Goal: Communication & Community: Answer question/provide support

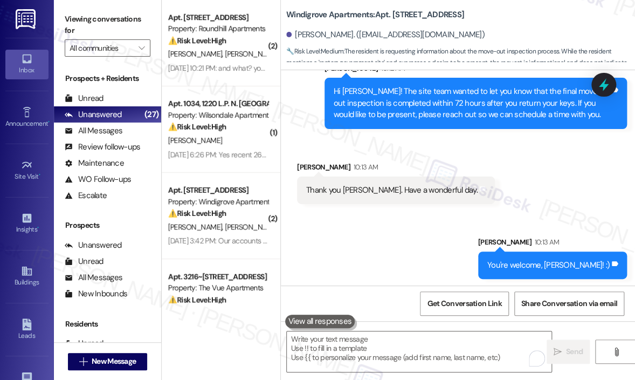
scroll to position [1596, 0]
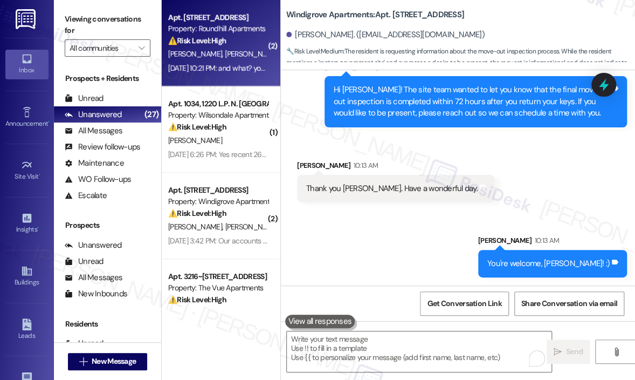
click at [225, 54] on span "K. Brown" at bounding box center [252, 54] width 54 height 10
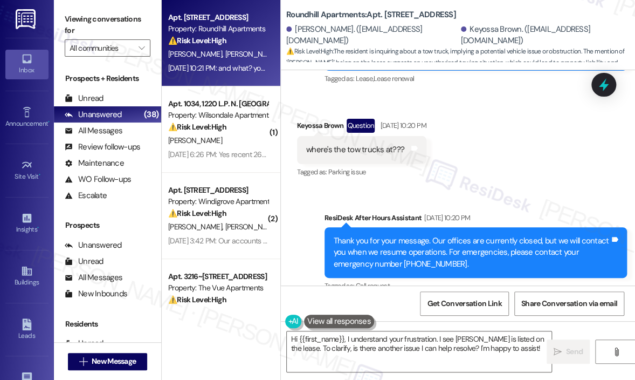
scroll to position [535, 0]
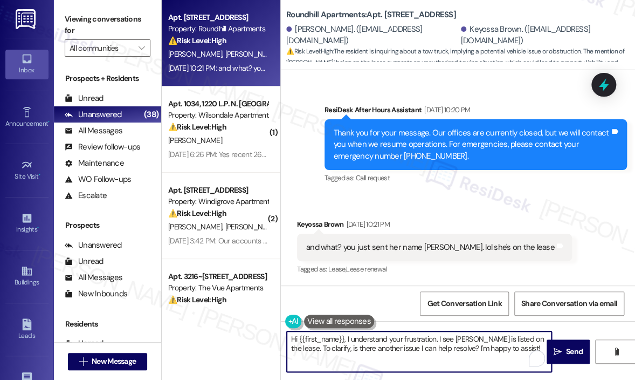
click at [343, 340] on textarea "Hi {{first_name}}, I understand your frustration. I see Katina is listed on the…" at bounding box center [419, 351] width 265 height 40
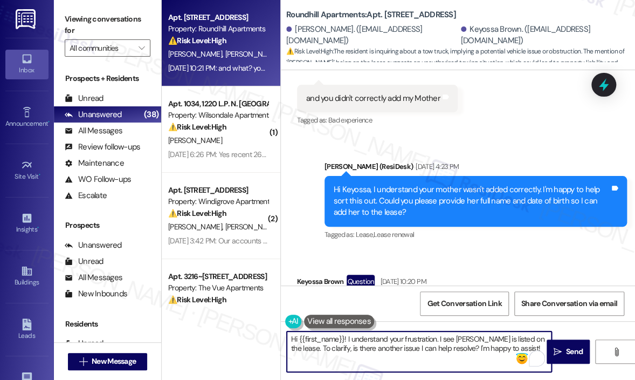
scroll to position [431, 0]
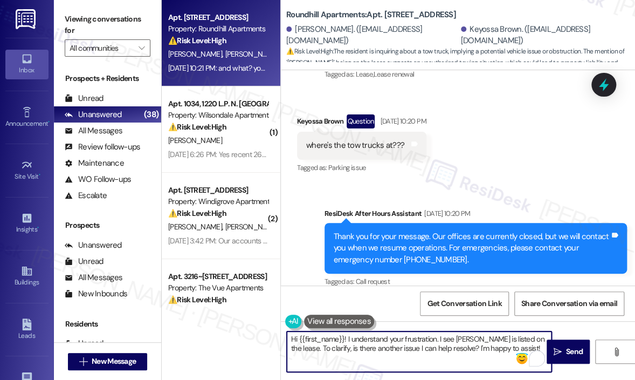
click at [513, 348] on textarea "Hi {{first_name}}! I understand your frustration. I see Katina is listed on the…" at bounding box center [419, 351] width 265 height 40
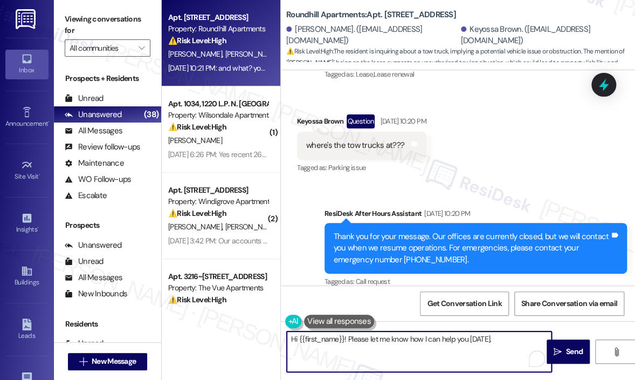
type textarea "Hi {{first_name}}! Please let me know how I can help you today."
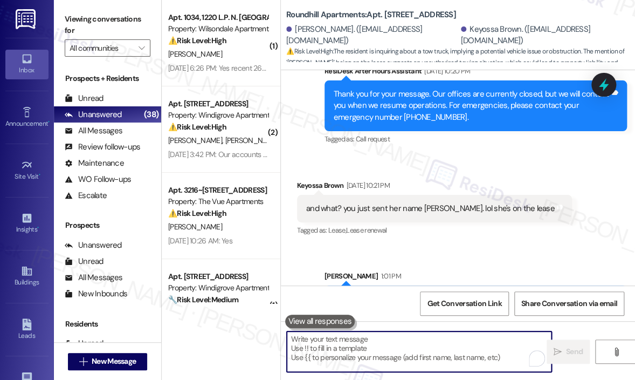
scroll to position [611, 0]
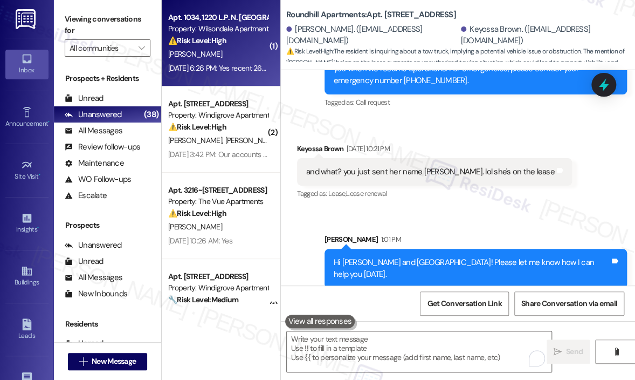
click at [229, 67] on div "Aug 08, 2025 at 6:26 PM: Yes recent 26$ fee Aug 08, 2025 at 6:26 PM: Yes recent…" at bounding box center [222, 68] width 109 height 10
type textarea "Fetching suggested responses. Please feel free to read through the conversation…"
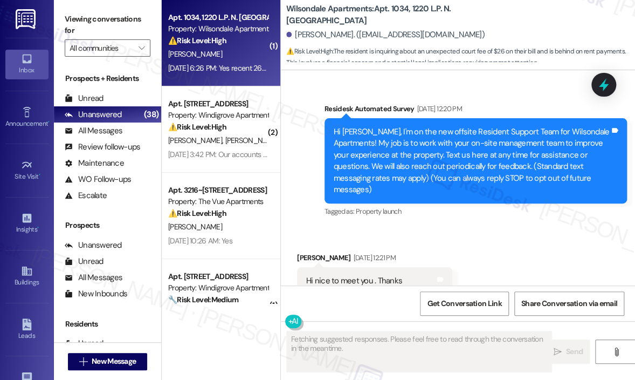
scroll to position [32489, 0]
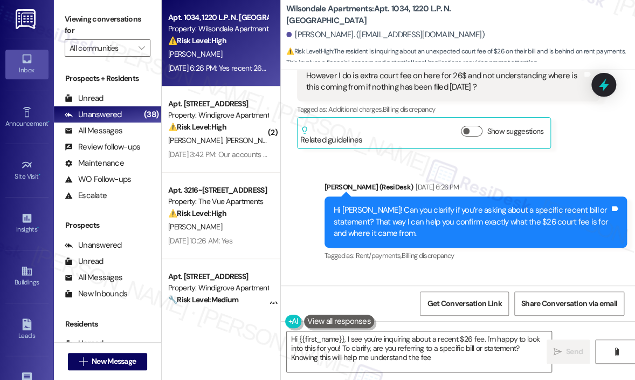
type textarea "Hi {{first_name}}, I see you're inquiring about a recent $26 fee. I'm happy to …"
click at [531, 271] on div "Received via SMS Kayle Brown Aug 08, 2025 at 6:26 PM Yes recent 26$ fee Tags an…" at bounding box center [458, 316] width 354 height 91
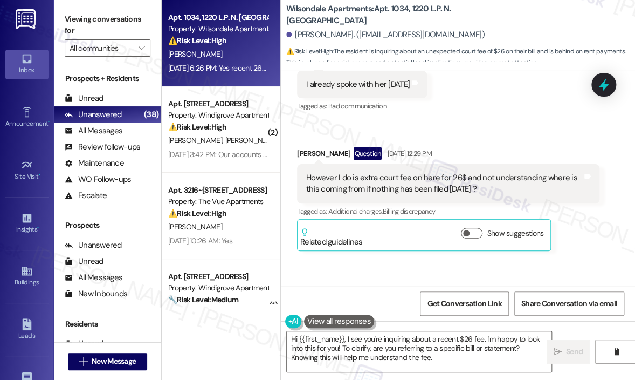
scroll to position [32382, 0]
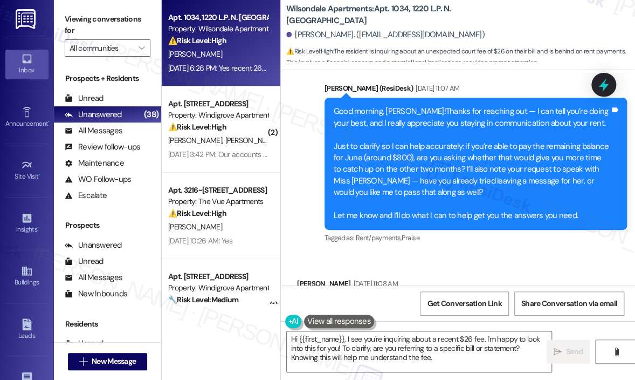
scroll to position [32166, 0]
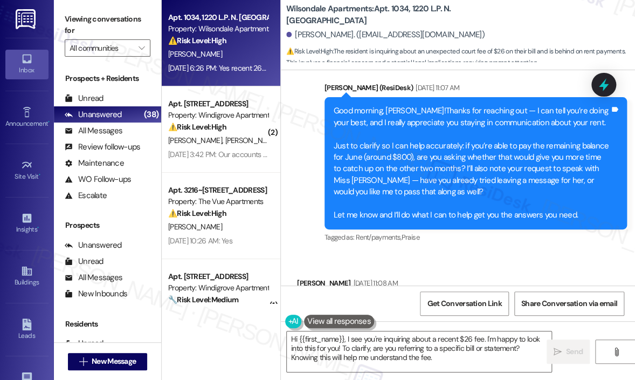
drag, startPoint x: 496, startPoint y: 220, endPoint x: 338, endPoint y: 211, distance: 158.8
copy div "I do is extra court fee on here for 26$ and not understanding where is this com…"
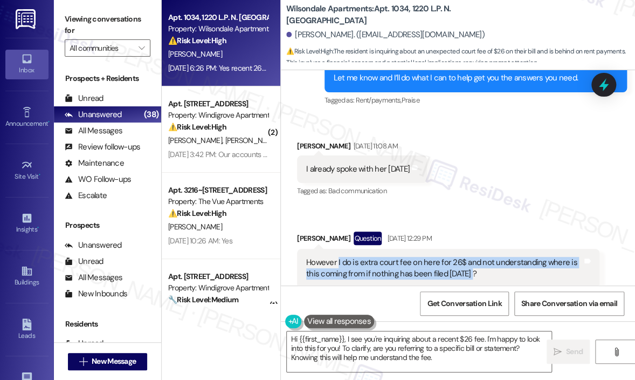
scroll to position [32382, 0]
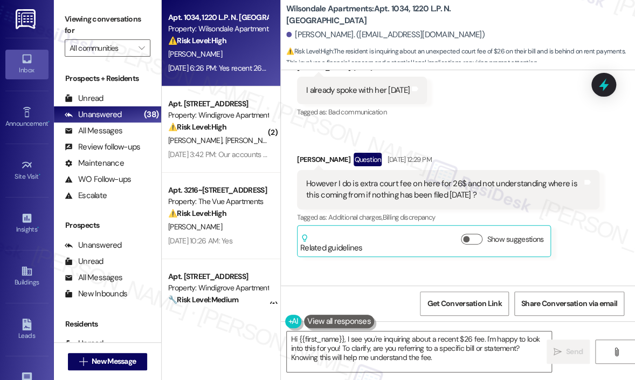
click at [609, 81] on icon at bounding box center [604, 85] width 18 height 18
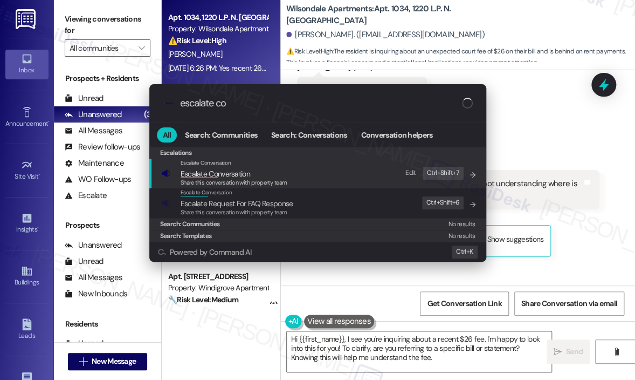
type input "escalate con"
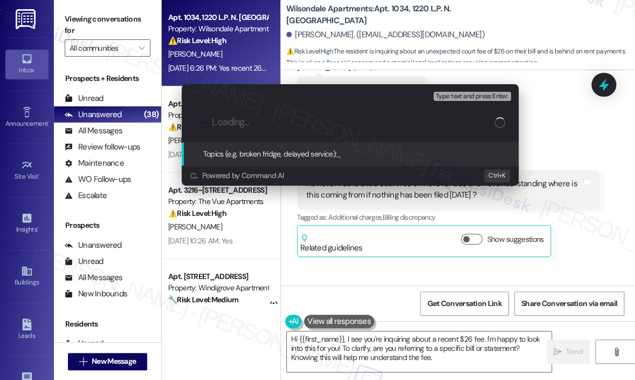
type input "Question About $26 Extra Court Fee and Its Origin"
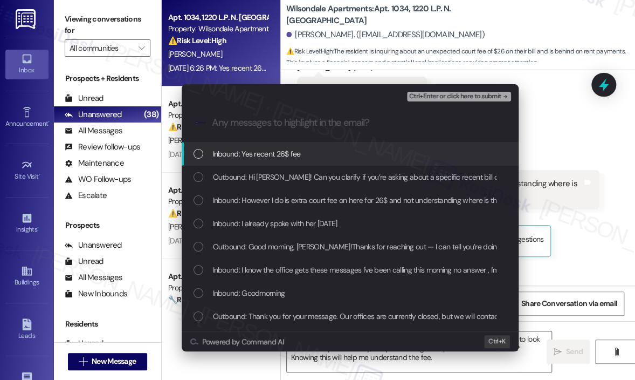
click at [299, 150] on span "Inbound: Yes recent 26$ fee" at bounding box center [257, 154] width 88 height 12
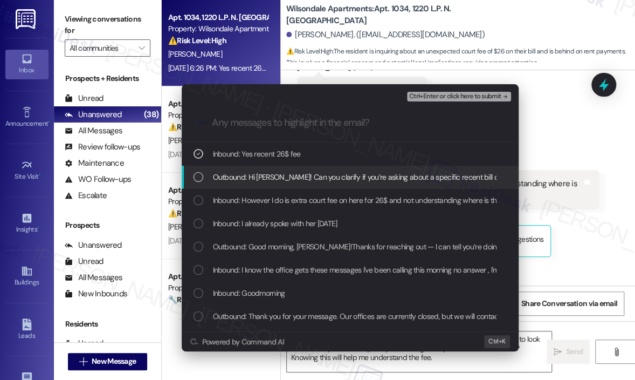
click at [303, 181] on span "Outbound: Hi Kayle! Can you clarify if you’re asking about a specific recent bi…" at bounding box center [523, 177] width 620 height 12
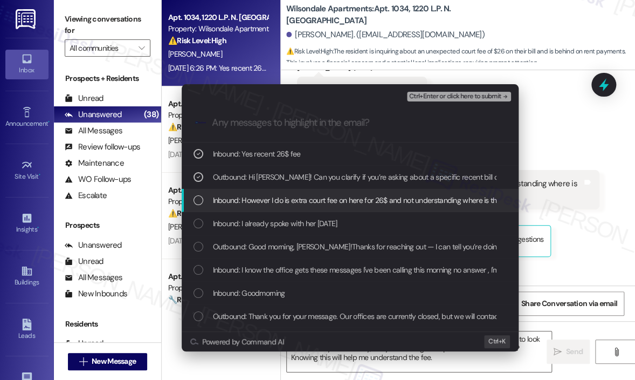
click at [303, 194] on span "Inbound: However I do is extra court fee on here for 26$ and not understanding …" at bounding box center [430, 200] width 434 height 12
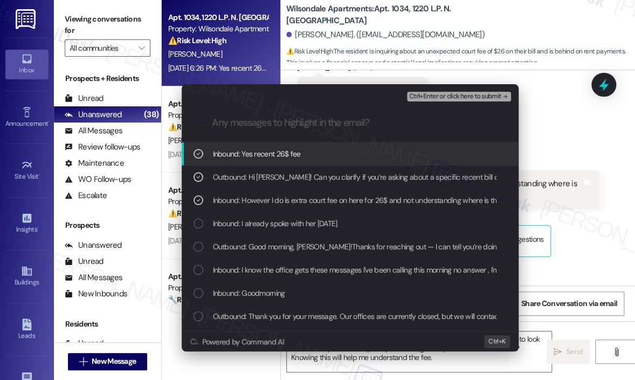
click at [436, 94] on span "Ctrl+Enter or click here to submit" at bounding box center [455, 97] width 92 height 8
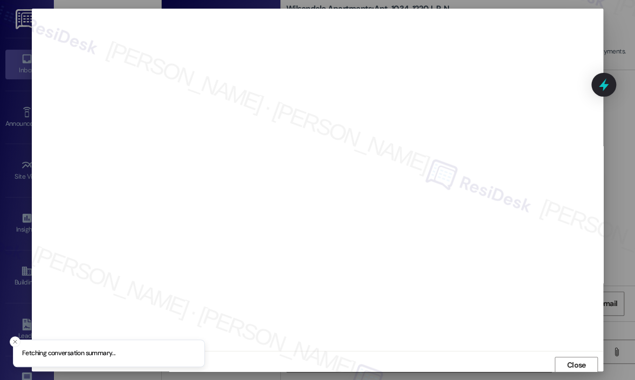
scroll to position [2, 0]
click at [573, 362] on span "Close" at bounding box center [576, 362] width 19 height 11
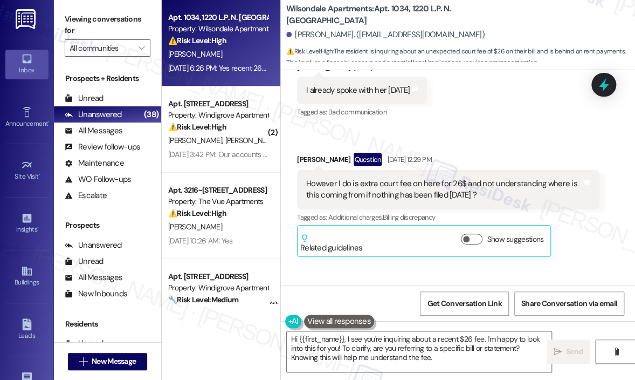
click at [604, 81] on icon at bounding box center [604, 85] width 13 height 17
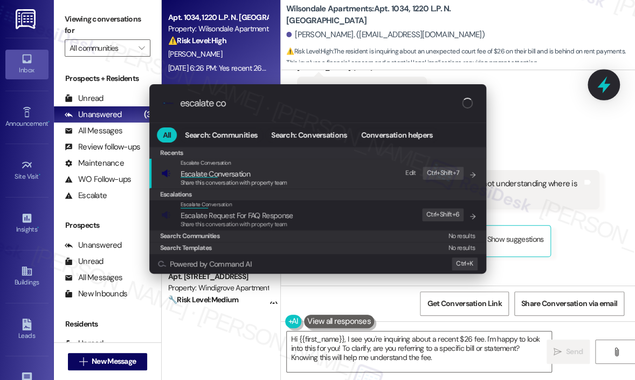
type input "escalate con"
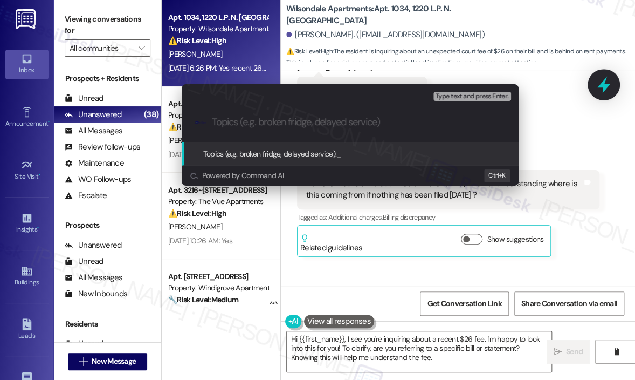
paste input "Question About $26 Extra Court Fee and Its Origin"
type input "Question About $26 Extra Court Fee and Its Origin"
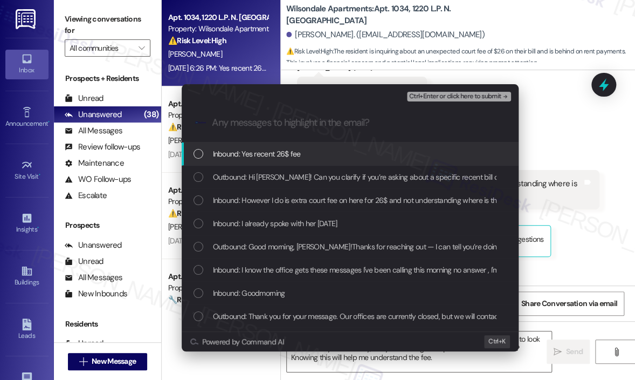
click at [265, 156] on span "Inbound: Yes recent 26$ fee" at bounding box center [257, 154] width 88 height 12
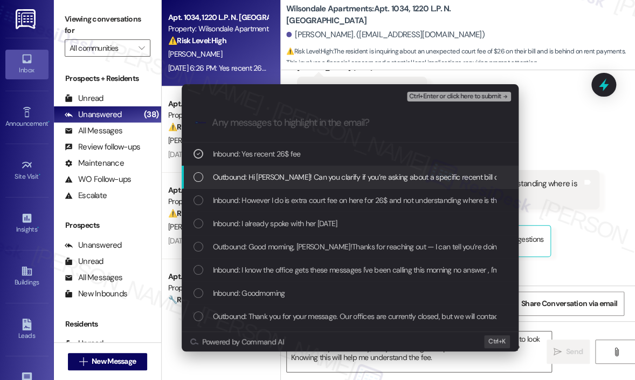
click at [270, 178] on span "Outbound: Hi Kayle! Can you clarify if you’re asking about a specific recent bi…" at bounding box center [523, 177] width 620 height 12
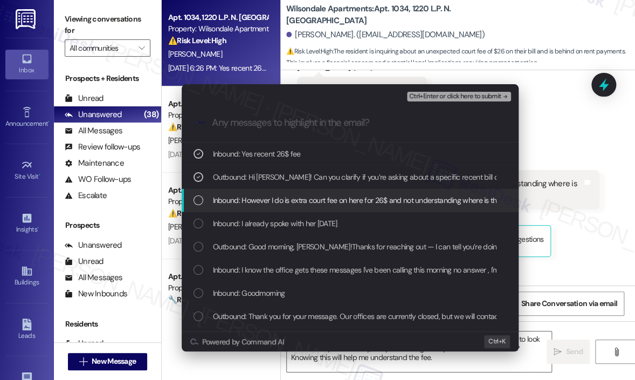
click at [277, 200] on span "Inbound: However I do is extra court fee on here for 26$ and not understanding …" at bounding box center [430, 200] width 434 height 12
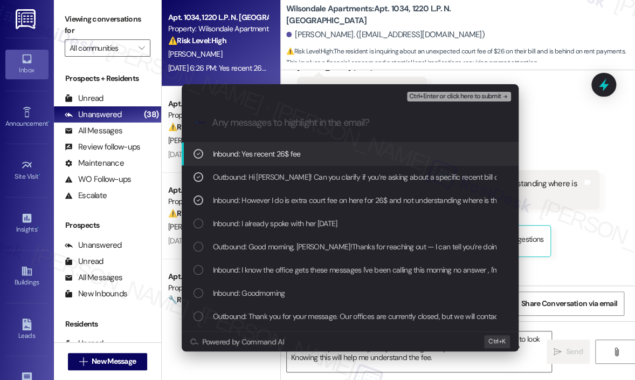
click at [447, 96] on span "Ctrl+Enter or click here to submit" at bounding box center [455, 97] width 92 height 8
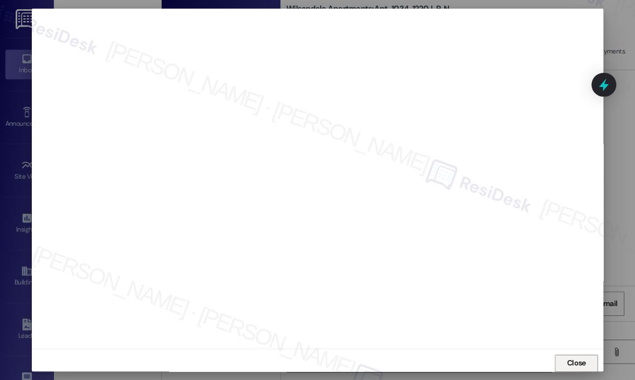
click at [574, 362] on span "Close" at bounding box center [576, 362] width 19 height 11
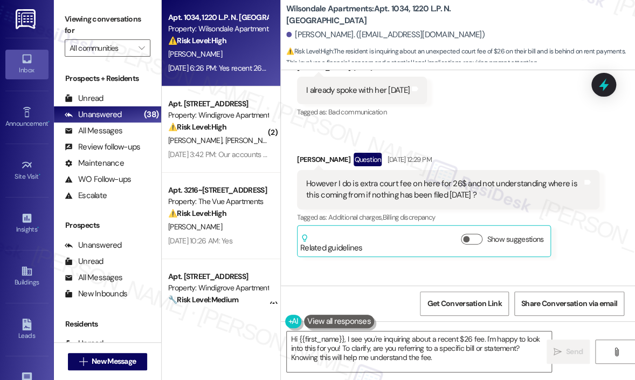
click at [607, 89] on icon at bounding box center [604, 85] width 18 height 18
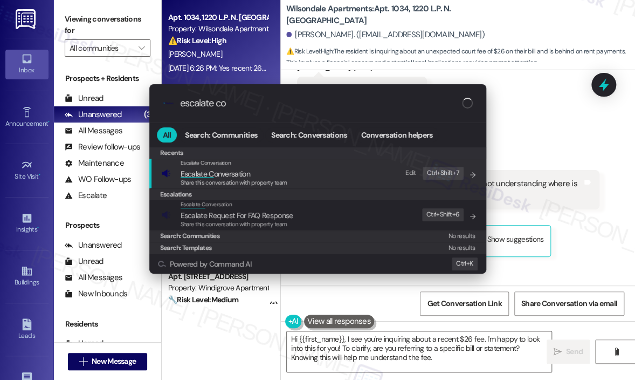
type input "escalate con"
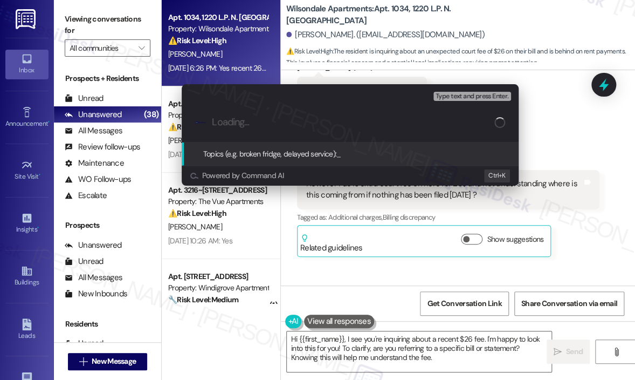
paste input "Question About $26 Extra Court Fee and Its Origin"
type input "Question About $26 Extra Court Fee and Its Origin"
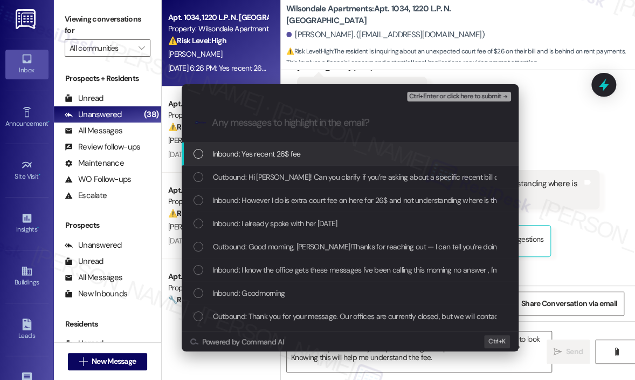
click at [259, 155] on span "Inbound: Yes recent 26$ fee" at bounding box center [257, 154] width 88 height 12
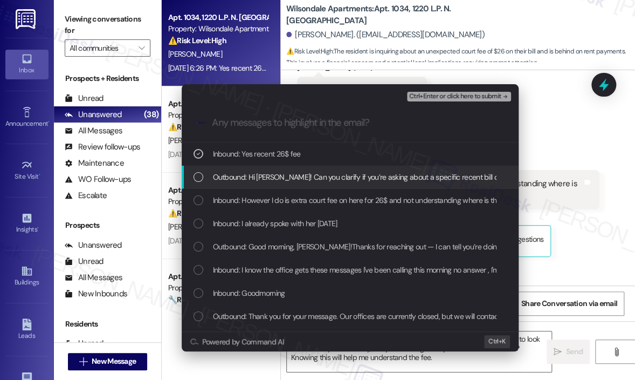
click at [259, 180] on span "Outbound: Hi Kayle! Can you clarify if you’re asking about a specific recent bi…" at bounding box center [523, 177] width 620 height 12
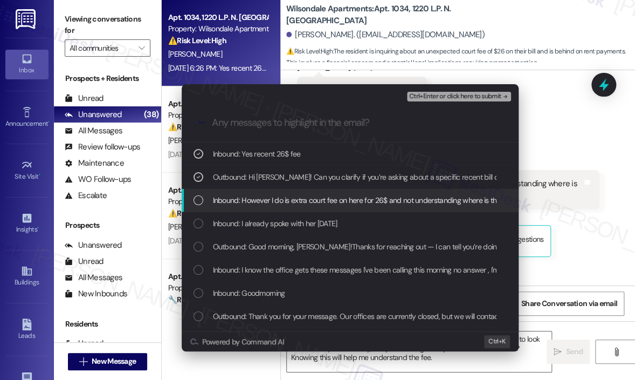
click at [262, 198] on span "Inbound: However I do is extra court fee on here for 26$ and not understanding …" at bounding box center [430, 200] width 434 height 12
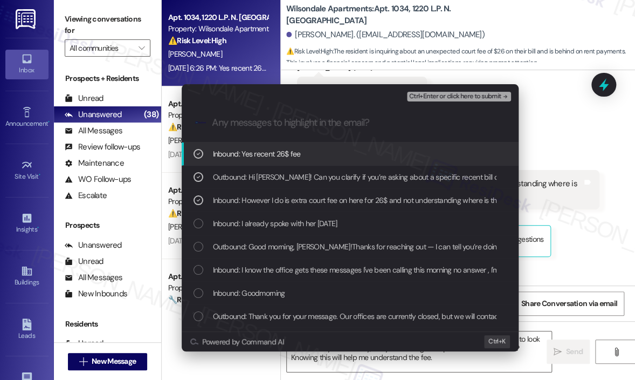
click at [444, 97] on span "Ctrl+Enter or click here to submit" at bounding box center [455, 97] width 92 height 8
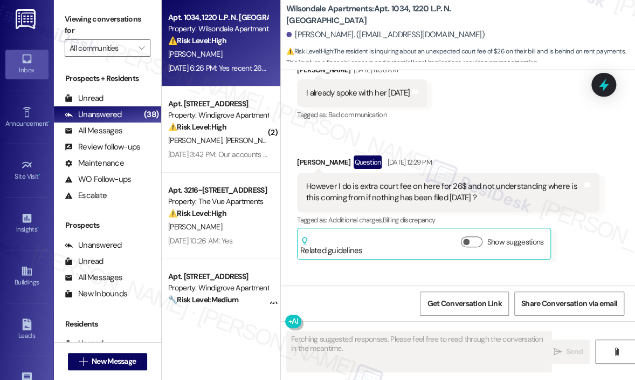
scroll to position [32489, 0]
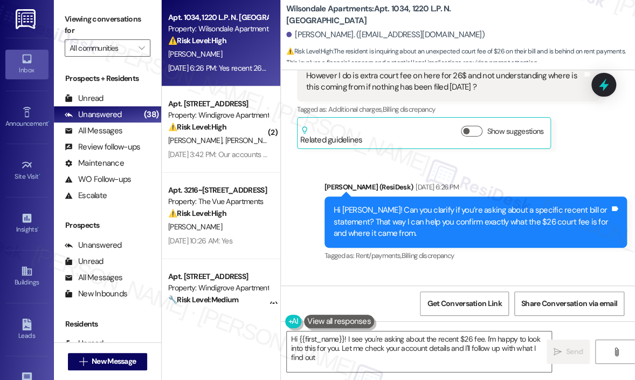
type textarea "Hi {{first_name}}! I see you're asking about the recent $26 fee. I'm happy to l…"
click at [479, 353] on textarea "Hi {{first_name}}! I see you're asking about the recent $26 fee. I'm happy to l…" at bounding box center [419, 351] width 265 height 40
click at [575, 352] on span "Send" at bounding box center [574, 351] width 17 height 11
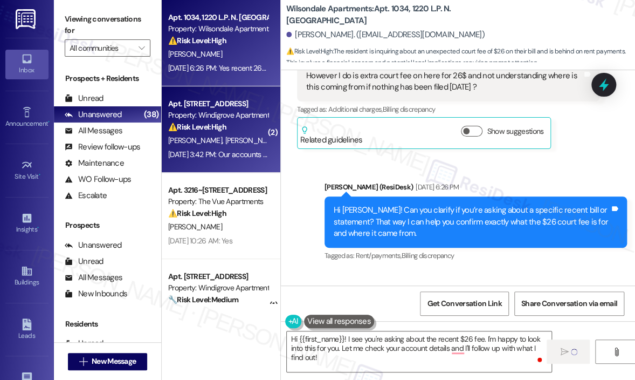
click at [241, 150] on div "Aug 08, 2025 at 3:42 PM: Our accounts are sufficiently funded and there wouldn'…" at bounding box center [337, 154] width 338 height 10
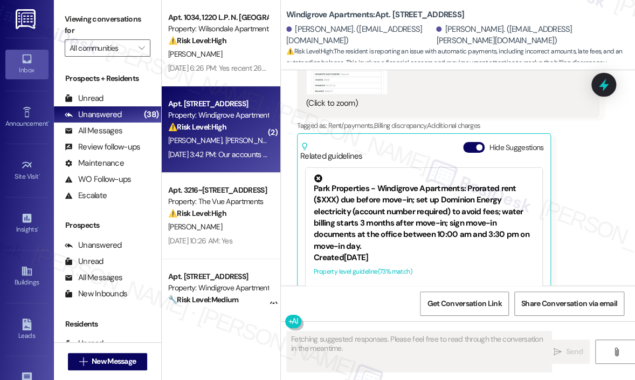
scroll to position [6276, 0]
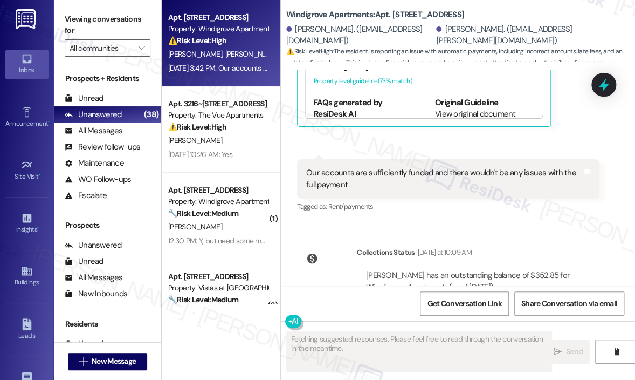
click at [232, 60] on div "N. Girard J. Girard" at bounding box center [218, 53] width 102 height 13
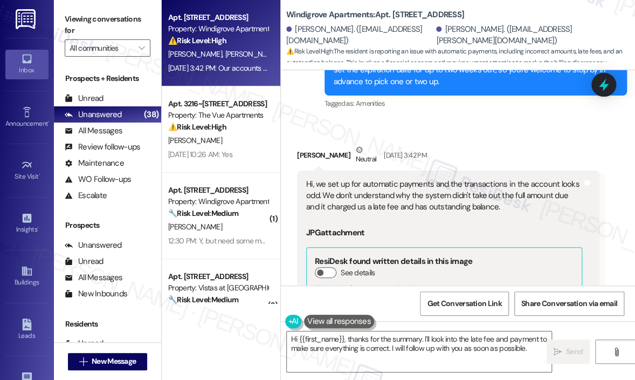
scroll to position [5736, 0]
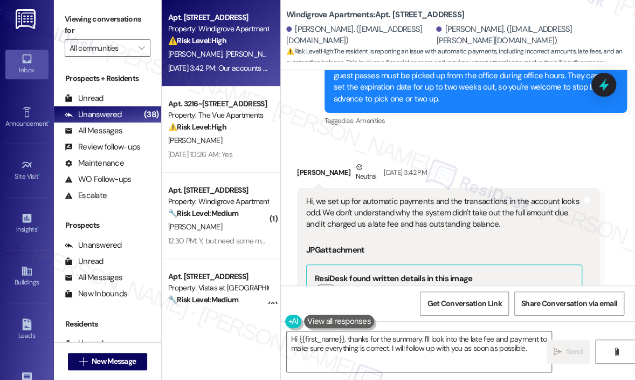
click at [434, 161] on div "Nhan Girard Neutral Aug 08, 2025 at 3:42 PM" at bounding box center [448, 174] width 303 height 26
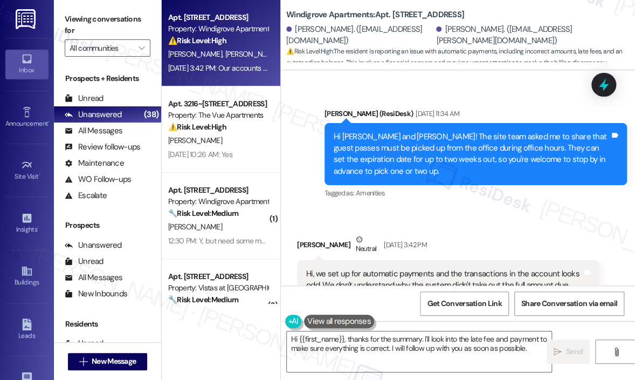
scroll to position [5682, 0]
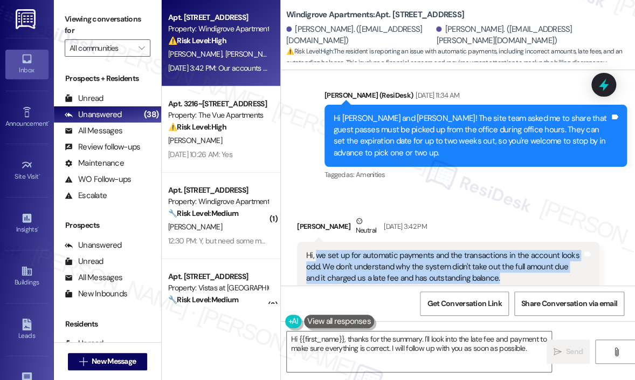
drag, startPoint x: 510, startPoint y: 229, endPoint x: 318, endPoint y: 210, distance: 192.9
click at [318, 250] on div "Hi, we set up for automatic payments and the transactions in the account looks …" at bounding box center [444, 273] width 276 height 46
copy div "we set up for automatic payments and the transactions in the account looks odd.…"
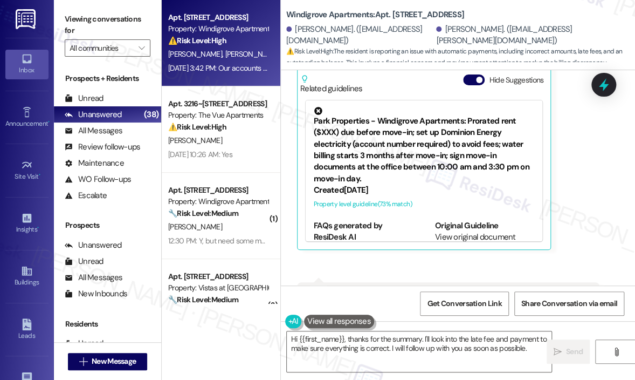
scroll to position [6276, 0]
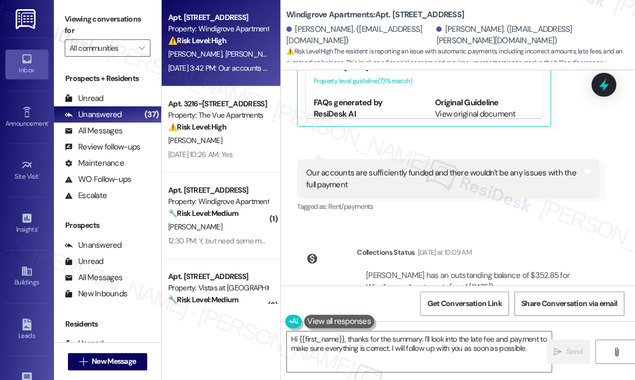
click at [586, 293] on div "Click to show details" at bounding box center [478, 305] width 224 height 24
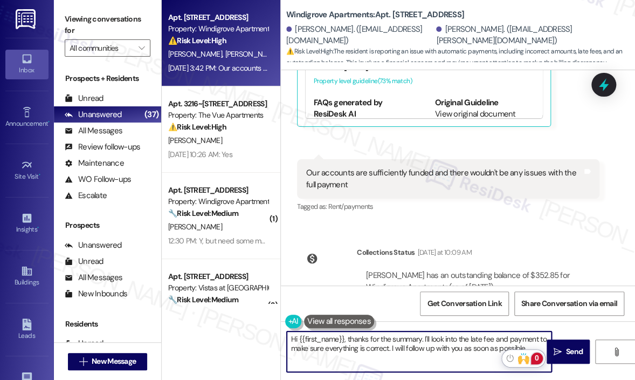
drag, startPoint x: 345, startPoint y: 338, endPoint x: 541, endPoint y: 352, distance: 196.8
click at [543, 354] on html "Inbox Go to Inbox Announcement • Send A Text Announcement Site Visit • Go to Si…" at bounding box center [317, 190] width 635 height 380
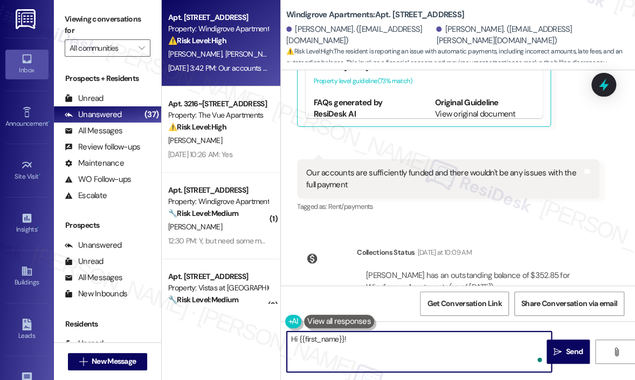
paste textarea "Thank you for letting us know — can you share the amounts and dates of the rece…"
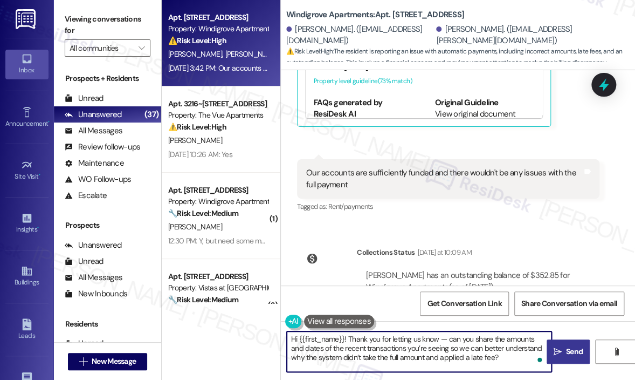
type textarea "Hi {{first_name}}! Thank you for letting us know — can you share the amounts an…"
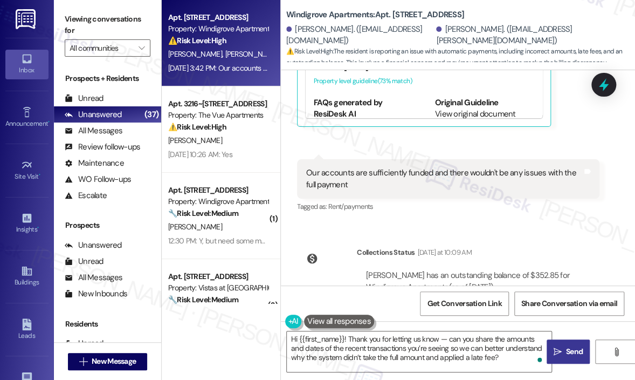
click at [570, 353] on span "Send" at bounding box center [574, 351] width 17 height 11
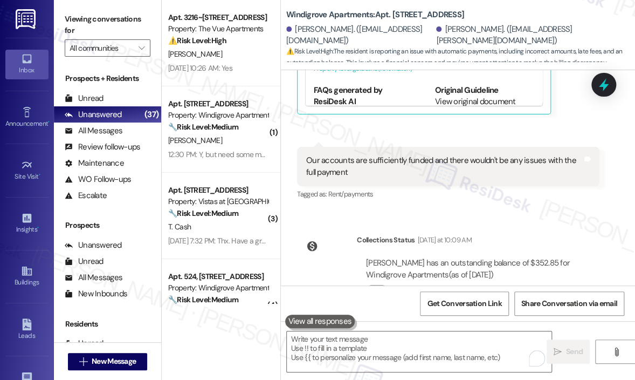
scroll to position [6374, 0]
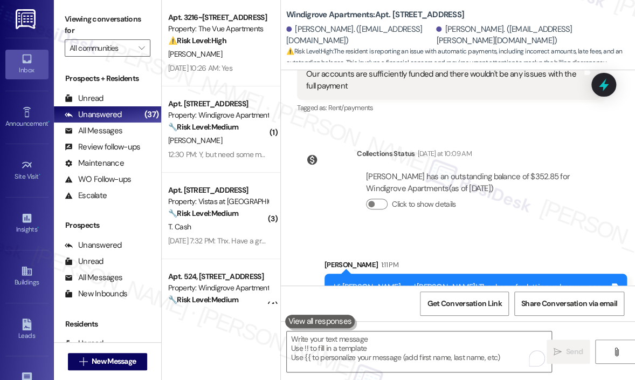
drag, startPoint x: 522, startPoint y: 194, endPoint x: 517, endPoint y: 189, distance: 6.5
click at [522, 235] on div "Sent via SMS Sarah 1:11 PM Hi Nhan and Justin! Thank you for letting us know — …" at bounding box center [458, 290] width 354 height 110
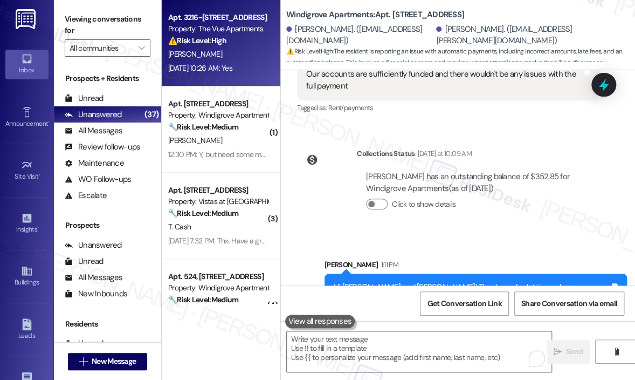
click at [232, 72] on div "Aug 08, 2025 at 10:26 AM: Yes Aug 08, 2025 at 10:26 AM: Yes" at bounding box center [200, 68] width 64 height 10
type textarea "Fetching suggested responses. Please feel free to read through the conversation…"
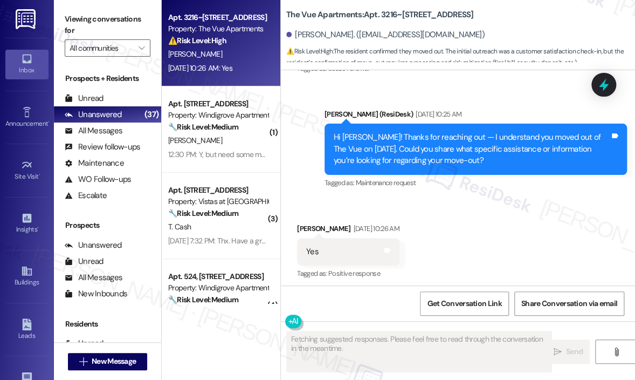
scroll to position [846, 0]
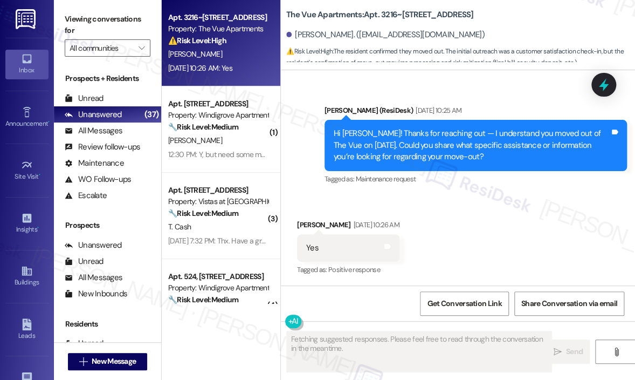
click at [497, 211] on div "Received via SMS Judy Morris Aug 08, 2025 at 10:26 AM Yes Tags and notes Tagged…" at bounding box center [458, 240] width 354 height 91
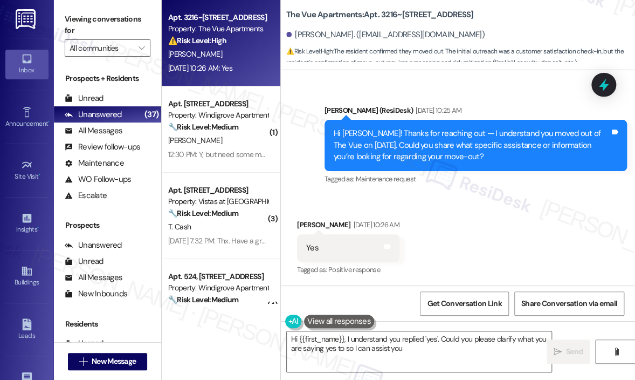
type textarea "Hi {{first_name}}, I understand you replied 'yes'. Could you please clarify wha…"
click at [511, 242] on div "Received via SMS Judy Morris Aug 08, 2025 at 10:26 AM Yes Tags and notes Tagged…" at bounding box center [458, 240] width 354 height 91
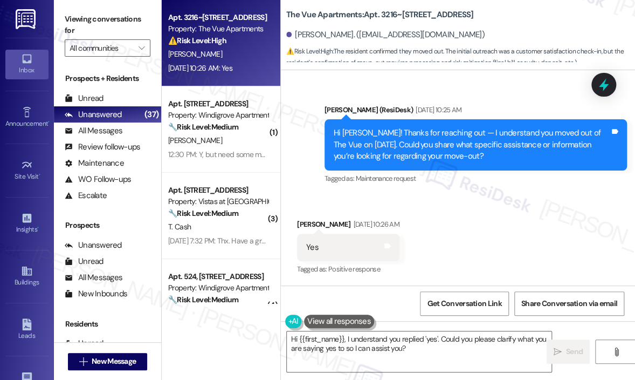
click at [513, 235] on div "Received via SMS Judy Morris Aug 08, 2025 at 10:26 AM Yes Tags and notes Tagged…" at bounding box center [458, 239] width 354 height 91
click at [486, 349] on textarea "Hi {{first_name}}, I understand you replied 'yes'. Could you please clarify wha…" at bounding box center [419, 351] width 265 height 40
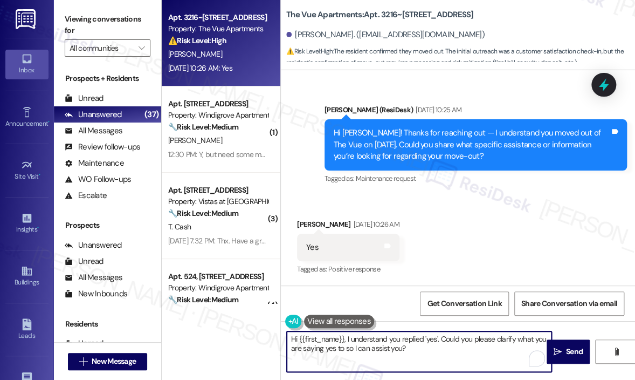
click at [486, 349] on textarea "Hi {{first_name}}, I understand you replied 'yes'. Could you please clarify wha…" at bounding box center [419, 351] width 265 height 40
click at [572, 348] on span "Send" at bounding box center [574, 351] width 17 height 11
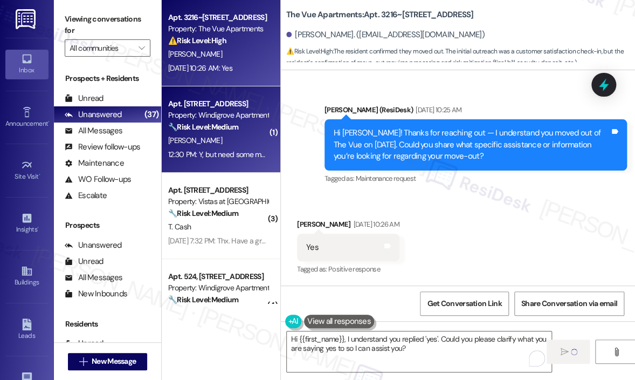
click at [212, 139] on div "[PERSON_NAME]" at bounding box center [218, 140] width 102 height 13
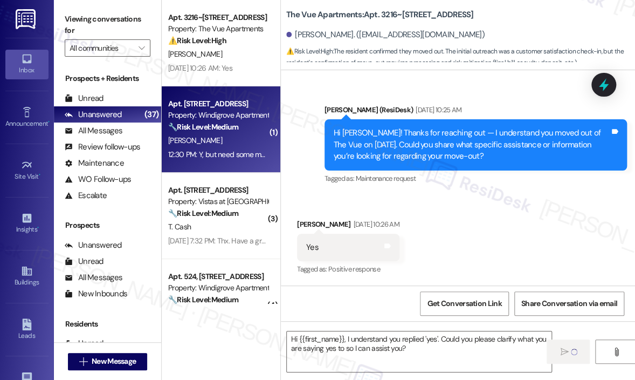
type textarea "Fetching suggested responses. Please feel free to read through the conversation…"
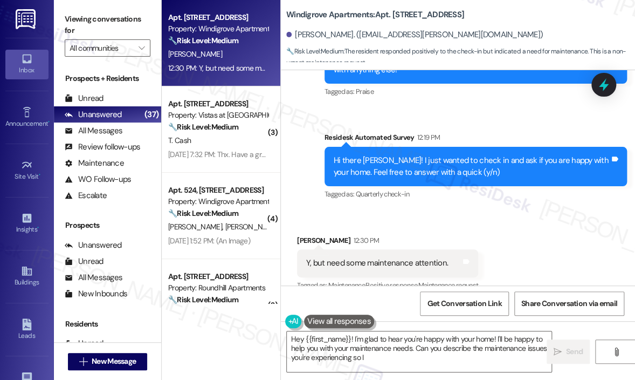
scroll to position [858, 0]
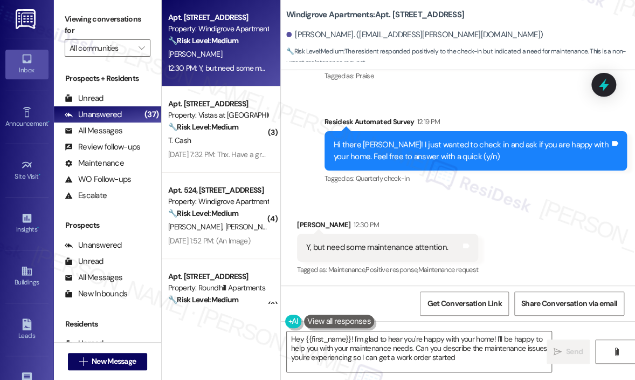
type textarea "Hey {{first_name}}! I'm glad to hear you're happy with your home! I'll be happy…"
click at [552, 209] on div "Received via SMS Donna Hancock 12:30 PM Y, but need some maintenance attention.…" at bounding box center [458, 240] width 354 height 91
click at [560, 236] on div "Received via SMS Donna Hancock 12:30 PM Y, but need some maintenance attention.…" at bounding box center [458, 240] width 354 height 91
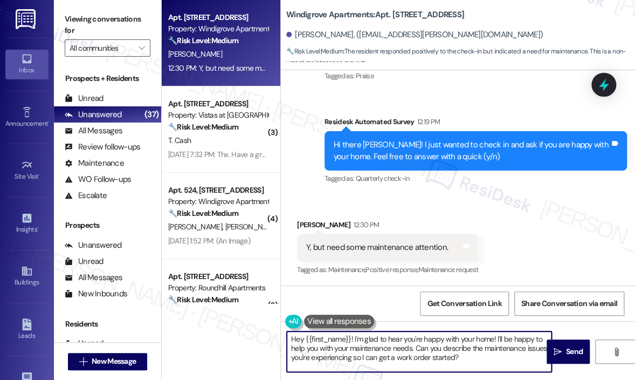
drag, startPoint x: 489, startPoint y: 358, endPoint x: 497, endPoint y: 356, distance: 7.7
click at [489, 359] on textarea "Hey {{first_name}}! I'm glad to hear you're happy with your home! I'll be happy…" at bounding box center [419, 351] width 265 height 40
click at [565, 349] on span "Send" at bounding box center [574, 351] width 21 height 11
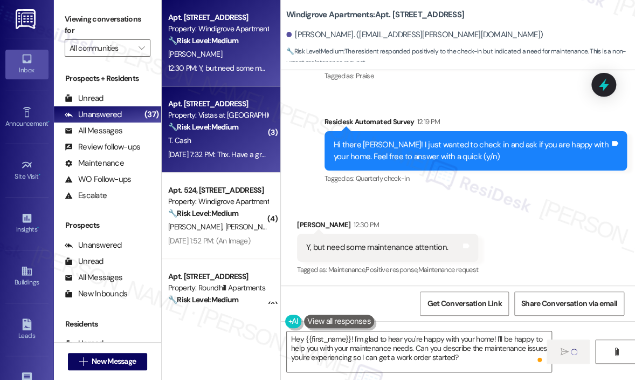
click at [202, 138] on div "T. Cash" at bounding box center [218, 140] width 102 height 13
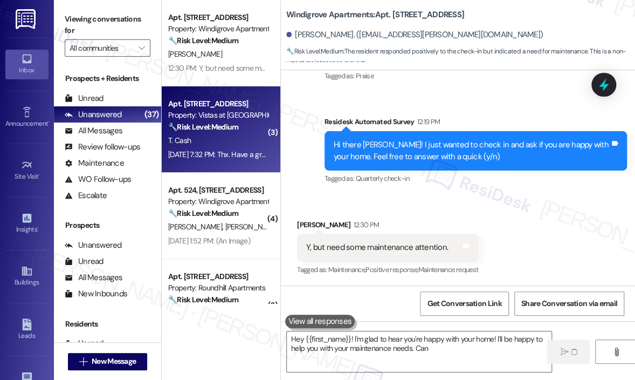
type textarea "Hey {{first_name}}! I'm glad to hear you're happy with your home! I'll be happy…"
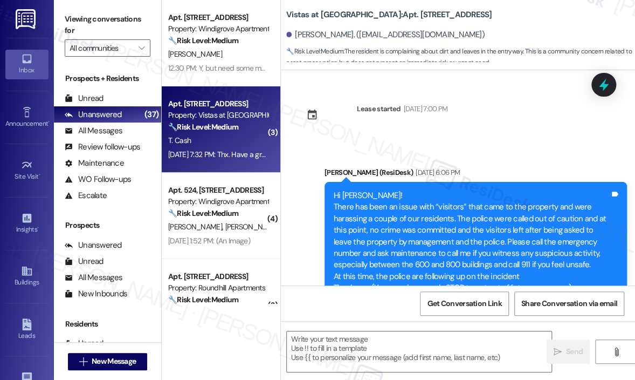
scroll to position [6896, 0]
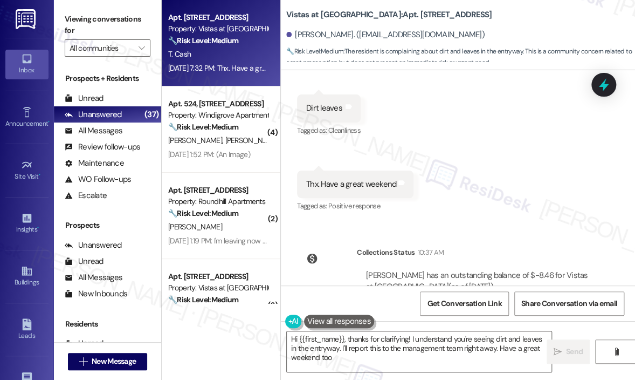
type textarea "Hi {{first_name}}, thanks for clarifying! I understand you're seeing dirt and l…"
click at [509, 156] on div "Received via SMS Trudy Cash Aug 08, 2025 at 7:31 PM Yes Tags and notes Tagged a…" at bounding box center [458, 100] width 354 height 243
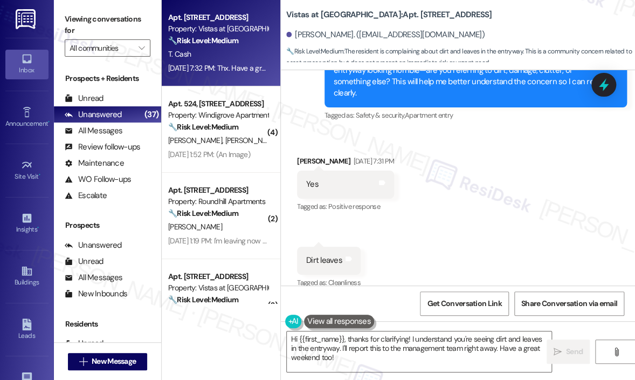
scroll to position [6680, 0]
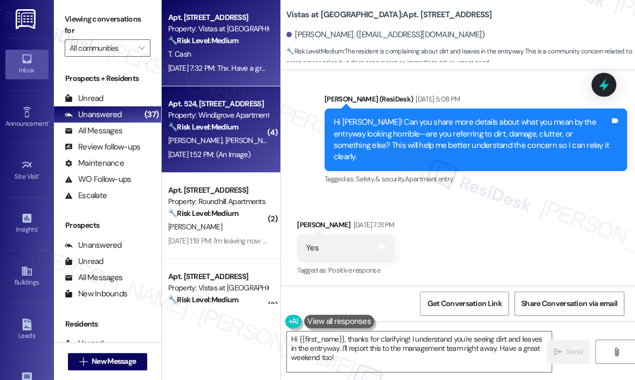
click at [245, 138] on div "S. Nelson V. Nelson" at bounding box center [218, 140] width 102 height 13
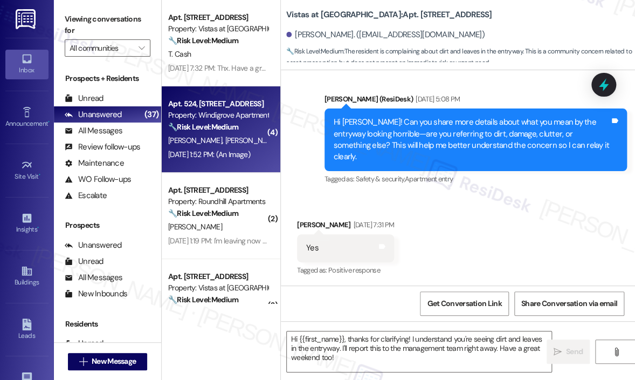
type textarea "Fetching suggested responses. Please feel free to read through the conversation…"
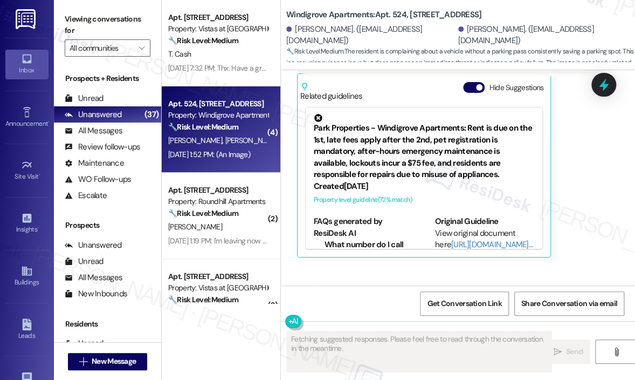
scroll to position [3443, 0]
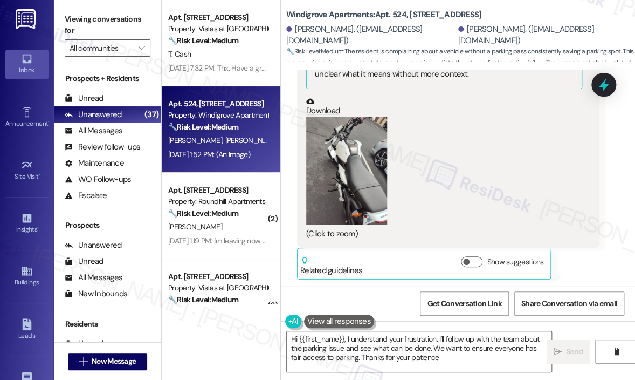
type textarea "Hi {{first_name}}, I understand your frustration. I'll follow up with the team …"
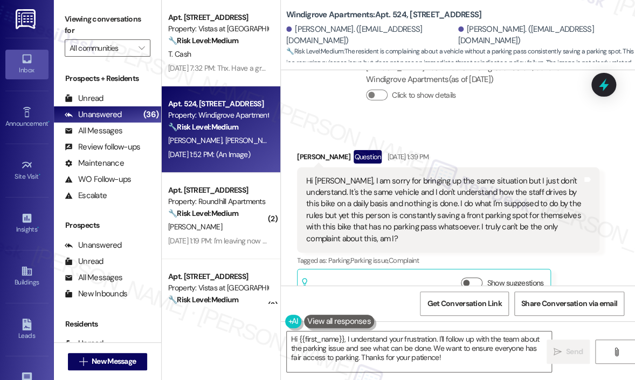
scroll to position [2310, 0]
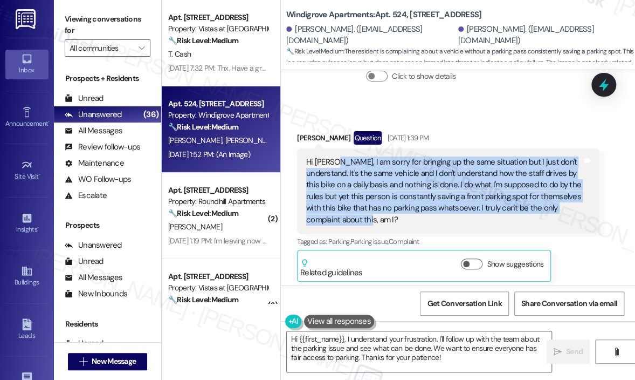
drag, startPoint x: 354, startPoint y: 217, endPoint x: 334, endPoint y: 161, distance: 59.5
click at [334, 161] on div "Hi Sarah, I am sorry for bringing up the same situation but I just don't unders…" at bounding box center [444, 191] width 276 height 70
copy div "I am sorry for bringing up the same situation but I just don't understand. It's…"
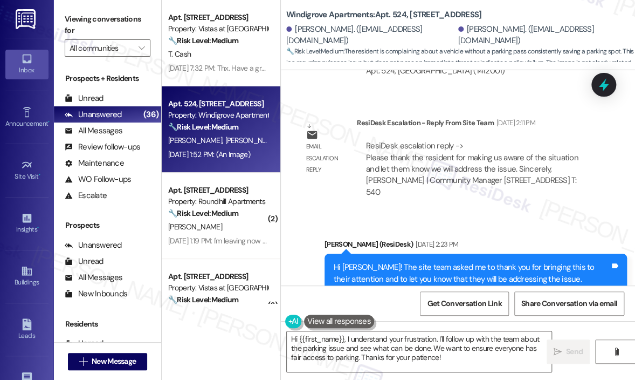
scroll to position [1771, 0]
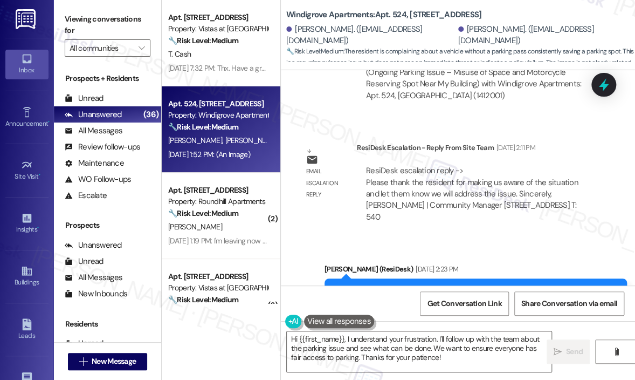
click at [509, 115] on div "Email escalation to site team Email escalation to site team Jul 25, 2025 at 1:2…" at bounding box center [448, 43] width 319 height 152
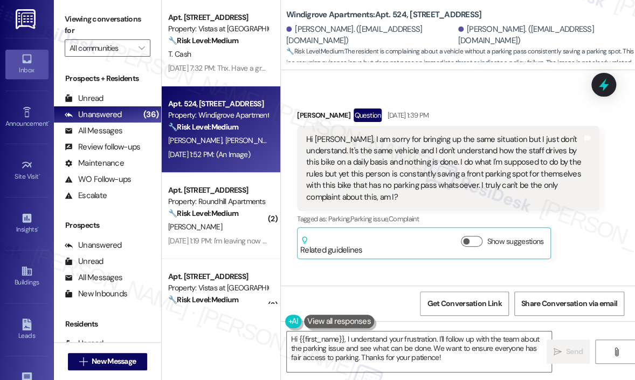
scroll to position [2310, 0]
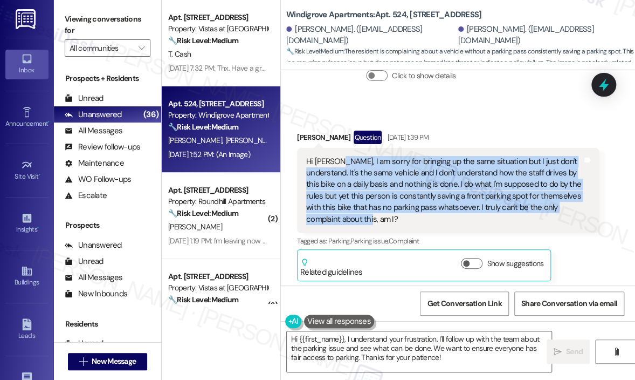
drag, startPoint x: 379, startPoint y: 219, endPoint x: 335, endPoint y: 159, distance: 74.1
click at [335, 159] on div "Hi Sarah, I am sorry for bringing up the same situation but I just don't unders…" at bounding box center [444, 191] width 276 height 70
copy div "I am sorry for bringing up the same situation but I just don't understand. It's…"
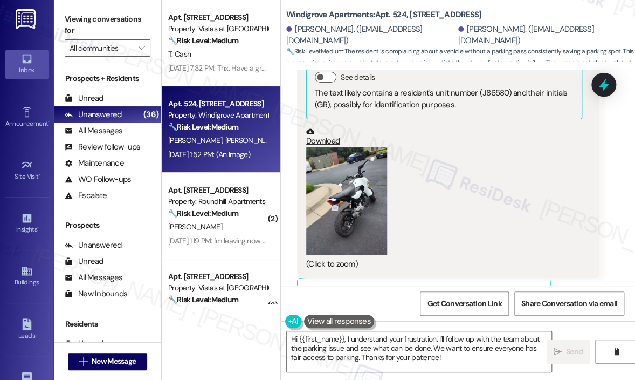
scroll to position [2580, 0]
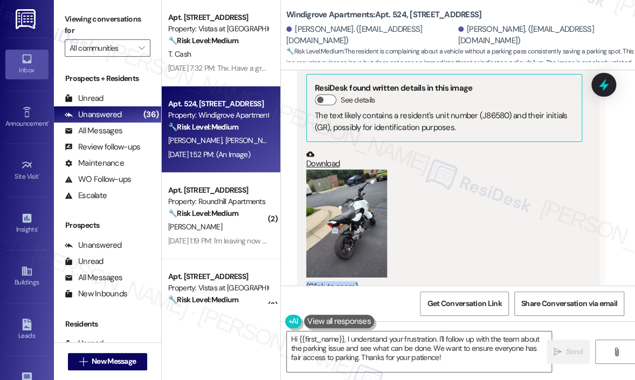
drag, startPoint x: 368, startPoint y: 203, endPoint x: 580, endPoint y: 243, distance: 215.8
click at [580, 243] on div "JPG attachment ResiDesk found written details in this image See details The tex…" at bounding box center [448, 172] width 303 height 257
drag, startPoint x: 362, startPoint y: 230, endPoint x: 338, endPoint y: 235, distance: 25.2
click at [338, 235] on button "Zoom image" at bounding box center [346, 223] width 81 height 108
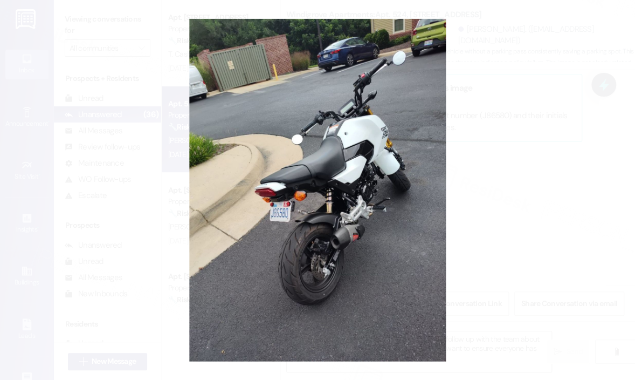
drag, startPoint x: 333, startPoint y: 219, endPoint x: 530, endPoint y: 239, distance: 197.9
click at [530, 239] on button "Unzoom image" at bounding box center [317, 190] width 635 height 380
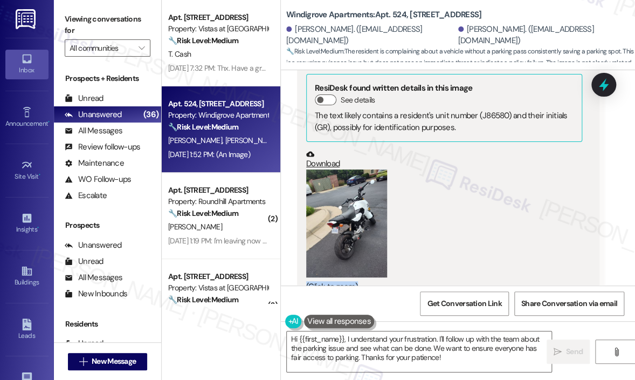
click at [373, 215] on button "Zoom image" at bounding box center [346, 223] width 81 height 108
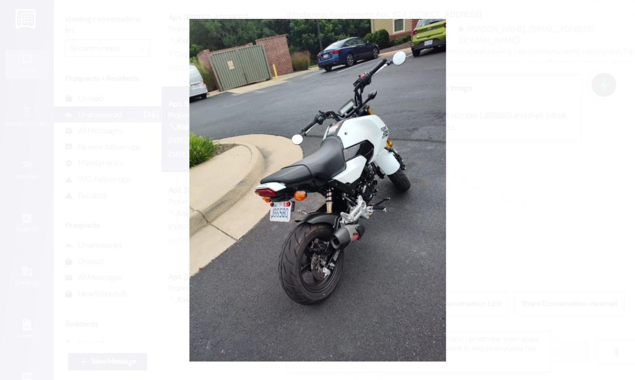
drag, startPoint x: 320, startPoint y: 159, endPoint x: 569, endPoint y: 172, distance: 249.5
click at [569, 172] on button "Unzoom image" at bounding box center [317, 190] width 635 height 380
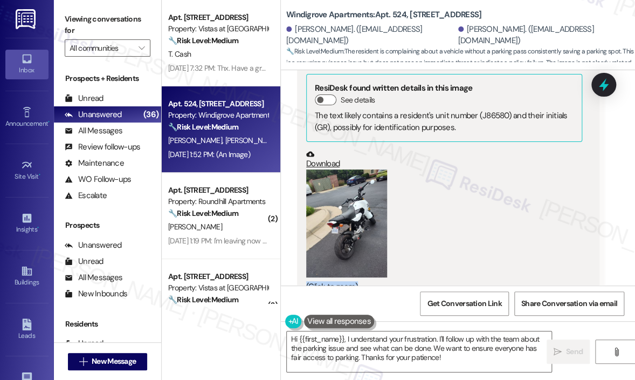
click at [308, 154] on icon at bounding box center [310, 154] width 8 height 5
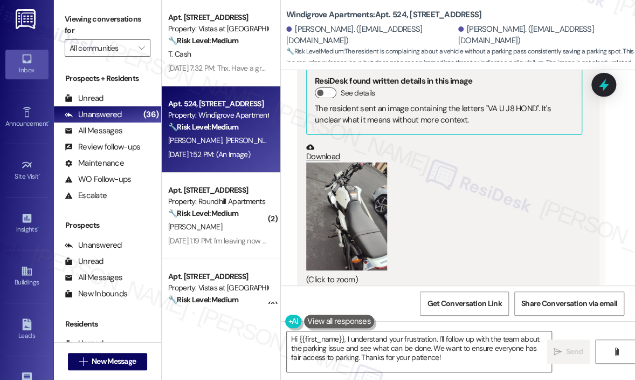
scroll to position [3443, 0]
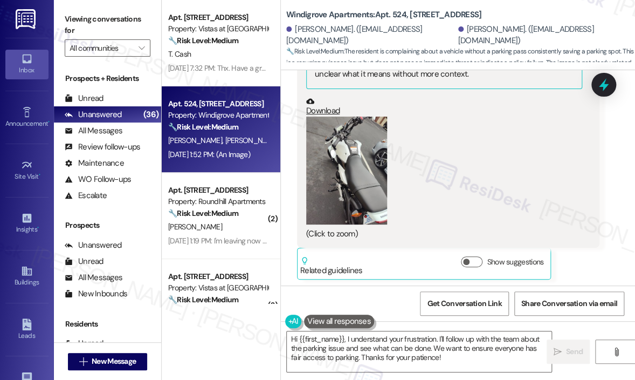
click at [349, 162] on button "Zoom image" at bounding box center [346, 170] width 81 height 108
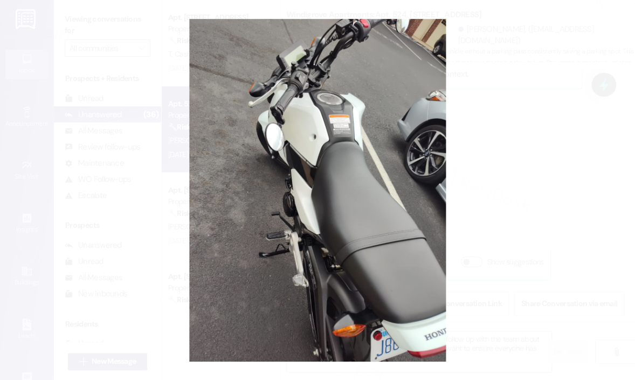
click at [532, 136] on button "Unzoom image" at bounding box center [317, 190] width 635 height 380
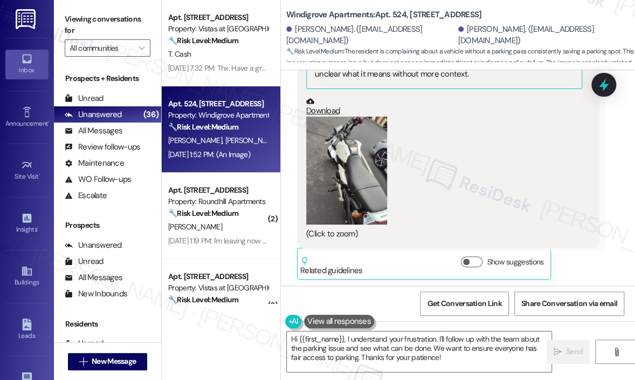
click at [310, 98] on icon at bounding box center [310, 100] width 8 height 5
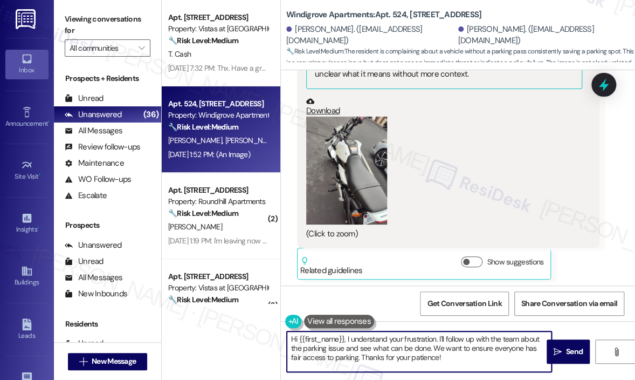
click at [467, 354] on textarea "Hi {{first_name}}, I understand your frustration. I'll follow up with the team …" at bounding box center [419, 351] width 265 height 40
click at [570, 351] on span "Send" at bounding box center [574, 351] width 17 height 11
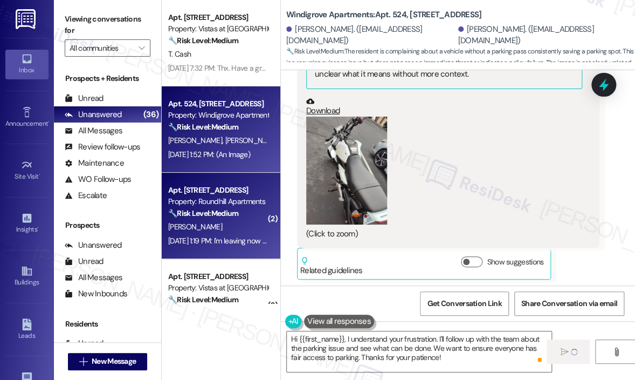
click at [238, 210] on strong "🔧 Risk Level: Medium" at bounding box center [203, 213] width 70 height 10
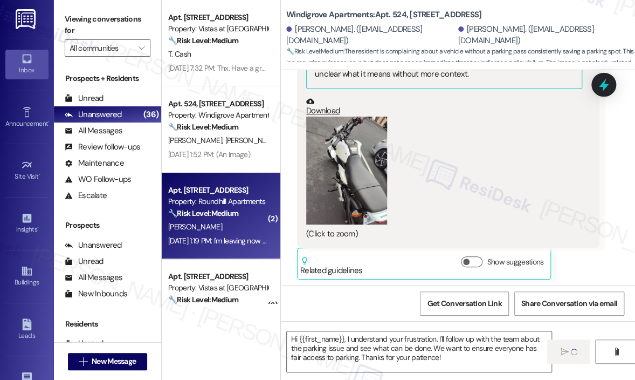
type textarea "Fetching suggested responses. Please feel free to read through the conversation…"
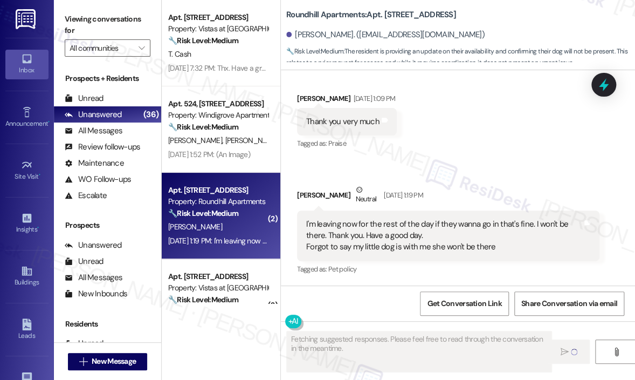
scroll to position [1873, 0]
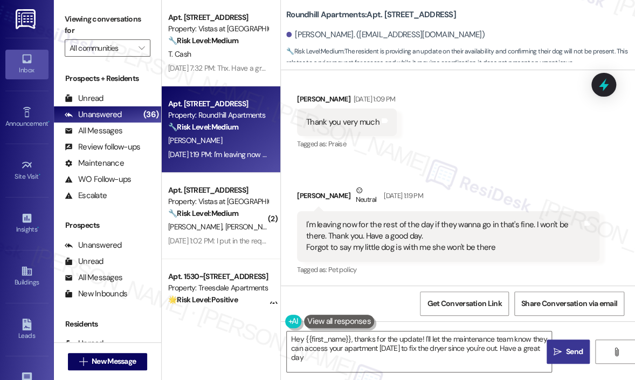
type textarea "Hey {{first_name}}, thanks for the update! I'll let the maintenance team know t…"
click at [504, 127] on div "Received via SMS Sherri Farley Aug 07, 2025 at 1:09 PM Thank you very much Tags…" at bounding box center [458, 177] width 354 height 216
click at [602, 88] on icon at bounding box center [604, 85] width 18 height 18
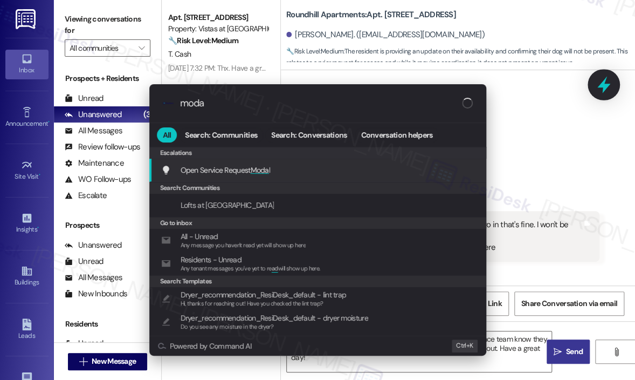
type input "modal"
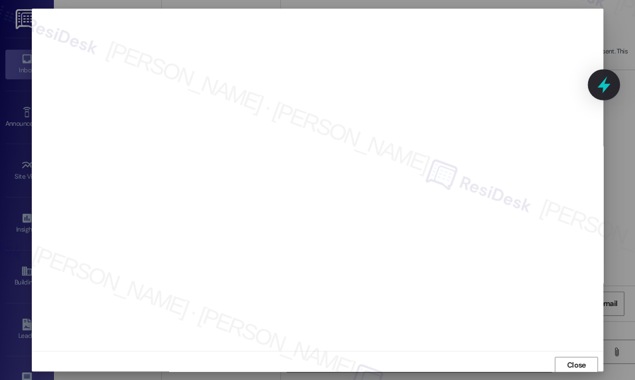
scroll to position [2, 0]
click at [570, 363] on span "Close" at bounding box center [576, 362] width 19 height 11
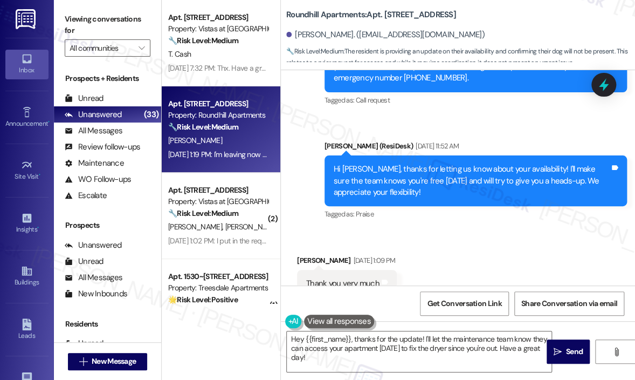
scroll to position [1873, 0]
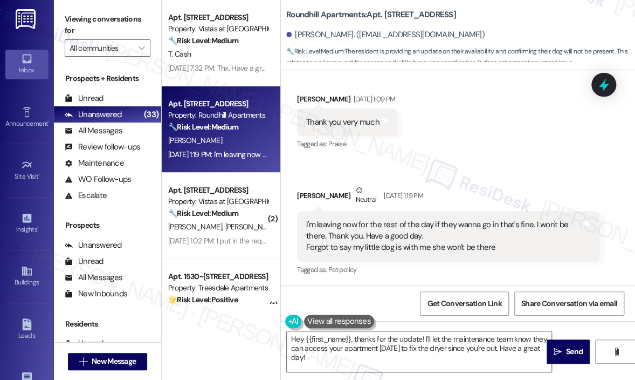
click at [457, 244] on div "I'm leaving now for the rest of the day if they wanna go in that's fine. I won'…" at bounding box center [444, 236] width 276 height 35
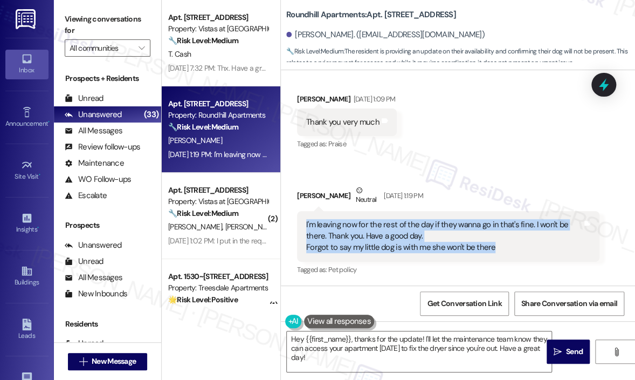
drag, startPoint x: 507, startPoint y: 246, endPoint x: 301, endPoint y: 221, distance: 207.0
click at [301, 221] on div "I'm leaving now for the rest of the day if they wanna go in that's fine. I won'…" at bounding box center [448, 236] width 303 height 51
copy div "I'm leaving now for the rest of the day if they wanna go in that's fine. I won'…"
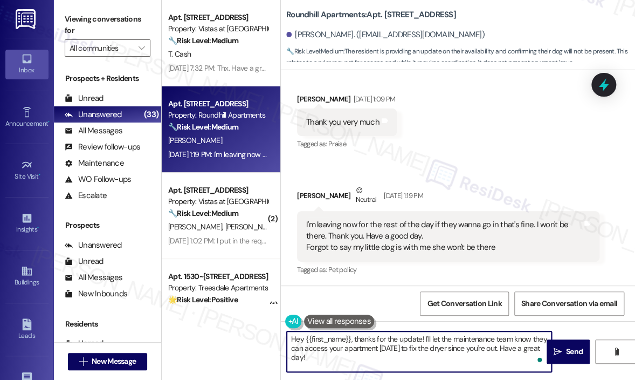
drag, startPoint x: 356, startPoint y: 361, endPoint x: 350, endPoint y: 342, distance: 19.8
click at [350, 342] on textarea "Hey {{first_name}}, thanks for the update! I'll let the maintenance team know t…" at bounding box center [419, 351] width 265 height 40
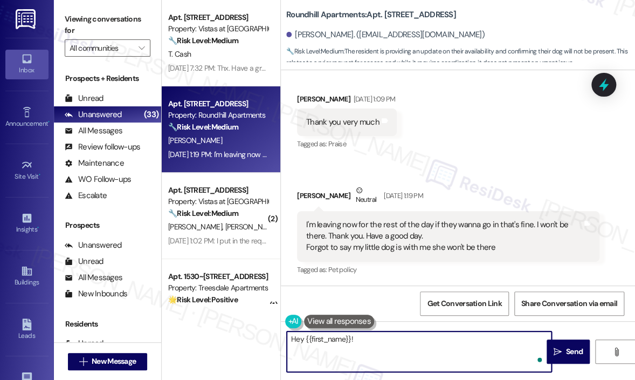
paste textarea "I just wanted to follow up to see if maintenance was able to visit and resolve …"
type textarea "Hey {{first_name}}! I just wanted to follow up to see if maintenance was able t…"
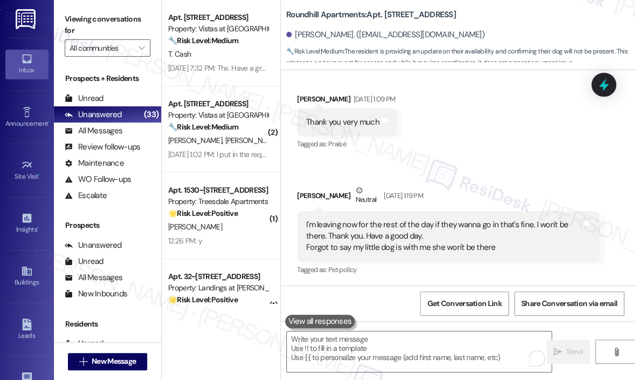
click at [482, 128] on div "Received via SMS Sherri Farley Aug 07, 2025 at 1:09 PM Thank you very much Tags…" at bounding box center [458, 177] width 354 height 216
click at [477, 175] on div "Received via SMS Sherri Farley Aug 07, 2025 at 1:09 PM Thank you very much Tags…" at bounding box center [458, 177] width 354 height 216
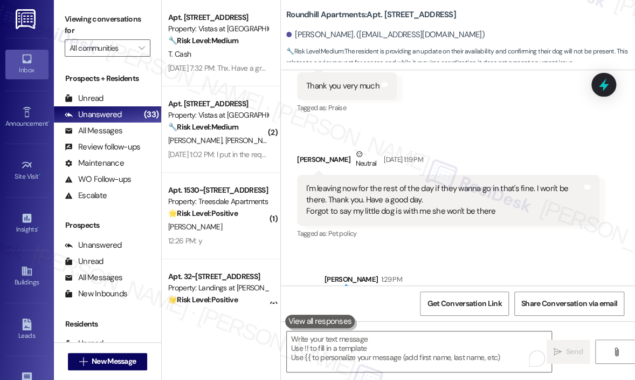
scroll to position [1960, 0]
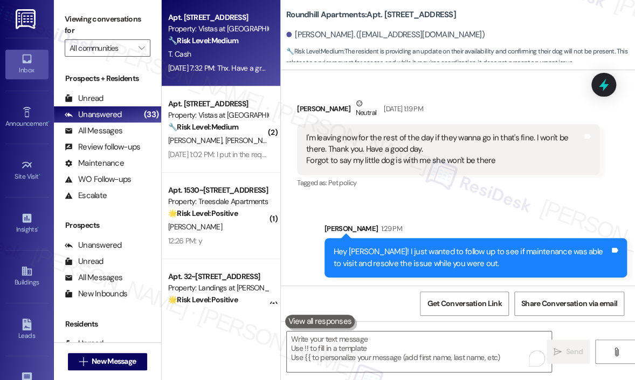
click at [231, 60] on div "T. Cash" at bounding box center [218, 53] width 102 height 13
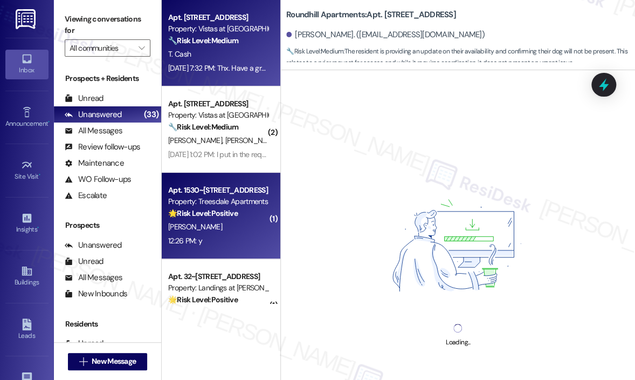
click at [227, 205] on div "Property: Treesdale Apartments" at bounding box center [218, 201] width 100 height 11
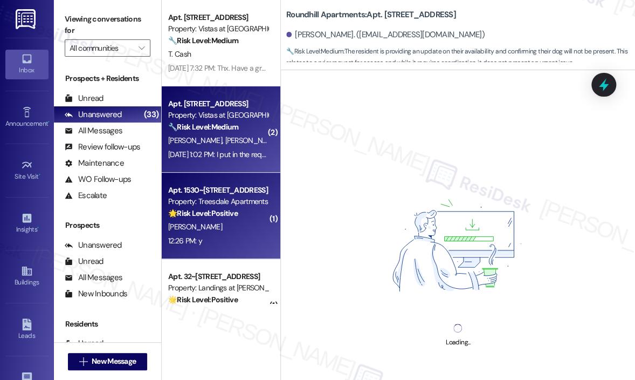
click at [236, 148] on div "Aug 08, 2025 at 1:02 PM: I put in the request on the internet because no one an…" at bounding box center [218, 154] width 102 height 13
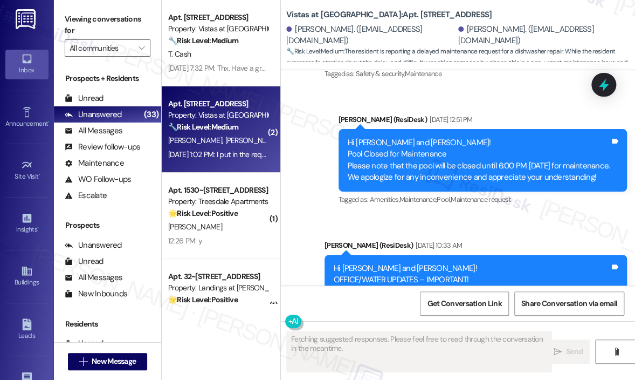
scroll to position [275, 0]
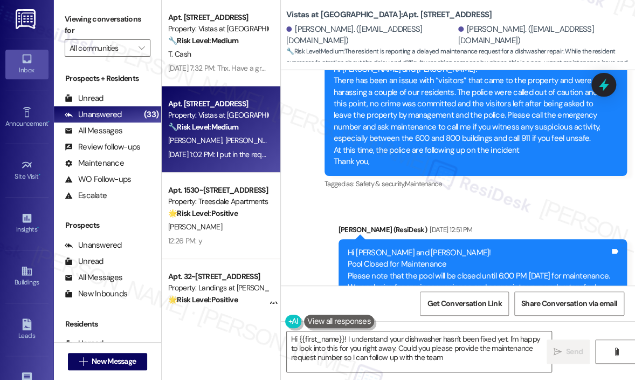
type textarea "Hi {{first_name}}! I understand your dishwasher hasn't been fixed yet. I'm happ…"
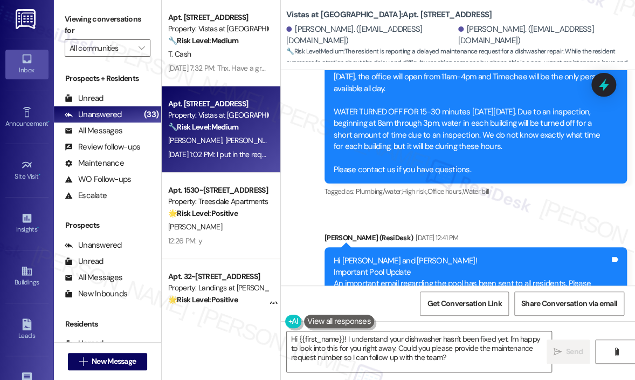
scroll to position [760, 0]
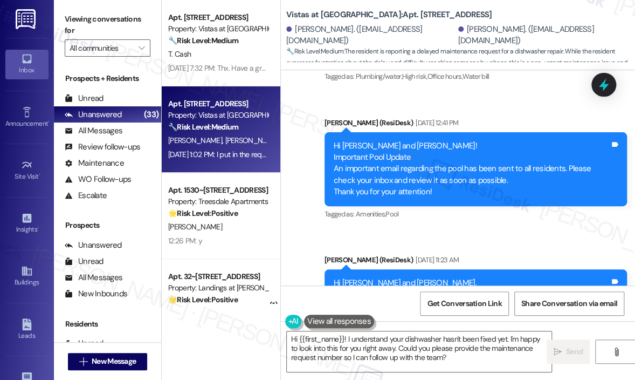
click at [479, 241] on div "Survey, sent via SMS Residesk Automated Survey Jun 26, 2025 at 12:22 PM Hi Cind…" at bounding box center [458, 235] width 354 height 1706
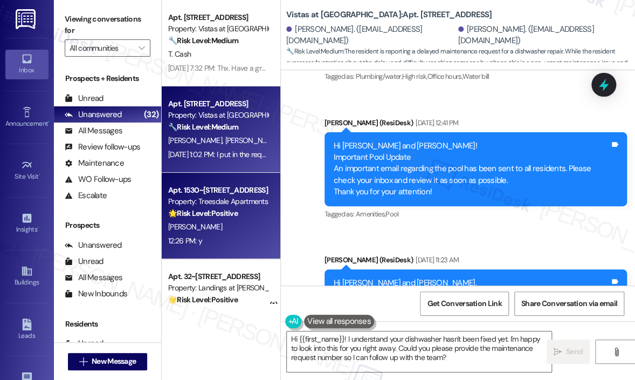
click at [218, 209] on strong "🌟 Risk Level: Positive" at bounding box center [203, 213] width 70 height 10
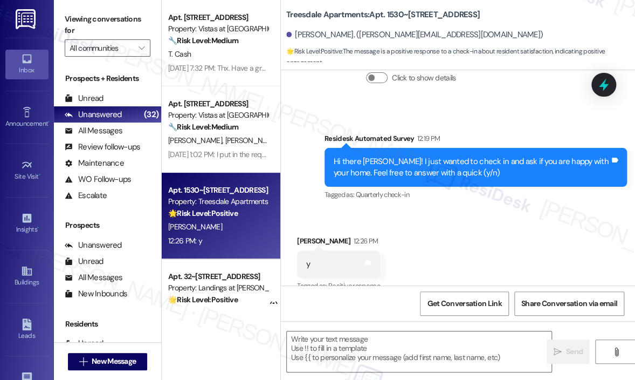
type textarea "Fetching suggested responses. Please feel free to read through the conversation…"
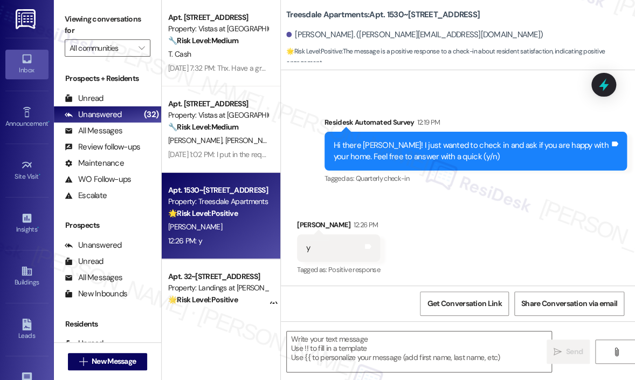
scroll to position [276, 0]
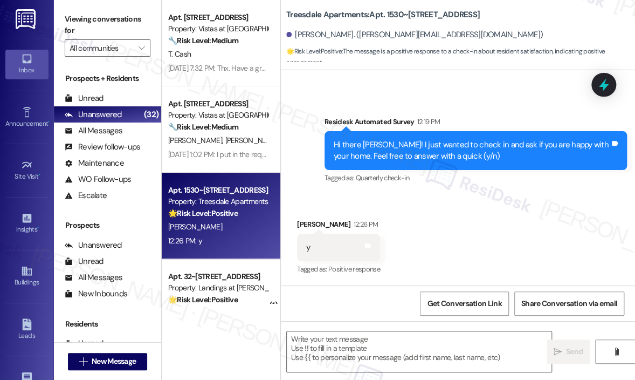
click at [327, 190] on div "Survey, sent via SMS Residesk Automated Survey 12:19 PM Hi there Michael! I jus…" at bounding box center [476, 151] width 319 height 86
click at [337, 340] on textarea at bounding box center [419, 351] width 265 height 40
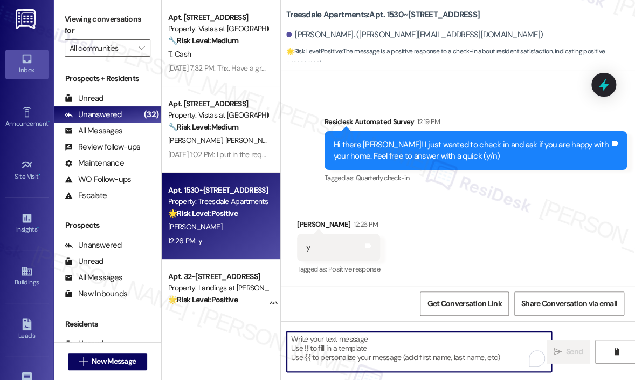
paste textarea "Great! 😊 If I may ask...has {{property}} lived up to your expectations?"
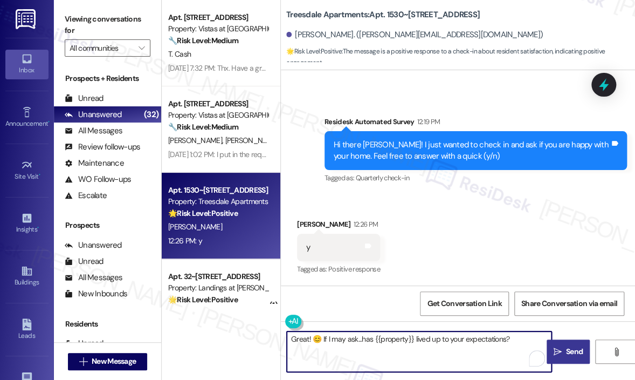
type textarea "Great! 😊 If I may ask...has {{property}} lived up to your expectations?"
click at [568, 347] on span "Send" at bounding box center [574, 351] width 17 height 11
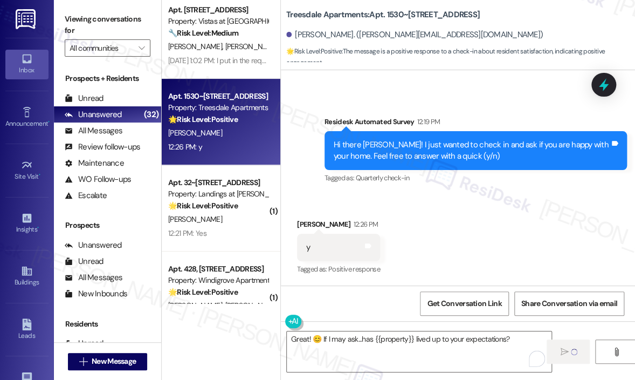
scroll to position [108, 0]
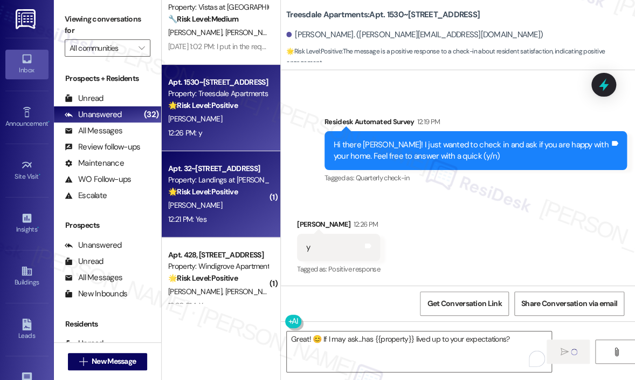
click at [246, 197] on div "🌟 Risk Level: Positive The resident responded positively to a check-in message,…" at bounding box center [218, 191] width 100 height 11
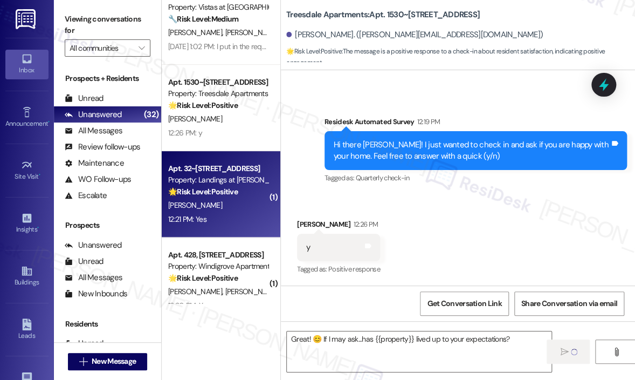
type textarea "Fetching suggested responses. Please feel free to read through the conversation…"
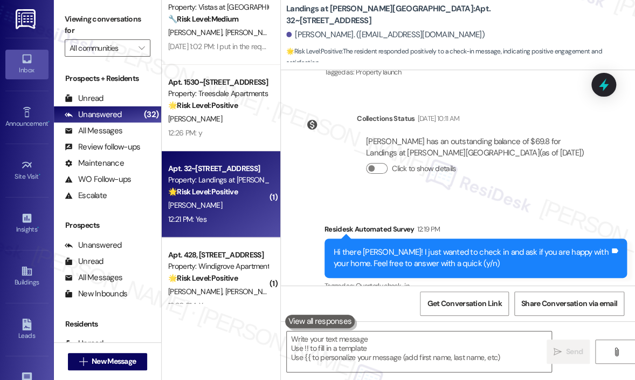
scroll to position [298, 0]
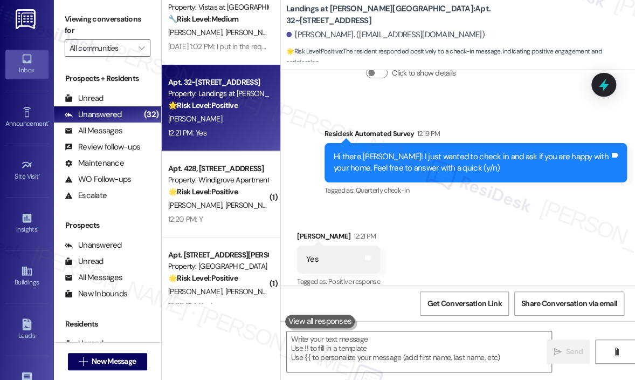
click at [442, 239] on div "Received via SMS Robert Greenlee 12:21 PM Yes Tags and notes Tagged as: Positiv…" at bounding box center [458, 251] width 354 height 91
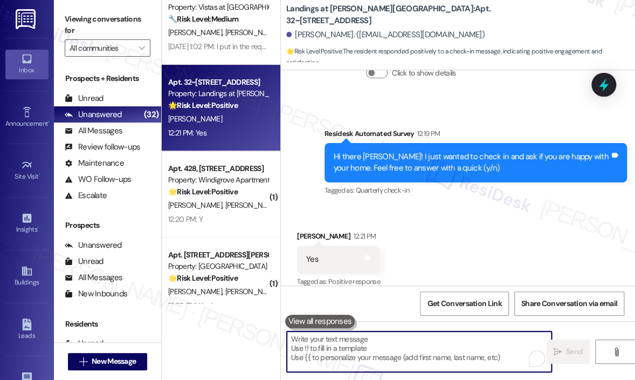
click at [380, 349] on textarea "To enrich screen reader interactions, please activate Accessibility in Grammarl…" at bounding box center [419, 351] width 265 height 40
paste textarea "Great! 😊 If I may ask...has {{property}} lived up to your expectations?"
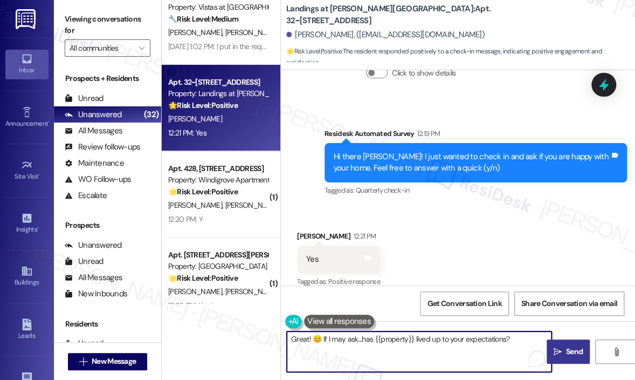
type textarea "Great! 😊 If I may ask...has {{property}} lived up to your expectations?"
click at [566, 346] on span "Send" at bounding box center [574, 351] width 17 height 11
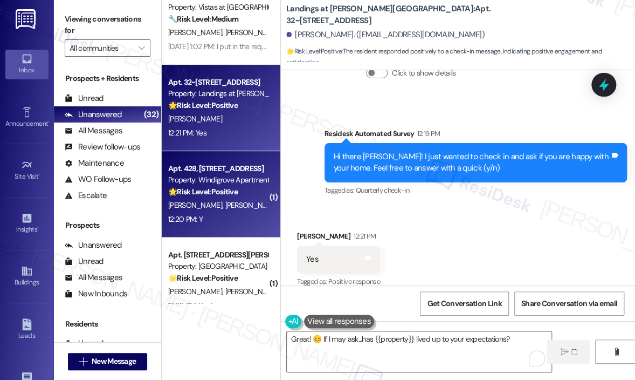
click at [231, 209] on span "F. Momand" at bounding box center [252, 205] width 54 height 10
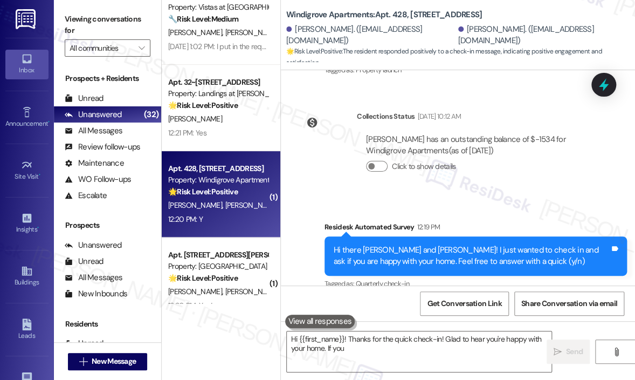
scroll to position [310, 0]
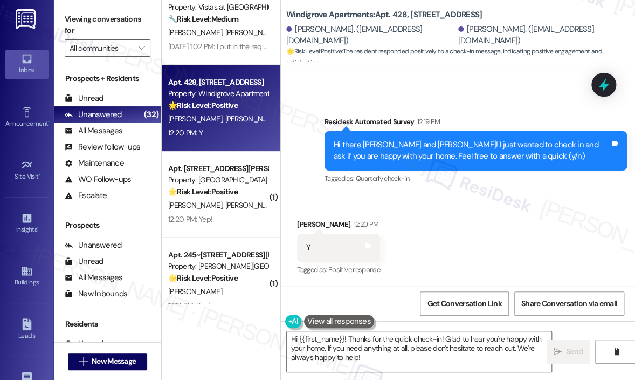
click at [503, 220] on div "Received via SMS Jamil Momand 12:20 PM Y Tags and notes Tagged as: Positive res…" at bounding box center [458, 239] width 354 height 91
click at [409, 358] on textarea "Hi {{first_name}}! Thanks for the quick check-in! Glad to hear you're happy wit…" at bounding box center [419, 351] width 265 height 40
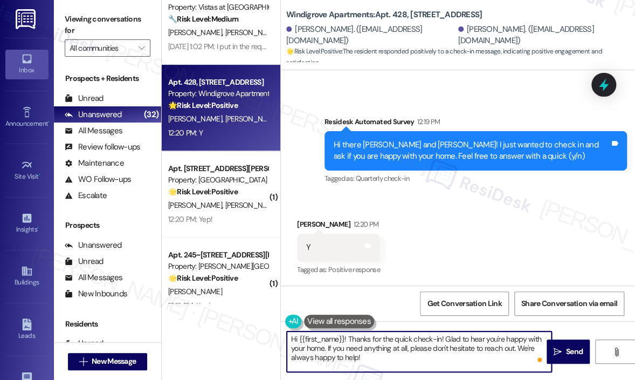
drag, startPoint x: 470, startPoint y: 360, endPoint x: 327, endPoint y: 349, distance: 142.8
click at [327, 349] on textarea "Hi {{first_name}}! Thanks for the quick check-in! Glad to hear you're happy wit…" at bounding box center [419, 351] width 265 height 40
paste textarea "Great! 😊 If I may ask...has {{property}} lived up to your expectations?"
click at [360, 349] on textarea "Hi {{first_name}}! Thanks for the quick check-in! Glad to hear you're happy wit…" at bounding box center [419, 351] width 265 height 40
type textarea "Hi {{first_name}}! Thanks for the quick check-in! Glad to hear you're happy wit…"
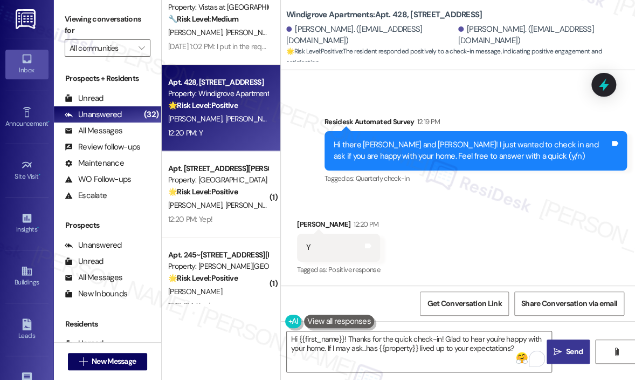
click at [571, 348] on span "Send" at bounding box center [574, 351] width 17 height 11
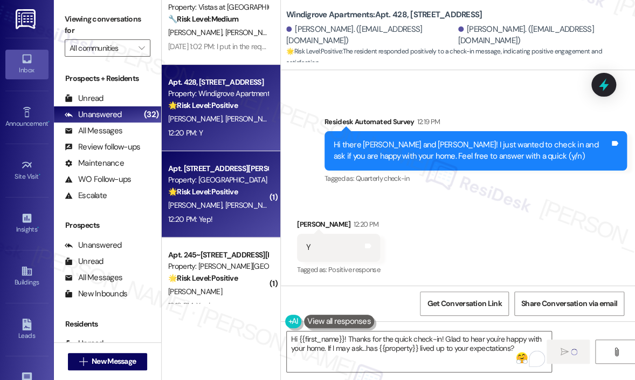
click at [234, 217] on div "12:20 PM: Yep! 12:20 PM: Yep!" at bounding box center [218, 218] width 102 height 13
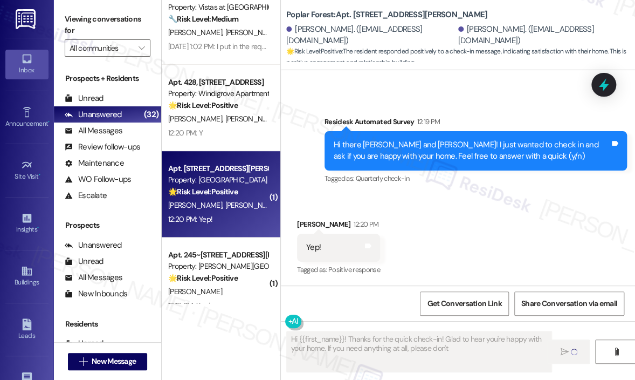
scroll to position [298, 0]
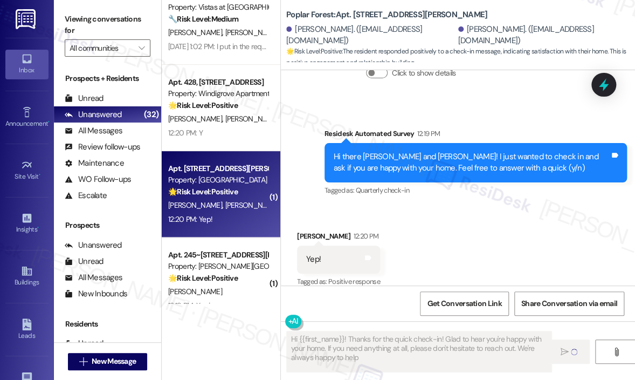
type textarea "Hi {{first_name}}! Thanks for the quick check-in! Glad to hear you're happy wit…"
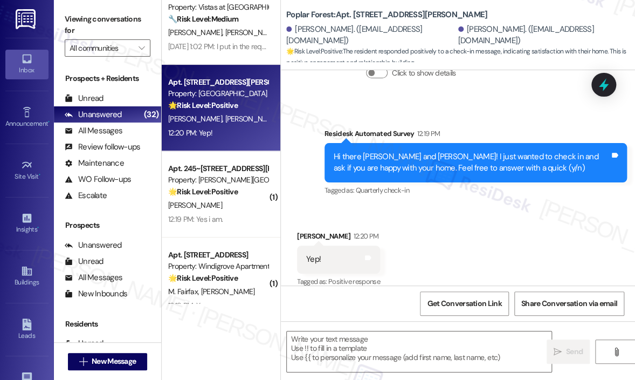
scroll to position [299, 0]
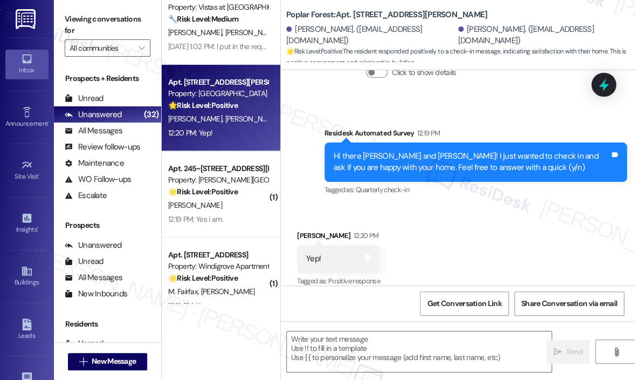
click at [501, 225] on div "Received via SMS Rylee Farmer 12:20 PM Yep! Tags and notes Tagged as: Positive …" at bounding box center [458, 250] width 354 height 91
click at [502, 220] on div "Received via SMS Rylee Farmer 12:20 PM Yep! Tags and notes Tagged as: Positive …" at bounding box center [458, 250] width 354 height 91
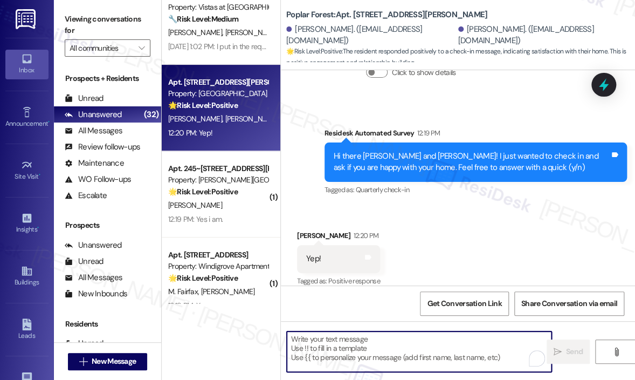
click at [409, 344] on textarea "To enrich screen reader interactions, please activate Accessibility in Grammarl…" at bounding box center [419, 351] width 265 height 40
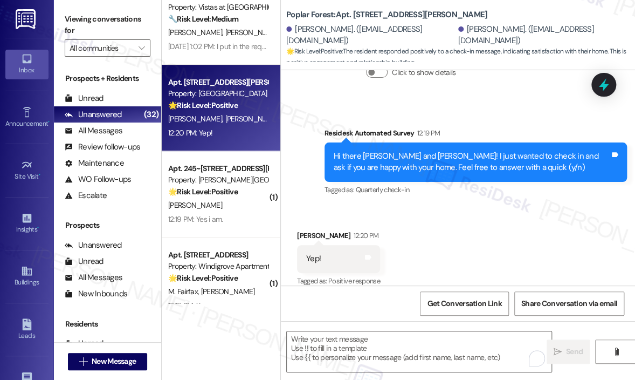
click at [451, 258] on div "Received via SMS Rylee Farmer 12:20 PM Yep! Tags and notes Tagged as: Positive …" at bounding box center [458, 250] width 354 height 91
click at [453, 252] on div "Received via SMS Rylee Farmer 12:20 PM Yep! Tags and notes Tagged as: Positive …" at bounding box center [458, 250] width 354 height 91
click at [365, 339] on textarea "To enrich screen reader interactions, please activate Accessibility in Grammarl…" at bounding box center [419, 351] width 265 height 40
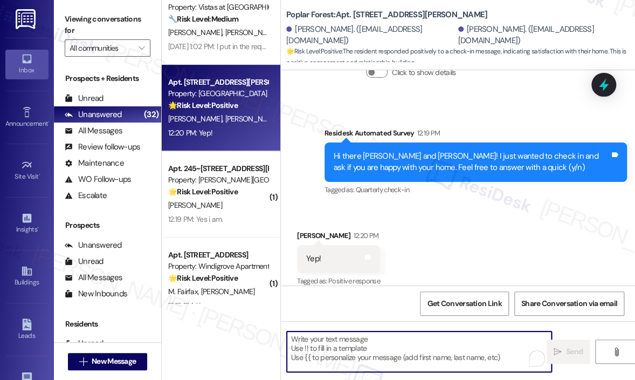
click at [364, 340] on textarea "To enrich screen reader interactions, please activate Accessibility in Grammarl…" at bounding box center [419, 351] width 265 height 40
paste textarea "Great! 😊 If I may ask...has {{property}} lived up to your expectations?"
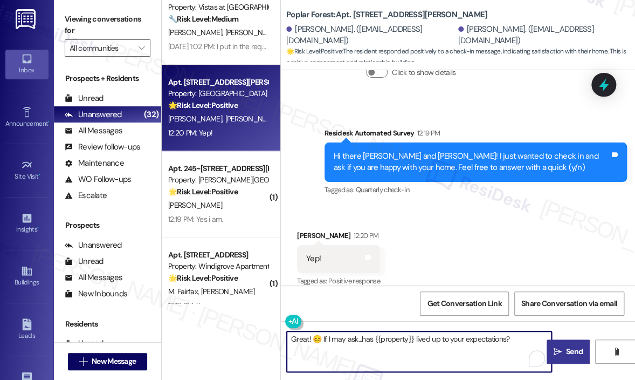
type textarea "Great! 😊 If I may ask...has {{property}} lived up to your expectations?"
click at [572, 349] on span "Send" at bounding box center [574, 351] width 17 height 11
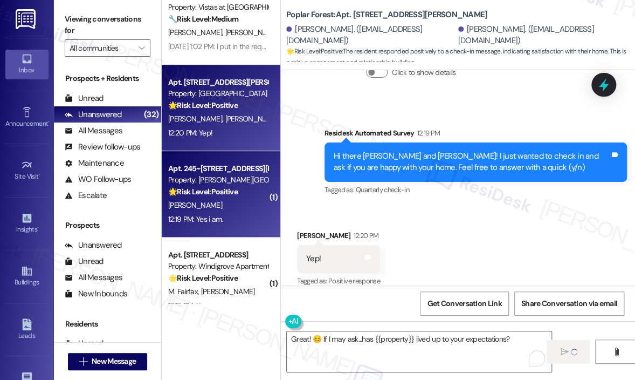
click at [226, 215] on div "12:19 PM: Yes i am. 12:19 PM: Yes i am." at bounding box center [218, 218] width 102 height 13
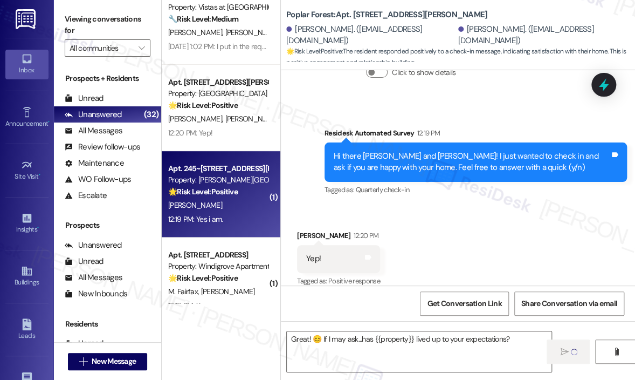
type textarea "Fetching suggested responses. Please feel free to read through the conversation…"
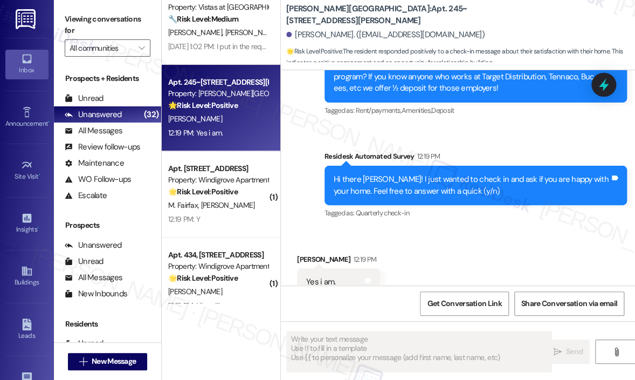
scroll to position [1599, 0]
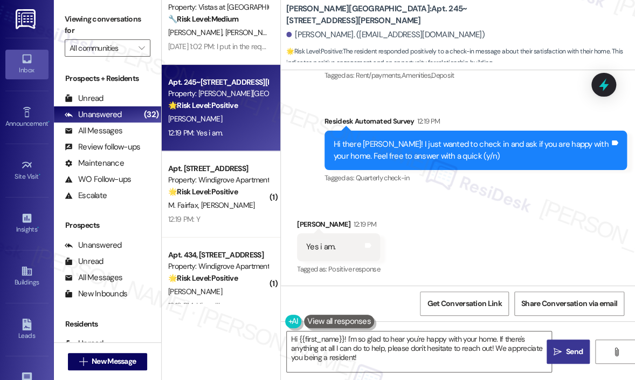
click at [516, 207] on div "Received via SMS Vincent Wood 12:19 PM Yes i am. Tags and notes Tagged as: Posi…" at bounding box center [458, 239] width 354 height 91
click at [502, 220] on div "Received via SMS Vincent Wood 12:19 PM Yes i am. Tags and notes Tagged as: Posi…" at bounding box center [458, 239] width 354 height 91
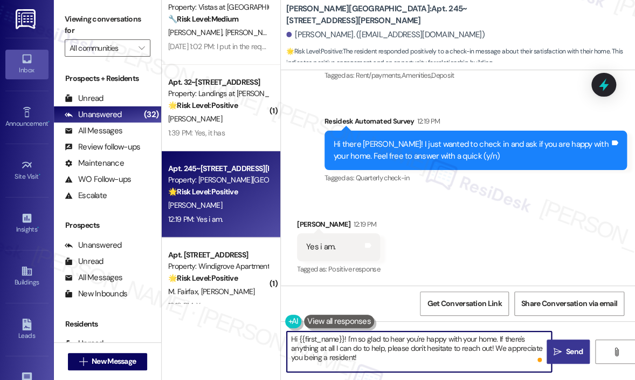
drag, startPoint x: 394, startPoint y: 362, endPoint x: 499, endPoint y: 341, distance: 106.7
click at [499, 341] on textarea "Hi {{first_name}}! I'm so glad to hear you're happy with your home. If there's …" at bounding box center [419, 351] width 265 height 40
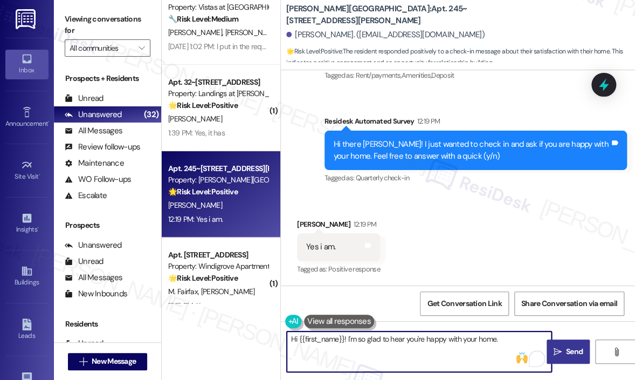
paste textarea "Great! 😊 If I may ask...has {{property}} lived up to your expectations?"
click at [523, 336] on textarea "Hi {{first_name}}! I'm so glad to hear you're happy with your home. Great! 😊 If…" at bounding box center [419, 351] width 265 height 40
type textarea "Hi {{first_name}}! I'm so glad to hear you're happy with your home. 😊 If I may …"
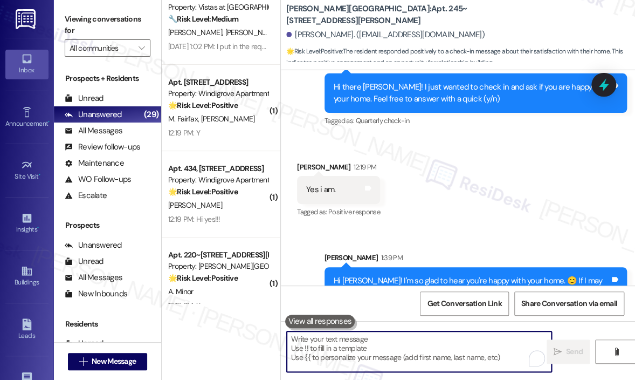
scroll to position [1685, 0]
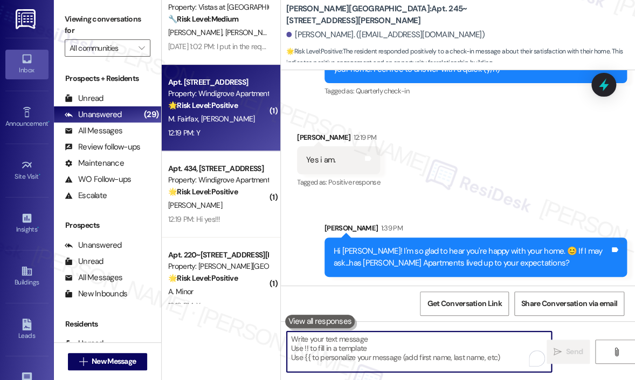
click at [214, 116] on span "[PERSON_NAME]" at bounding box center [228, 119] width 54 height 10
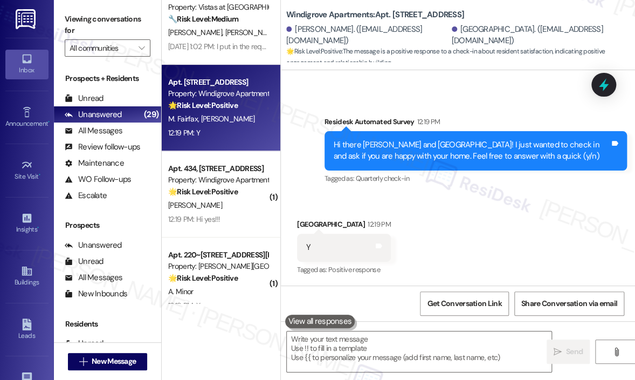
scroll to position [311, 0]
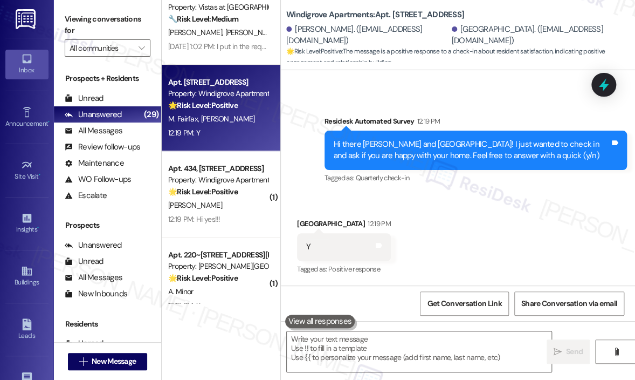
click at [468, 251] on div "Received via SMS India Hall 12:19 PM Y Tags and notes Tagged as: Positive respo…" at bounding box center [458, 239] width 354 height 91
click at [450, 240] on div "Received via SMS India Hall 12:19 PM Y Tags and notes Tagged as: Positive respo…" at bounding box center [458, 239] width 354 height 91
click at [379, 342] on textarea at bounding box center [419, 351] width 265 height 40
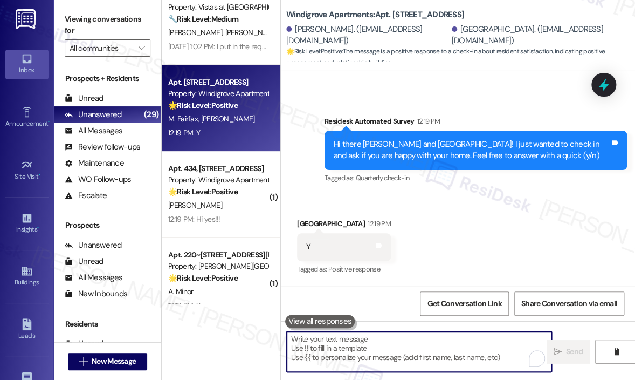
paste textarea "Great! 😊 If I may ask...has {{property}} lived up to your expectations?"
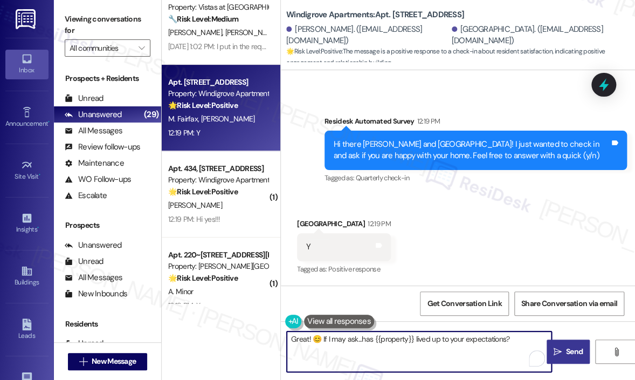
type textarea "Great! 😊 If I may ask...has {{property}} lived up to your expectations?"
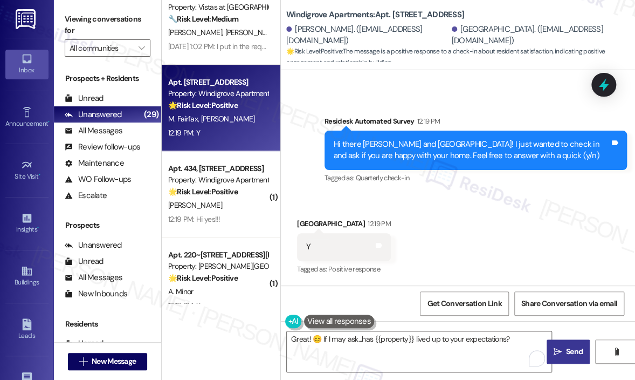
click at [565, 349] on span "Send" at bounding box center [574, 351] width 21 height 11
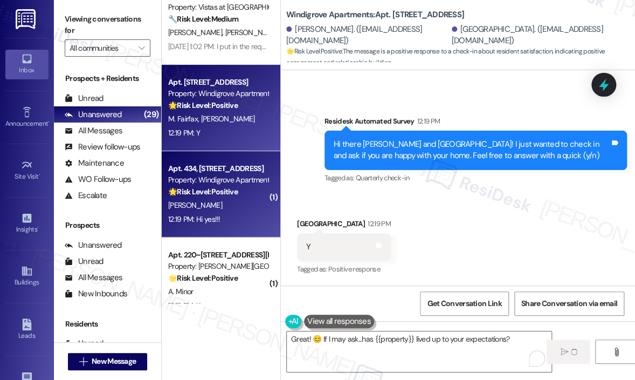
click at [245, 211] on div "H. Ramos" at bounding box center [218, 204] width 102 height 13
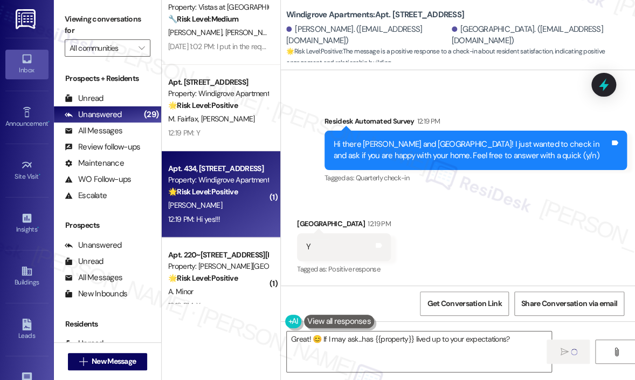
type textarea "Fetching suggested responses. Please feel free to read through the conversation…"
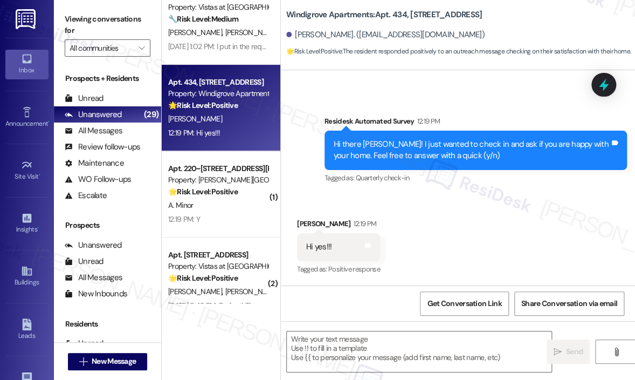
click at [481, 237] on div "Received via SMS Hector Ramos 12:19 PM Hi yes!!! Tags and notes Tagged as: Posi…" at bounding box center [458, 239] width 354 height 91
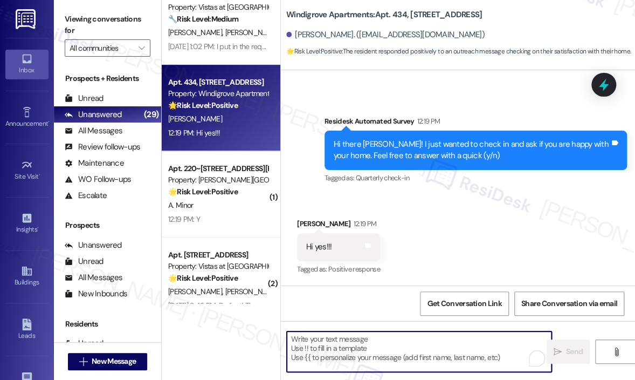
click at [314, 338] on textarea "To enrich screen reader interactions, please activate Accessibility in Grammarl…" at bounding box center [419, 351] width 265 height 40
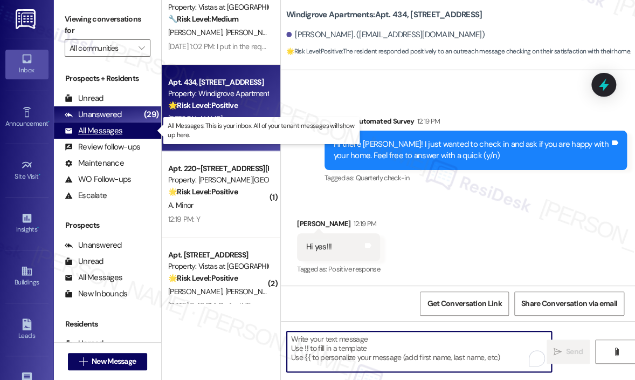
click at [107, 128] on div "All Messages" at bounding box center [94, 130] width 58 height 11
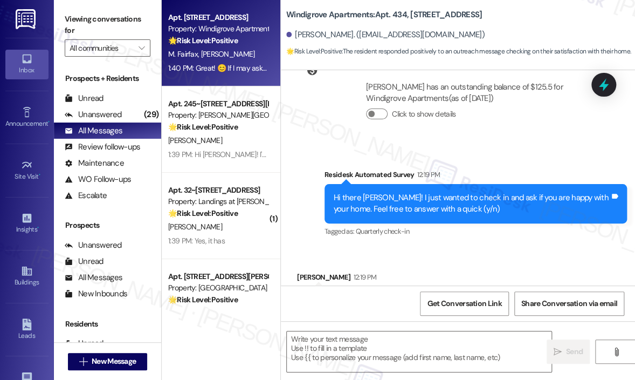
type textarea "Fetching suggested responses. Please feel free to read through the conversation…"
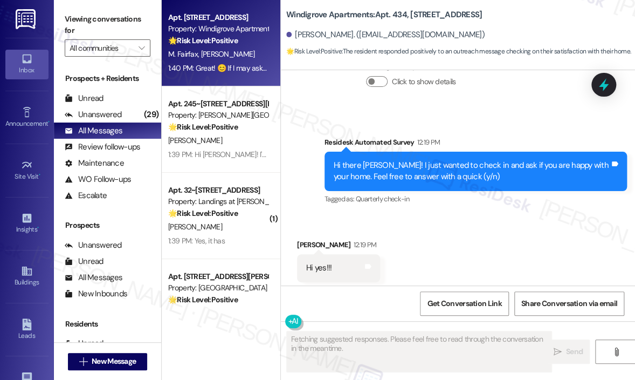
scroll to position [310, 0]
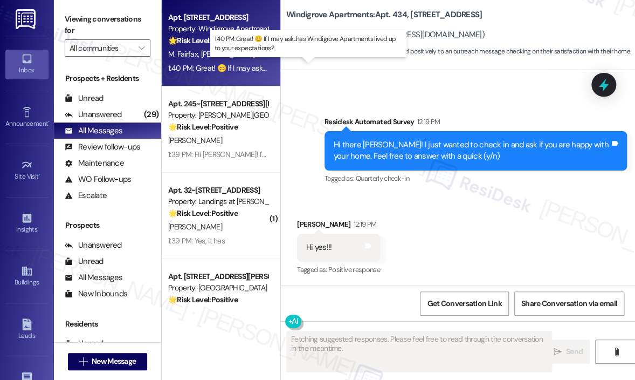
click at [241, 66] on div "1:40 PM: Great! 😊 If I may ask...has Windigrove Apartments lived up to your exp…" at bounding box center [309, 68] width 282 height 10
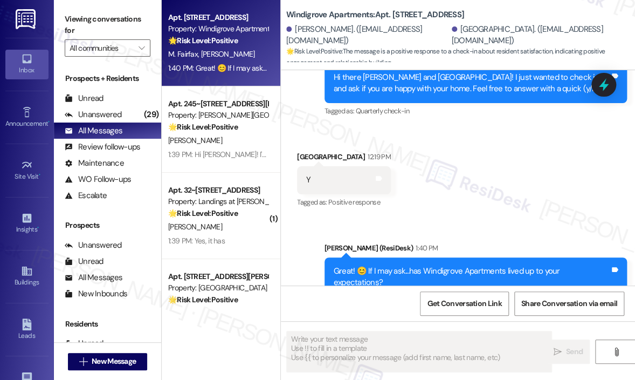
scroll to position [401, 0]
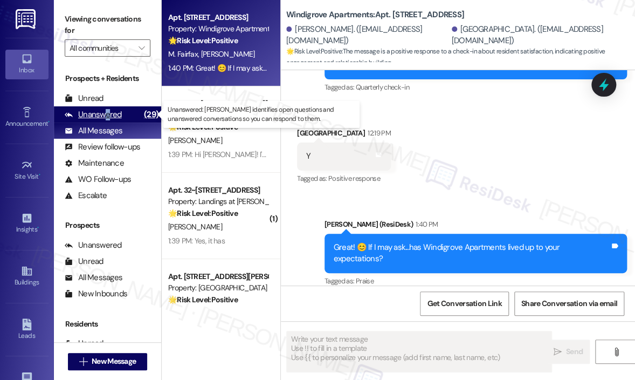
click at [106, 111] on div "Unanswered" at bounding box center [93, 114] width 57 height 11
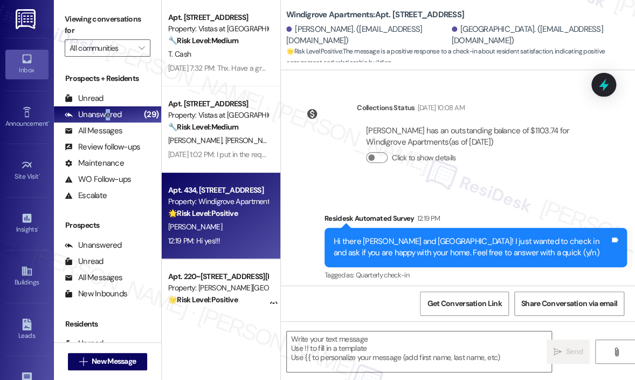
type textarea "Fetching suggested responses. Please feel free to read through the conversation…"
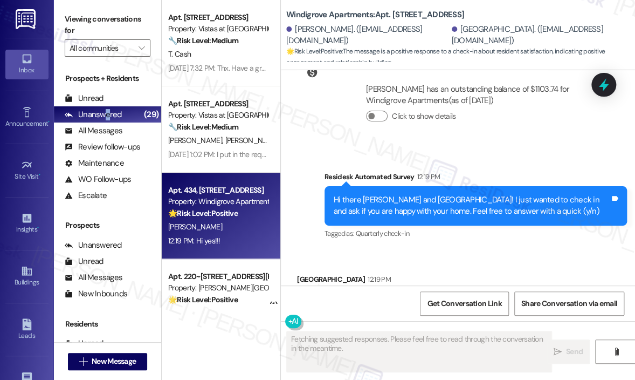
scroll to position [310, 0]
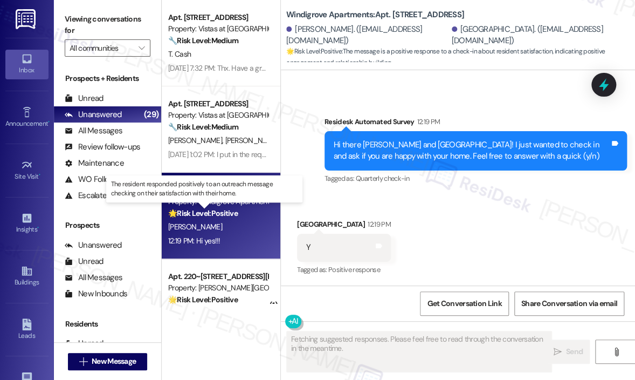
click at [213, 215] on strong "🌟 Risk Level: Positive" at bounding box center [203, 213] width 70 height 10
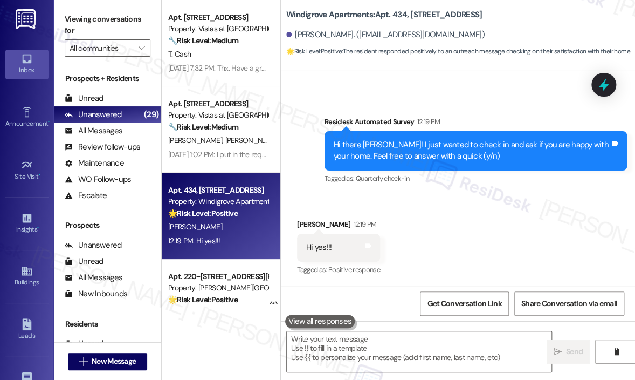
scroll to position [311, 0]
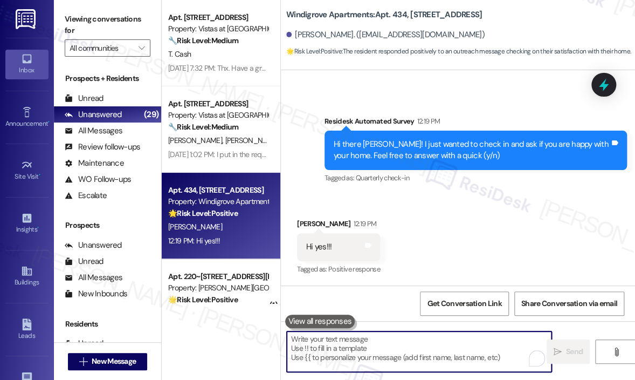
click at [417, 354] on textarea "To enrich screen reader interactions, please activate Accessibility in Grammarl…" at bounding box center [419, 351] width 265 height 40
paste textarea "Great! 😊 If I may ask...has {{property}} lived up to your expectations?"
type textarea "Great! 😊 If I may ask...has {{property}} lived up to your expectations?"
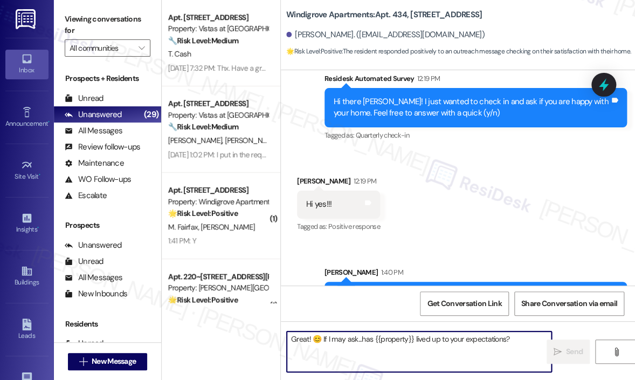
scroll to position [386, 0]
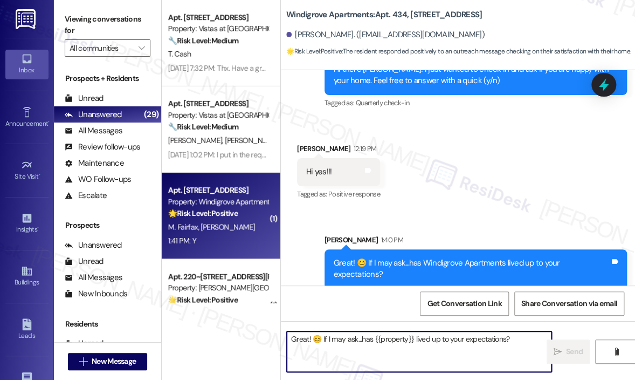
click at [226, 224] on div "M. Fairfax I. Hall" at bounding box center [218, 226] width 102 height 13
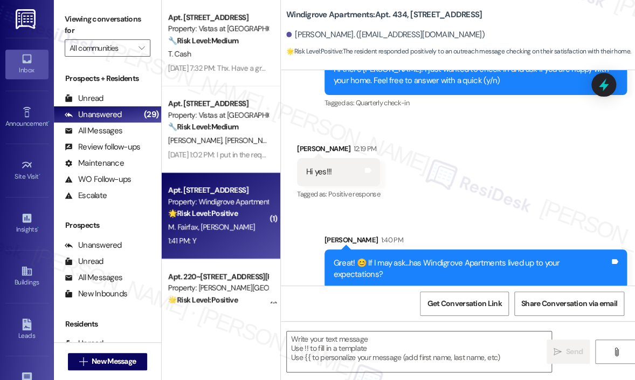
type textarea "Fetching suggested responses. Please feel free to read through the conversation…"
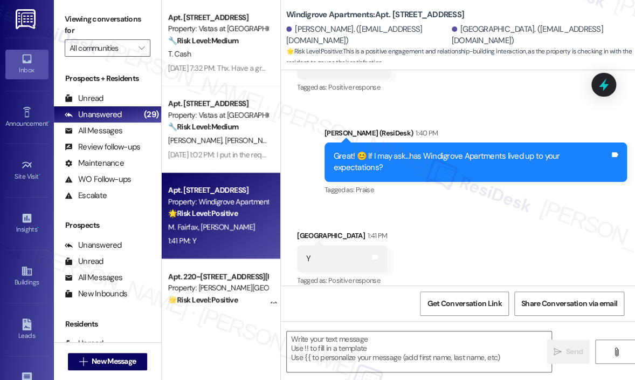
scroll to position [108, 0]
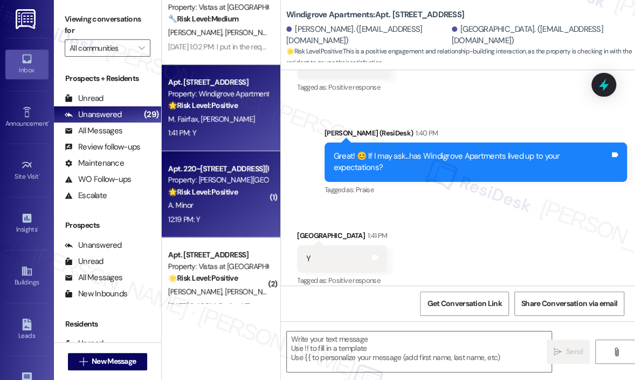
click at [224, 212] on div "12:19 PM: Y 12:19 PM: Y" at bounding box center [218, 218] width 102 height 13
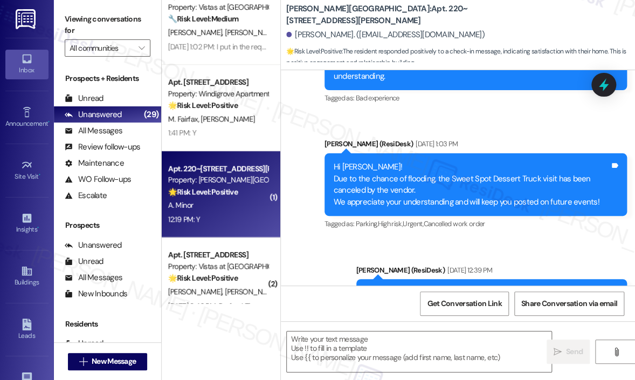
type textarea "Fetching suggested responses. Please feel free to read through the conversation…"
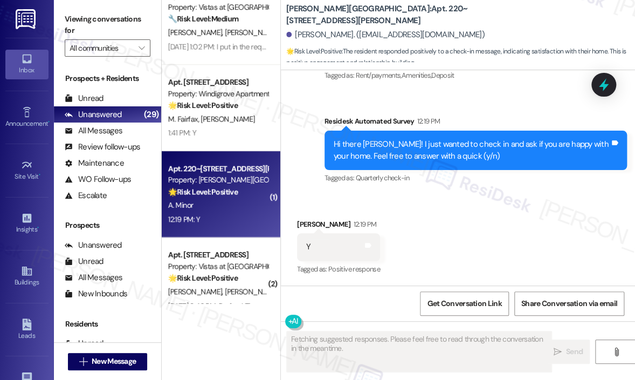
scroll to position [1599, 0]
click at [550, 198] on div "Received via SMS Alexander Minor 12:19 PM Y Tags and notes Tagged as: Positive …" at bounding box center [458, 239] width 354 height 91
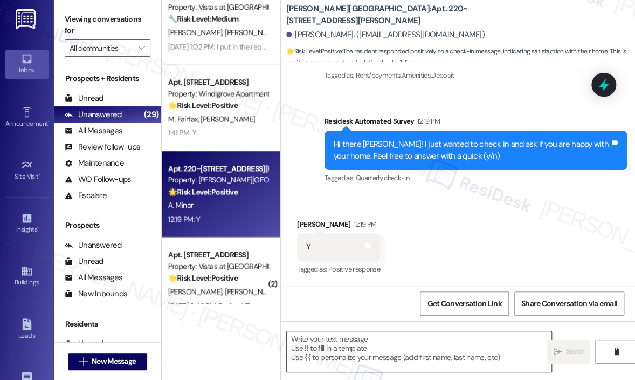
click at [378, 342] on textarea at bounding box center [419, 351] width 265 height 40
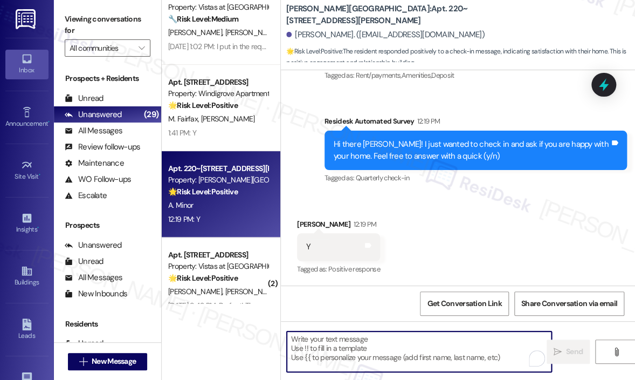
paste textarea "Great! 😊 If I may ask...has {{property}} lived up to your expectations?"
type textarea "Great! 😊 If I may ask...has {{property}} lived up to your expectations?"
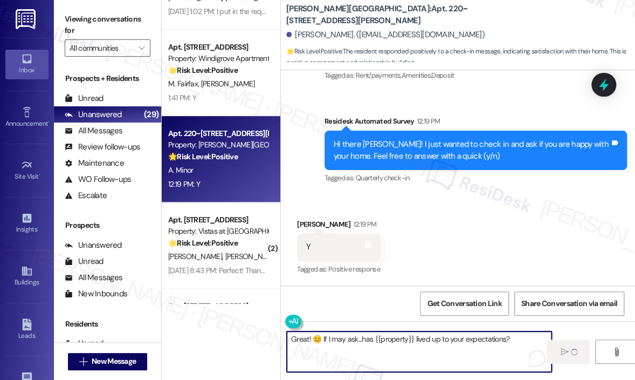
scroll to position [162, 0]
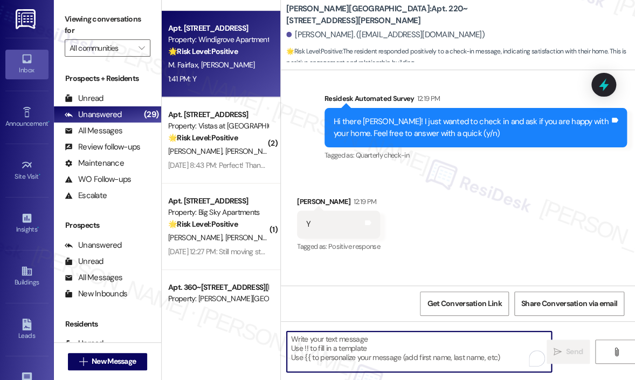
click at [223, 89] on div "Apt. 2108, 357 III Windigrove Drive Property: Windigrove Apartments 🌟 Risk Leve…" at bounding box center [221, 54] width 119 height 86
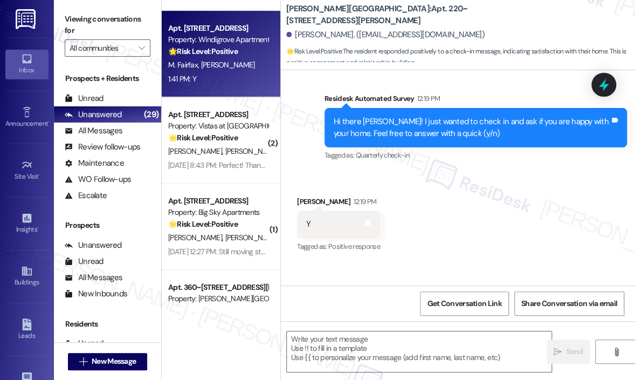
type textarea "Fetching suggested responses. Please feel free to read through the conversation…"
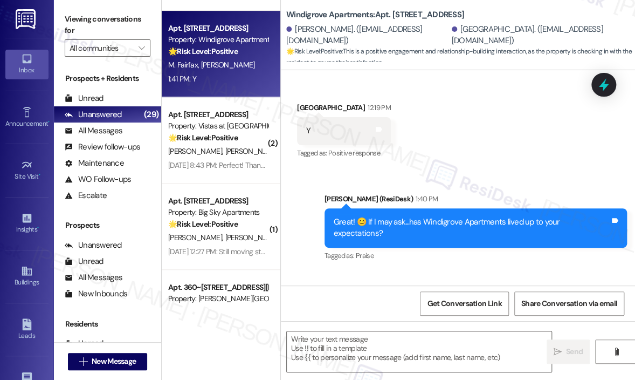
scroll to position [331, 0]
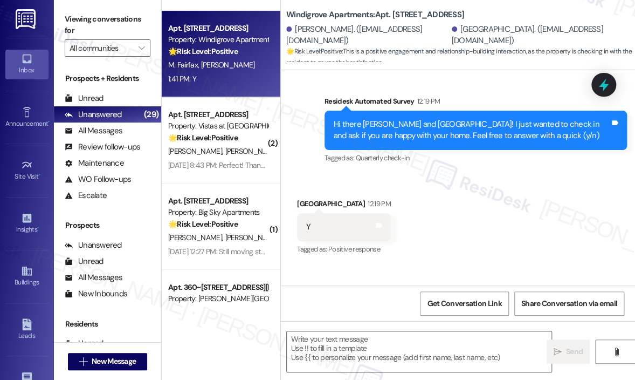
click at [301, 125] on div "Survey, sent via SMS Residesk Automated Survey 12:19 PM Hi there Maryanne and I…" at bounding box center [458, 122] width 354 height 102
click at [347, 338] on textarea at bounding box center [419, 351] width 265 height 40
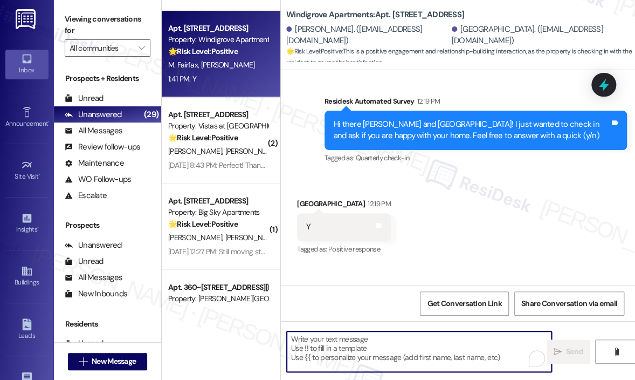
paste textarea "Awesome! ❤️ Can I ask a quick favor...would you mind writing us a Google review…"
type textarea "Awesome! ❤️ Can I ask a quick favor...would you mind writing us a Google review…"
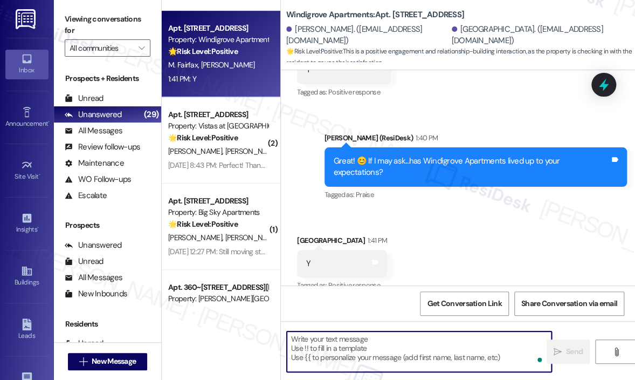
scroll to position [492, 0]
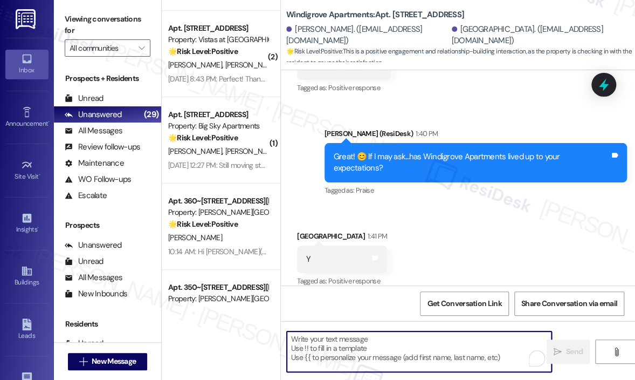
click at [438, 234] on div "Received via SMS India Hall 1:41 PM Y Tags and notes Tagged as: Positive respon…" at bounding box center [458, 251] width 354 height 91
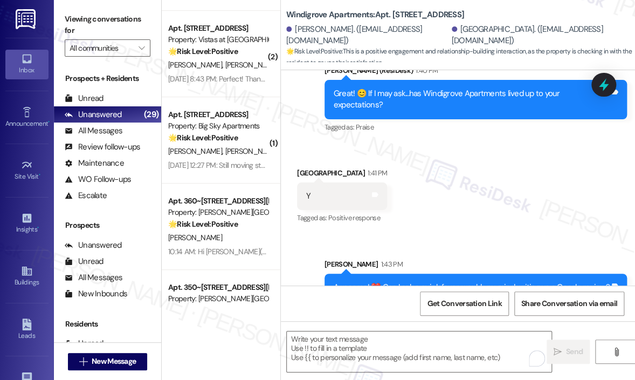
scroll to position [614, 0]
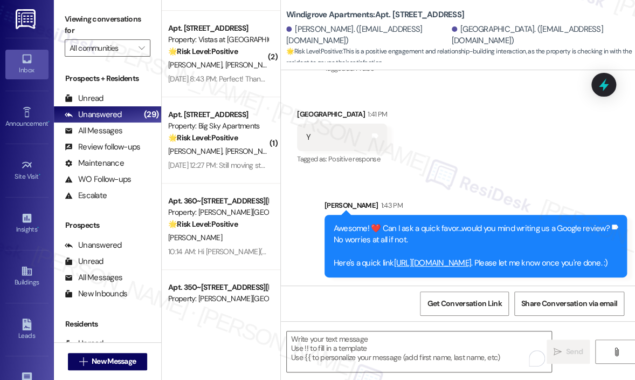
click at [474, 155] on div "Received via SMS India Hall 1:41 PM Y Tags and notes Tagged as: Positive respon…" at bounding box center [458, 129] width 354 height 91
click at [515, 153] on div "Received via SMS India Hall 1:41 PM Y Tags and notes Tagged as: Positive respon…" at bounding box center [458, 129] width 354 height 91
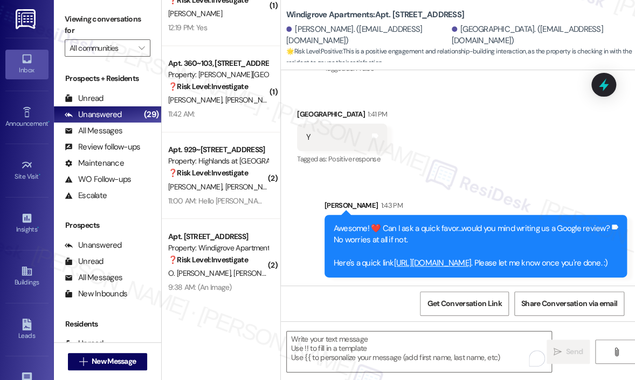
scroll to position [2199, 0]
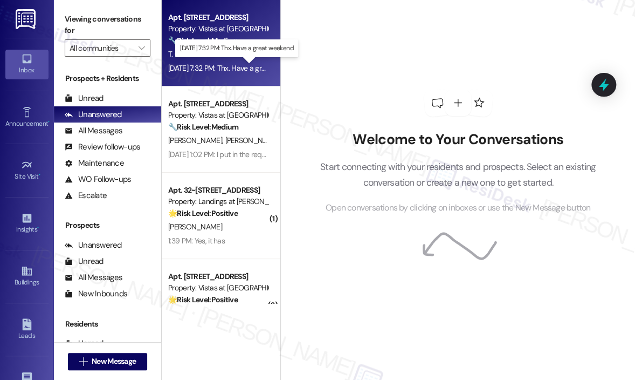
click at [235, 67] on div "Aug 08, 2025 at 7:32 PM: Thx. Have a great weekend Aug 08, 2025 at 7:32 PM: Thx…" at bounding box center [235, 68] width 134 height 10
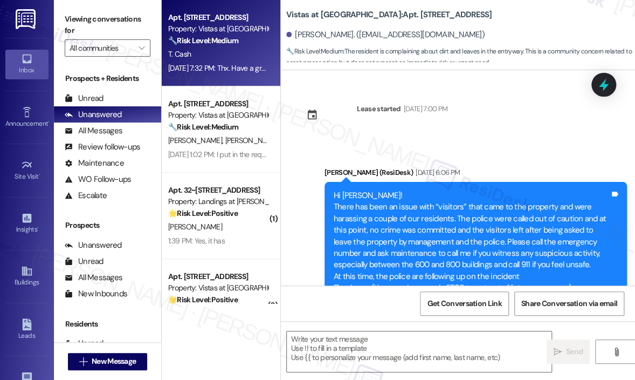
scroll to position [6896, 0]
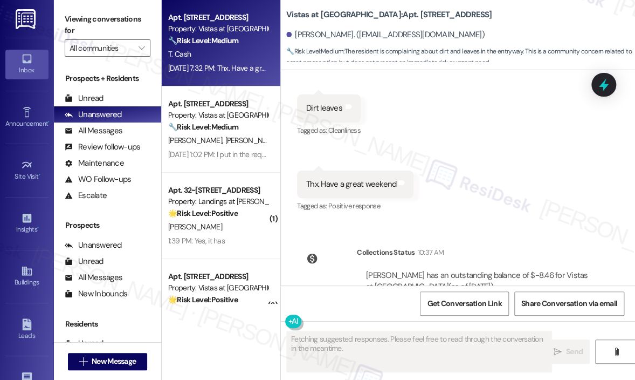
click at [502, 170] on div "Received via SMS Trudy Cash Aug 08, 2025 at 7:31 PM Yes Tags and notes Tagged a…" at bounding box center [458, 100] width 354 height 243
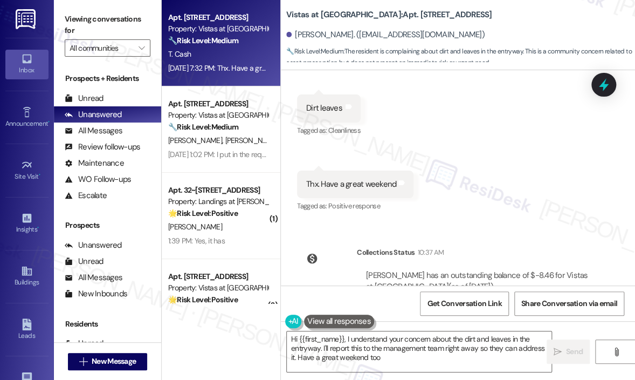
type textarea "Hi {{first_name}}, I understand your concern about the dirt and leaves in the e…"
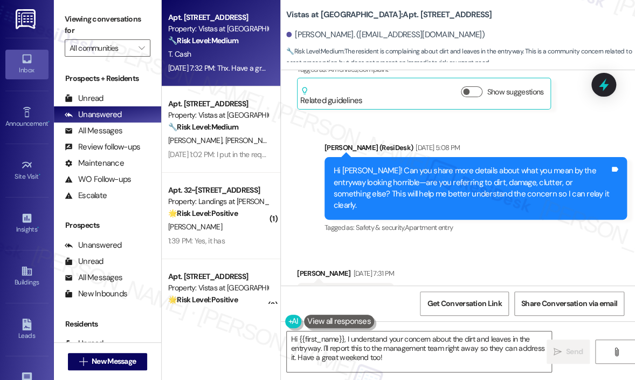
scroll to position [6572, 0]
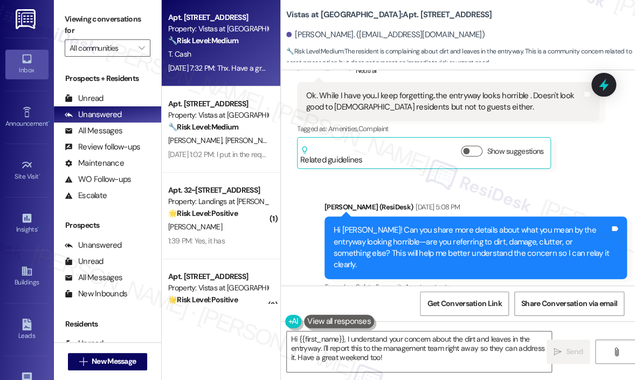
click at [442, 177] on div "Sent via SMS Sarah (ResiDesk) Aug 08, 2025 at 5:08 PM Hi Trudy! Can you share m…" at bounding box center [458, 240] width 354 height 126
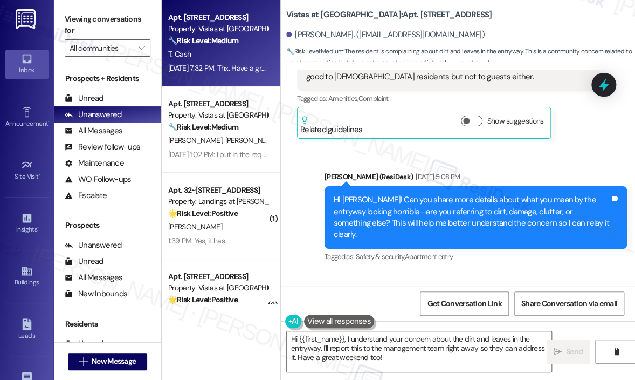
scroll to position [6518, 0]
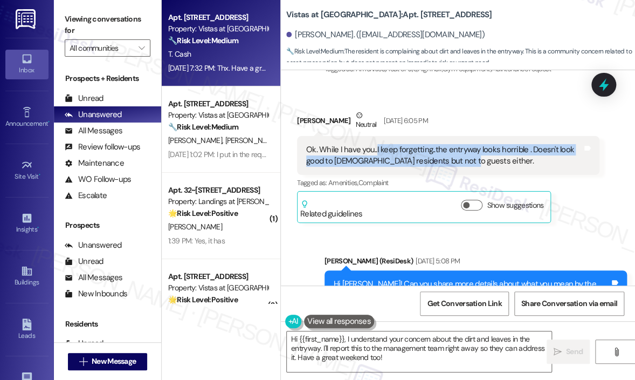
drag, startPoint x: 472, startPoint y: 124, endPoint x: 375, endPoint y: 114, distance: 98.1
click at [375, 144] on div "Ok. While I have you..I keep forgetting..the entryway looks horrible . Doesn't …" at bounding box center [444, 155] width 276 height 23
copy div "I keep forgetting..the entryway looks horrible . Doesn't look good to us reside…"
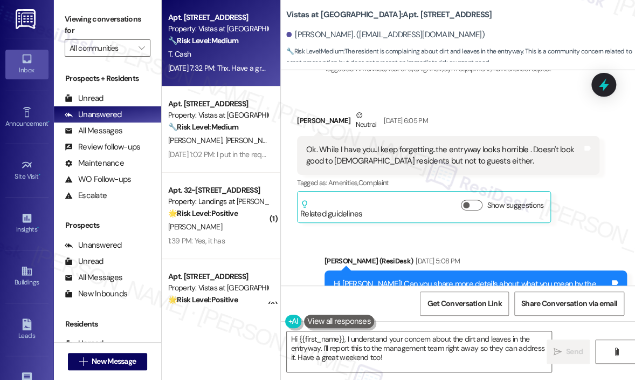
click at [531, 231] on div "Sent via SMS Sarah (ResiDesk) Aug 08, 2025 at 5:08 PM Hi Trudy! Can you share m…" at bounding box center [458, 294] width 354 height 126
click at [607, 79] on icon at bounding box center [604, 85] width 18 height 18
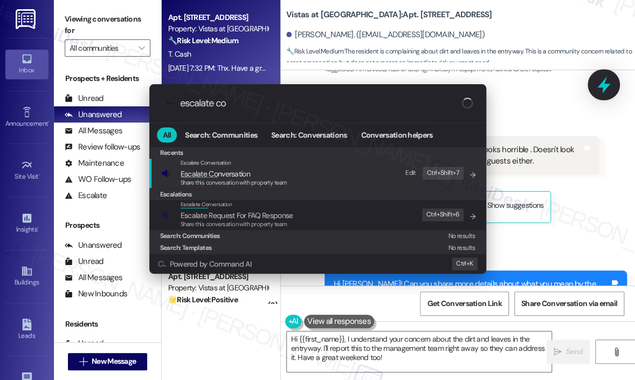
type input "escalate con"
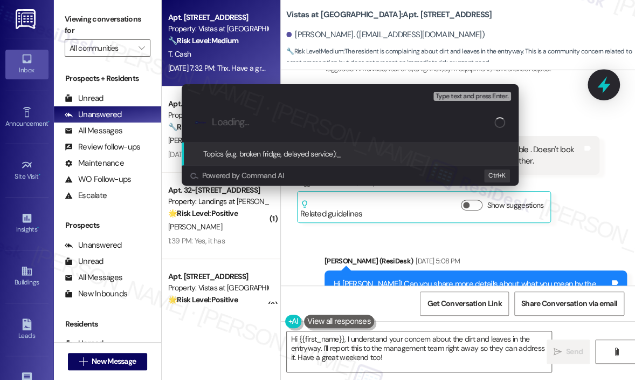
click at [607, 79] on div "Escalate Conversation High risk Topics (e.g. broken fridge, delayed service) An…" at bounding box center [317, 190] width 635 height 380
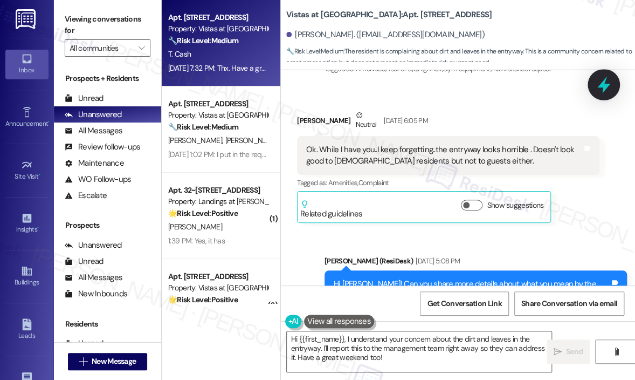
click at [607, 79] on icon at bounding box center [604, 85] width 18 height 18
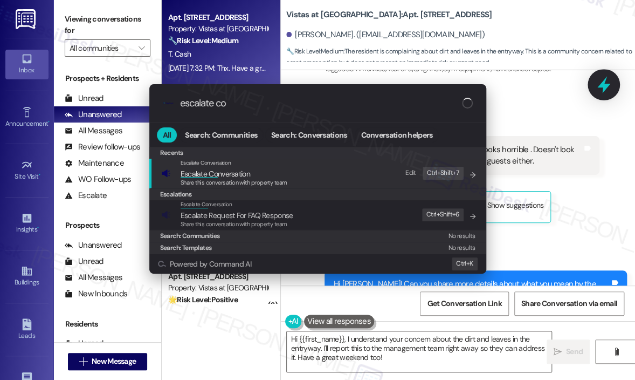
type input "escalate con"
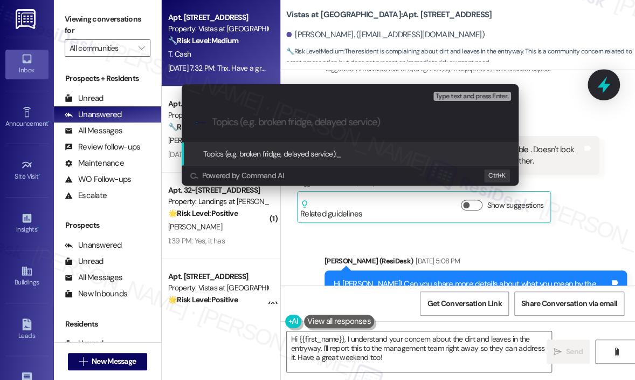
paste input "Concern About Entryway Appearance"
type input "Concern About Entryway Appearance"
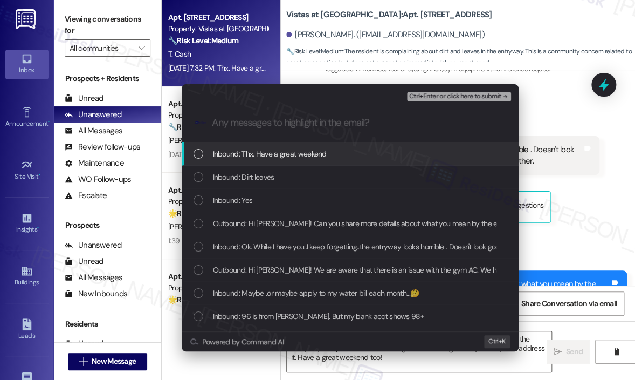
click at [279, 153] on span "Inbound: Thx. Have a great weekend" at bounding box center [270, 154] width 114 height 12
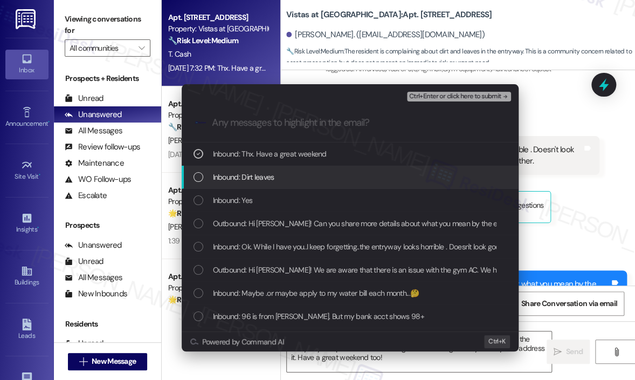
click at [277, 177] on div "Inbound: Dirt leaves" at bounding box center [352, 177] width 316 height 12
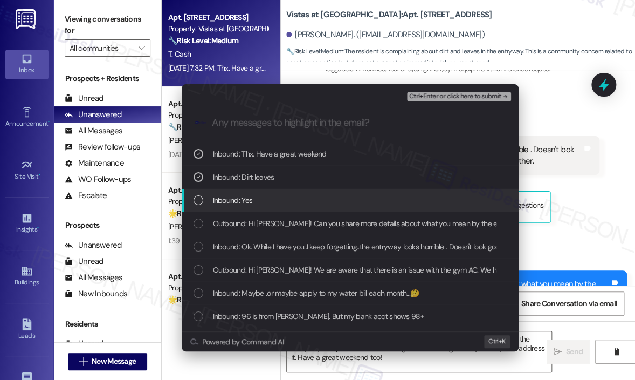
click at [267, 200] on div "Inbound: Yes" at bounding box center [352, 200] width 316 height 12
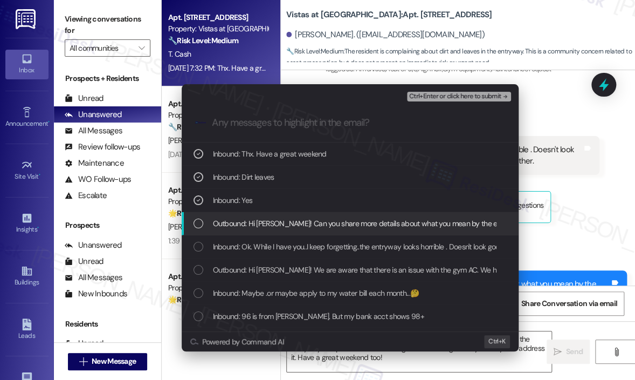
click at [270, 226] on span "Outbound: Hi Trudy! Can you share more details about what you mean by the entry…" at bounding box center [600, 223] width 774 height 12
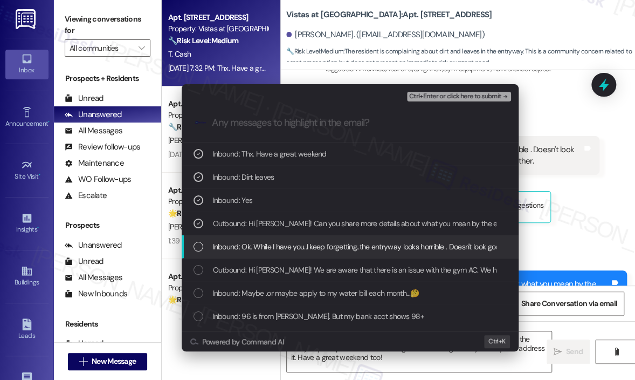
click at [273, 246] on span "Inbound: Ok. While I have you..I keep forgetting..the entryway looks horrible .…" at bounding box center [454, 247] width 482 height 12
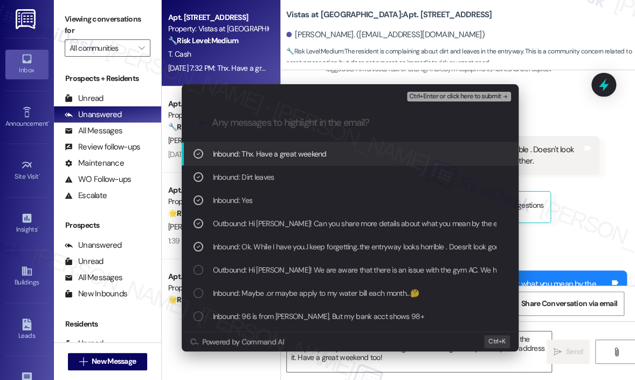
click at [421, 96] on span "Ctrl+Enter or click here to submit" at bounding box center [455, 97] width 92 height 8
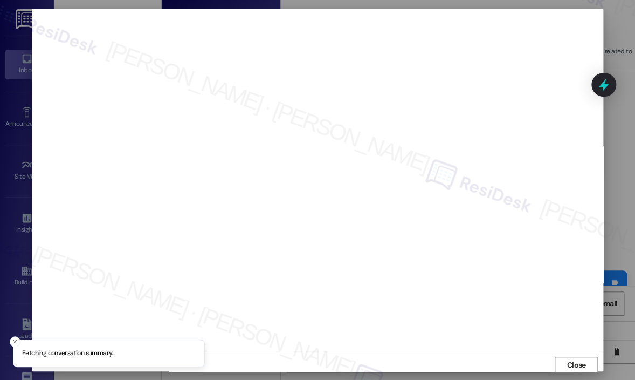
scroll to position [2, 0]
click at [572, 359] on span "Close" at bounding box center [576, 362] width 19 height 11
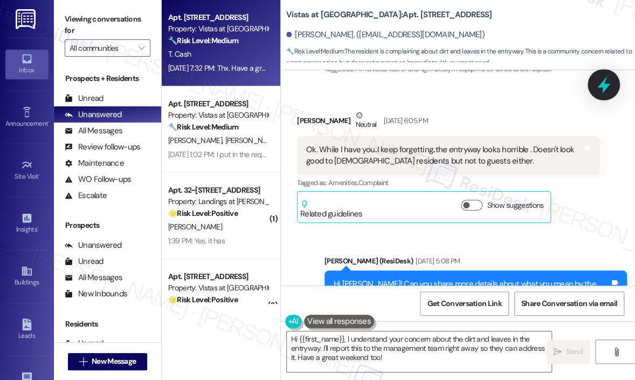
click at [598, 83] on icon at bounding box center [604, 85] width 18 height 18
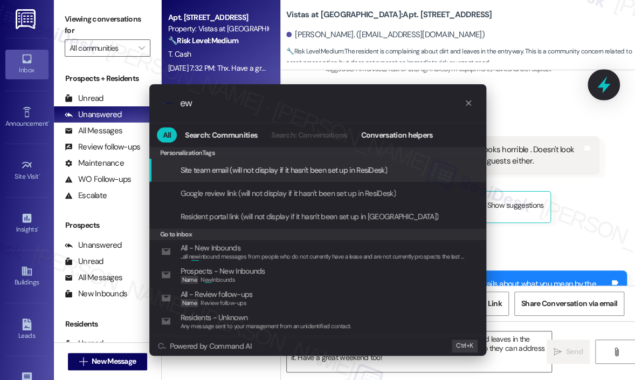
type input "e"
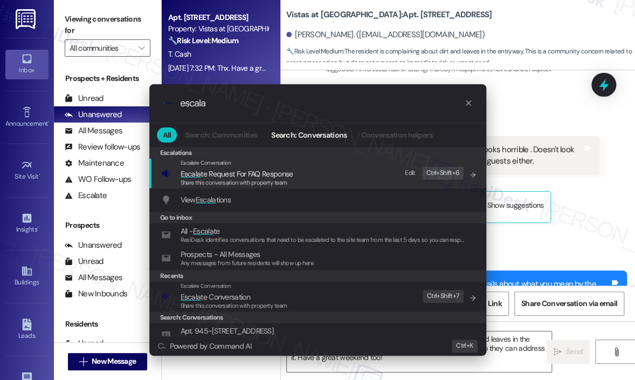
drag, startPoint x: 494, startPoint y: 327, endPoint x: 237, endPoint y: 101, distance: 342.8
click at [237, 101] on input "escala" at bounding box center [322, 103] width 284 height 11
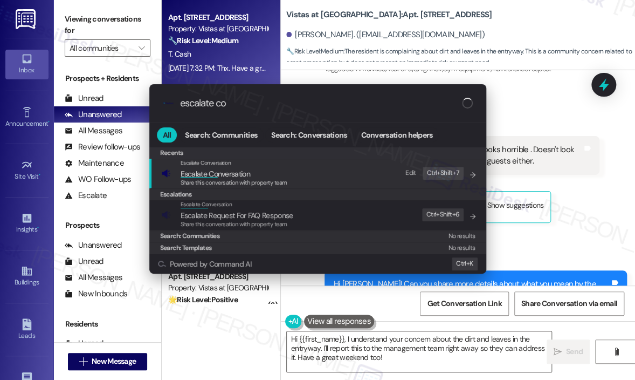
type input "escalate con"
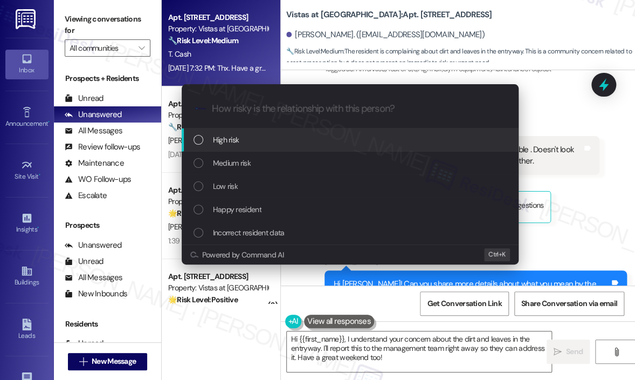
click at [211, 140] on div "High risk" at bounding box center [352, 140] width 316 height 12
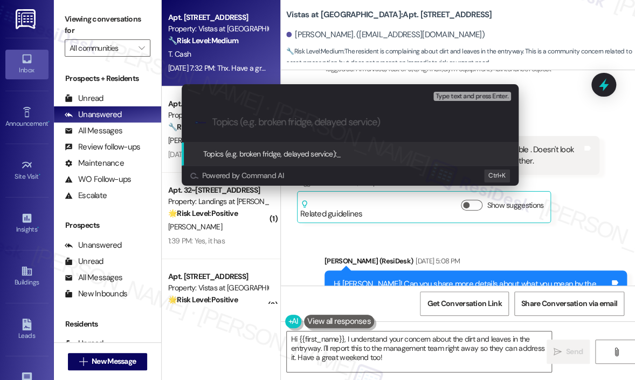
click at [236, 120] on input "Topics (e.g. broken fridge, delayed service)" at bounding box center [358, 121] width 293 height 11
paste input "Concern About Entryway Appearance"
type input "Concern About Entryway Appearance"
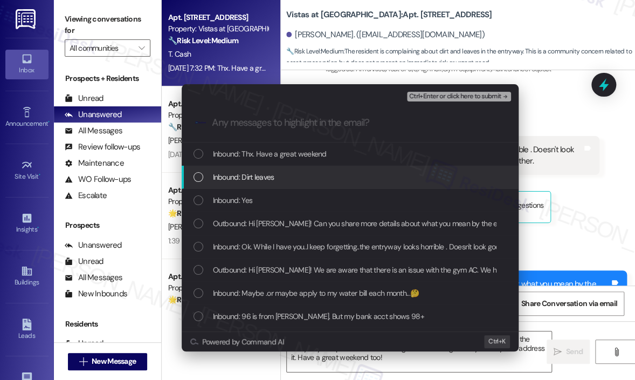
click at [292, 179] on div "Inbound: Dirt leaves" at bounding box center [352, 177] width 316 height 12
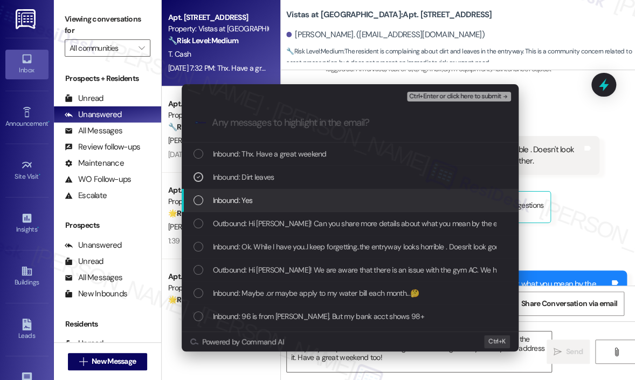
click at [282, 198] on div "Inbound: Yes" at bounding box center [352, 200] width 316 height 12
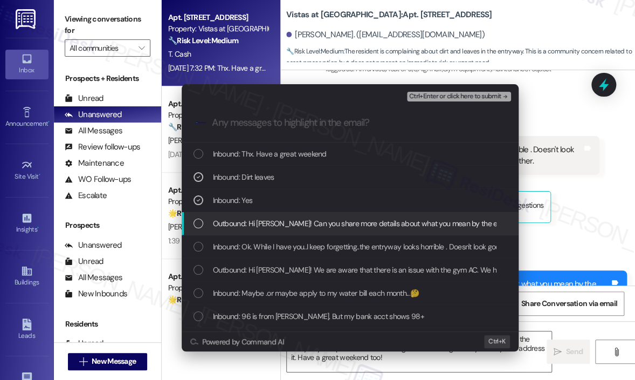
click at [285, 226] on span "Outbound: Hi Trudy! Can you share more details about what you mean by the entry…" at bounding box center [600, 223] width 774 height 12
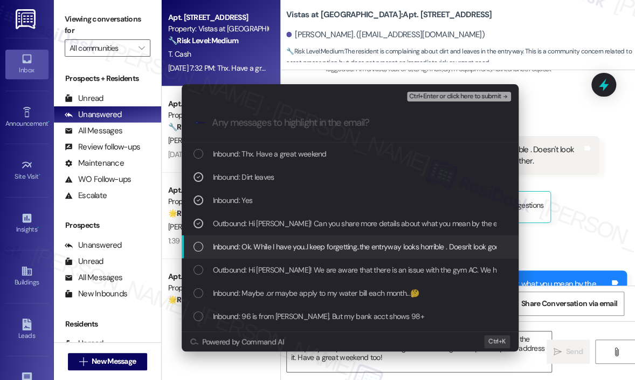
click at [289, 244] on span "Inbound: Ok. While I have you..I keep forgetting..the entryway looks horrible .…" at bounding box center [454, 247] width 482 height 12
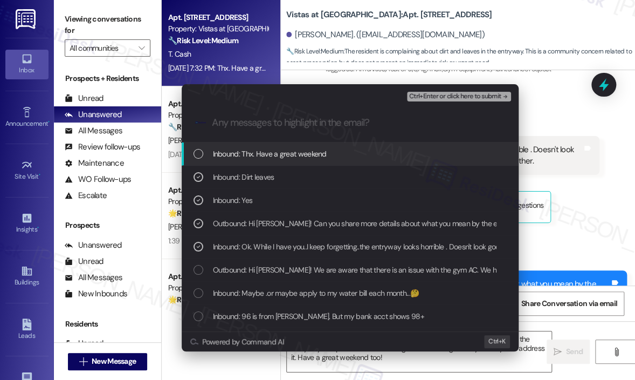
click at [437, 97] on span "Ctrl+Enter or click here to submit" at bounding box center [455, 97] width 92 height 8
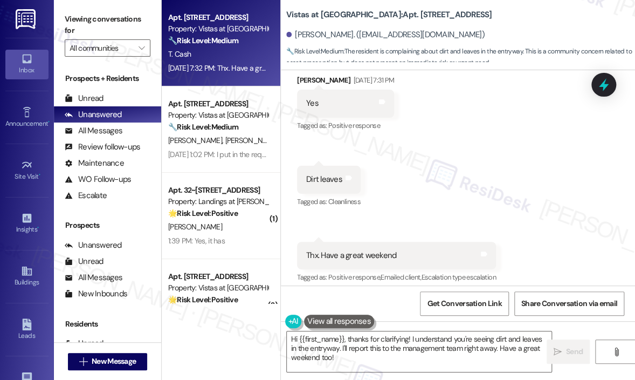
scroll to position [6893, 0]
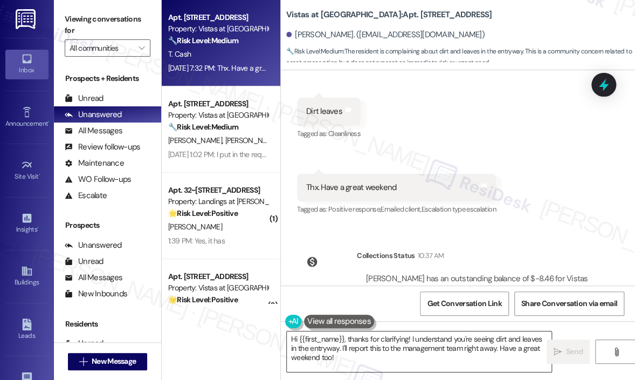
click at [381, 353] on textarea "Hi {{first_name}}, thanks for clarifying! I understand you're seeing dirt and l…" at bounding box center [419, 351] width 265 height 40
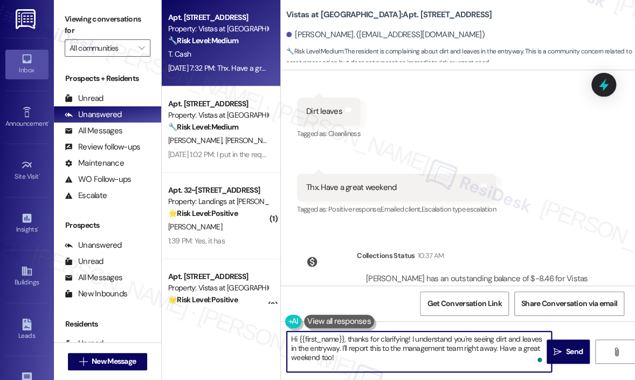
click at [403, 356] on textarea "Hi {{first_name}}, thanks for clarifying! I understand you're seeing dirt and l…" at bounding box center [419, 351] width 265 height 40
drag, startPoint x: 492, startPoint y: 349, endPoint x: 498, endPoint y: 368, distance: 20.5
click at [498, 368] on textarea "Hi {{first_name}}, thanks for clarifying! I understand you're seeing dirt and l…" at bounding box center [419, 351] width 265 height 40
type textarea "Hi {{first_name}}, thanks for clarifying! I understand you're seeing dirt and l…"
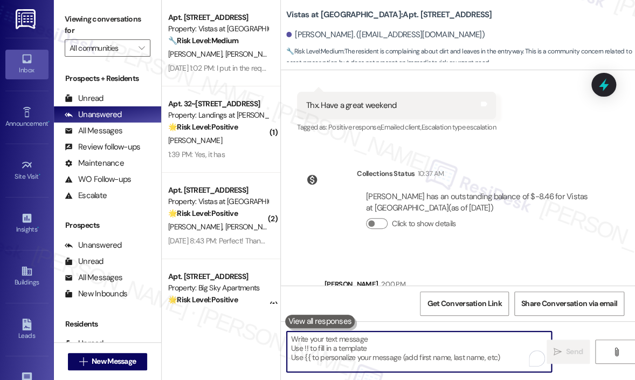
scroll to position [6983, 0]
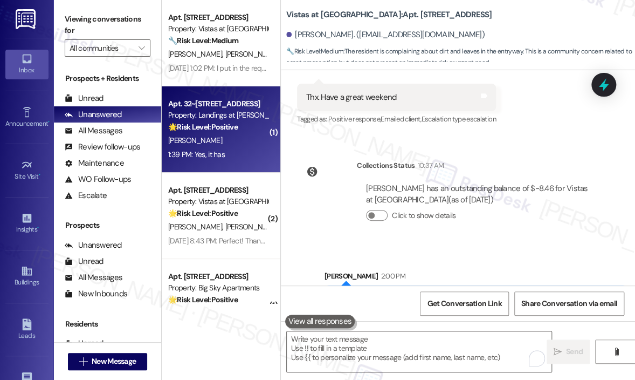
click at [231, 149] on div "1:39 PM: Yes, it has 1:39 PM: Yes, it has" at bounding box center [218, 154] width 102 height 13
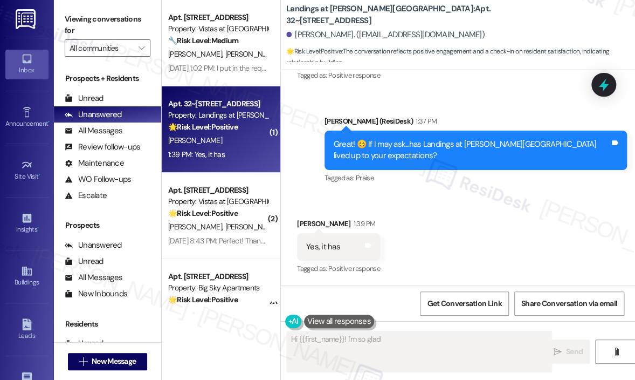
scroll to position [492, 0]
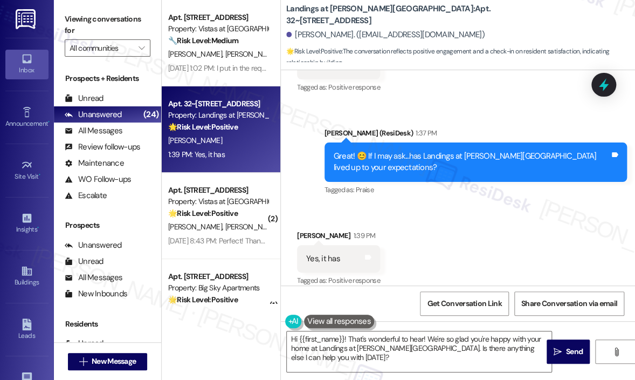
click at [503, 209] on div "Received via SMS Robert Greenlee 1:39 PM Yes, it has Tags and notes Tagged as: …" at bounding box center [458, 250] width 354 height 91
click at [316, 103] on div "Sent via SMS Sarah (ResiDesk) 1:37 PM Great! 😊 If I may ask...has Landings at W…" at bounding box center [458, 154] width 354 height 102
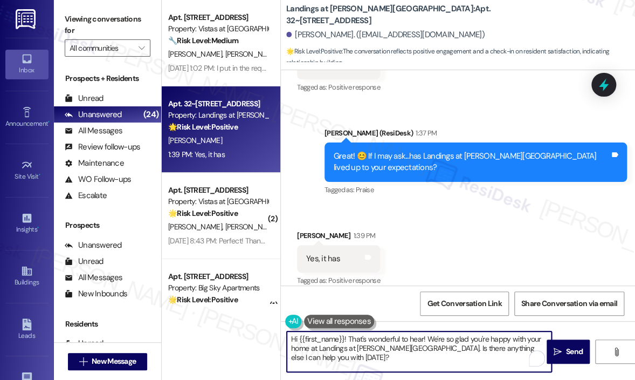
drag, startPoint x: 373, startPoint y: 363, endPoint x: 285, endPoint y: 338, distance: 91.9
click at [285, 338] on div "Hi {{first_name}}! That's wonderful to hear! We're so glad you're happy with yo…" at bounding box center [414, 352] width 266 height 42
paste textarea "Awesome! ❤️ Can I ask a quick favor...would you mind writing us a Google review…"
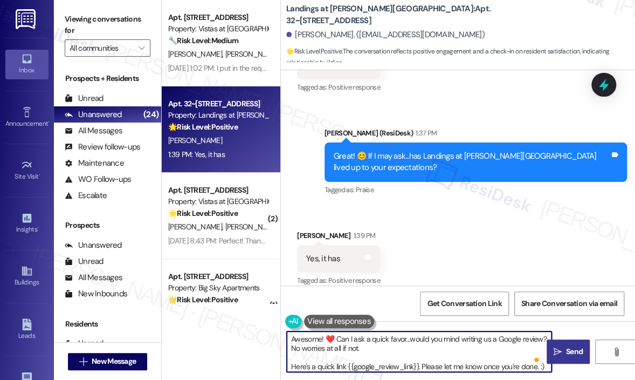
type textarea "Awesome! ❤️ Can I ask a quick favor...would you mind writing us a Google review…"
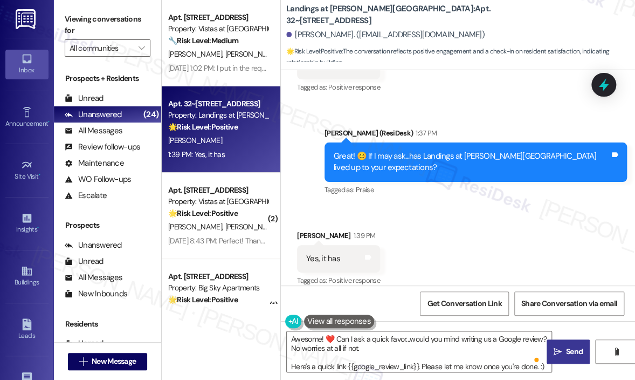
click at [574, 351] on span "Send" at bounding box center [574, 351] width 17 height 11
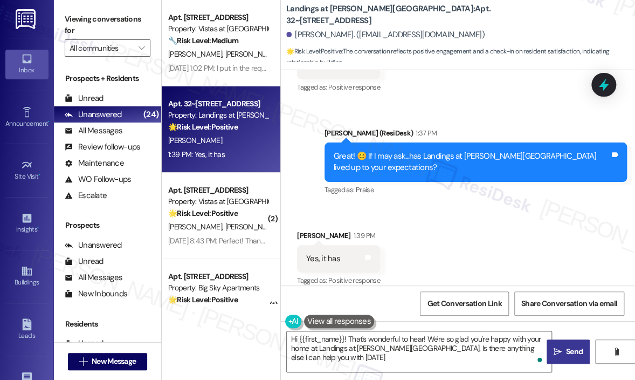
type textarea "Hi {{first_name}}! That's wonderful to hear! We're so glad you're happy with yo…"
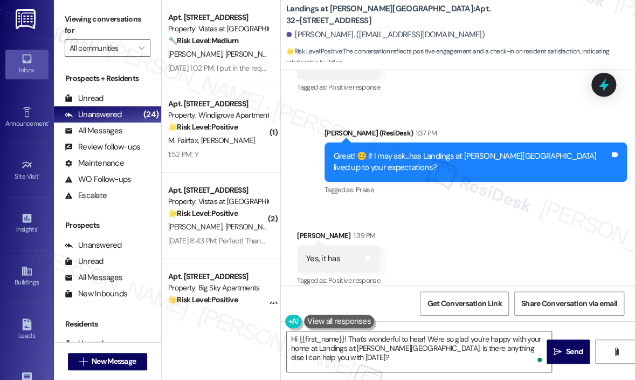
scroll to position [614, 0]
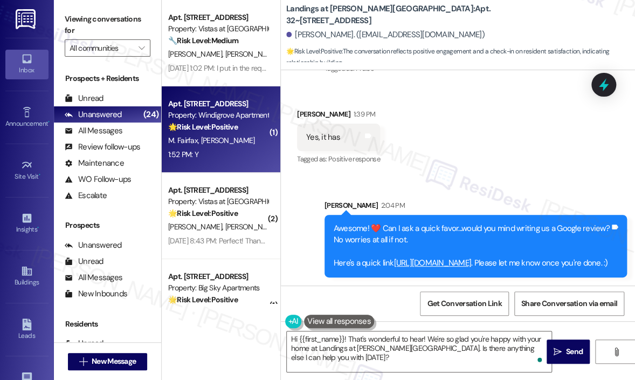
click at [206, 138] on span "[PERSON_NAME]" at bounding box center [228, 140] width 54 height 10
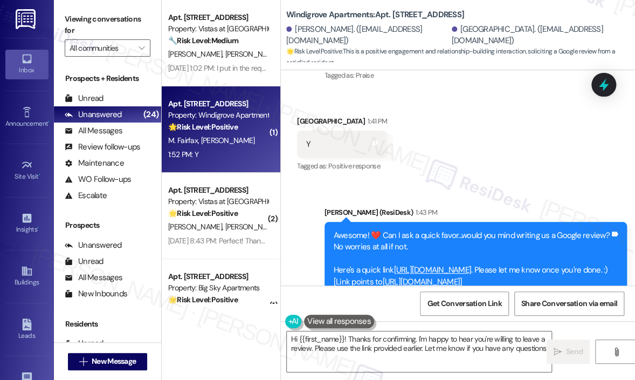
type textarea "Hi {{first_name}}! Thanks for confirming. I'm happy to hear you're willing to l…"
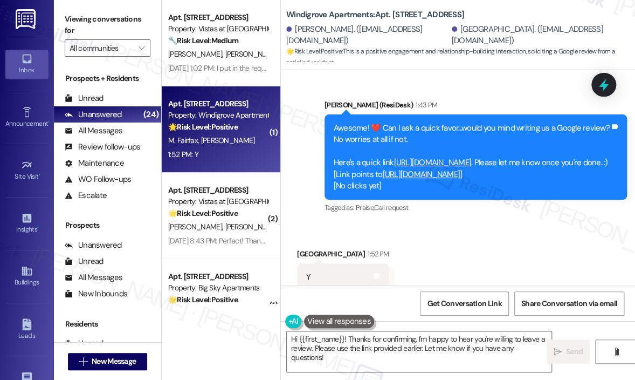
scroll to position [755, 0]
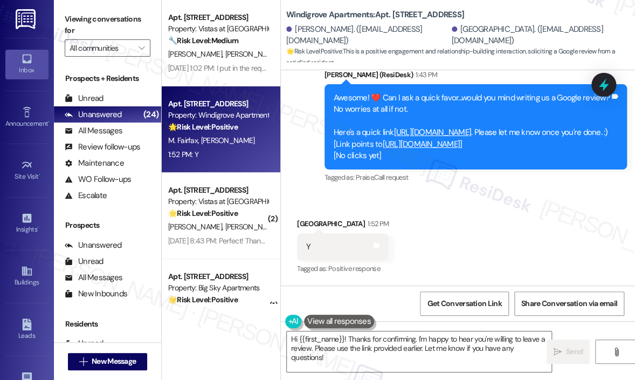
click at [422, 244] on div "Received via SMS India Hall 1:52 PM Y Tags and notes Tagged as: Positive respon…" at bounding box center [458, 239] width 354 height 91
click at [430, 139] on link "https://search.google.com/local/writereview?placeid=ChIJ_yCLW-Jjs4kRVzLGYl48uHI" at bounding box center [421, 144] width 78 height 11
click at [471, 215] on div "Received via SMS India Hall 1:52 PM Y Tags and notes Tagged as: Positive respon…" at bounding box center [458, 239] width 354 height 91
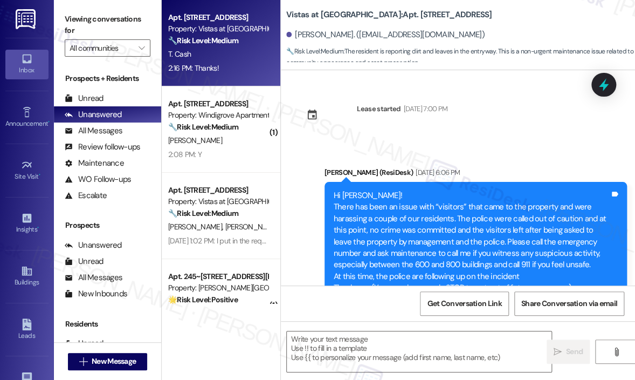
scroll to position [7355, 0]
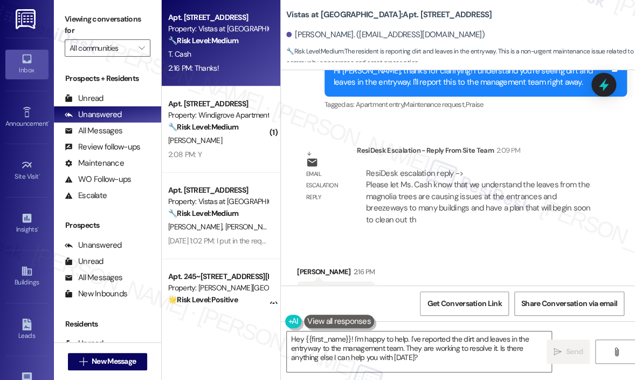
click at [426, 242] on div "Received via SMS [PERSON_NAME] 2:16 PM Thanks! Tags and notes Tagged as: Praise…" at bounding box center [458, 287] width 354 height 91
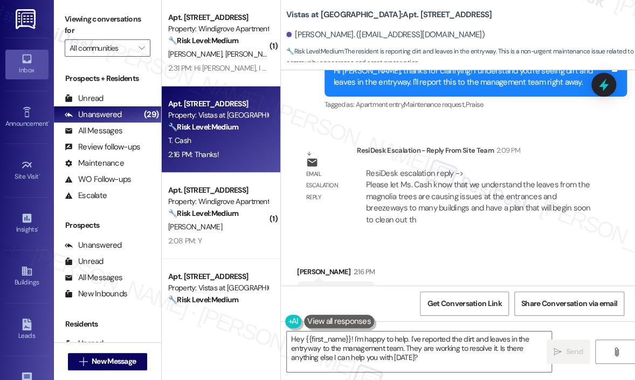
click at [531, 242] on div "Received via SMS [PERSON_NAME] 2:16 PM Thanks! Tags and notes Tagged as: Praise…" at bounding box center [458, 287] width 354 height 91
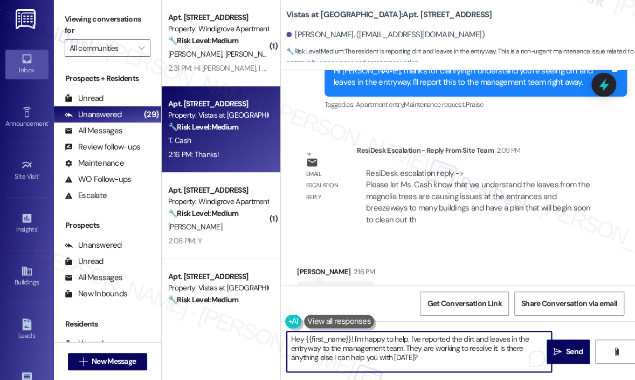
drag, startPoint x: 452, startPoint y: 359, endPoint x: 354, endPoint y: 340, distance: 100.4
click at [354, 340] on textarea "Hey {{first_name}}! I'm happy to help. I've reported the dirt and leaves in the…" at bounding box center [419, 351] width 265 height 40
paste textarea "The site team wanted to let you know that they understand the leaves from the m…"
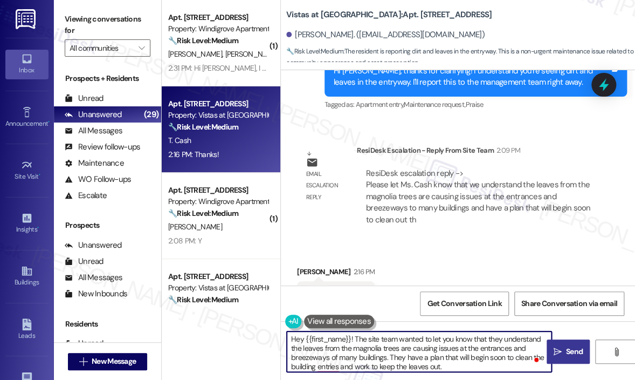
type textarea "Hey {{first_name}}! The site team wanted to let you know that they understand t…"
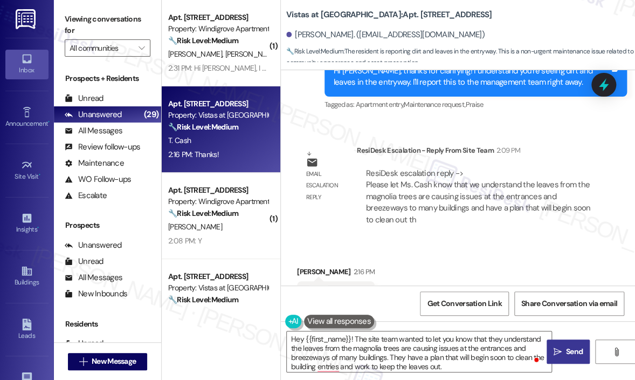
click at [564, 347] on span "Send" at bounding box center [574, 351] width 21 height 11
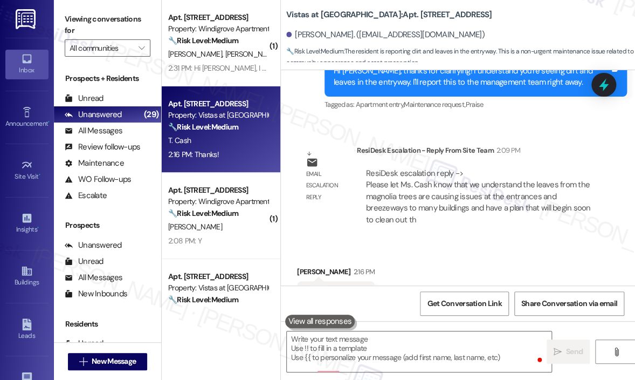
scroll to position [7355, 0]
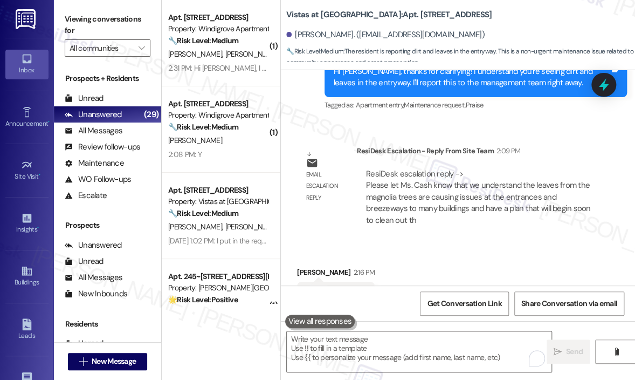
click at [463, 191] on div "Email escalation reply ResiDesk Escalation - Reply From Site Team 2:09 PM ResiD…" at bounding box center [448, 189] width 319 height 105
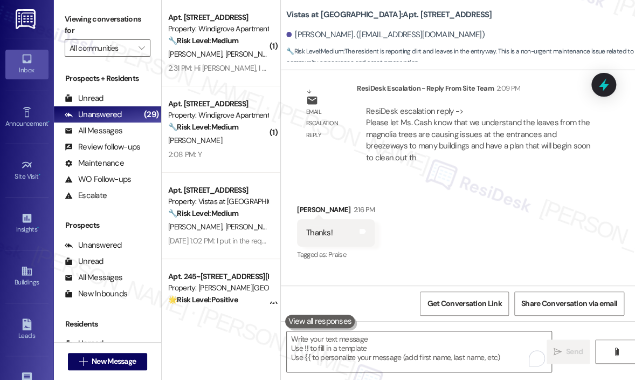
scroll to position [7465, 0]
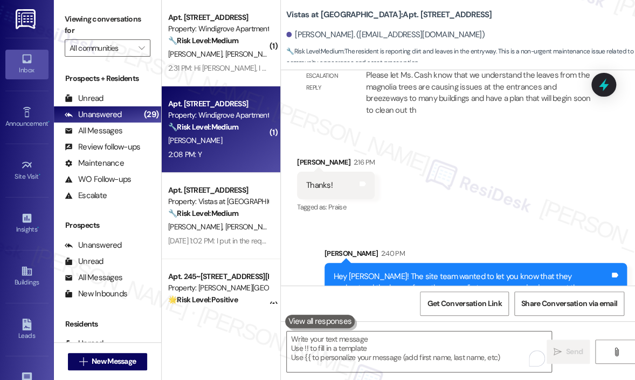
click at [209, 140] on div "[PERSON_NAME]" at bounding box center [218, 140] width 102 height 13
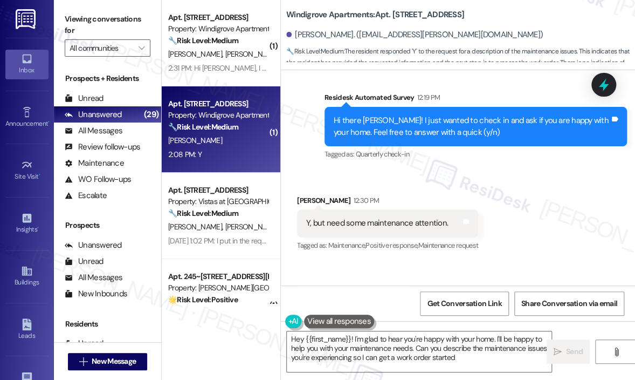
type textarea "Hey {{first_name}}! I'm glad to hear you're happy with your home. I'll be happy…"
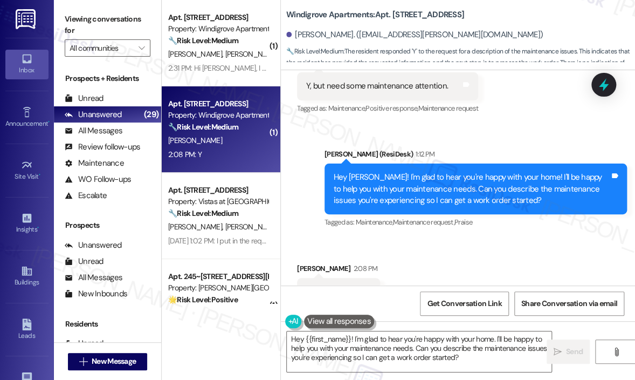
scroll to position [1063, 0]
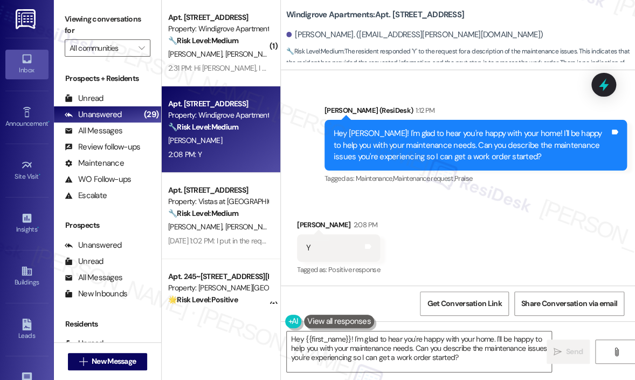
click at [490, 235] on div "Received via SMS [PERSON_NAME] 2:08 PM Y Tags and notes Tagged as: Positive res…" at bounding box center [458, 240] width 354 height 91
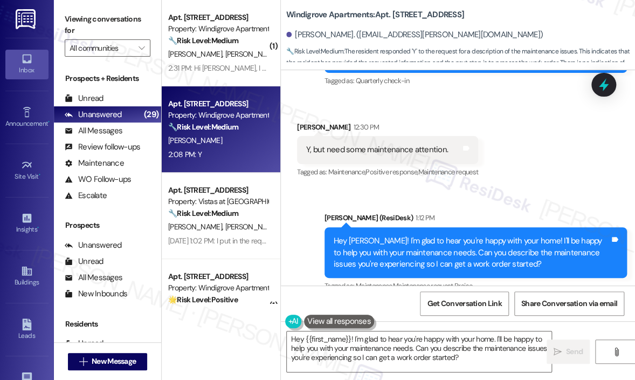
scroll to position [1064, 0]
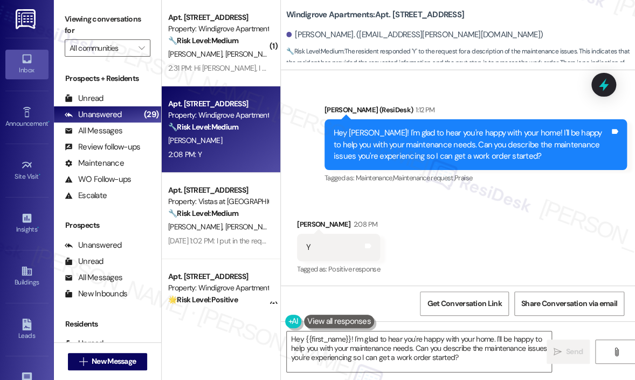
click at [511, 226] on div "Received via SMS [PERSON_NAME] 2:08 PM Y Tags and notes Tagged as: Positive res…" at bounding box center [458, 239] width 354 height 91
click at [481, 358] on textarea "Hey {{first_name}}! I'm glad to hear you're happy with your home. I'll be happy…" at bounding box center [419, 351] width 265 height 40
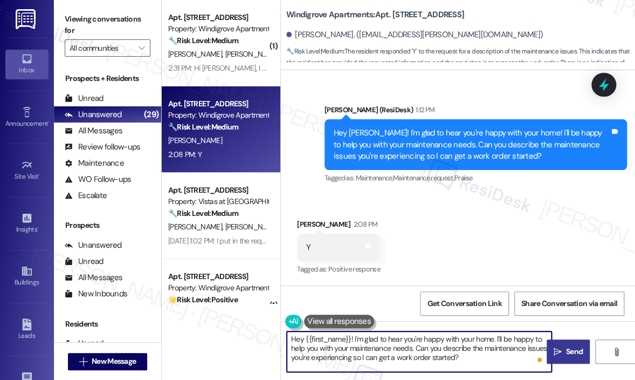
click at [561, 351] on icon "" at bounding box center [558, 351] width 8 height 9
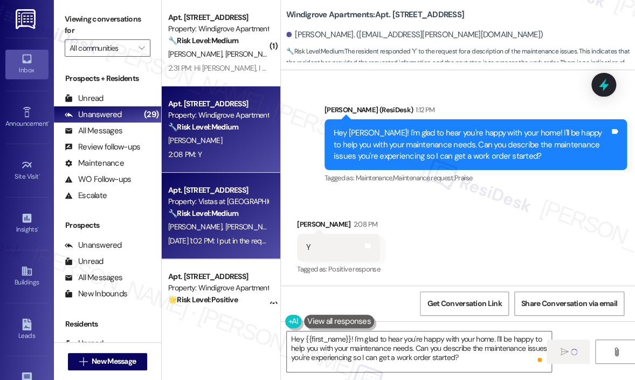
click at [221, 210] on strong "🔧 Risk Level: Medium" at bounding box center [203, 213] width 70 height 10
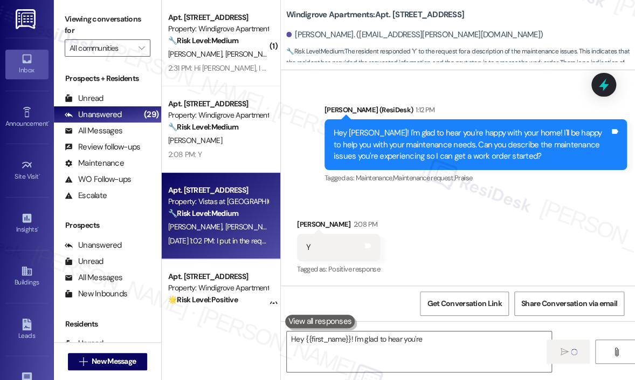
scroll to position [1063, 0]
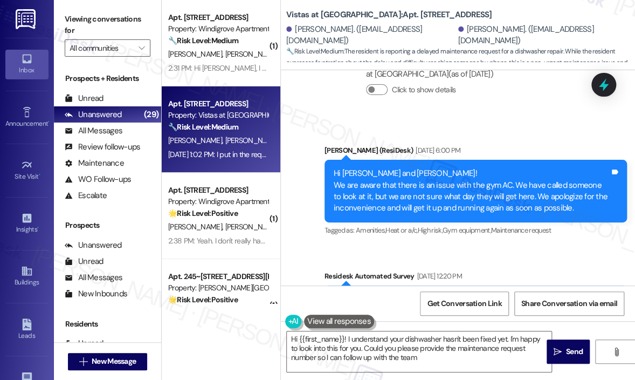
type textarea "Hi {{first_name}}! I understand your dishwasher hasn't been fixed yet. I'm happ…"
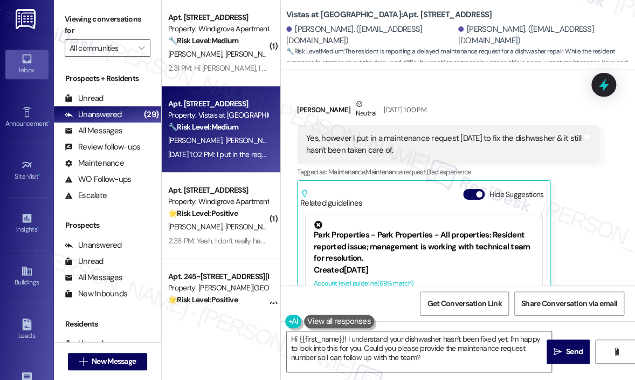
scroll to position [2034, 0]
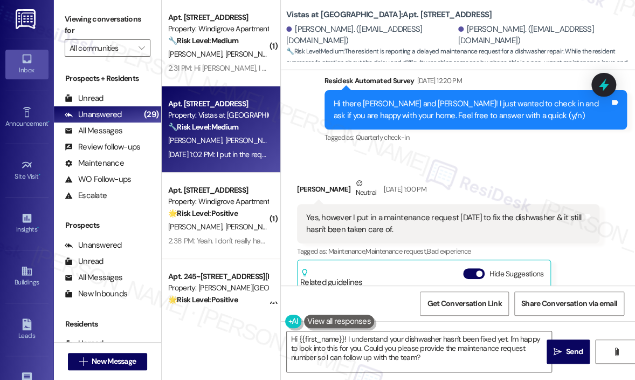
click at [509, 153] on div "Received via SMS [PERSON_NAME] Neutral [DATE] 1:00 PM Yes, however I put in a m…" at bounding box center [458, 340] width 354 height 374
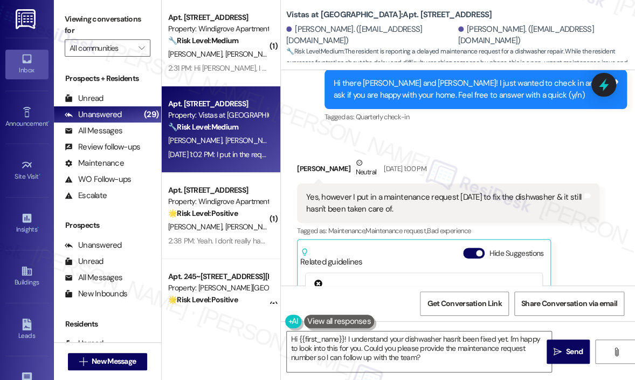
scroll to position [2037, 0]
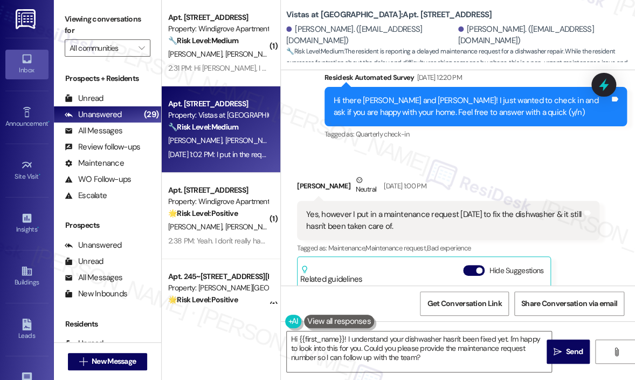
click at [515, 174] on div "[PERSON_NAME] Neutral [DATE] 1:00 PM" at bounding box center [448, 187] width 303 height 26
click at [606, 90] on icon at bounding box center [604, 85] width 18 height 18
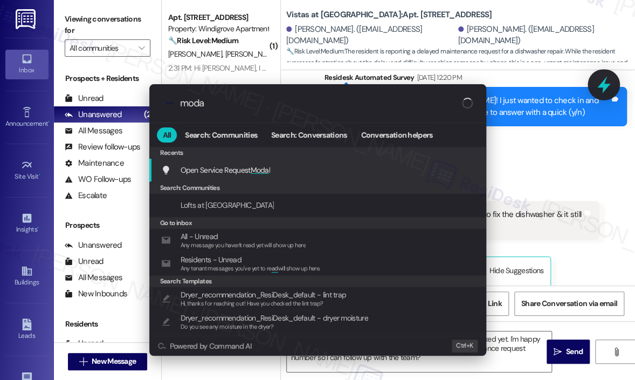
type input "modal"
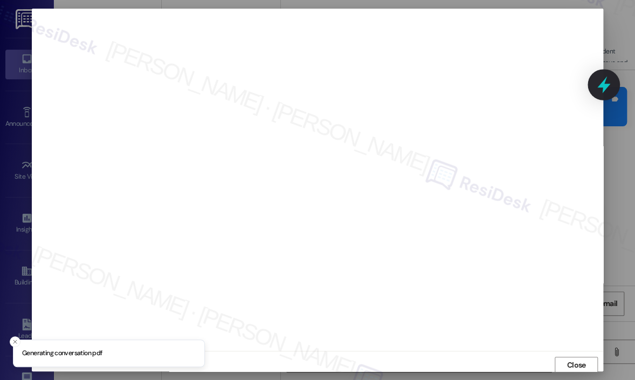
scroll to position [2, 0]
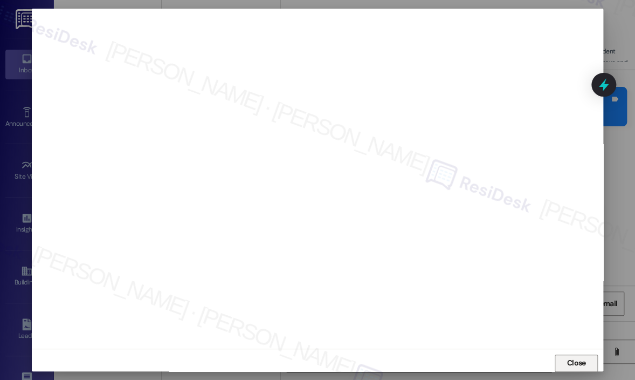
click at [568, 360] on span "Close" at bounding box center [576, 362] width 19 height 11
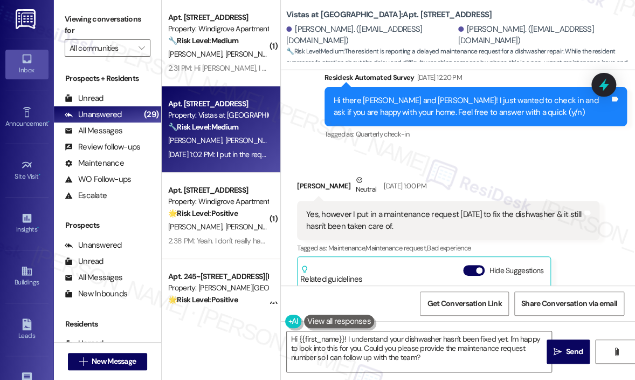
click at [526, 174] on div "Cindy Luckado Neutral Aug 08, 2025 at 1:00 PM" at bounding box center [448, 187] width 303 height 26
drag, startPoint x: 440, startPoint y: 202, endPoint x: 304, endPoint y: 194, distance: 136.1
click at [304, 201] on div "Yes, however I put in a maintenance request on Tuesday to fix the dishwasher & …" at bounding box center [448, 220] width 303 height 39
copy div "Yes, however I put in a maintenance request on Tuesday to fix the dishwasher & …"
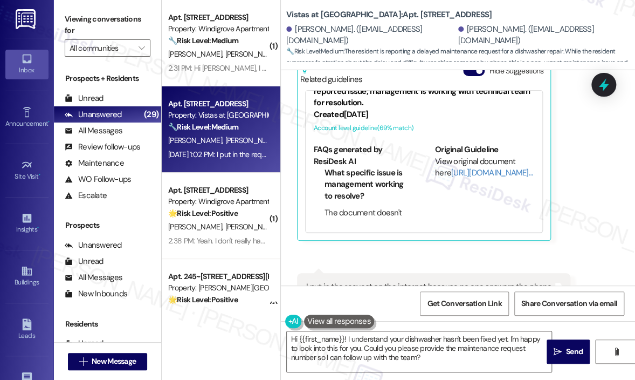
scroll to position [2253, 0]
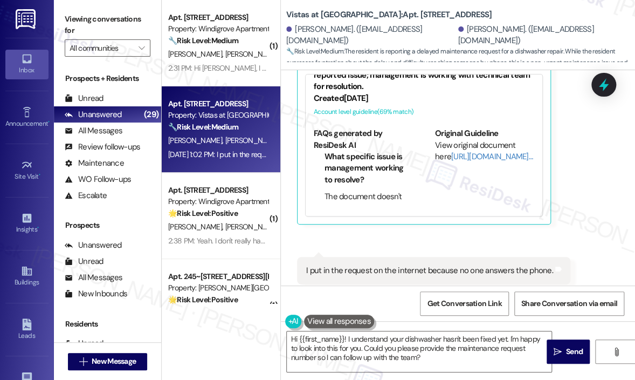
click at [457, 265] on div "I put in the request on the internet because no one answers the phone." at bounding box center [429, 270] width 247 height 11
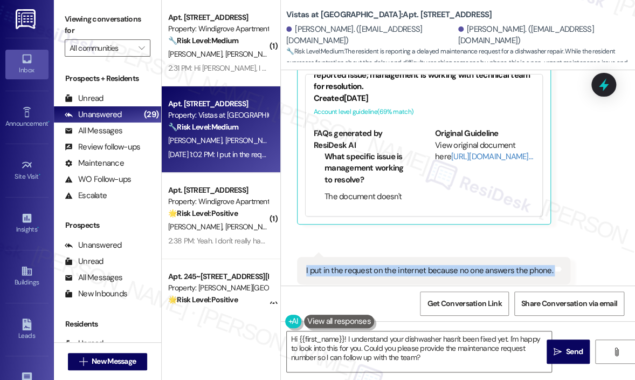
click at [457, 265] on div "I put in the request on the internet because no one answers the phone." at bounding box center [429, 270] width 247 height 11
copy div "I put in the request on the internet because no one answers the phone. Tags and…"
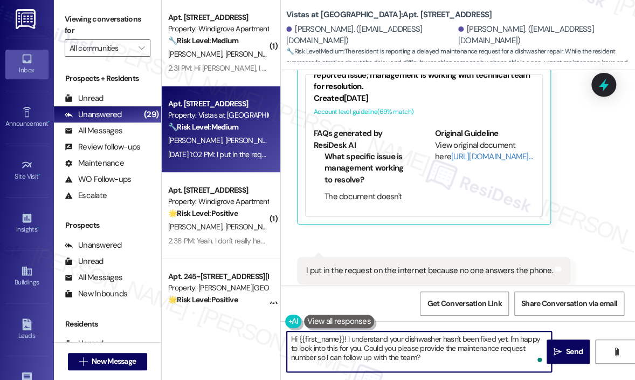
drag, startPoint x: 410, startPoint y: 358, endPoint x: 351, endPoint y: 335, distance: 63.3
click at [347, 332] on textarea "Hi {{first_name}}! I understand your dishwasher hasn't been fixed yet. I'm happ…" at bounding box center [419, 351] width 265 height 40
paste textarea "Can you share the work order number for your dishwasher request so I can follow…"
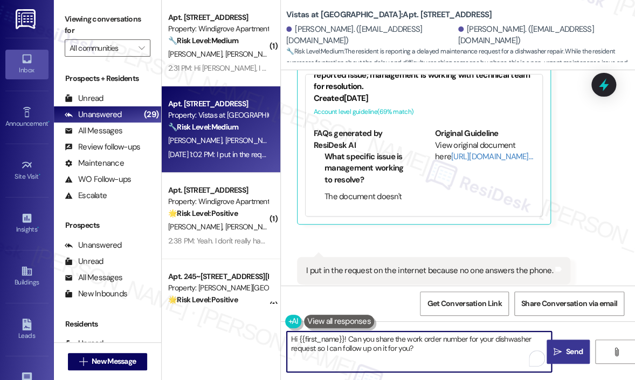
type textarea "Hi {{first_name}}! Can you share the work order number for your dishwasher requ…"
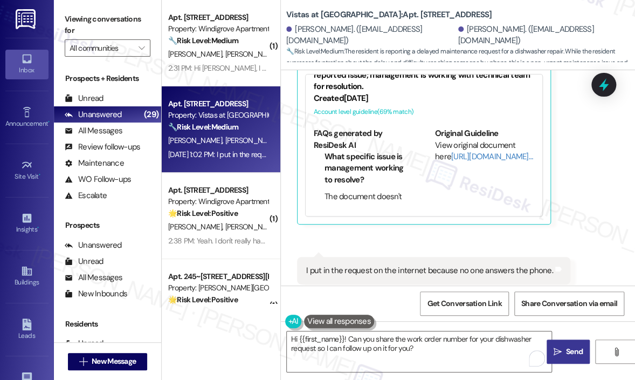
click at [564, 351] on span "Send" at bounding box center [574, 351] width 21 height 11
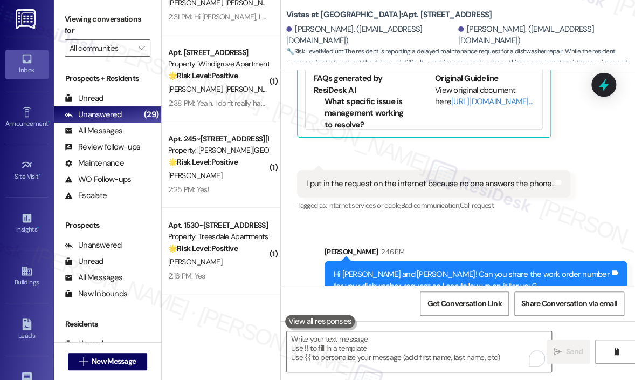
scroll to position [216, 0]
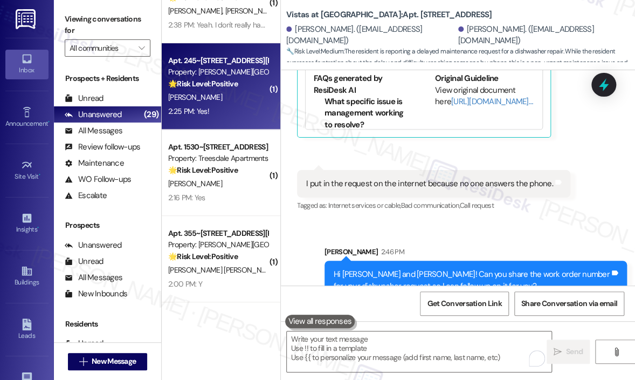
click at [228, 101] on div "[PERSON_NAME]" at bounding box center [218, 97] width 102 height 13
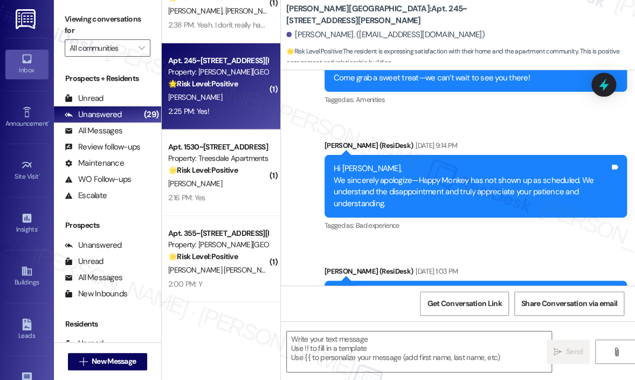
type textarea "Fetching suggested responses. Please feel free to read through the conversation…"
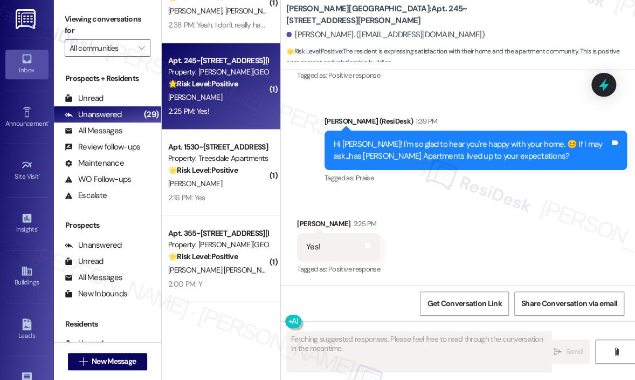
scroll to position [1792, 0]
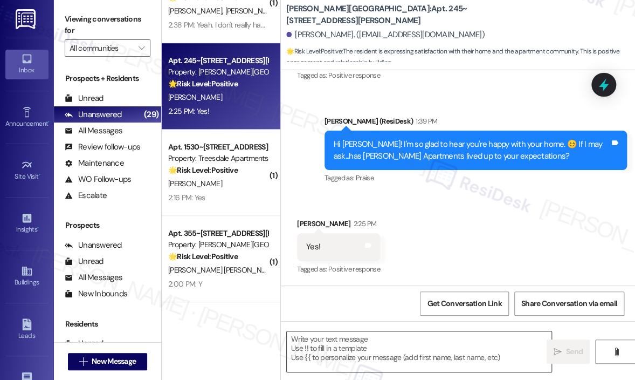
click at [319, 345] on textarea at bounding box center [419, 351] width 265 height 40
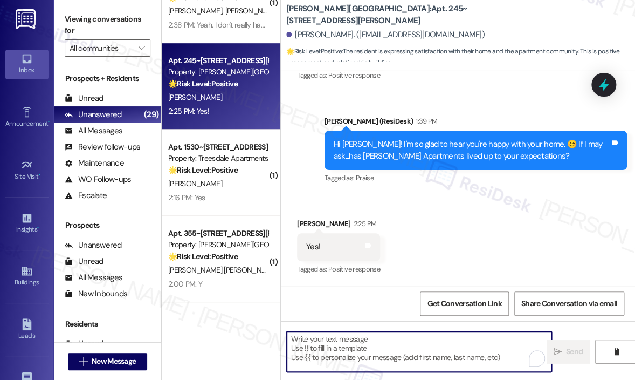
paste textarea "Awesome! ❤️ Can I ask a quick favor...would you mind writing us a Google review…"
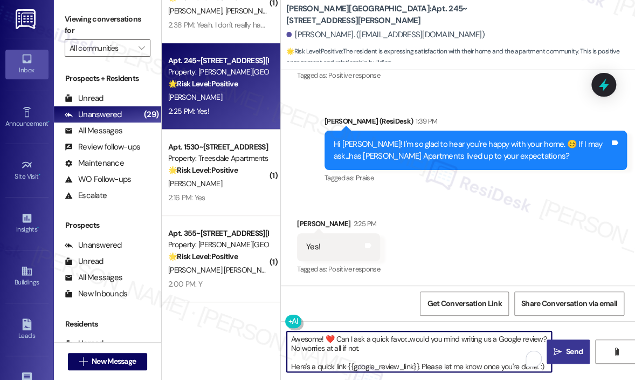
type textarea "Awesome! ❤️ Can I ask a quick favor...would you mind writing us a Google review…"
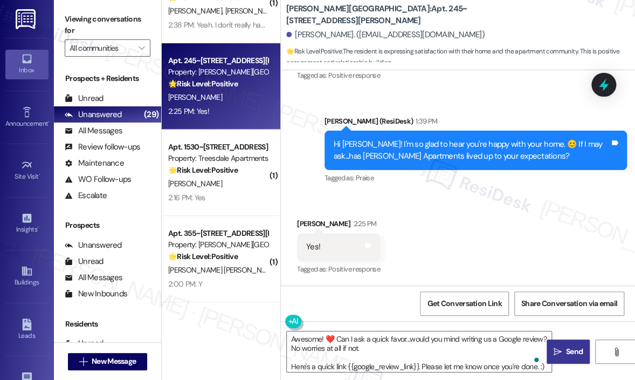
click at [567, 349] on span "Send" at bounding box center [574, 351] width 17 height 11
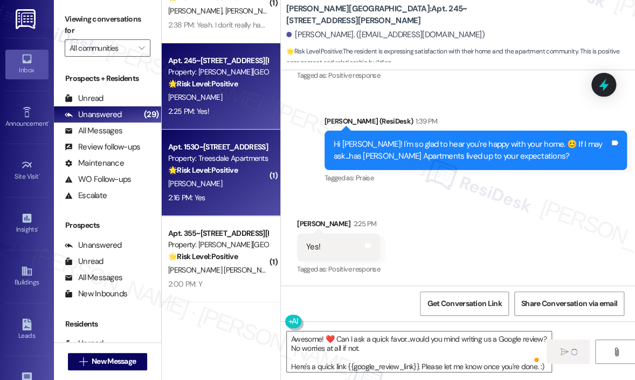
click at [237, 193] on div "2:16 PM: Yes 2:16 PM: Yes" at bounding box center [218, 197] width 102 height 13
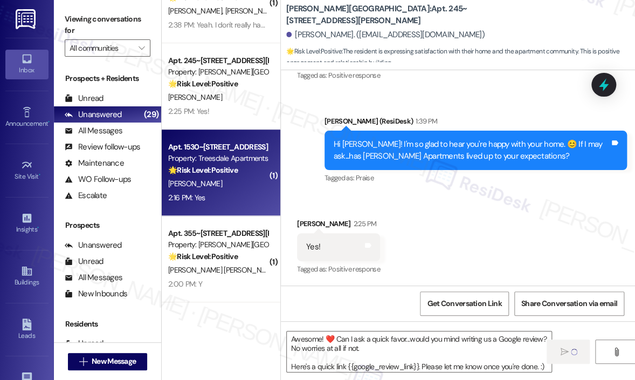
type textarea "Fetching suggested responses. Please feel free to read through the conversation…"
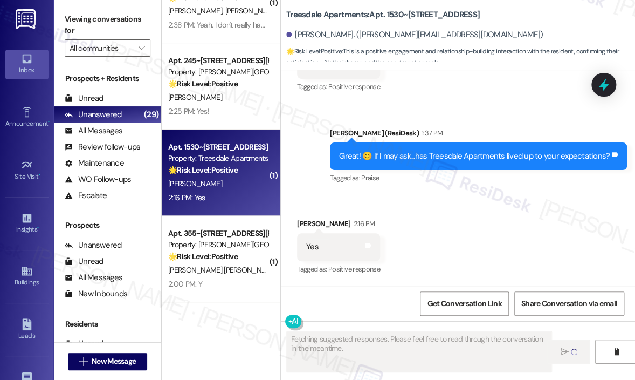
scroll to position [457, 0]
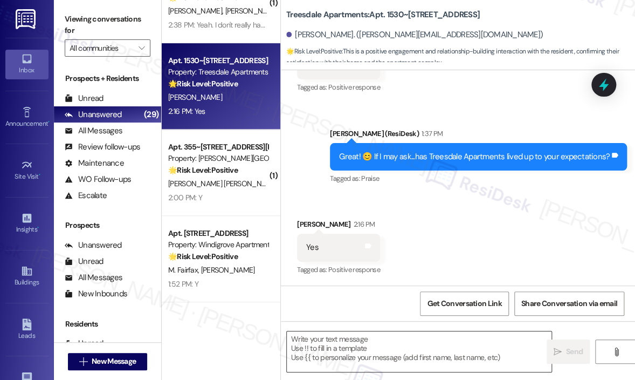
click at [384, 351] on textarea at bounding box center [419, 351] width 265 height 40
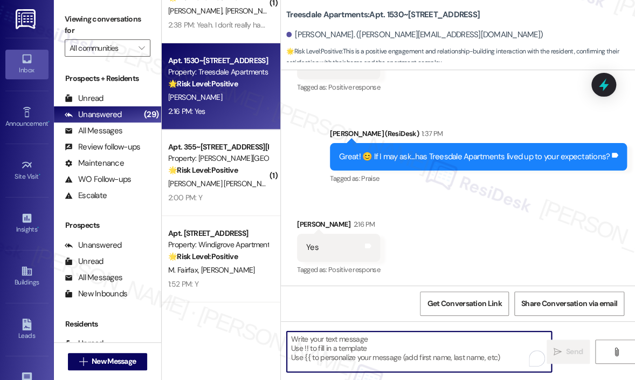
paste textarea "Awesome! ❤️ Can I ask a quick favor...would you mind writing us a Google review…"
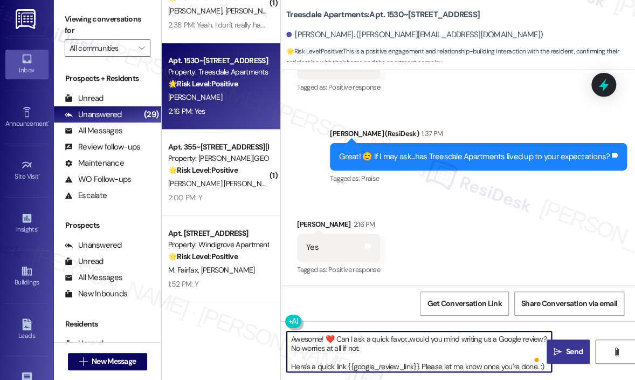
type textarea "Awesome! ❤️ Can I ask a quick favor...would you mind writing us a Google review…"
click at [561, 353] on icon "" at bounding box center [558, 351] width 8 height 9
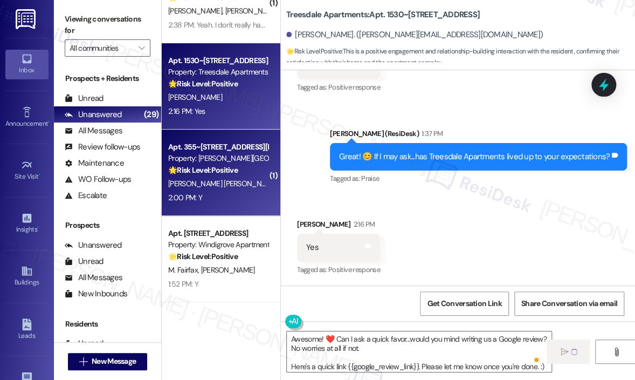
click at [239, 196] on div "2:00 PM: Y 2:00 PM: Y" at bounding box center [218, 197] width 102 height 13
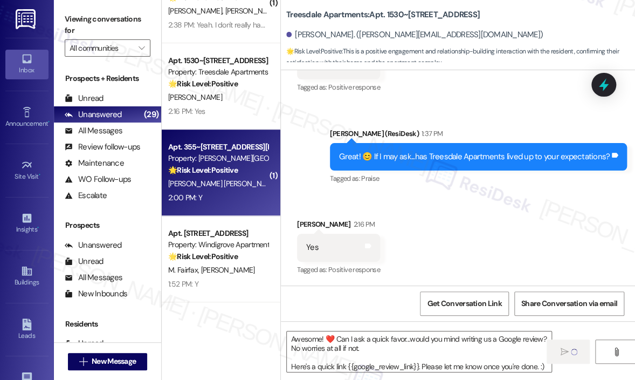
type textarea "Fetching suggested responses. Please feel free to read through the conversation…"
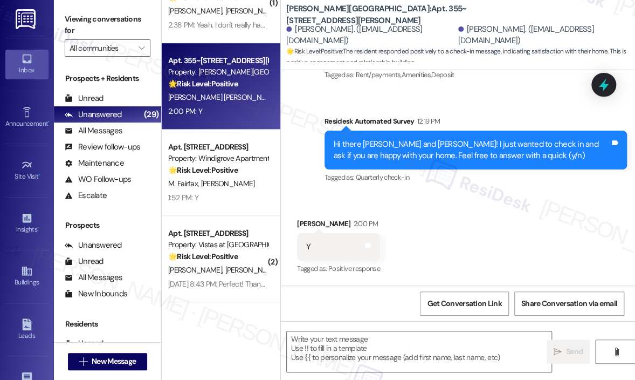
scroll to position [1816, 0]
click at [333, 341] on textarea at bounding box center [419, 351] width 265 height 40
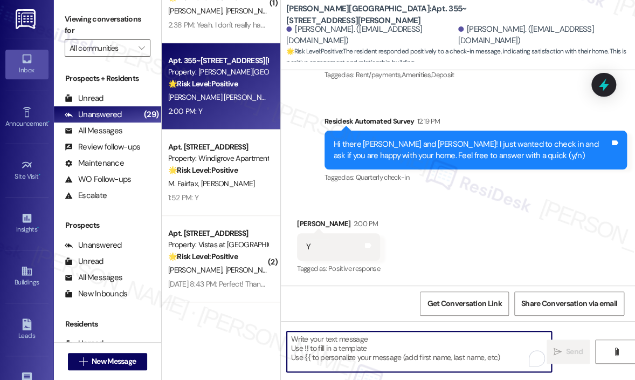
paste textarea "Great! 😊 If I may ask...has {{property}} lived up to your expectations?"
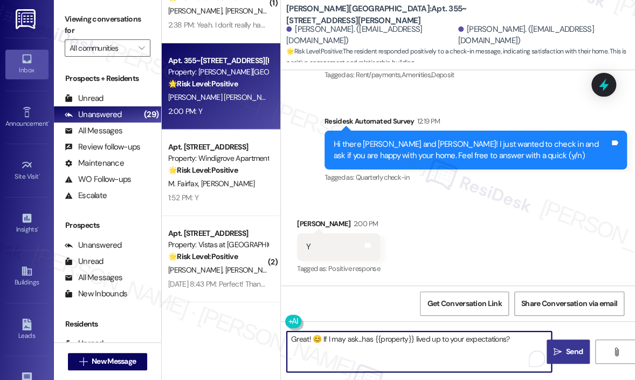
type textarea "Great! 😊 If I may ask...has {{property}} lived up to your expectations?"
click at [571, 348] on span "Send" at bounding box center [574, 351] width 17 height 11
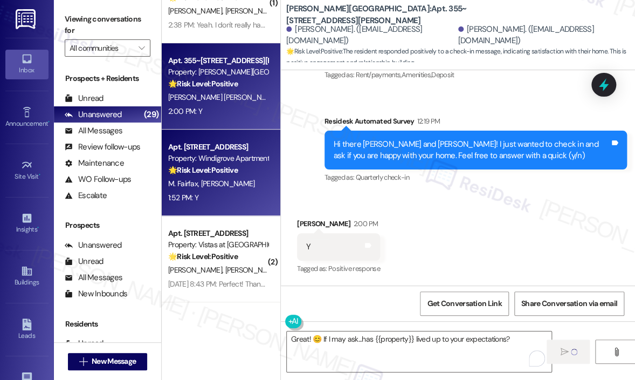
click at [249, 191] on div "1:52 PM: Y 1:52 PM: Y" at bounding box center [218, 197] width 102 height 13
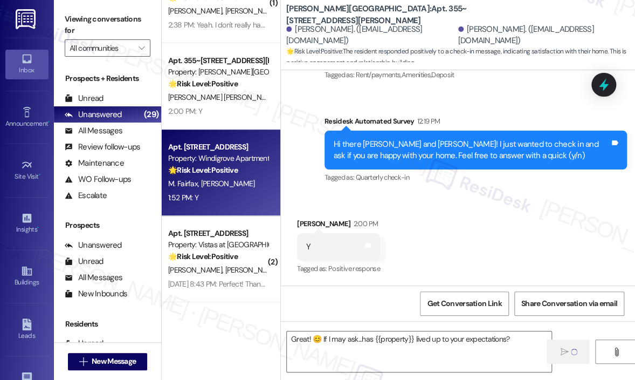
type textarea "Fetching suggested responses. Please feel free to read through the conversation…"
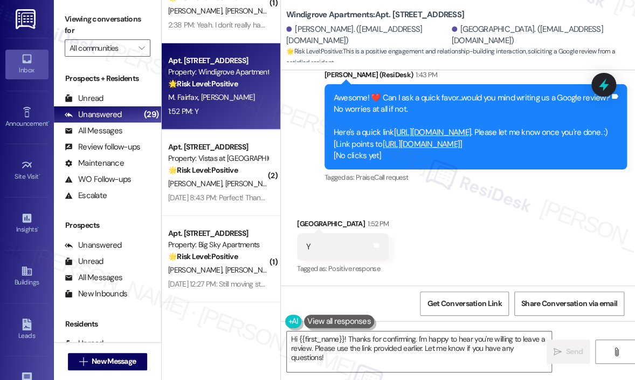
scroll to position [755, 0]
click at [419, 338] on textarea "Hi {{first_name}}! Thanks for confirming. I'm happy to hear you're willing to l…" at bounding box center [419, 351] width 265 height 40
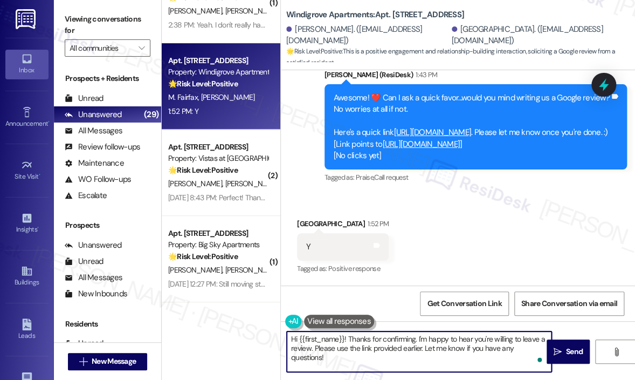
paste textarea "Great! 😊 If I may ask...has {{property}} lived up to your expectations?"
type textarea "Great! 😊 If I may ask...has {{property}} lived up to your expectations?"
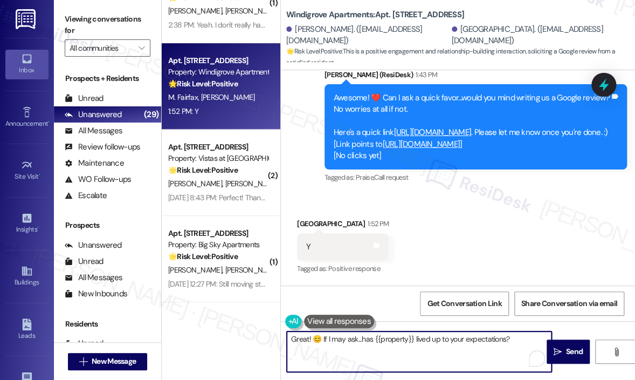
click at [485, 337] on textarea "Great! 😊 If I may ask...has {{property}} lived up to your expectations?" at bounding box center [419, 351] width 265 height 40
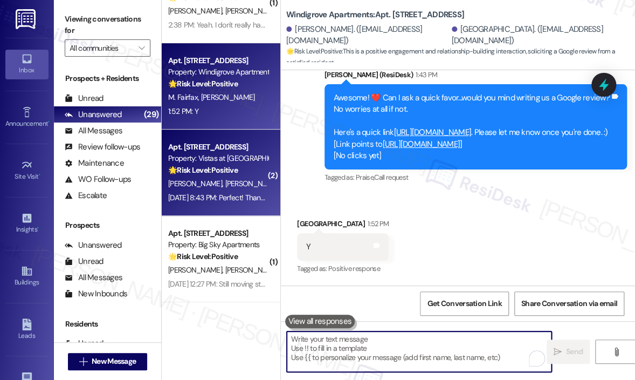
click at [234, 200] on div "Aug 08, 2025 at 8:43 PM: Perfect! Thank you so much! I really appreciate the he…" at bounding box center [280, 198] width 225 height 10
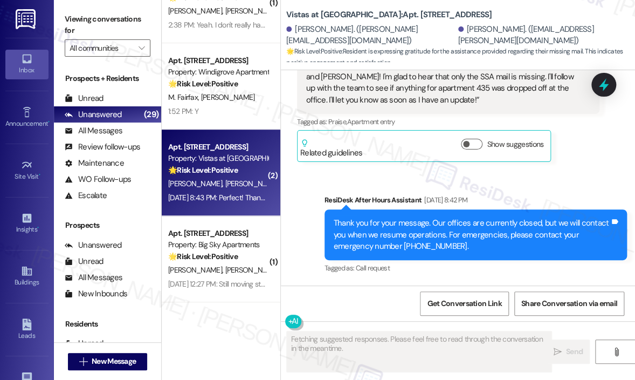
scroll to position [2625, 0]
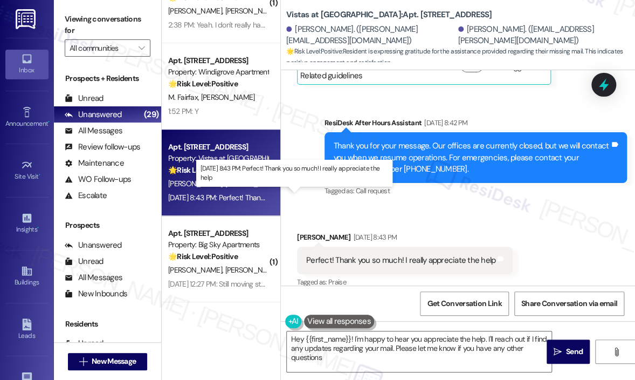
type textarea "Hey {{first_name}}! I'm happy to hear you appreciate the help. I'll reach out i…"
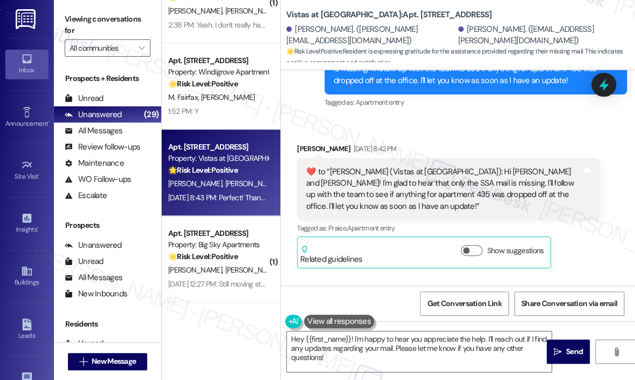
scroll to position [2521, 0]
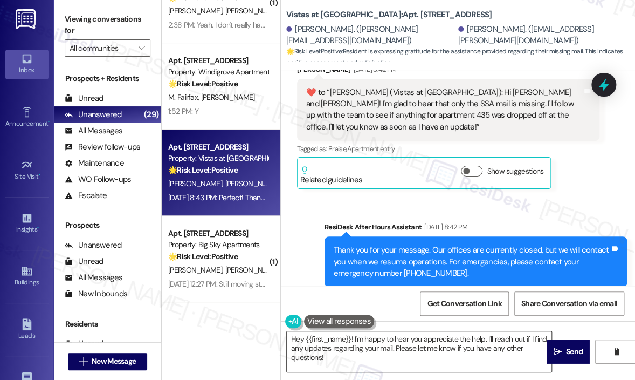
click at [429, 358] on textarea "Hey {{first_name}}! I'm happy to hear you appreciate the help. I'll reach out i…" at bounding box center [419, 351] width 265 height 40
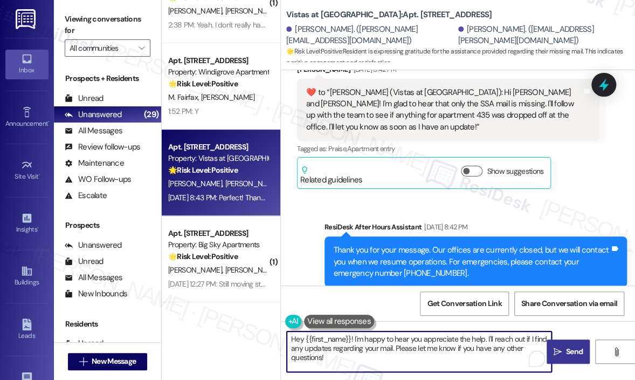
click at [569, 349] on span "Send" at bounding box center [574, 351] width 17 height 11
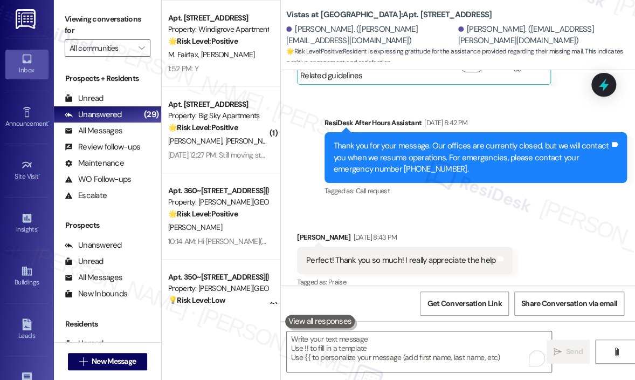
scroll to position [270, 0]
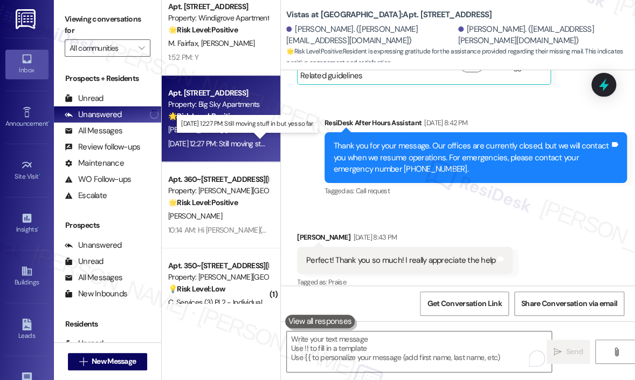
click at [232, 139] on div "Aug 08, 2025 at 12:27 PM: Still moving stuff in but yes so far. Aug 08, 2025 at…" at bounding box center [244, 144] width 153 height 10
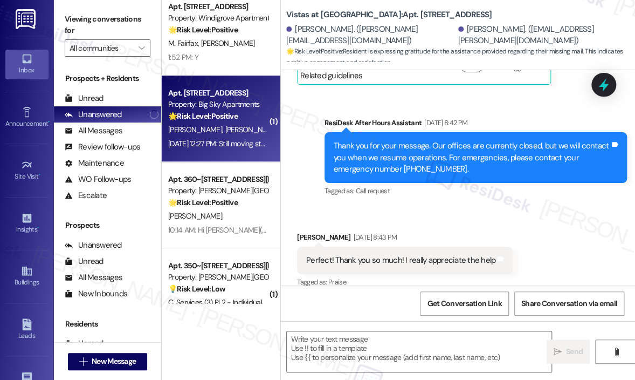
type textarea "Fetching suggested responses. Please feel free to read through the conversation…"
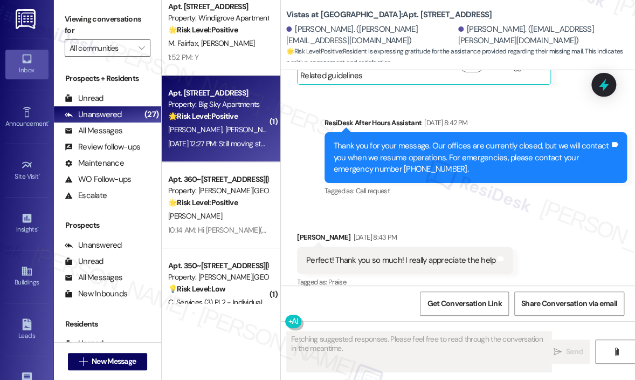
scroll to position [744, 0]
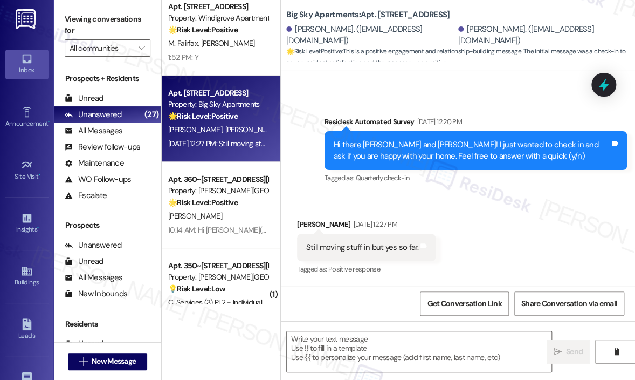
click at [494, 222] on div "Received via SMS Dirk Zinn Aug 08, 2025 at 12:27 PM Still moving stuff in but y…" at bounding box center [458, 239] width 354 height 91
click at [377, 348] on textarea at bounding box center [419, 351] width 265 height 40
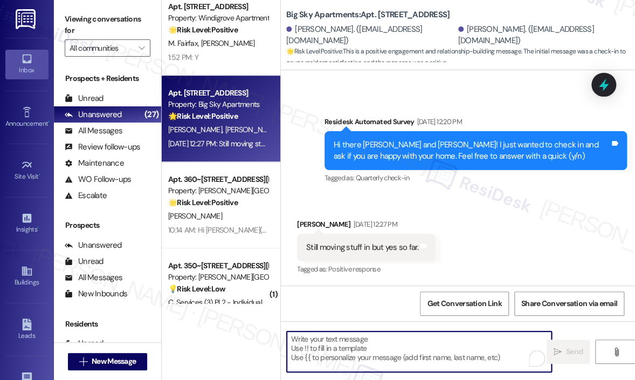
click at [382, 248] on div "Still moving stuff in but yes so far." at bounding box center [362, 247] width 112 height 11
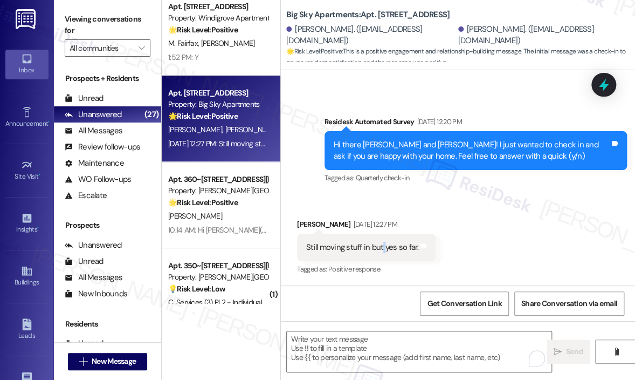
click at [382, 248] on div "Still moving stuff in but yes so far." at bounding box center [362, 247] width 112 height 11
copy div "Still moving stuff in but yes so far. Tags and notes"
click at [341, 342] on textarea "To enrich screen reader interactions, please activate Accessibility in Grammarl…" at bounding box center [419, 351] width 265 height 40
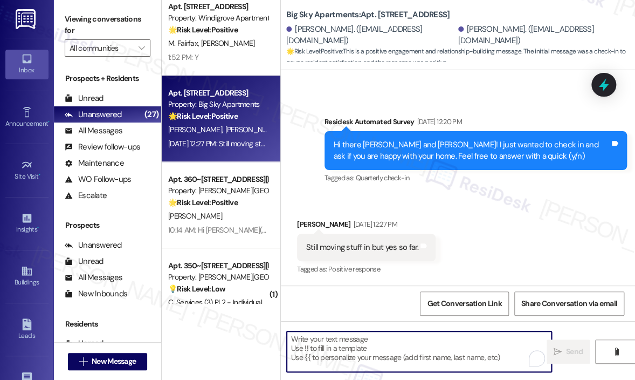
paste textarea "Thank you for letting me know — I’m glad to hear you’re happy so far, even whil…"
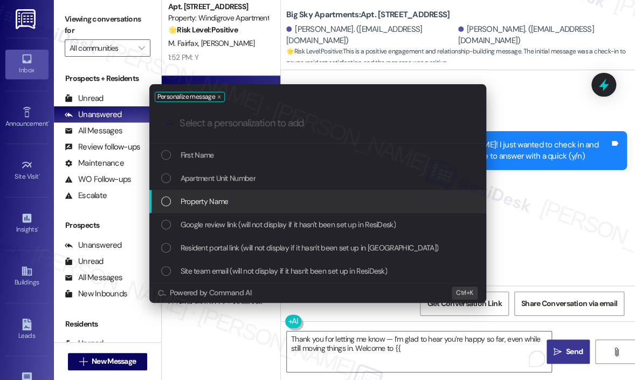
click at [249, 198] on div "Property Name" at bounding box center [319, 201] width 316 height 12
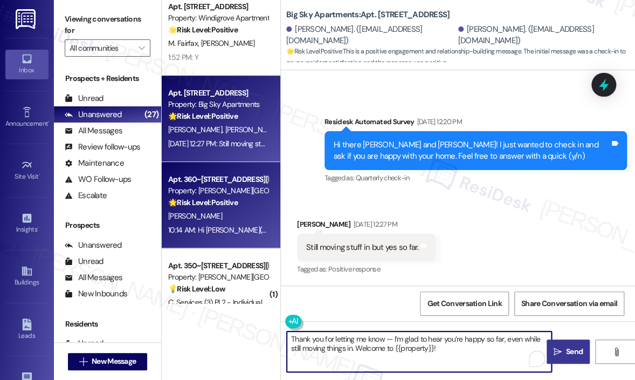
type textarea "Thank you for letting me know — I’m glad to hear you’re happy so far, even whil…"
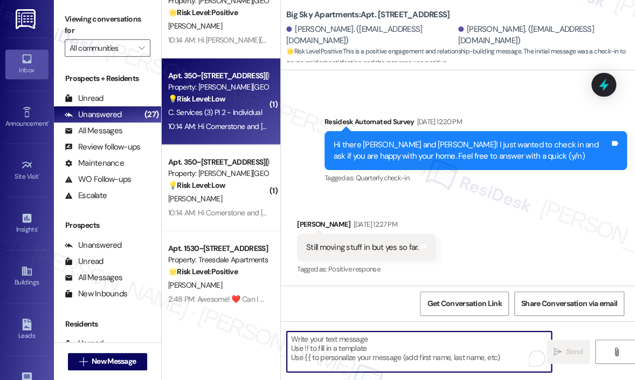
scroll to position [378, 0]
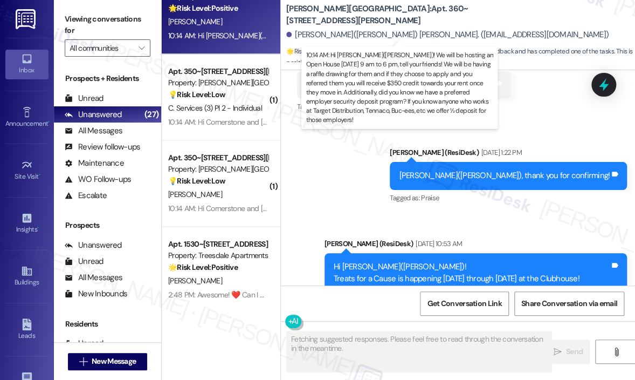
scroll to position [786, 0]
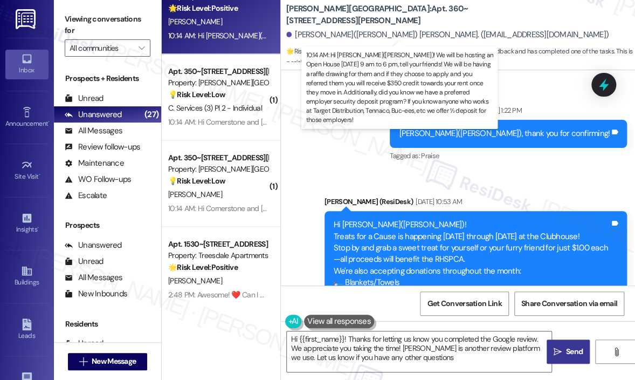
type textarea "Hi {{first_name}}! Thanks for letting us know you completed the Google review. …"
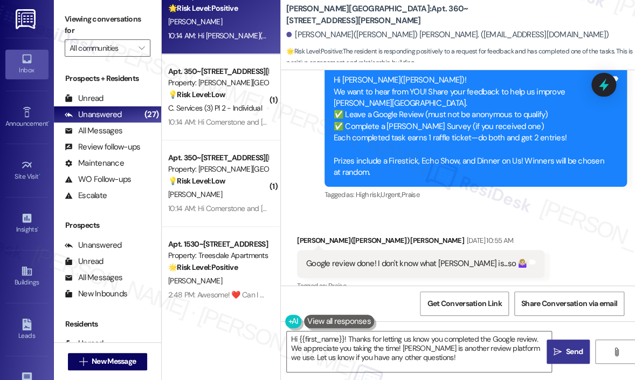
scroll to position [1217, 0]
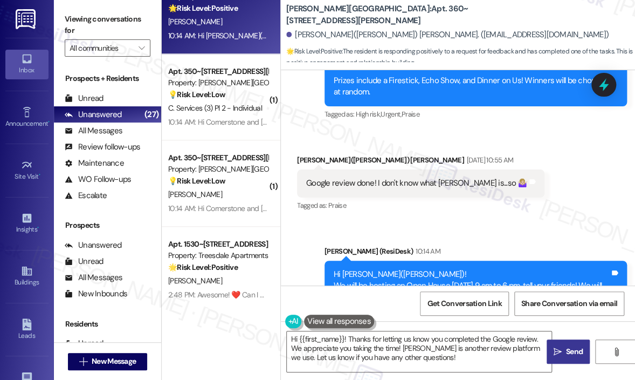
click at [426, 189] on div "Google review done! I don't know what Kingsley is...so 🤷🏼‍♀️" at bounding box center [416, 182] width 221 height 11
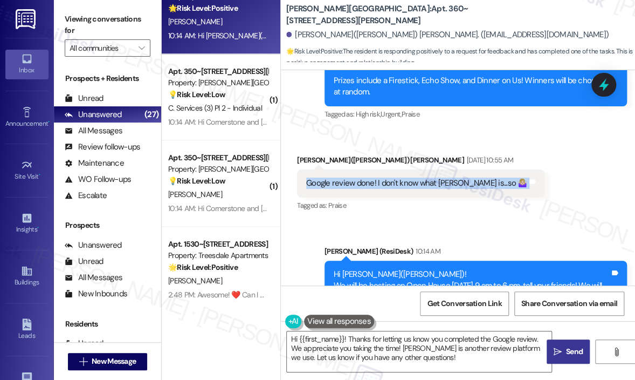
click at [426, 189] on div "Google review done! I don't know what Kingsley is...so 🤷🏼‍♀️" at bounding box center [416, 182] width 221 height 11
click at [380, 189] on div "Google review done! I don't know what Kingsley is...so 🤷🏼‍♀️" at bounding box center [416, 182] width 221 height 11
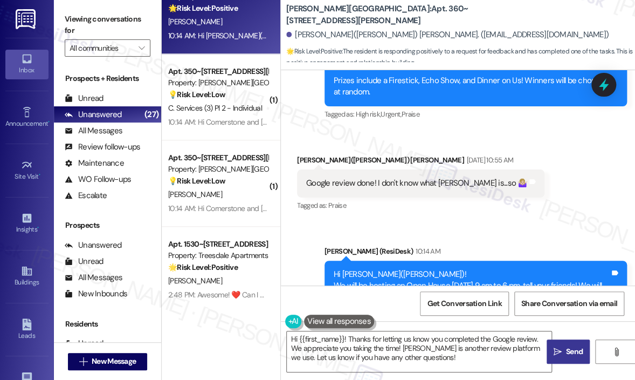
scroll to position [1325, 0]
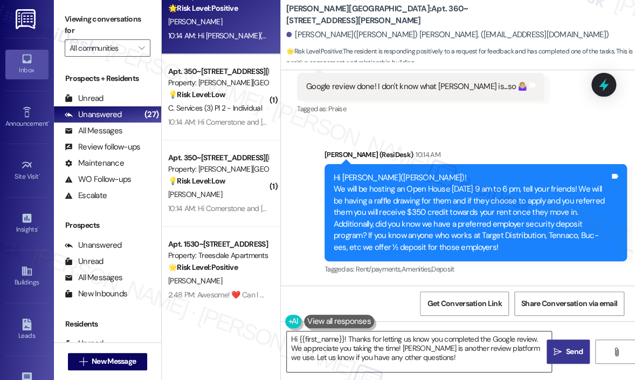
click at [463, 355] on textarea "Hi {{first_name}}! Thanks for letting us know you completed the Google review. …" at bounding box center [419, 351] width 265 height 40
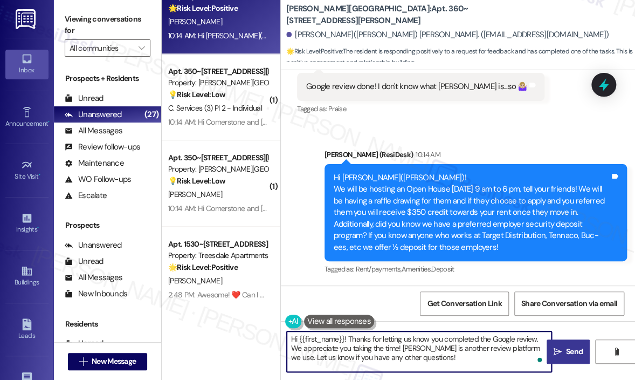
click at [564, 349] on span "Send" at bounding box center [574, 351] width 21 height 11
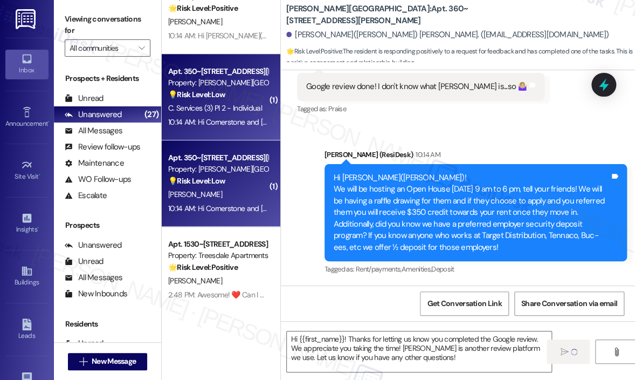
type textarea "Fetching suggested responses. Please feel free to read through the conversation…"
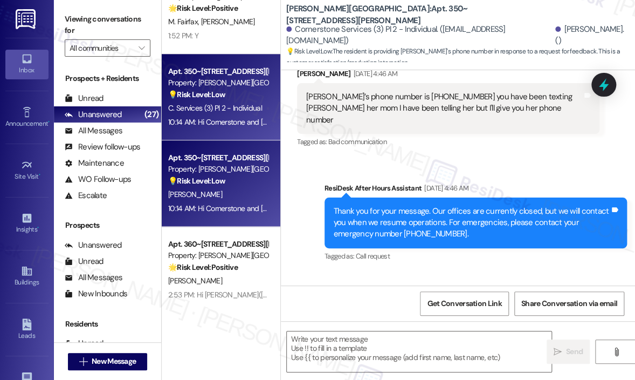
scroll to position [1596, 0]
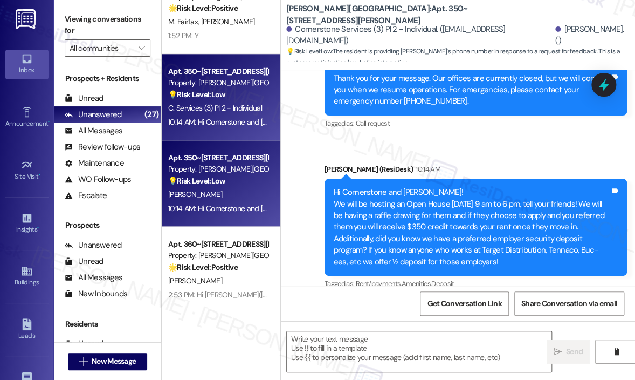
click at [230, 111] on span "C. Services (3) Pl 2 - Individual" at bounding box center [215, 108] width 94 height 10
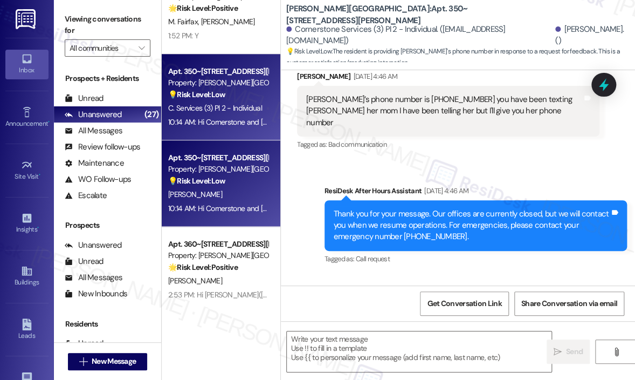
scroll to position [1407, 0]
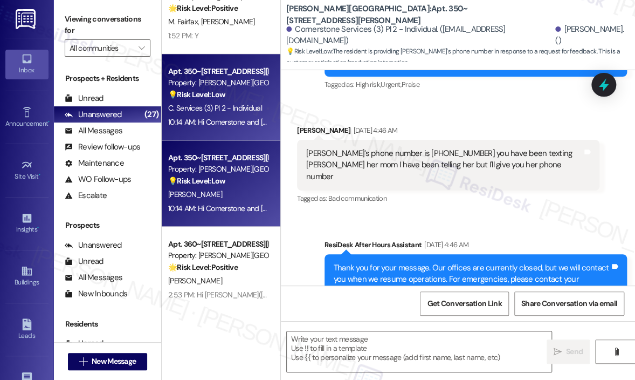
click at [461, 124] on div "Received via SMS Kendra Hottinger Aug 09, 2025 at 4:46 AM Kendra’s phone number…" at bounding box center [458, 157] width 354 height 114
click at [556, 32] on div "Kendra Hottinger. ()" at bounding box center [592, 35] width 72 height 23
click at [530, 126] on div "Received via SMS Kendra Hottinger Aug 09, 2025 at 4:46 AM Kendra’s phone number…" at bounding box center [458, 157] width 354 height 114
click at [532, 126] on div "Received via SMS Kendra Hottinger Aug 09, 2025 at 4:46 AM Kendra’s phone number…" at bounding box center [458, 157] width 354 height 114
click at [539, 16] on div "Preston Lake Apartments: Apt. 350~105, 385 Greenfield Ln Cornerstone Services (…" at bounding box center [460, 32] width 349 height 59
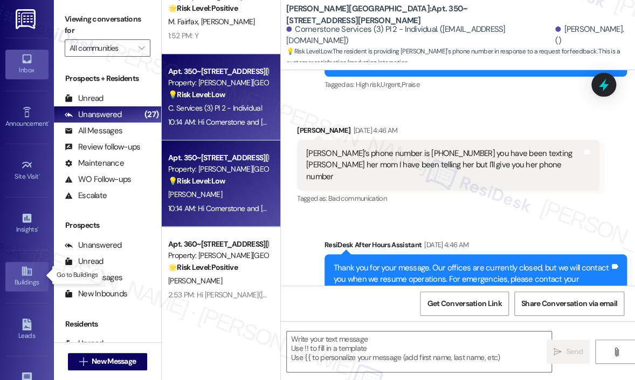
click at [25, 274] on icon at bounding box center [27, 271] width 12 height 12
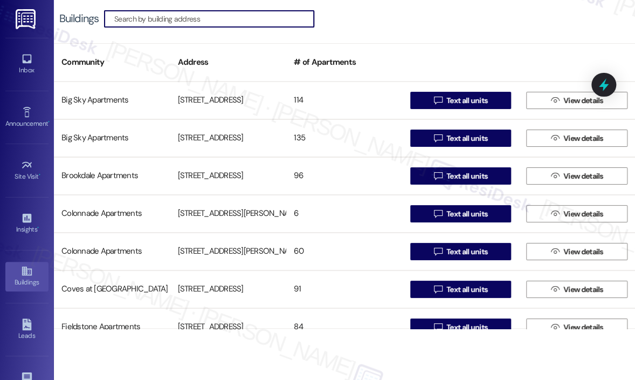
click at [191, 20] on input at bounding box center [214, 18] width 200 height 15
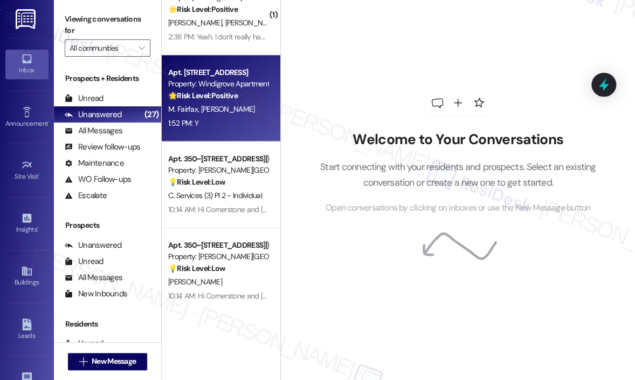
scroll to position [378, 0]
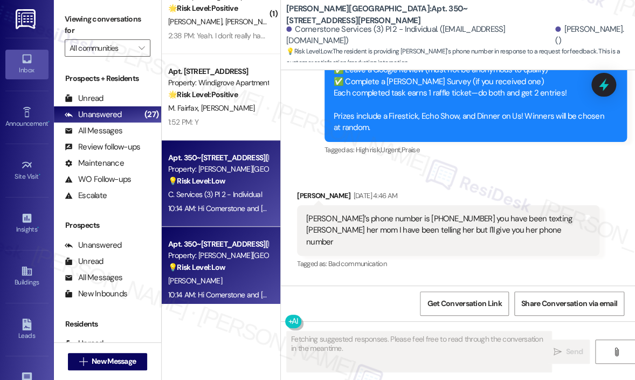
scroll to position [1347, 0]
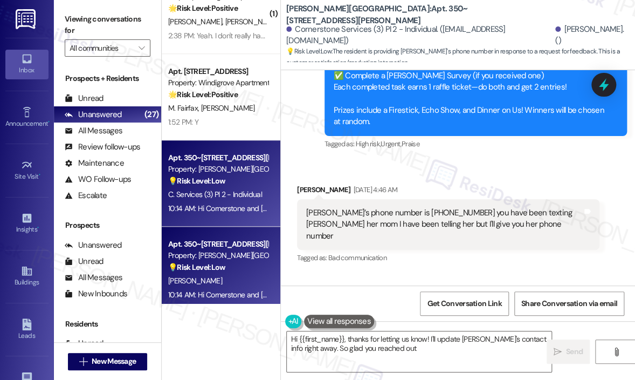
type textarea "Hi {{first_name}}, thanks for letting us know! I'll update Kendra's contact inf…"
drag, startPoint x: 578, startPoint y: 33, endPoint x: 524, endPoint y: 36, distance: 54.0
click at [556, 36] on div "Kendra Hottinger. ()" at bounding box center [592, 35] width 72 height 23
copy div "Kendra Hottinger"
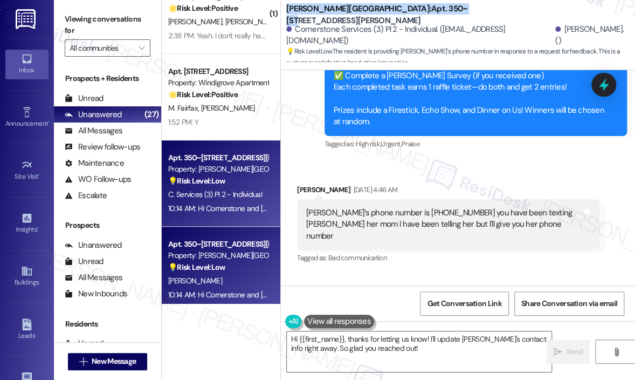
drag, startPoint x: 429, startPoint y: 12, endPoint x: 285, endPoint y: 16, distance: 143.5
click at [285, 16] on div "Preston Lake Apartments: Apt. 350~105, 385 Greenfield Ln Cornerstone Services (…" at bounding box center [458, 32] width 354 height 59
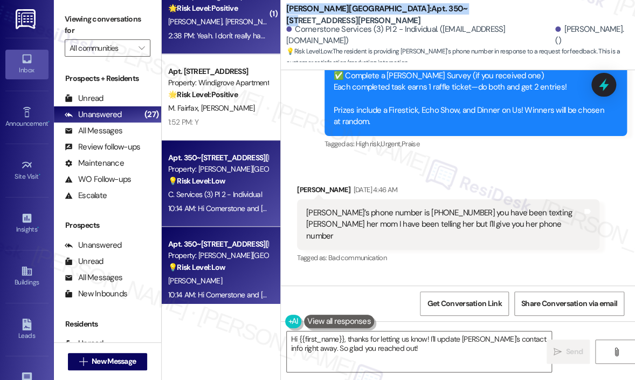
copy b "Preston Lake Apartments: Apt. 350~105"
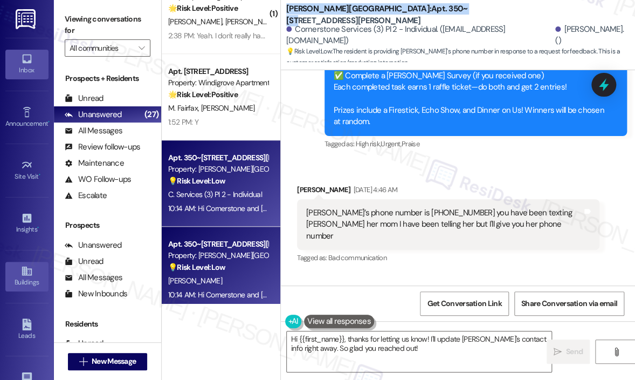
click at [33, 277] on div "Buildings" at bounding box center [27, 282] width 54 height 11
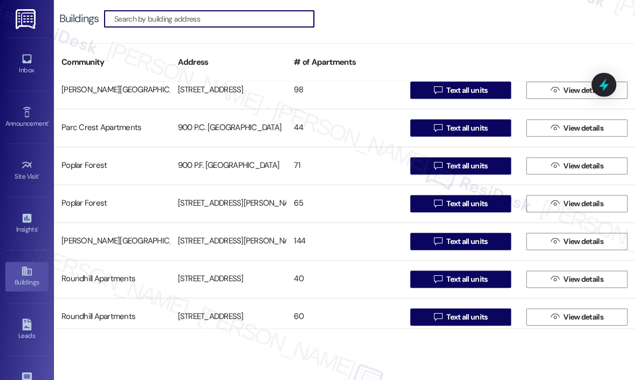
scroll to position [539, 0]
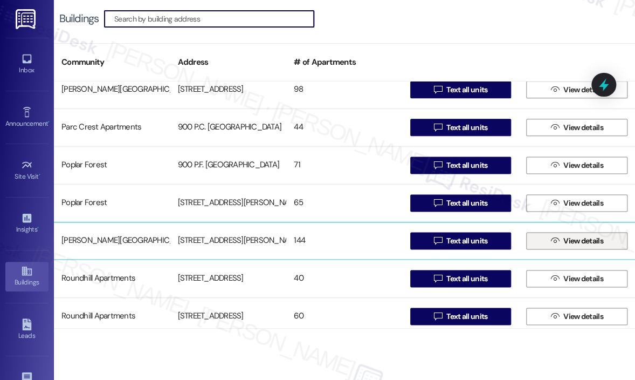
click at [551, 238] on icon "" at bounding box center [555, 240] width 8 height 9
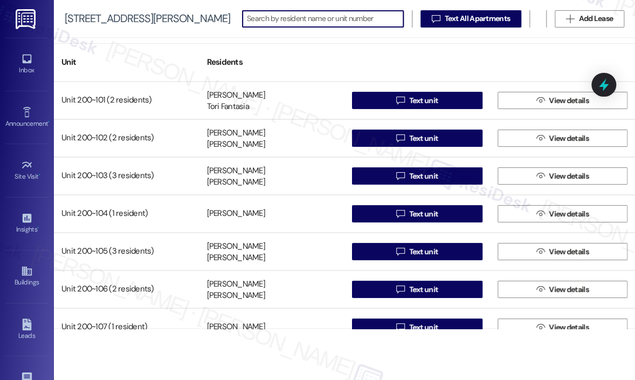
click at [316, 23] on input at bounding box center [325, 18] width 156 height 15
paste input "Kendra Hottinger"
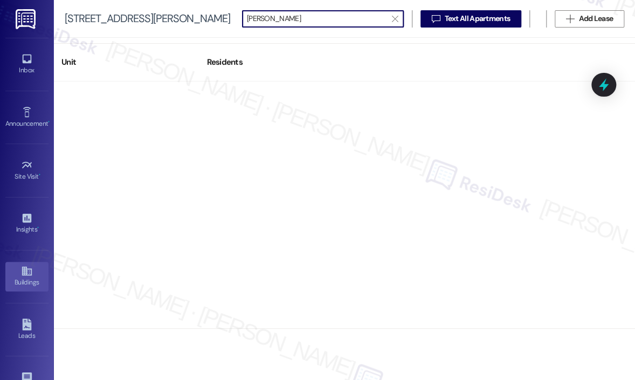
type input "Kendra"
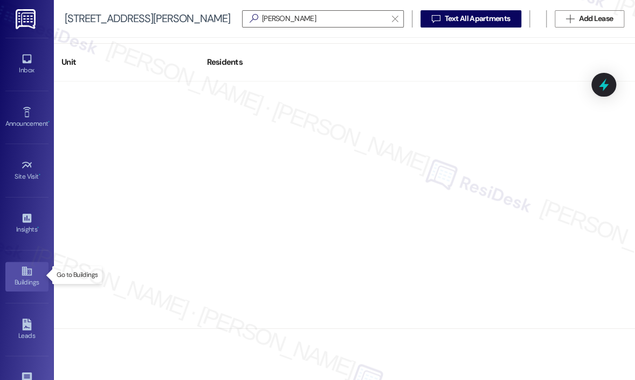
click at [25, 279] on div "Buildings" at bounding box center [27, 282] width 54 height 11
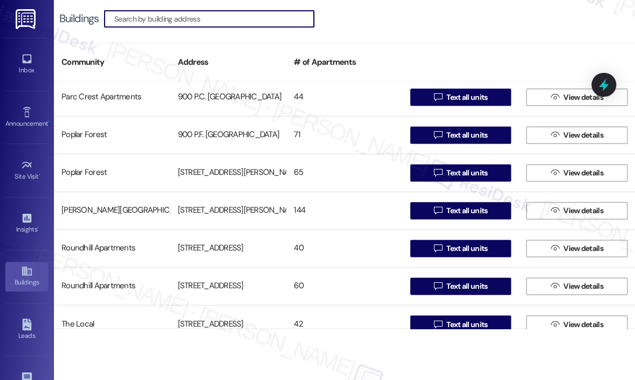
scroll to position [567, 0]
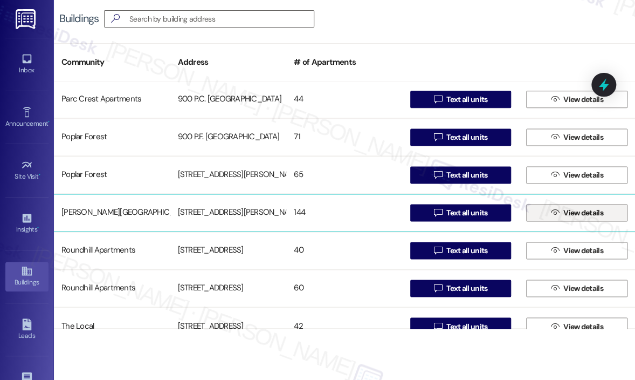
click at [600, 212] on span "View details" at bounding box center [584, 212] width 40 height 11
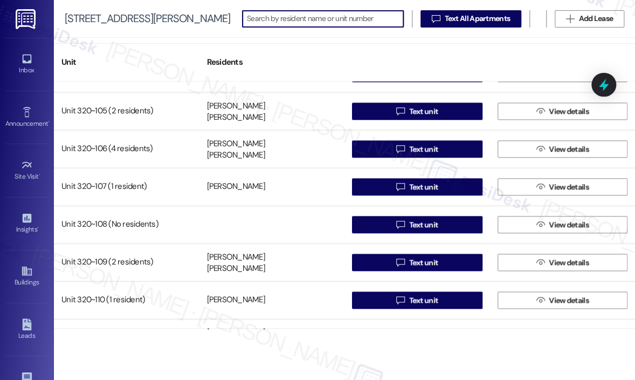
scroll to position [3883, 0]
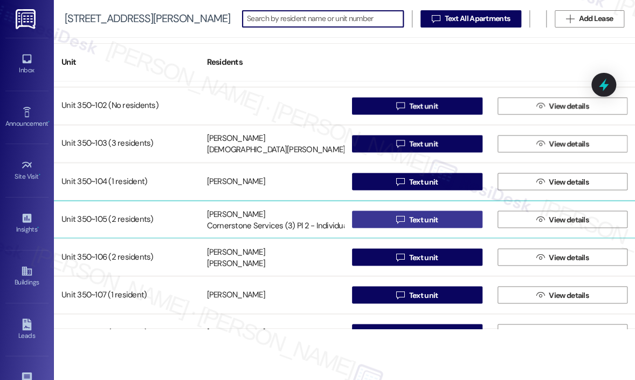
click at [407, 219] on span "Text unit" at bounding box center [423, 219] width 33 height 11
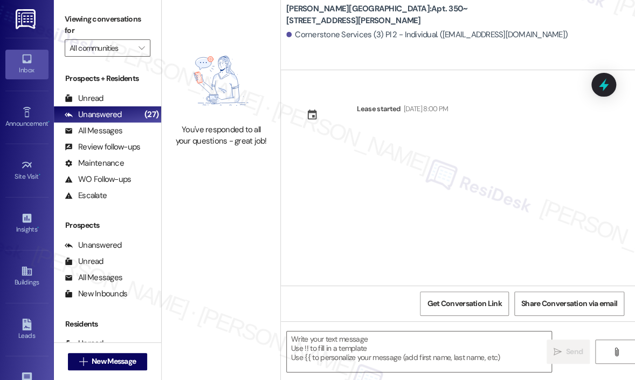
type textarea "Fetching suggested responses. Please feel free to read through the conversation…"
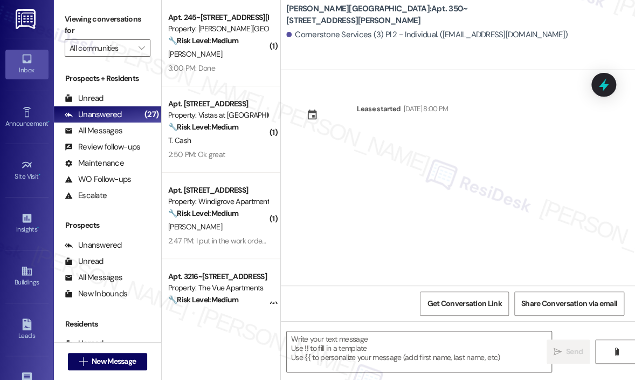
type textarea "Fetching suggested responses. Please feel free to read through the conversation…"
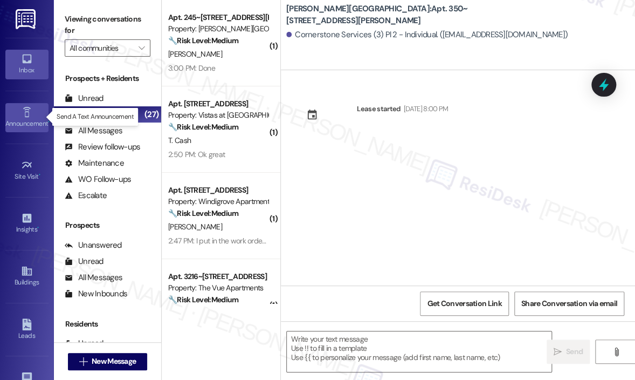
click at [25, 113] on icon at bounding box center [27, 112] width 12 height 12
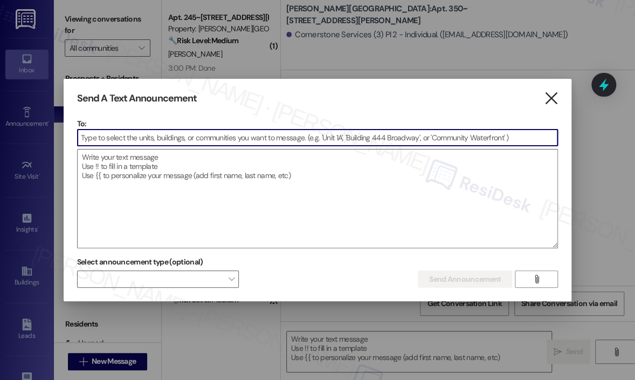
drag, startPoint x: 548, startPoint y: 99, endPoint x: 493, endPoint y: 97, distance: 55.1
click at [548, 98] on icon "" at bounding box center [551, 98] width 15 height 11
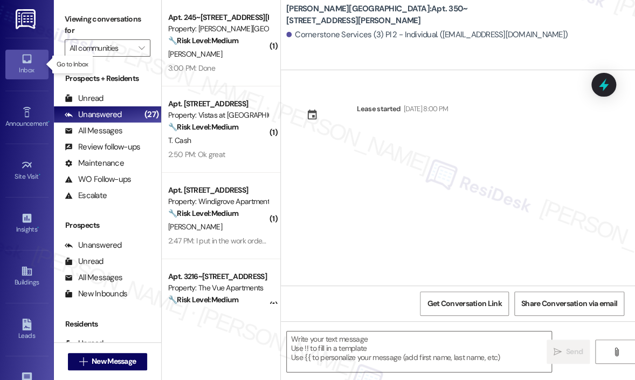
click at [26, 66] on div "Inbox" at bounding box center [27, 70] width 54 height 11
click at [27, 66] on div "Inbox" at bounding box center [27, 70] width 54 height 11
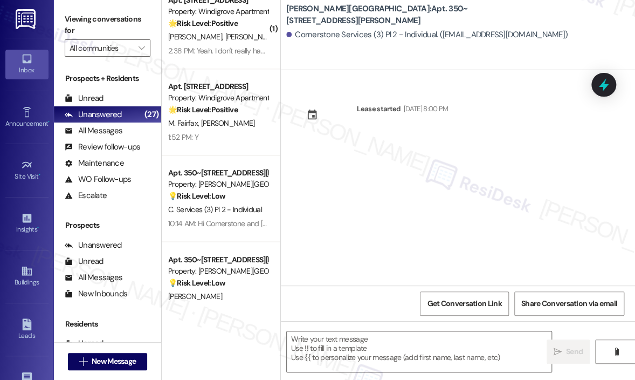
scroll to position [539, 0]
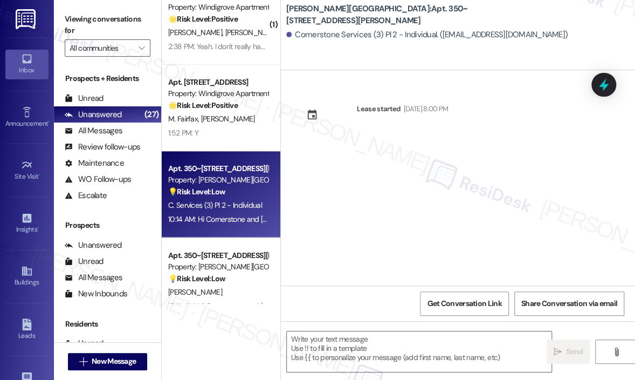
click at [232, 201] on span "C. Services (3) Pl 2 - Individual" at bounding box center [215, 205] width 94 height 10
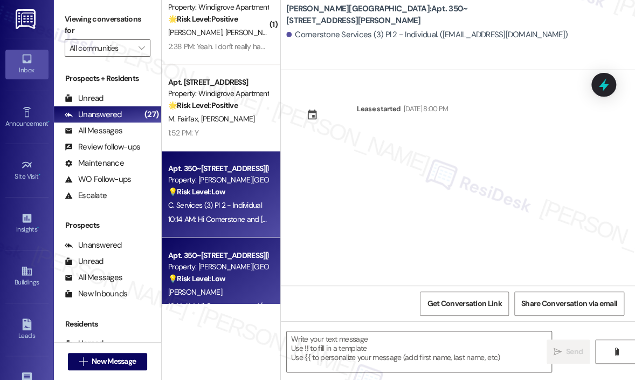
type textarea "Fetching suggested responses. Please feel free to read through the conversation…"
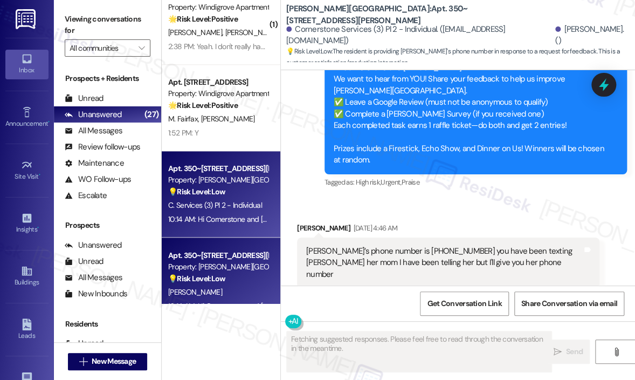
scroll to position [1347, 0]
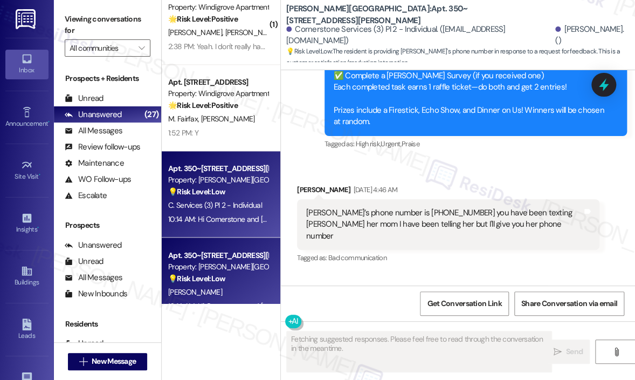
click at [535, 194] on div "Received via SMS Kendra Hottinger Aug 09, 2025 at 4:46 AM Kendra’s phone number…" at bounding box center [458, 217] width 354 height 114
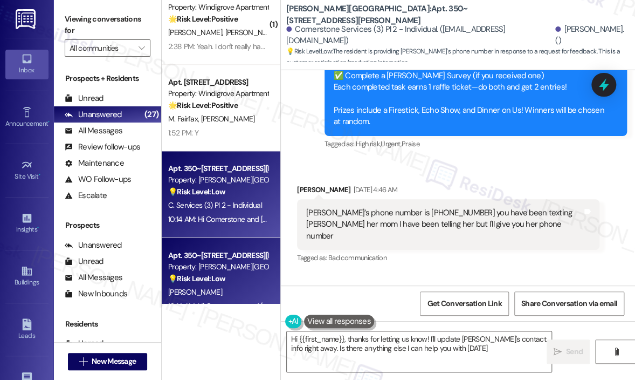
type textarea "Hi {{first_name}}, thanks for letting us know! I'll update Kendra's contact inf…"
drag, startPoint x: 444, startPoint y: 234, endPoint x: 395, endPoint y: 235, distance: 49.6
click at [395, 235] on div "Kendra’s phone number is 540 214-7638 you have been texting Debbie her mom I ha…" at bounding box center [444, 224] width 276 height 35
click at [307, 235] on div "Kendra’s phone number is 540 214-7638 you have been texting Debbie her mom I ha…" at bounding box center [444, 224] width 276 height 35
copy div "Kendra’s phone number is 540 214-7638"
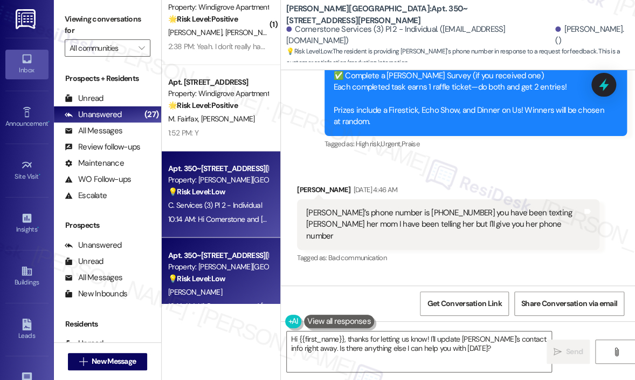
click at [556, 35] on div "Kendra Hottinger. ()" at bounding box center [592, 35] width 72 height 23
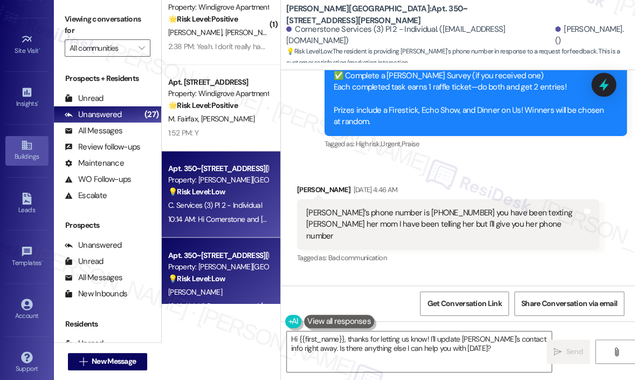
scroll to position [132, 0]
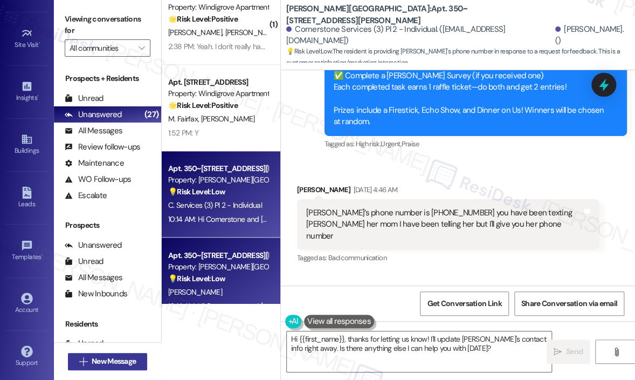
click at [83, 360] on icon "" at bounding box center [83, 361] width 8 height 9
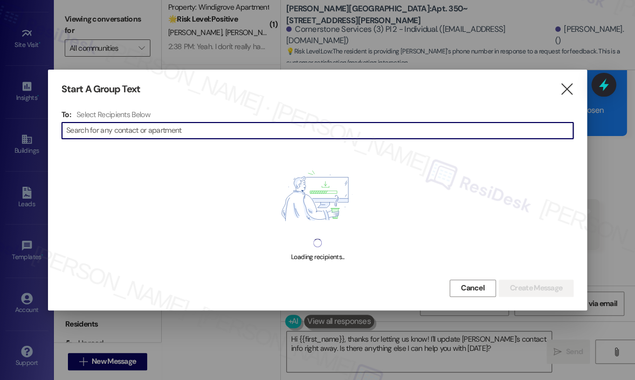
click at [215, 129] on input at bounding box center [319, 130] width 507 height 15
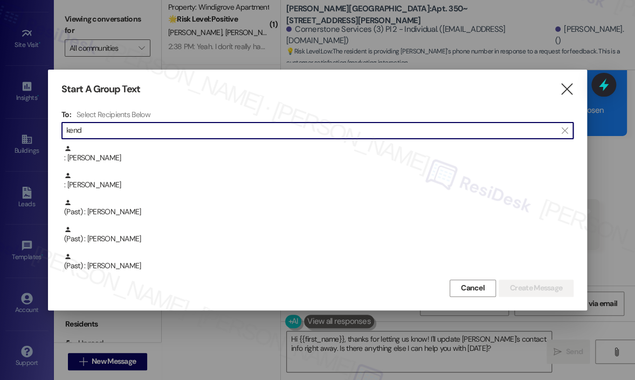
scroll to position [324, 0]
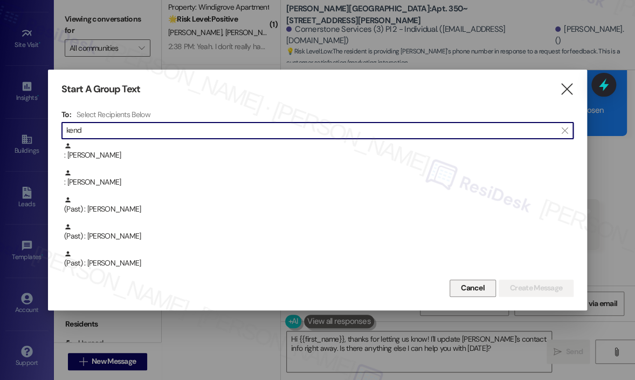
type input "kend"
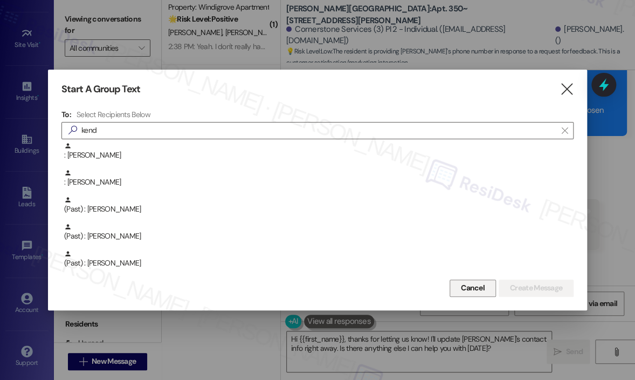
click at [467, 285] on span "Cancel" at bounding box center [473, 287] width 24 height 11
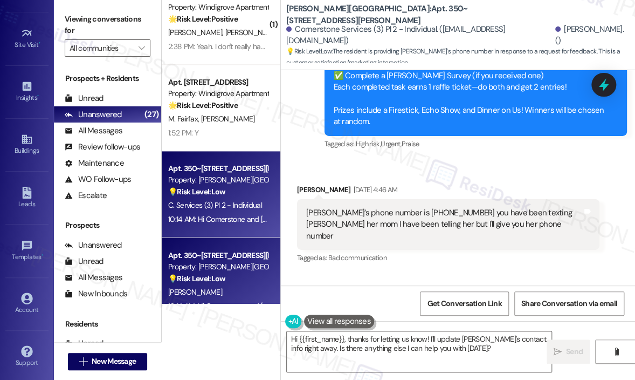
click at [529, 194] on div "Received via SMS Kendra Hottinger Aug 09, 2025 at 4:46 AM Kendra’s phone number…" at bounding box center [458, 217] width 354 height 114
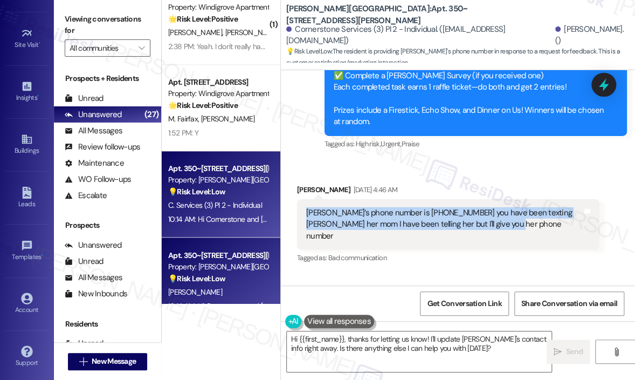
drag, startPoint x: 513, startPoint y: 248, endPoint x: 289, endPoint y: 236, distance: 224.2
click at [289, 236] on div "Received via SMS Kendra Hottinger Aug 09, 2025 at 4:46 AM Kendra’s phone number…" at bounding box center [448, 225] width 319 height 98
copy div "Kendra’s phone number is 540 214-7638 you have been texting Debbie her mom I ha…"
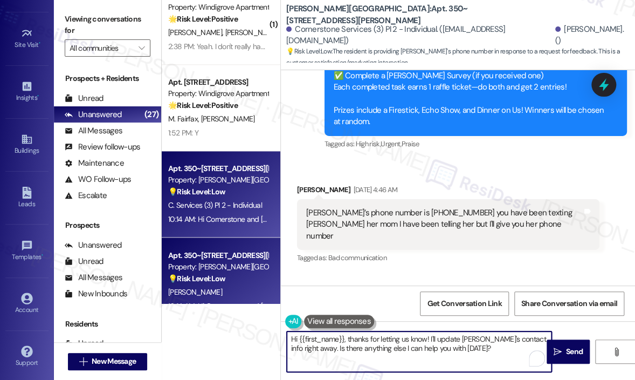
drag, startPoint x: 481, startPoint y: 349, endPoint x: 345, endPoint y: 339, distance: 136.3
click at [345, 339] on textarea "Hi {{first_name}}, thanks for letting us know! I'll update Kendra's contact inf…" at bounding box center [419, 351] width 265 height 40
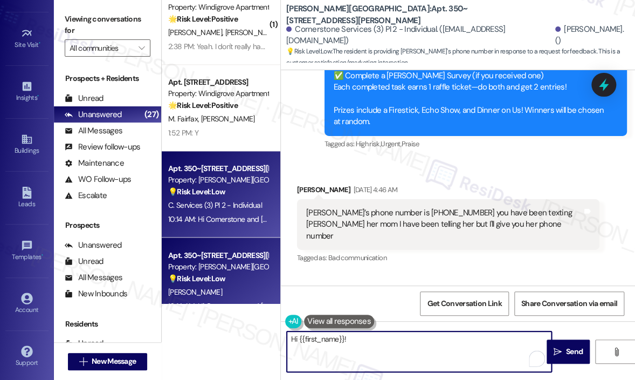
paste textarea "Thank you for sharing Kendra’s phone number — can you confirm if you’d like us …"
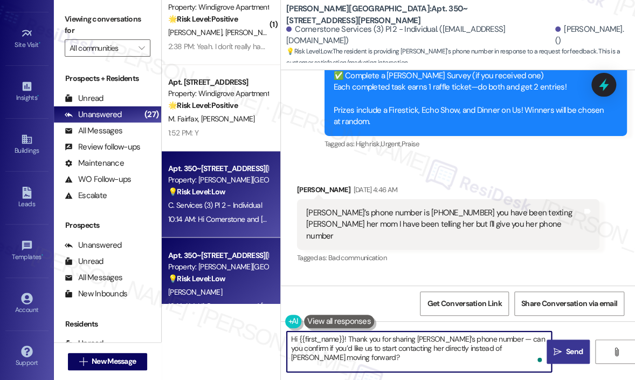
type textarea "Hi {{first_name}}! Thank you for sharing Kendra’s phone number — can you confir…"
click at [574, 348] on span "Send" at bounding box center [574, 351] width 17 height 11
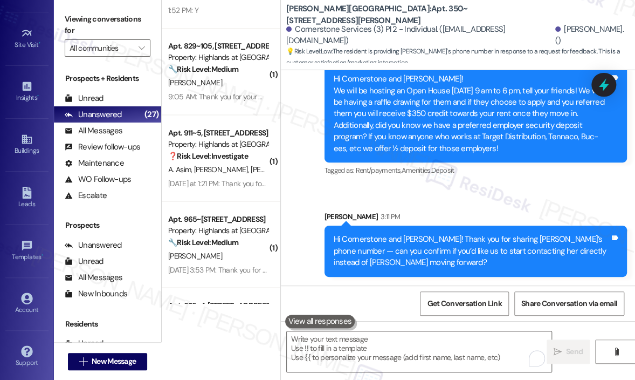
scroll to position [647, 0]
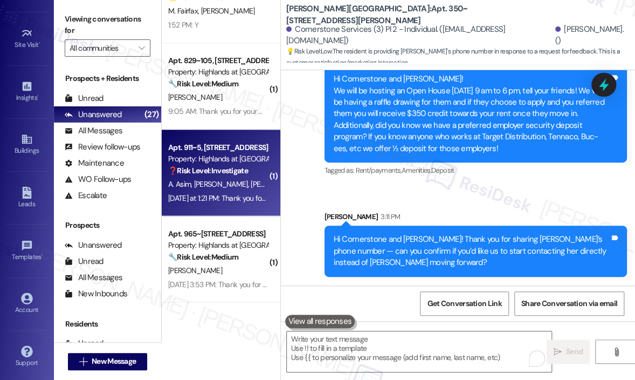
click at [229, 169] on strong "❓ Risk Level: Investigate" at bounding box center [208, 170] width 80 height 10
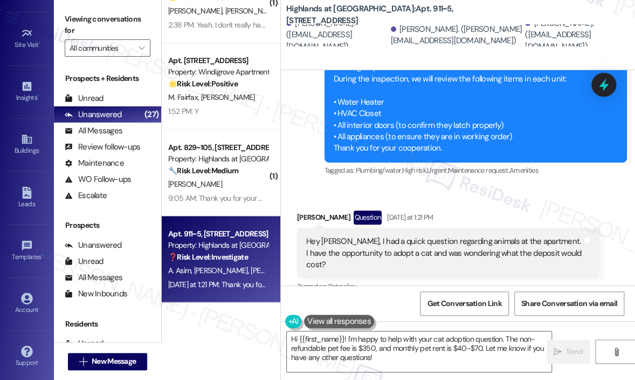
scroll to position [9780, 0]
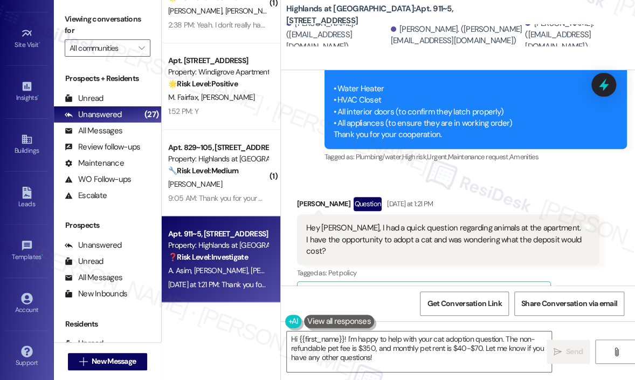
click at [478, 222] on div "Hey Sarah, I had a quick question regarding animals at the apartment. I have th…" at bounding box center [444, 239] width 276 height 35
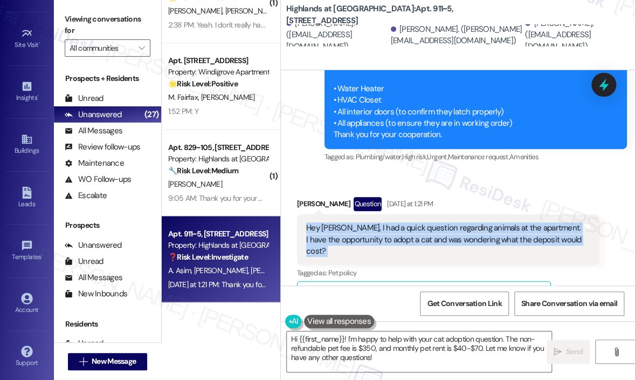
click at [478, 222] on div "Hey Sarah, I had a quick question regarding animals at the apartment. I have th…" at bounding box center [444, 239] width 276 height 35
drag, startPoint x: 564, startPoint y: 215, endPoint x: 342, endPoint y: 202, distance: 222.0
click at [342, 222] on div "Hey Sarah, I had a quick question regarding animals at the apartment. I have th…" at bounding box center [444, 239] width 276 height 35
copy div "I had a quick question regarding animals at the apartment. I have the opportuni…"
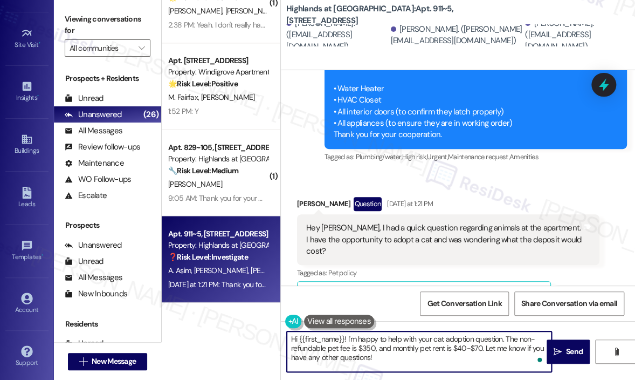
drag, startPoint x: 398, startPoint y: 366, endPoint x: 347, endPoint y: 342, distance: 56.2
click at [347, 342] on textarea "Hi {{first_name}}! I'm happy to help with your cat adoption question. The non-r…" at bounding box center [419, 351] width 265 height 40
paste textarea "Thanks for reaching out — can you let me know if you’re looking to adopt the ca…"
type textarea "Hi {{first_name}}! Thanks for reaching out — can you let me know if you’re look…"
click at [574, 349] on span "Send" at bounding box center [574, 351] width 17 height 11
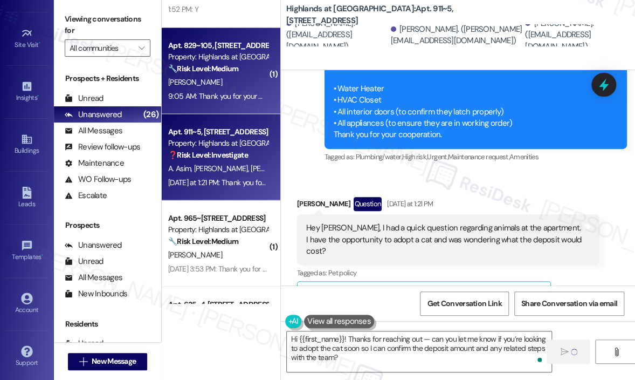
scroll to position [755, 0]
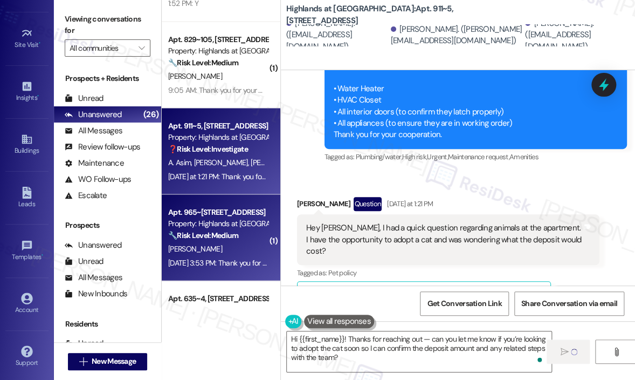
click at [232, 245] on div "C. Salazar" at bounding box center [218, 248] width 102 height 13
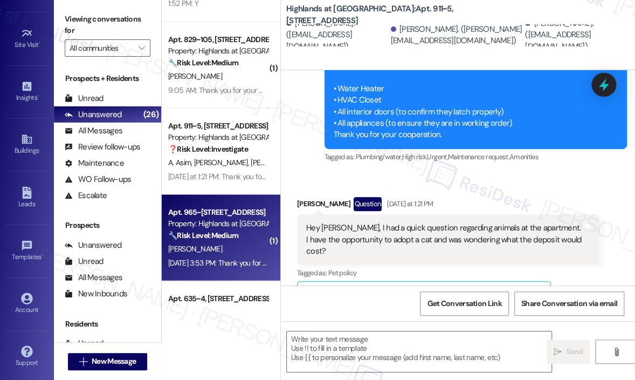
type textarea "Fetching suggested responses. Please feel free to read through the conversation…"
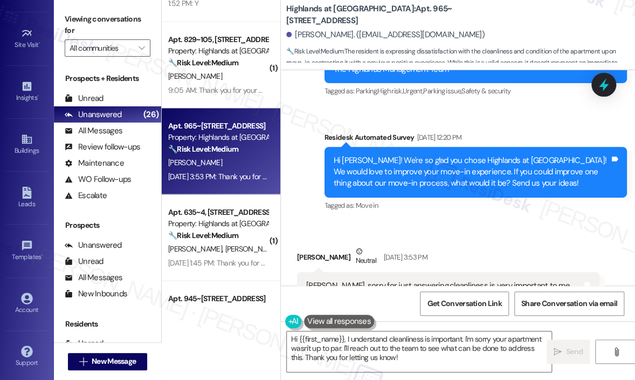
scroll to position [12989, 0]
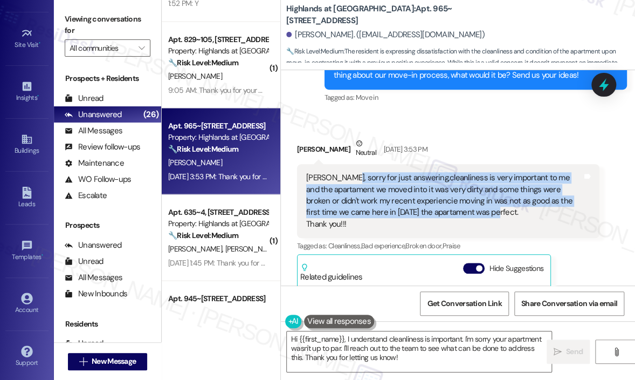
drag, startPoint x: 481, startPoint y: 206, endPoint x: 340, endPoint y: 174, distance: 144.8
click at [340, 174] on div "Hii Sarah, sorry for just answering,cleanliness is very important to me and the…" at bounding box center [444, 201] width 276 height 58
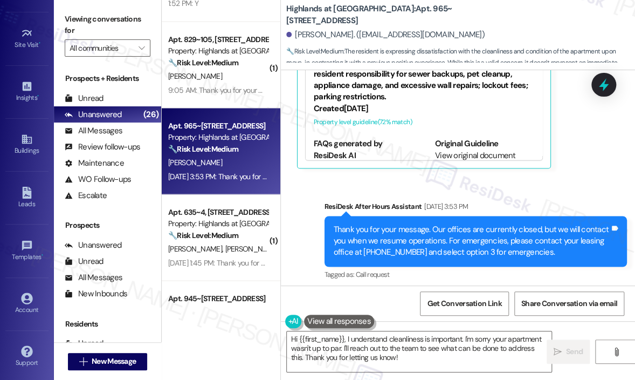
scroll to position [13042, 0]
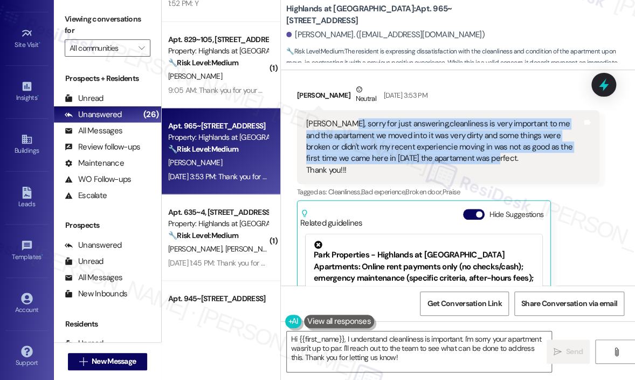
click at [339, 120] on div "Hii Sarah, sorry for just answering,cleanliness is very important to me and the…" at bounding box center [444, 147] width 276 height 58
copy div "sorry for just answering,cleanliness is very important to me and the apartament…"
click at [607, 86] on icon at bounding box center [604, 84] width 10 height 13
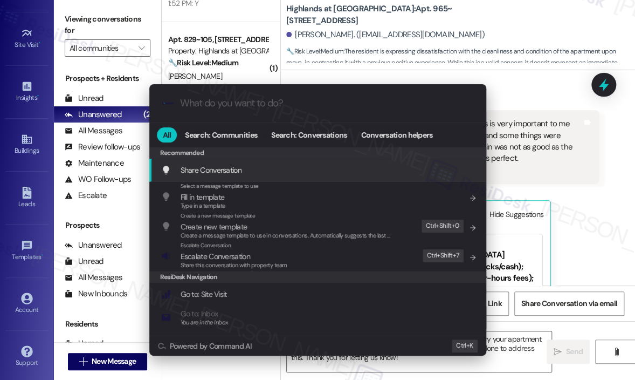
click at [598, 224] on div ".cls-1{fill:#0a055f;}.cls-2{fill:#0cc4c4;} resideskLogoBlueOrange All Search: C…" at bounding box center [317, 190] width 635 height 380
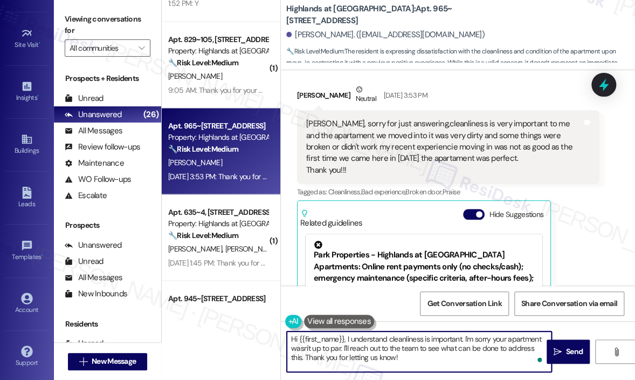
drag, startPoint x: 397, startPoint y: 363, endPoint x: 346, endPoint y: 341, distance: 55.6
click at [346, 341] on textarea "Hi {{first_name}}, I understand cleanliness is important. I'm sorry your apartm…" at bounding box center [419, 351] width 265 height 40
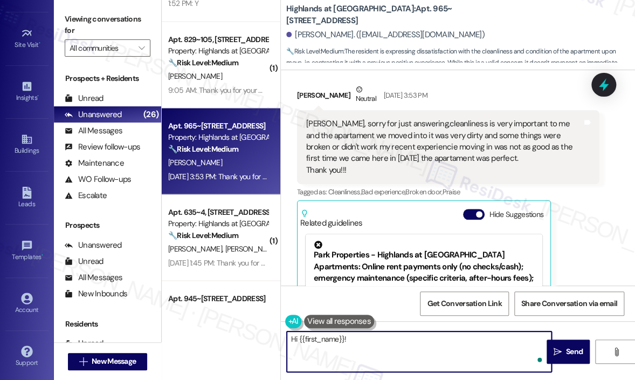
paste textarea "Thank you for sharing your experience — can you tell me more about the specific…"
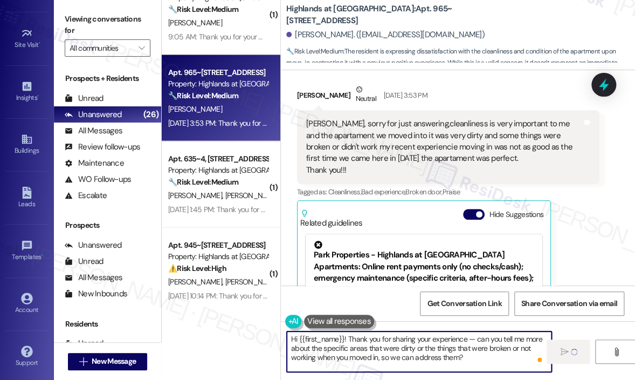
scroll to position [809, 0]
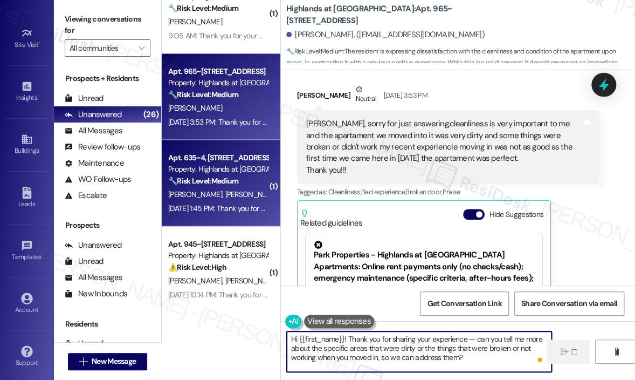
type textarea "Hi {{first_name}}! Thank you for sharing your experience — can you tell me more…"
click at [239, 197] on div "K. Couch J. Devos" at bounding box center [218, 194] width 102 height 13
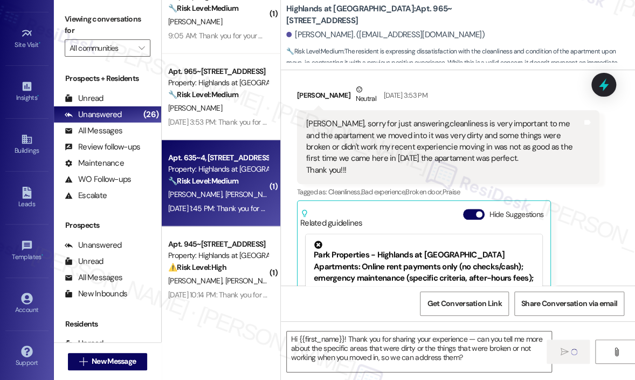
type textarea "Fetching suggested responses. Please feel free to read through the conversation…"
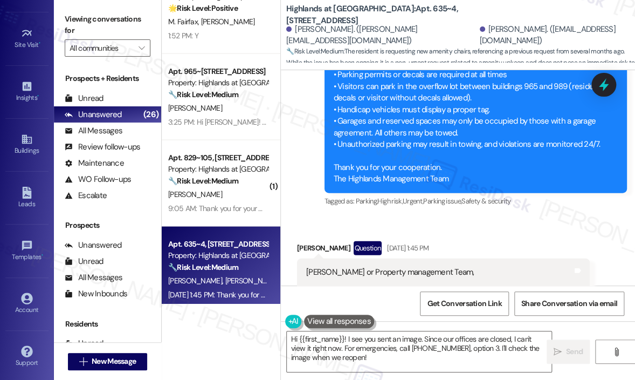
scroll to position [12207, 0]
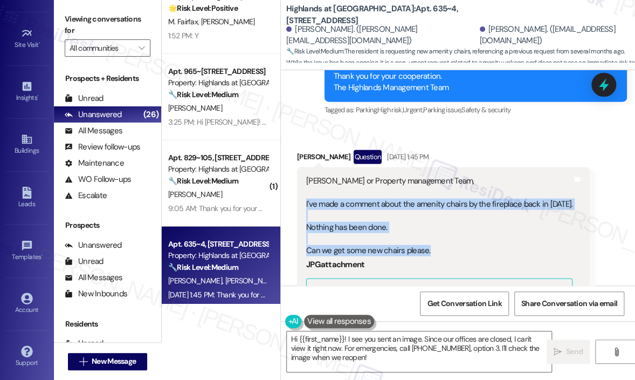
drag, startPoint x: 450, startPoint y: 209, endPoint x: 305, endPoint y: 166, distance: 152.0
click at [305, 175] on div "Sarah or Property management Team, I've made a comment about the amenity chairs…" at bounding box center [439, 324] width 269 height 298
copy div "I've made a comment about the amenity chairs by the fireplace back in March 12.…"
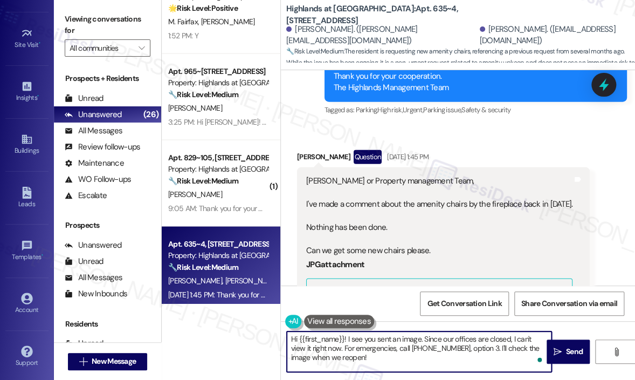
drag, startPoint x: 385, startPoint y: 361, endPoint x: 348, endPoint y: 334, distance: 45.4
click at [347, 334] on textarea "Hi {{first_name}}! I see you sent an image. Since our offices are closed, I can…" at bounding box center [419, 351] width 265 height 40
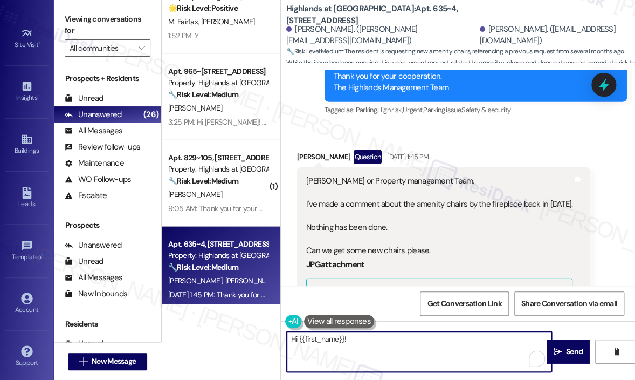
paste textarea "Thank you for following up — can you share more about the current condition of …"
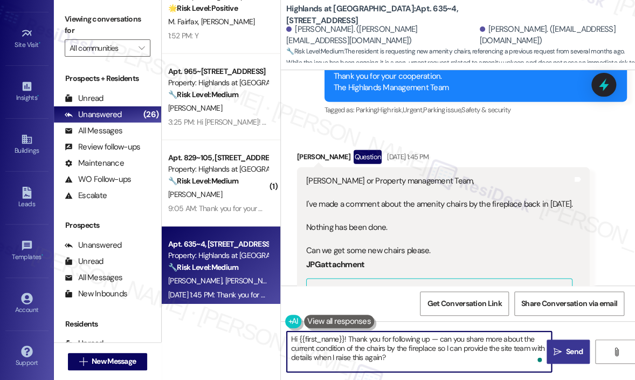
type textarea "Hi {{first_name}}! Thank you for following up — can you share more about the cu…"
click at [571, 345] on button " Send" at bounding box center [568, 351] width 43 height 24
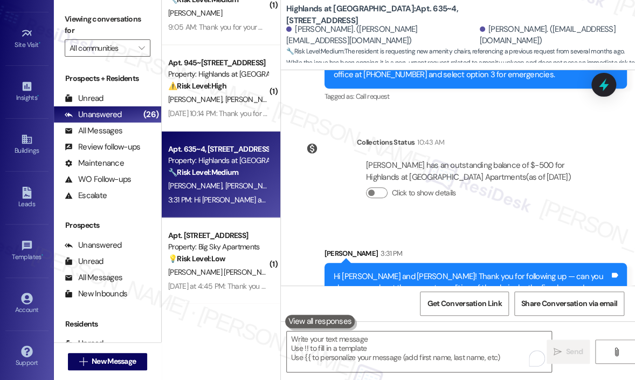
scroll to position [971, 0]
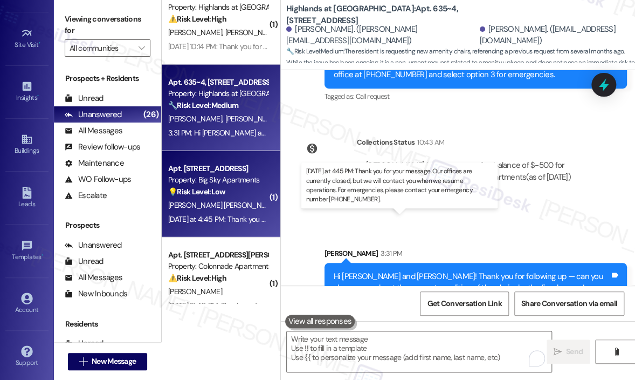
click at [223, 215] on div "Yesterday at 4:45 PM: Thank you for your message. Our offices are currently clo…" at bounding box center [499, 219] width 662 height 10
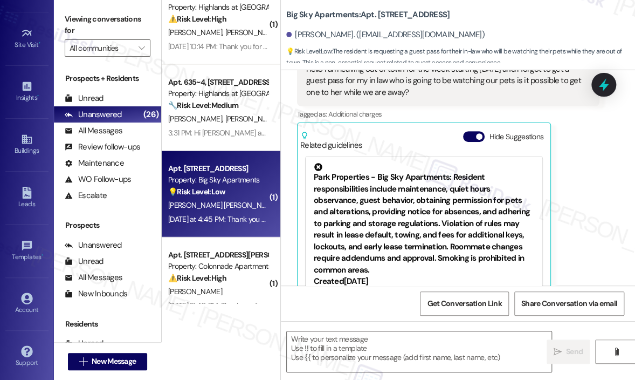
scroll to position [166, 0]
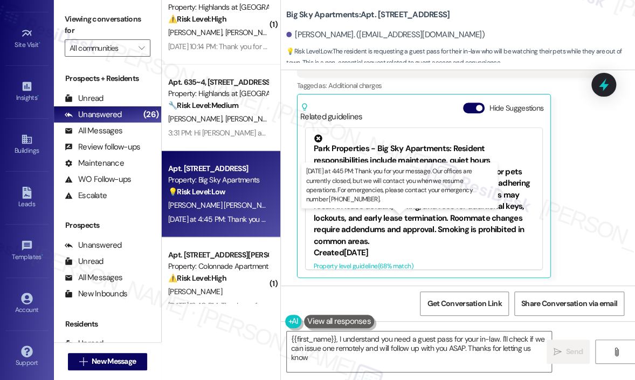
type textarea "{{first_name}}, I understand you need a guest pass for your in-law. I'll check …"
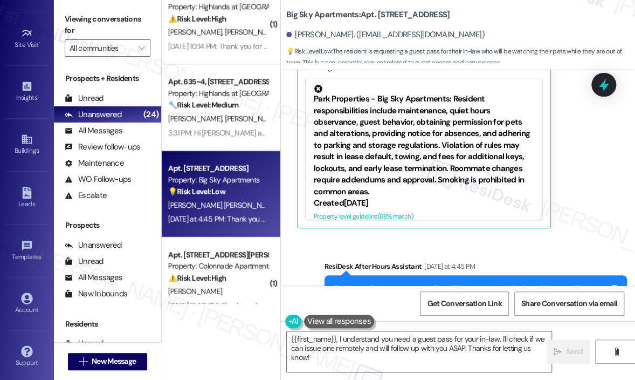
scroll to position [119, 0]
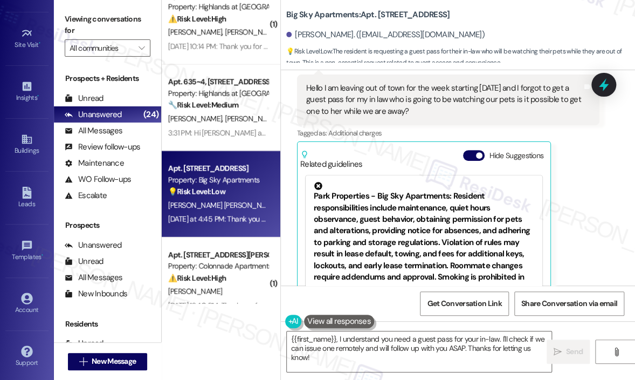
drag, startPoint x: 455, startPoint y: 111, endPoint x: 323, endPoint y: 86, distance: 133.8
click at [323, 86] on div "Hello I am leaving out of town for the week starting [DATE] and I forgot to get…" at bounding box center [444, 100] width 276 height 35
copy div "I am leaving out of town for the week starting [DATE] and I forgot to get a gue…"
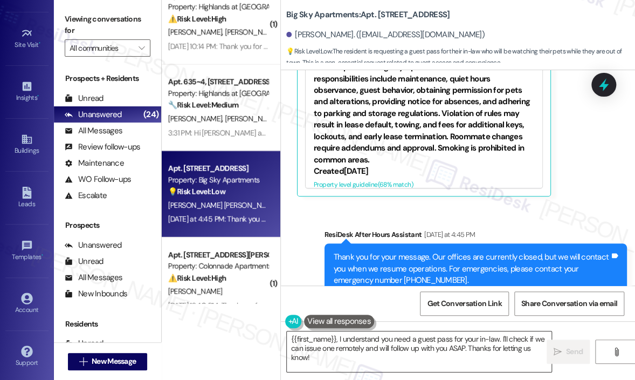
scroll to position [280, 0]
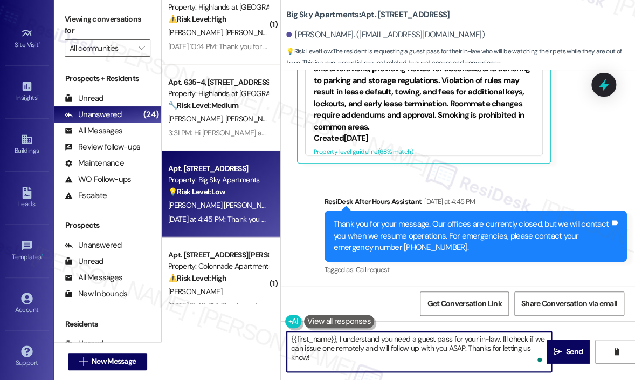
drag, startPoint x: 359, startPoint y: 364, endPoint x: 337, endPoint y: 339, distance: 33.6
click at [337, 339] on textarea "{{first_name}}, I understand you need a guest pass for your in-law. I'll check …" at bounding box center [419, 351] width 265 height 40
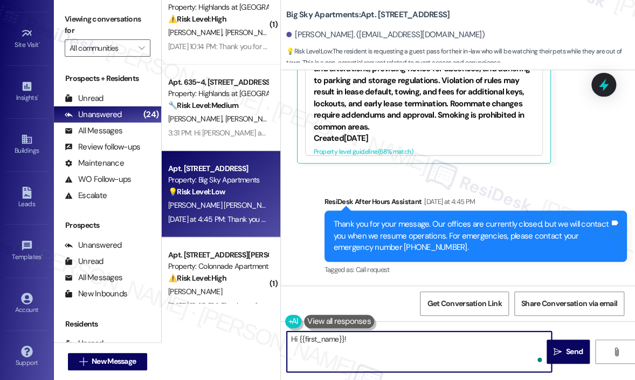
paste textarea "Sorry for the delayed response — were you able to get help with arranging a gue…"
type textarea "Hi {{first_name}}! Sorry for the delayed response — were you able to get help w…"
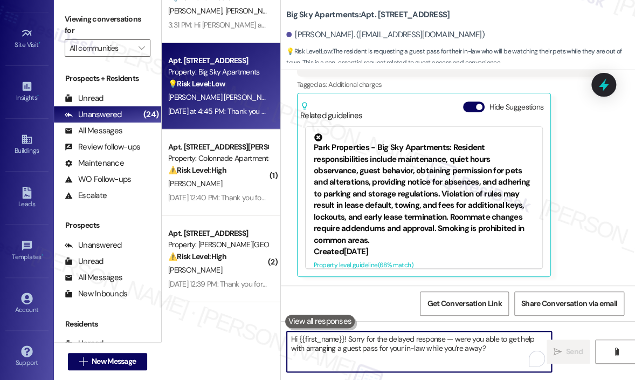
scroll to position [166, 0]
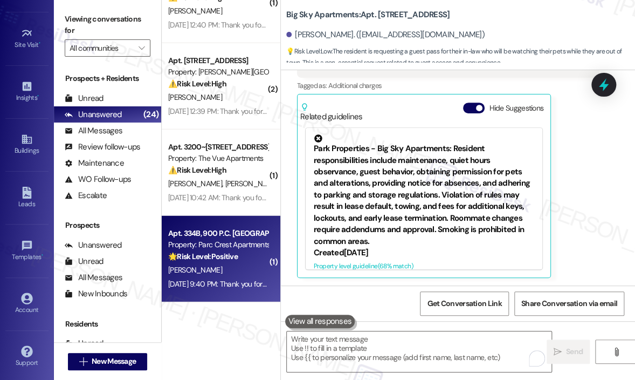
click at [229, 274] on div "[PERSON_NAME]" at bounding box center [218, 269] width 102 height 13
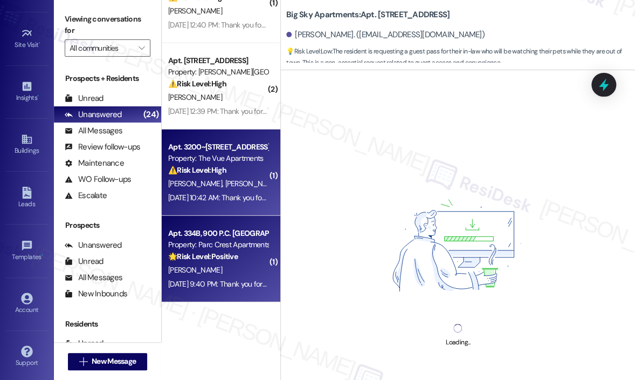
click at [231, 203] on div "[DATE] 10:42 AM: Thank you for your message. Our offices are currently closed, …" at bounding box center [218, 197] width 102 height 13
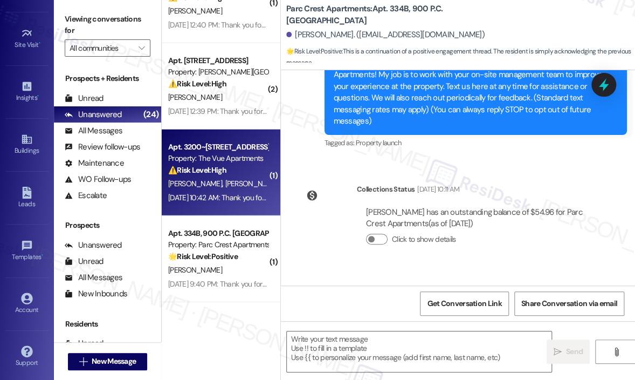
type textarea "Fetching suggested responses. Please feel free to read through the conversation…"
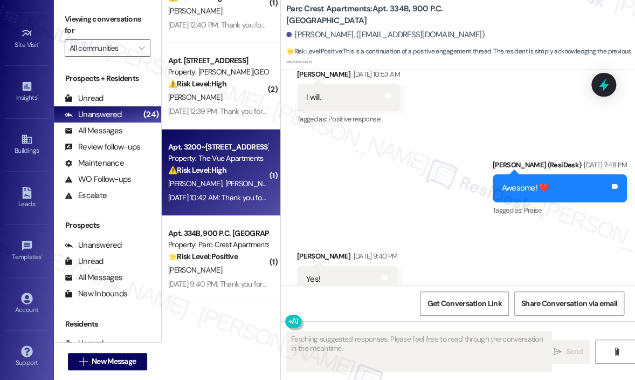
scroll to position [1462, 0]
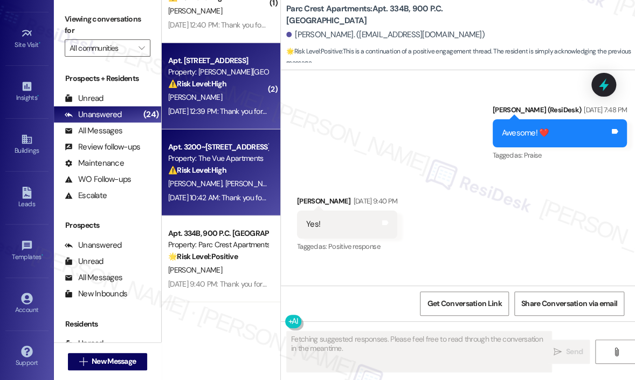
click at [227, 86] on strong "⚠️ Risk Level: High" at bounding box center [197, 84] width 58 height 10
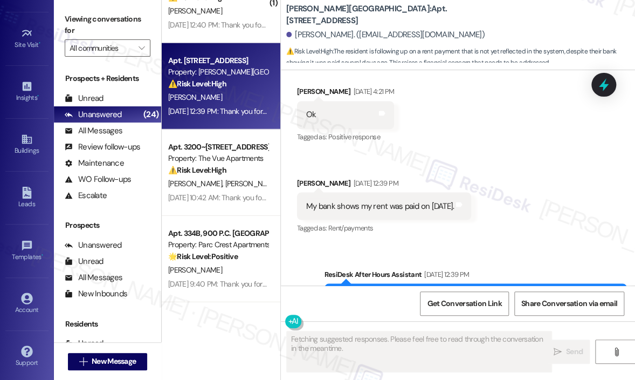
scroll to position [13492, 0]
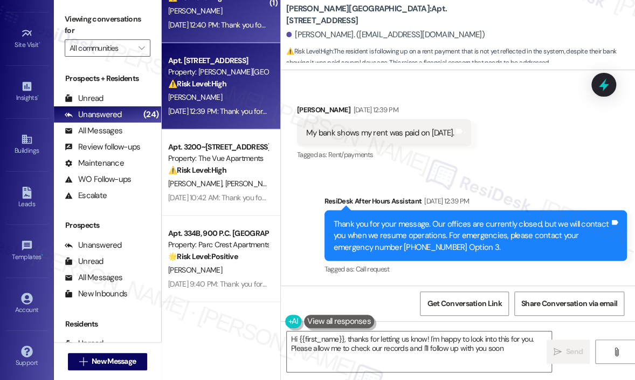
type textarea "Hi {{first_name}}, thanks for letting us know! I'm happy to look into this for …"
click at [218, 24] on div "[DATE] 12:40 PM: Thank you for your message. Our offices are currently closed, …" at bounding box center [496, 25] width 656 height 10
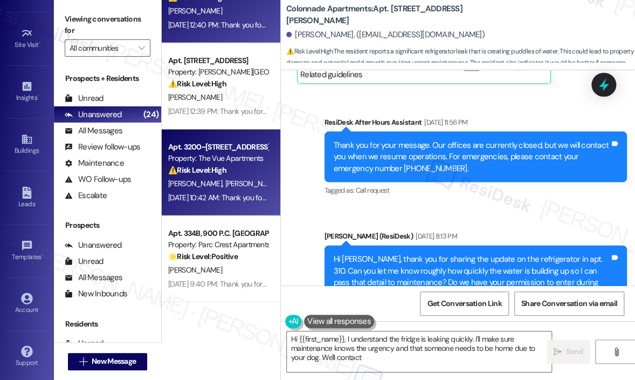
scroll to position [868, 0]
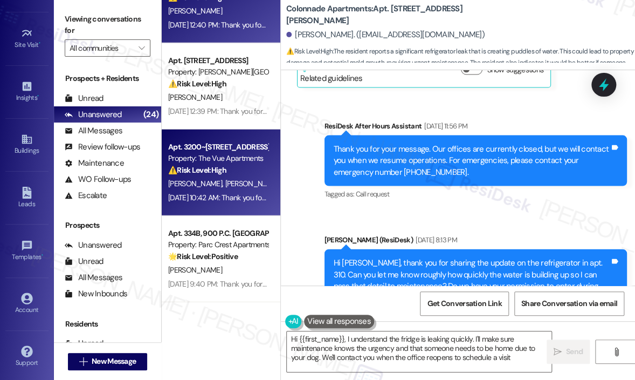
type textarea "Hi {{first_name}}, I understand the fridge is leaking quickly. I'll make sure m…"
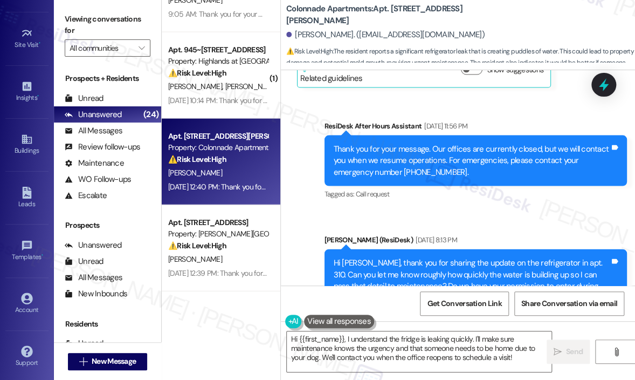
scroll to position [863, 0]
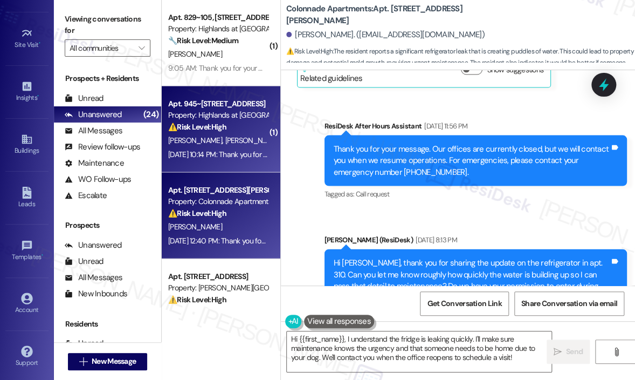
click at [224, 146] on div "[PERSON_NAME] [PERSON_NAME]" at bounding box center [218, 140] width 102 height 13
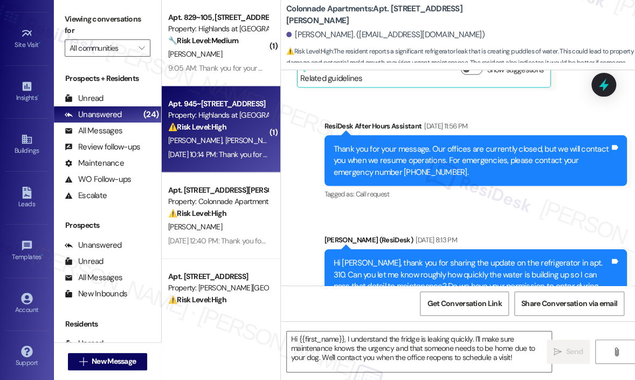
type textarea "Fetching suggested responses. Please feel free to read through the conversation…"
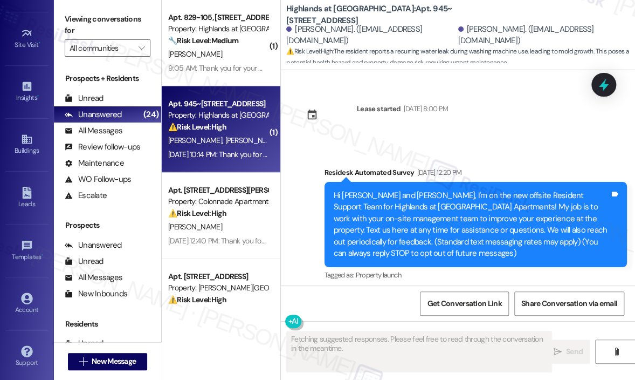
scroll to position [29285, 0]
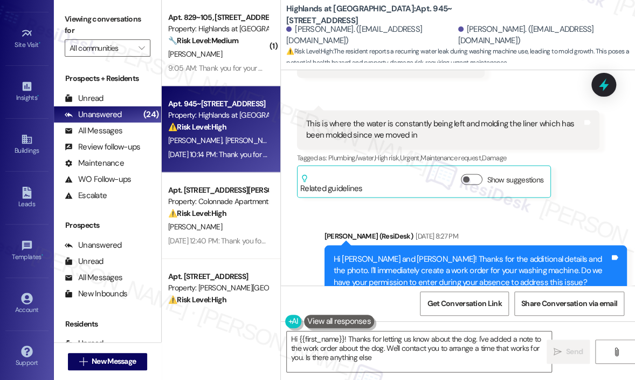
type textarea "Hi {{first_name}}! Thanks for letting us know about the dog. I've added a note …"
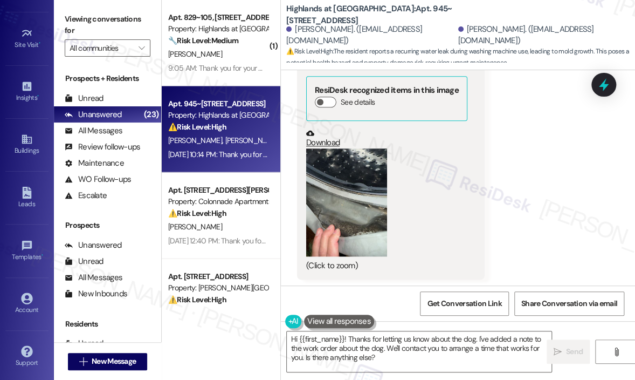
scroll to position [29030, 0]
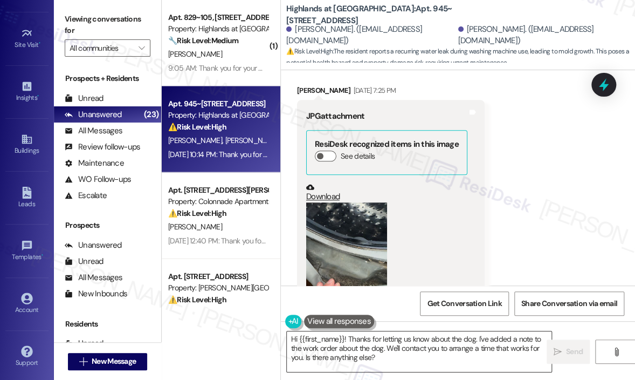
click at [447, 360] on textarea "Hi {{first_name}}! Thanks for letting us know about the dog. I've added a note …" at bounding box center [419, 351] width 265 height 40
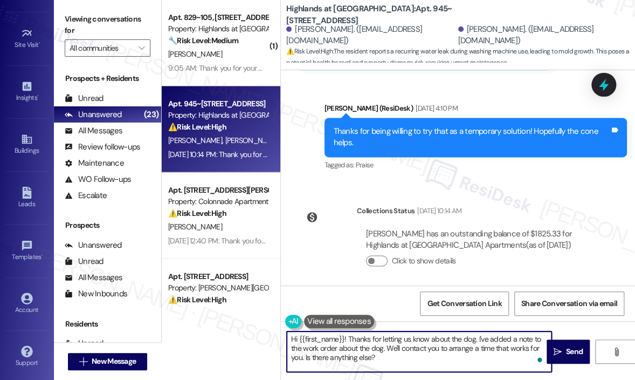
scroll to position [27520, 0]
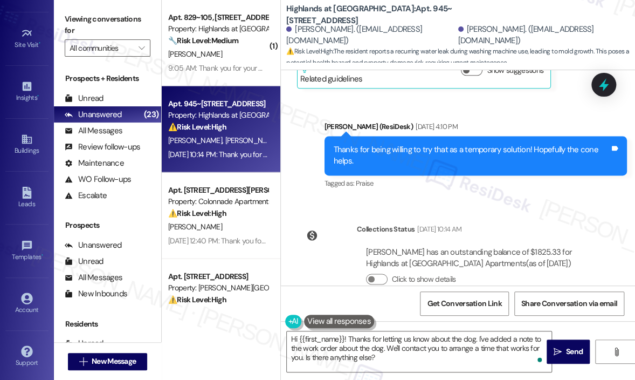
click at [408, 357] on div "Our washing machine is not draining very well." at bounding box center [384, 362] width 157 height 11
copy div "Our washing machine is not draining very well. Tags and notes"
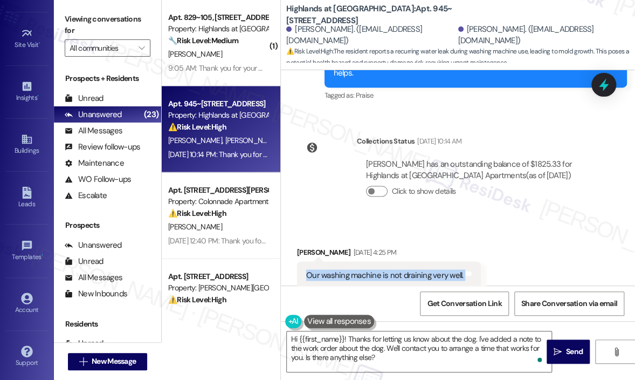
scroll to position [27681, 0]
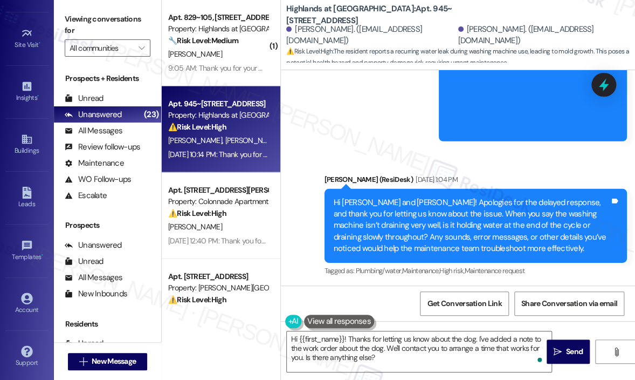
scroll to position [28275, 0]
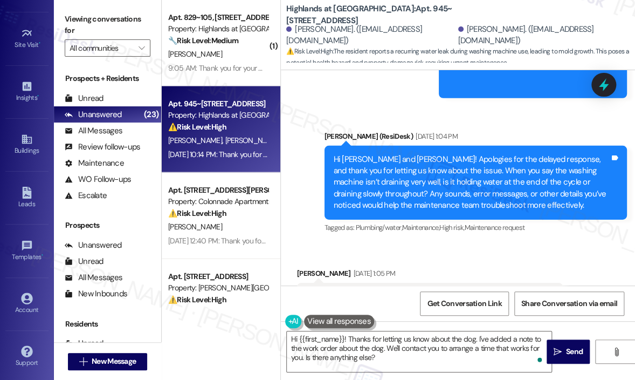
copy div "If maintenance is going to go, we need notice to put our dog away. Tags and not…"
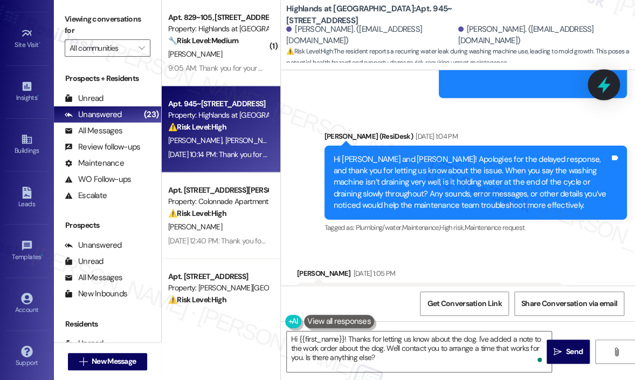
click at [608, 77] on icon at bounding box center [604, 85] width 18 height 18
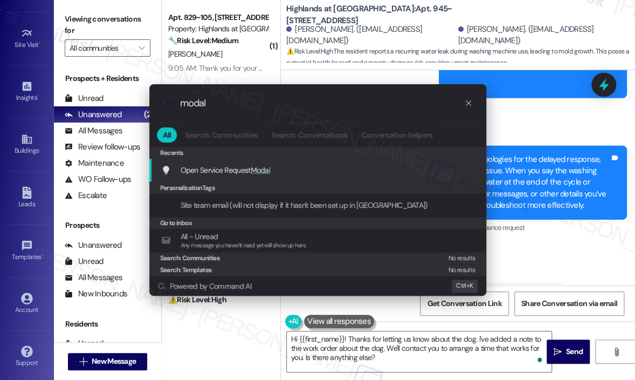
type input "modal"
click at [352, 168] on div "Open Service Request Modal Add shortcut" at bounding box center [319, 170] width 316 height 12
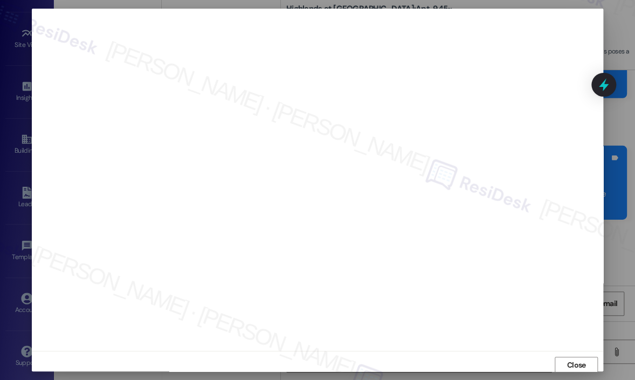
scroll to position [2, 0]
click at [574, 358] on span "Close" at bounding box center [576, 362] width 19 height 11
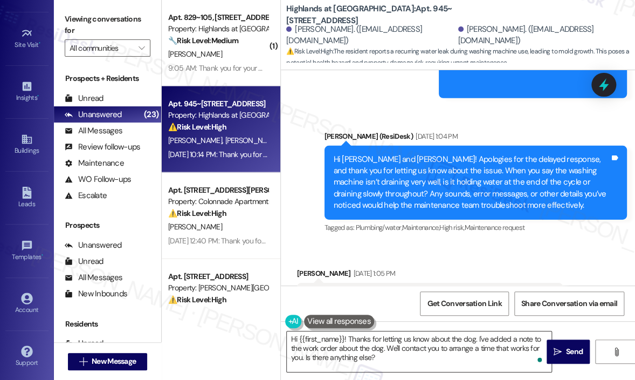
click at [505, 357] on textarea "Hi {{first_name}}! Thanks for letting us know about the dog. I've added a note …" at bounding box center [419, 351] width 265 height 40
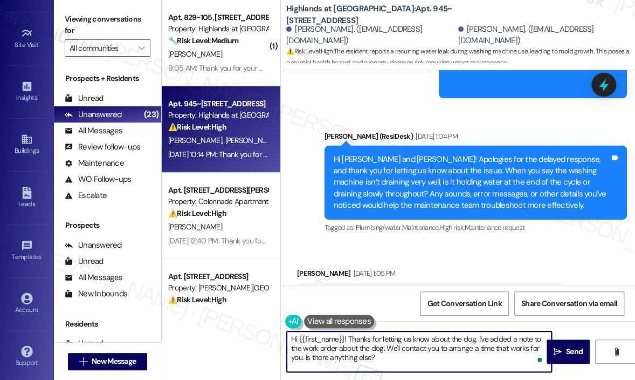
drag, startPoint x: 390, startPoint y: 355, endPoint x: 305, endPoint y: 359, distance: 85.8
click at [305, 359] on textarea "Hi {{first_name}}! Thanks for letting us know about the dog. I've added a note …" at bounding box center [419, 351] width 265 height 40
type textarea "Hi {{first_name}}! Thanks for letting us know about the dog. I've added a note …"
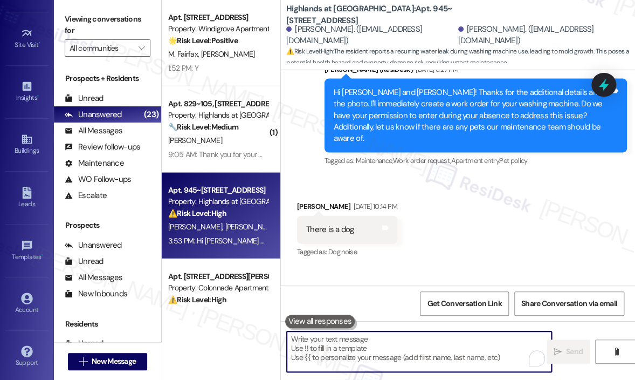
scroll to position [1025, 0]
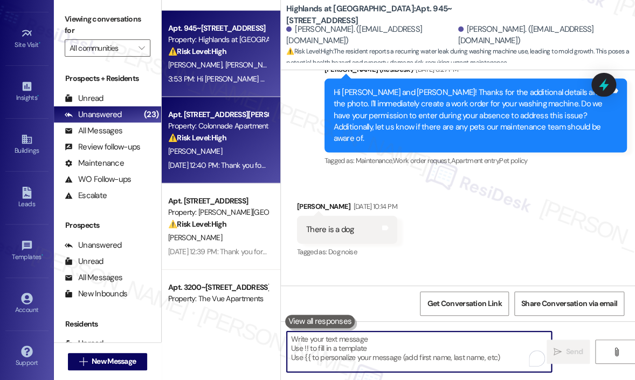
click at [216, 168] on div "[DATE] 12:40 PM: Thank you for your message. Our offices are currently closed, …" at bounding box center [496, 165] width 656 height 10
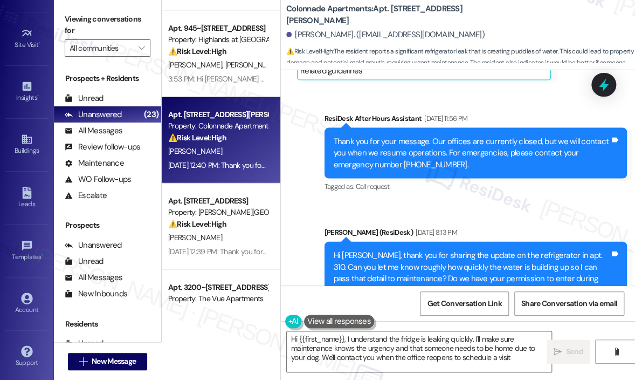
type textarea "Hi {{first_name}}, I understand the fridge is leaking quickly. I'll make sure m…"
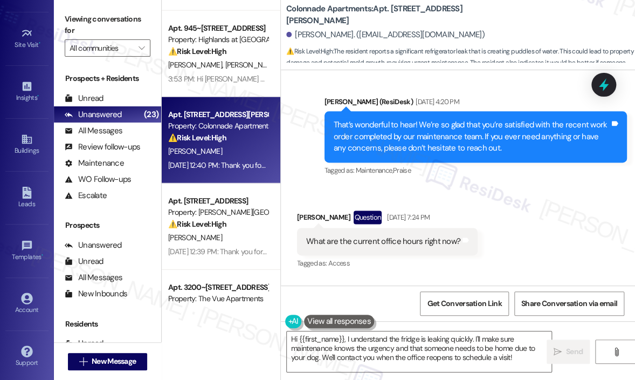
scroll to position [589, 0]
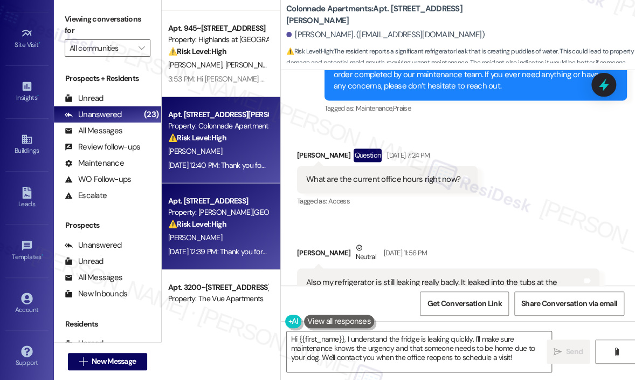
click at [236, 234] on div "[PERSON_NAME]" at bounding box center [218, 237] width 102 height 13
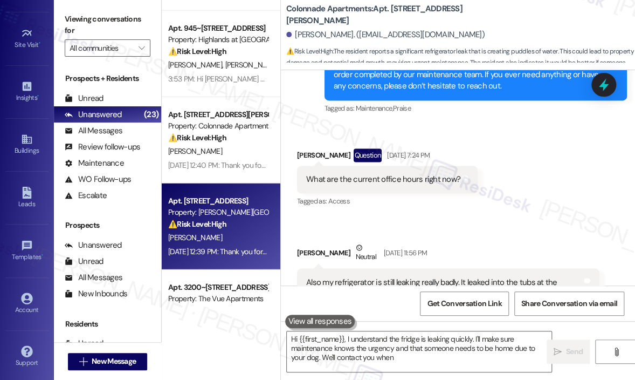
type textarea "Hi {{first_name}}, I understand the fridge is leaking quickly. I'll make sure m…"
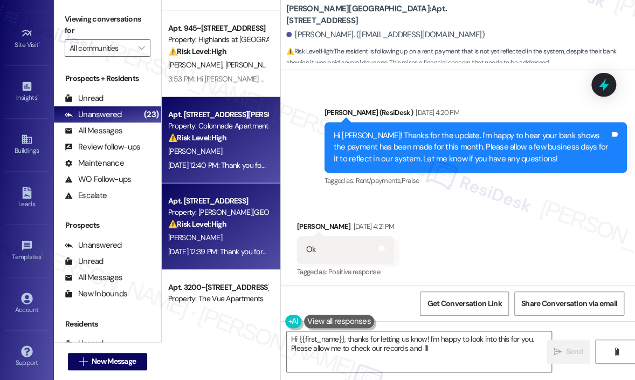
scroll to position [13377, 0]
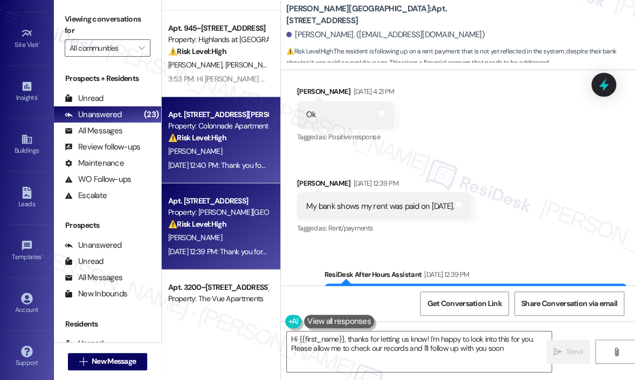
type textarea "Hi {{first_name}}, thanks for letting us know! I'm happy to look into this for …"
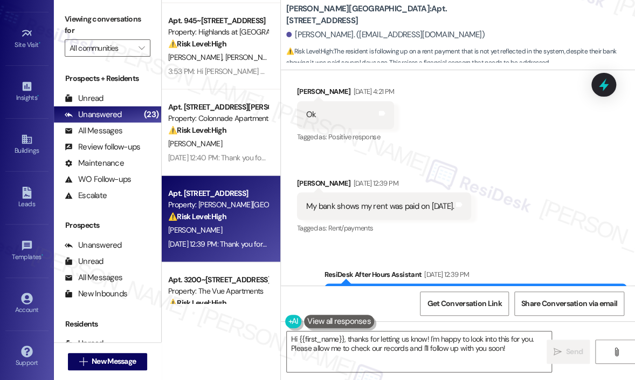
scroll to position [1079, 0]
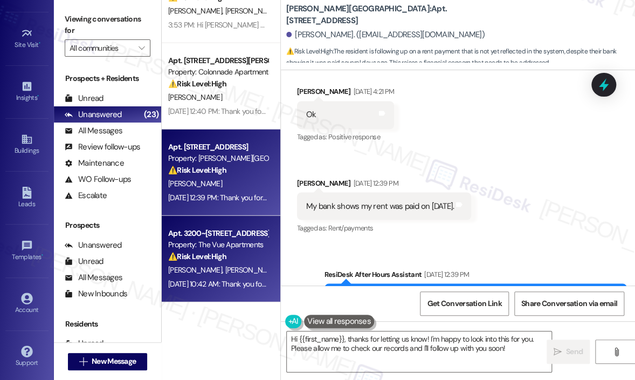
click at [224, 250] on div "Property: The Vue Apartments" at bounding box center [218, 244] width 100 height 11
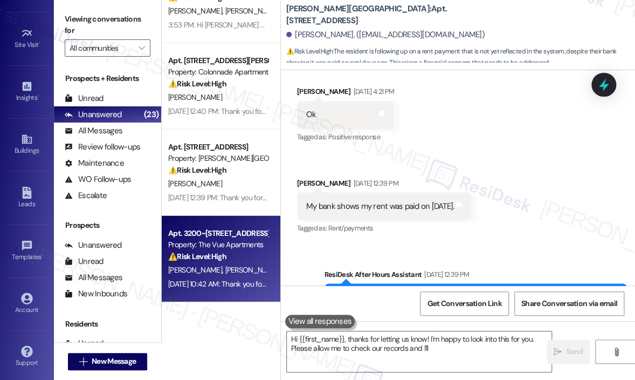
type textarea "Hi {{first_name}}, thanks for letting us know! I'm happy to look into this for …"
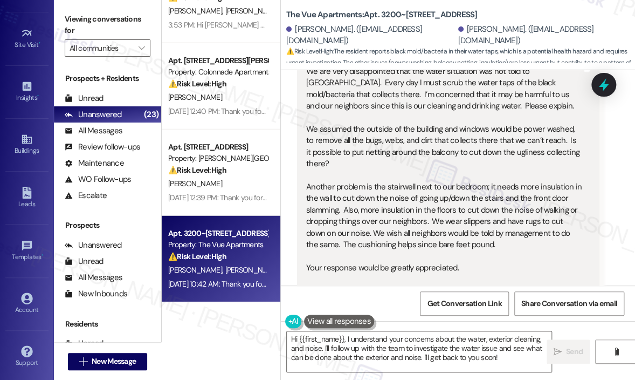
scroll to position [1133, 0]
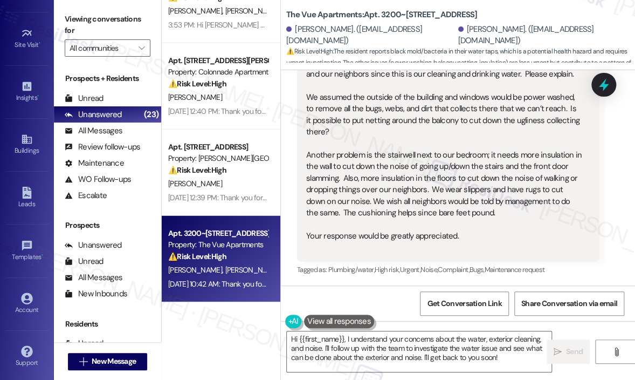
click at [366, 225] on div "We are very disappointed that the water situation was not told to [GEOGRAPHIC_D…" at bounding box center [444, 144] width 276 height 220
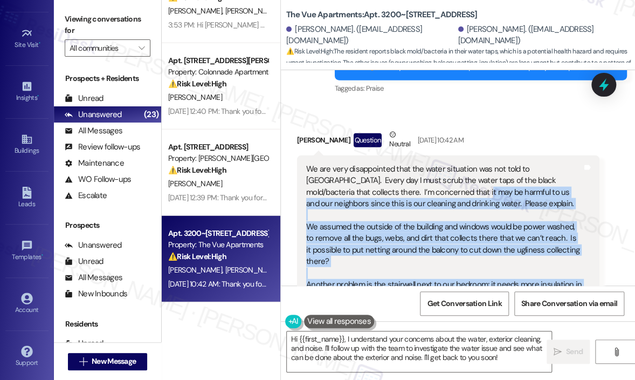
scroll to position [993, 0]
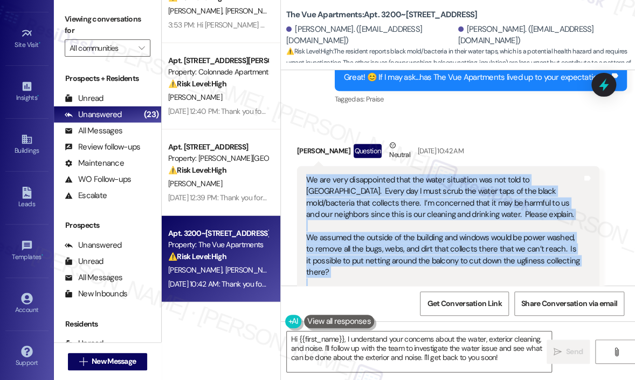
drag, startPoint x: 482, startPoint y: 221, endPoint x: 305, endPoint y: 177, distance: 181.8
click at [305, 181] on div "We are very disappointed that the water situation was not told to [GEOGRAPHIC_D…" at bounding box center [444, 284] width 278 height 220
copy div "Lo ips dolo sitametconse adip eli seddo eiusmodte inc utl etdo ma al. Enima min…"
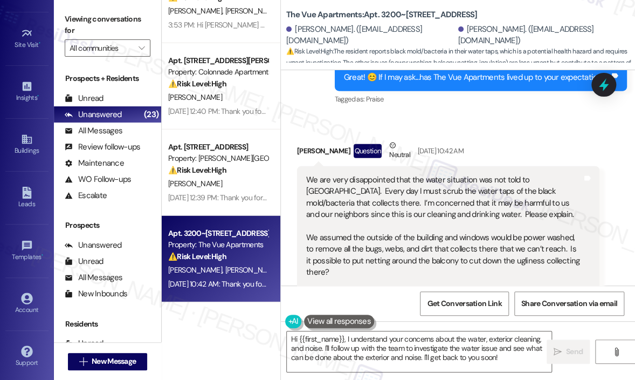
click at [521, 134] on div "Received via SMS [PERSON_NAME] Question Neutral [DATE] 10:42 AM We are very dis…" at bounding box center [448, 279] width 319 height 294
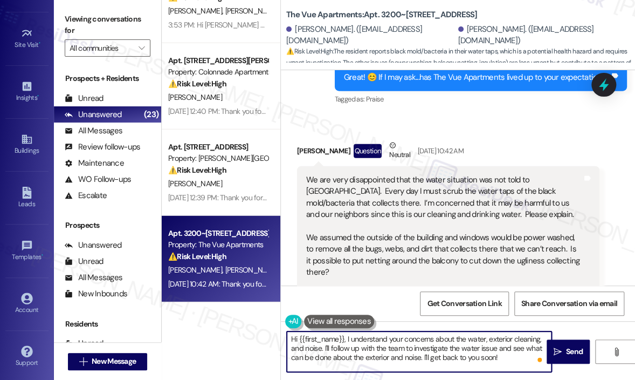
drag, startPoint x: 505, startPoint y: 356, endPoint x: 347, endPoint y: 340, distance: 159.4
click at [347, 340] on textarea "Hi {{first_name}}, I understand your concerns about the water, exterior cleanin…" at bounding box center [419, 351] width 265 height 40
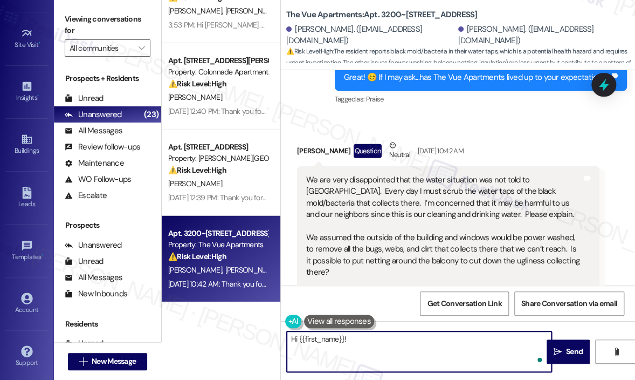
paste textarea "Thank you for sharing these concerns — can you tell me how long you’ve been not…"
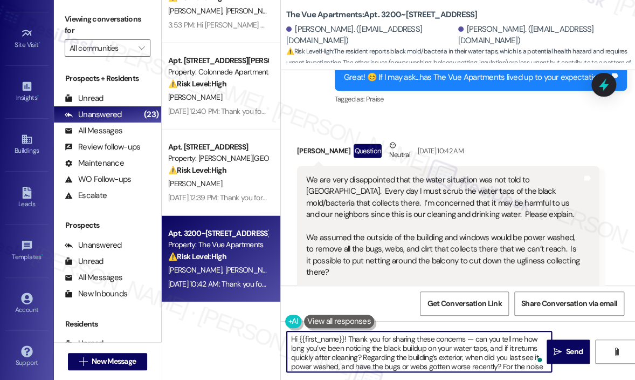
scroll to position [18, 0]
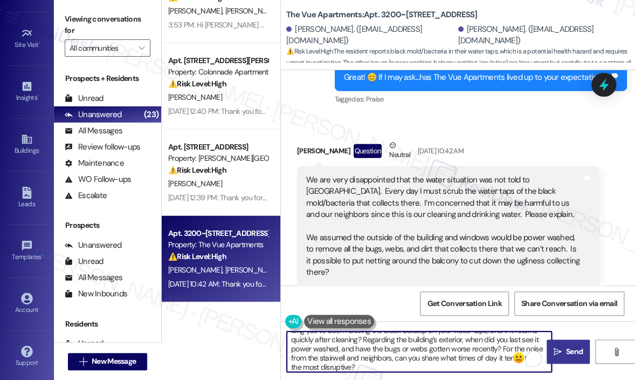
type textarea "Hi {{first_name}}! Thank you for sharing these concerns — can you tell me how l…"
click at [563, 353] on span " Send" at bounding box center [569, 351] width 34 height 11
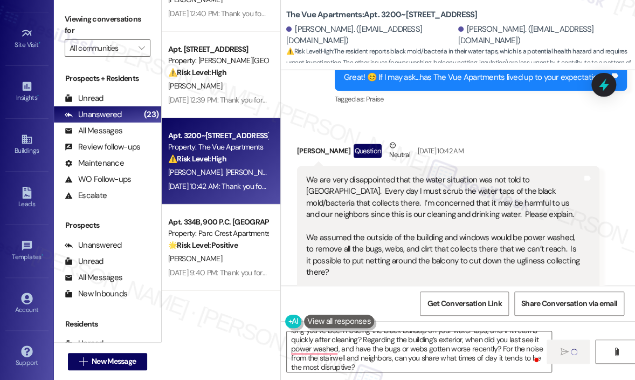
scroll to position [1187, 0]
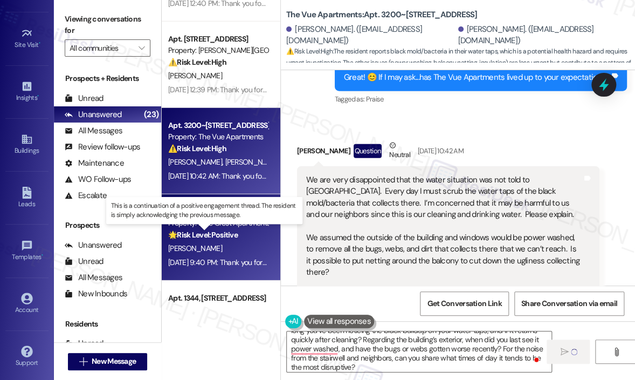
click at [238, 236] on strong "🌟 Risk Level: Positive" at bounding box center [203, 235] width 70 height 10
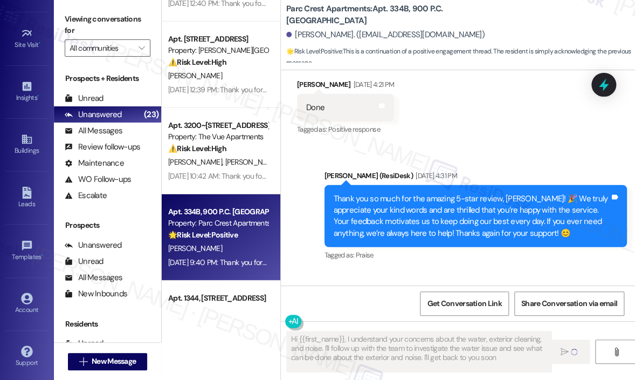
type textarea "Hi {{first_name}}, I understand your concerns about the water, exterior cleanin…"
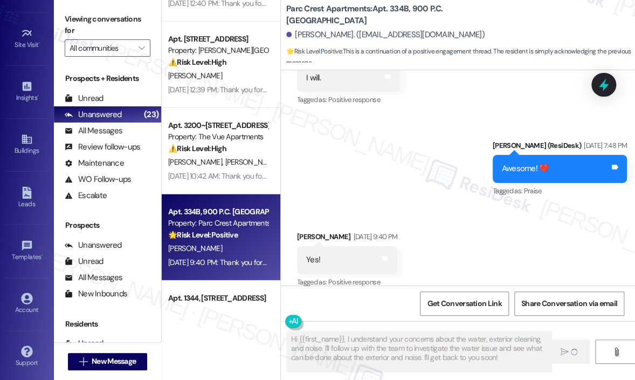
scroll to position [1462, 0]
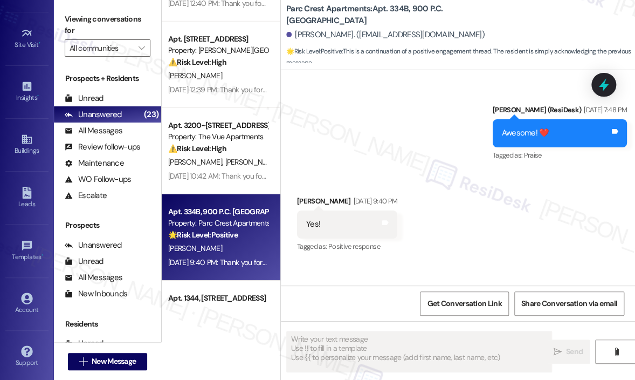
click at [365, 171] on div "Sent via SMS Sarah (ResiDesk) Aug 08, 2025 at 7:48 PM Awesome! ❤️ Tags and note…" at bounding box center [458, 125] width 354 height 91
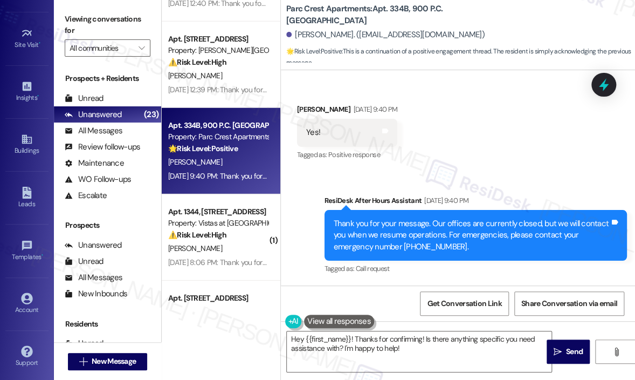
scroll to position [1468, 0]
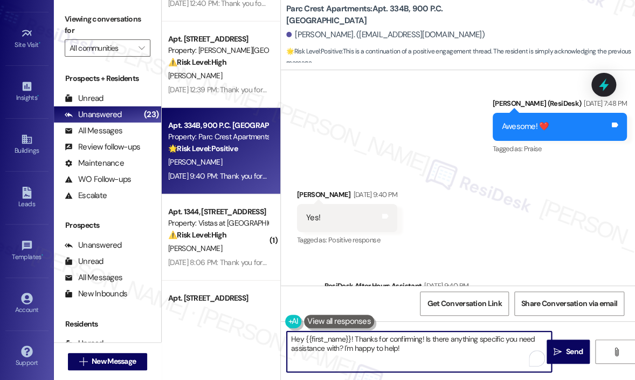
drag, startPoint x: 415, startPoint y: 352, endPoint x: 279, endPoint y: 338, distance: 137.2
click at [279, 338] on div "Apt. 3200~104, 3000 Vue Avenue Property: The Vue Apartments ⚠️ Risk Level: High…" at bounding box center [399, 190] width 474 height 380
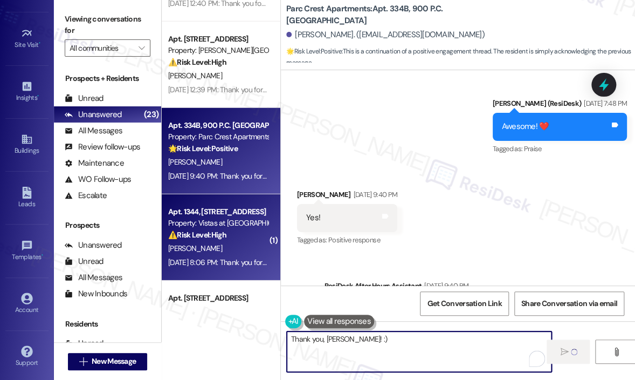
type textarea "Thank you, Susan! :)"
click at [176, 220] on div "Property: Vistas at Dreaming Creek" at bounding box center [218, 222] width 100 height 11
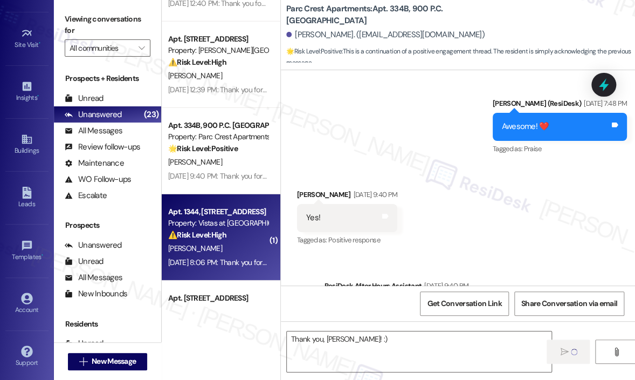
type textarea "Fetching suggested responses. Please feel free to read through the conversation…"
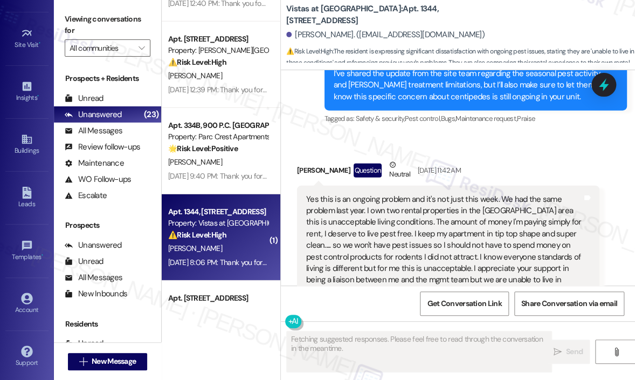
scroll to position [4808, 0]
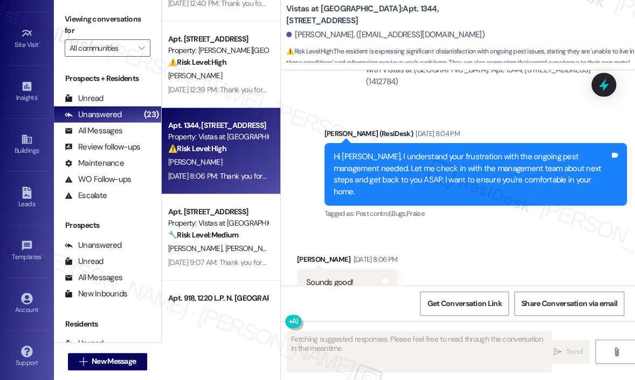
click at [493, 229] on div "Received via SMS Aleta Franklin Aug 08, 2025 at 8:06 PM Sounds good! Tags and n…" at bounding box center [458, 274] width 354 height 91
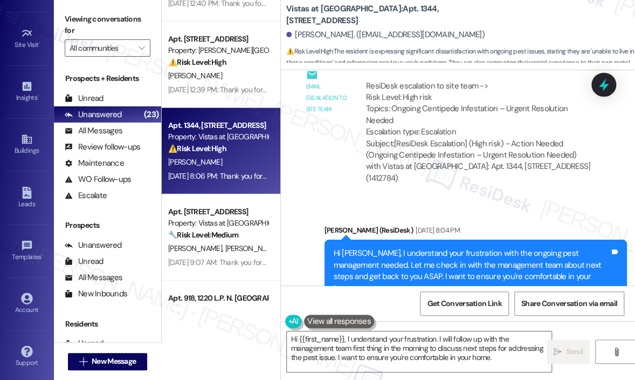
scroll to position [4815, 0]
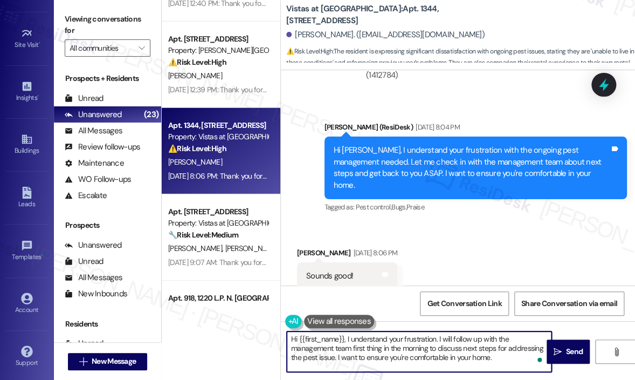
drag, startPoint x: 518, startPoint y: 365, endPoint x: 345, endPoint y: 338, distance: 175.7
click at [345, 338] on textarea "Hi {{first_name}}, I understand your frustration. I will follow up with the man…" at bounding box center [419, 351] width 265 height 40
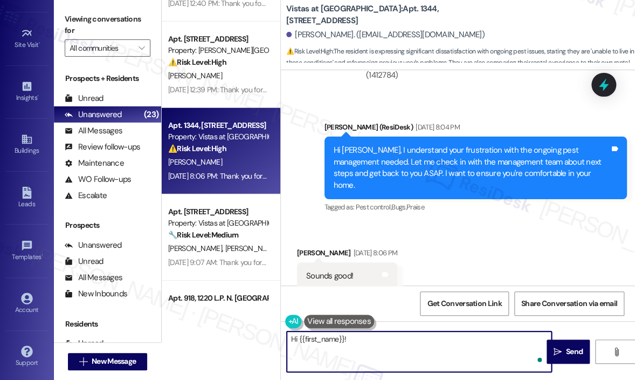
paste textarea "Sorry for the delay in getting back to you — I’m still waiting for updates from…"
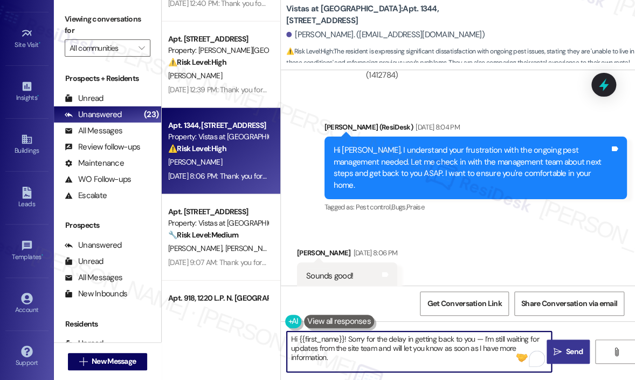
type textarea "Hi {{first_name}}! Sorry for the delay in getting back to you — I’m still waiti…"
click at [570, 349] on span "Send" at bounding box center [574, 351] width 17 height 11
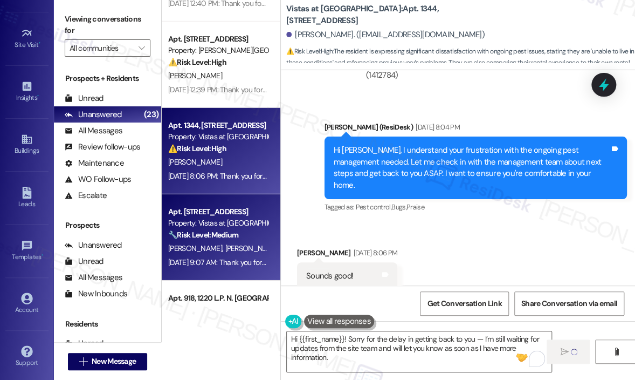
click at [253, 256] on div "Aug 08, 2025 at 9:07 AM: Thank you for your message. Our offices are currently …" at bounding box center [218, 262] width 102 height 13
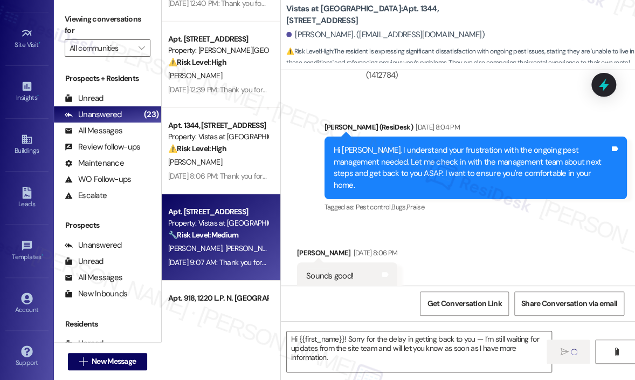
type textarea "Fetching suggested responses. Please feel free to read through the conversation…"
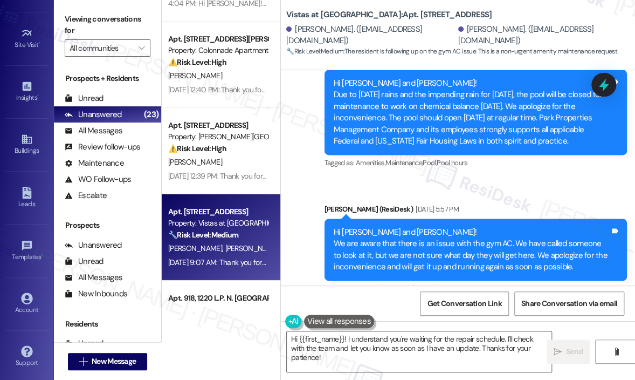
scroll to position [3782, 0]
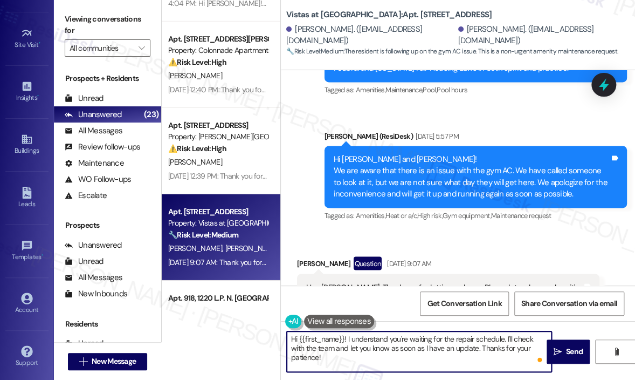
drag, startPoint x: 462, startPoint y: 348, endPoint x: 348, endPoint y: 340, distance: 114.1
click at [348, 340] on textarea "Hi {{first_name}}! I understand you're waiting for the repair schedule. I'll ch…" at bounding box center [419, 351] width 265 height 40
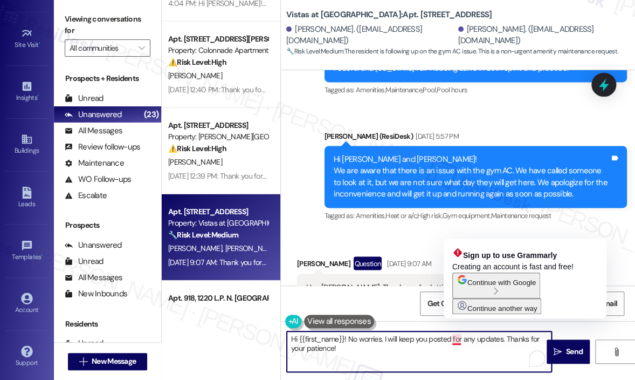
click at [462, 340] on textarea "Hi {{first_name}}! No worries. I will keep you posted for any updates. Thanks f…" at bounding box center [419, 351] width 265 height 40
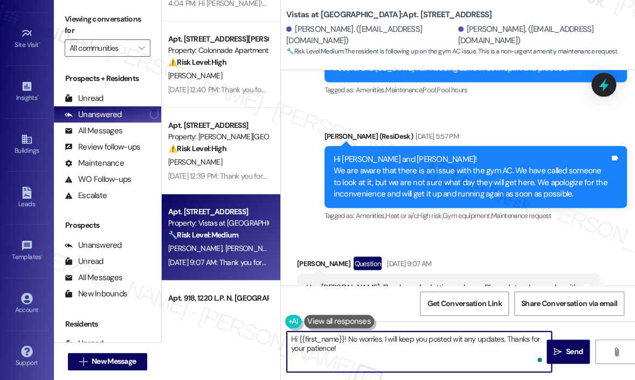
type textarea "Hi {{first_name}}! No worries. I will keep you posted with any updates. Thanks …"
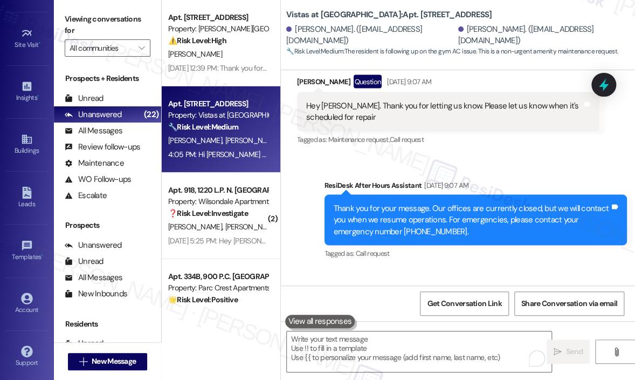
scroll to position [3976, 0]
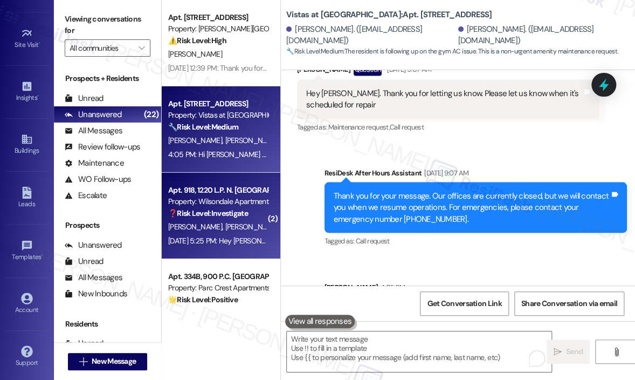
click at [225, 225] on span "G. Aguilar" at bounding box center [252, 227] width 54 height 10
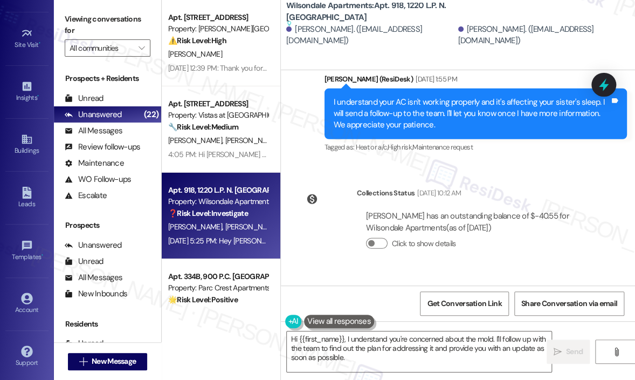
scroll to position [4539, 0]
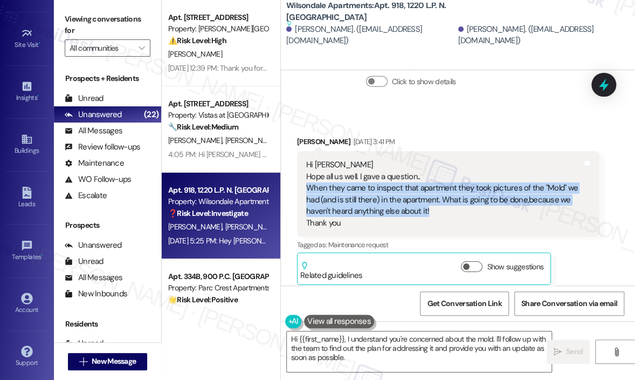
drag, startPoint x: 437, startPoint y: 195, endPoint x: 296, endPoint y: 178, distance: 141.8
click at [296, 178] on div "Received via SMS Gale Aguilar Aug 08, 2025 at 3:41 PM Hi Sarah Hope all us well…" at bounding box center [448, 210] width 319 height 164
copy div "When they came to inspect that apartment they took pictures of the "Mold" we ha…"
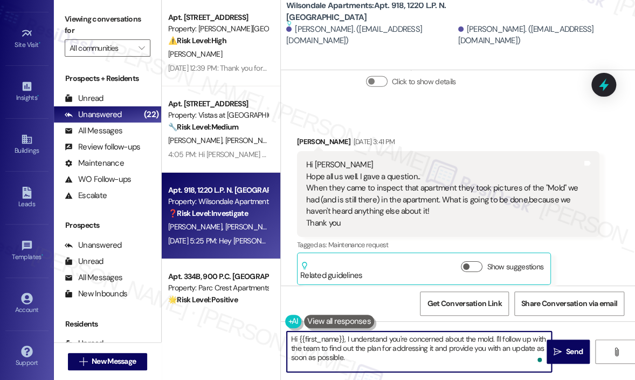
drag, startPoint x: 358, startPoint y: 363, endPoint x: 345, endPoint y: 334, distance: 31.4
click at [345, 334] on textarea "Hi {{first_name}}, I understand you're concerned about the mold. I'll follow up…" at bounding box center [419, 351] width 265 height 40
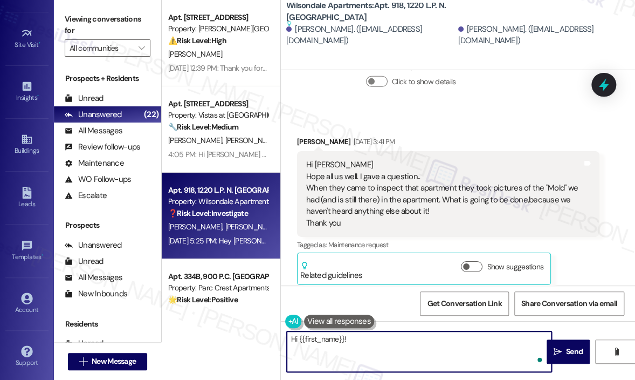
paste textarea "Thank you for following up — can you tell me when the inspection took place and…"
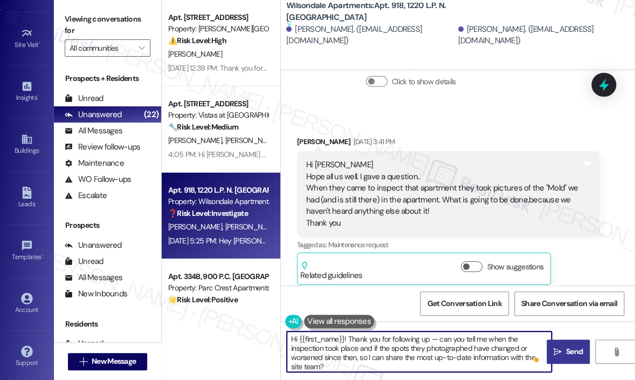
type textarea "Hi {{first_name}}! Thank you for following up — can you tell me when the inspec…"
click at [563, 352] on span " Send" at bounding box center [569, 351] width 34 height 11
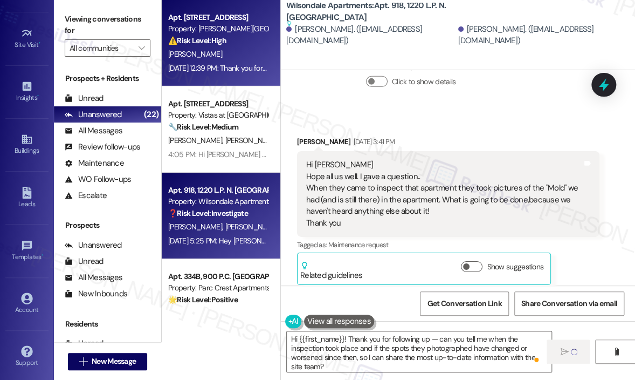
click at [231, 68] on div "Aug 09, 2025 at 12:39 PM: Thank you for your message. Our offices are currently…" at bounding box center [510, 68] width 684 height 10
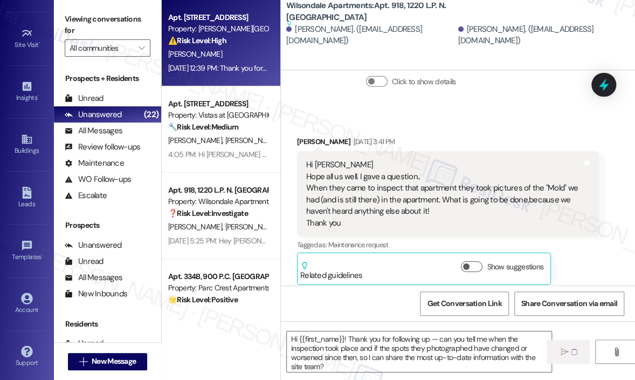
type textarea "Fetching suggested responses. Please feel free to read through the conversation…"
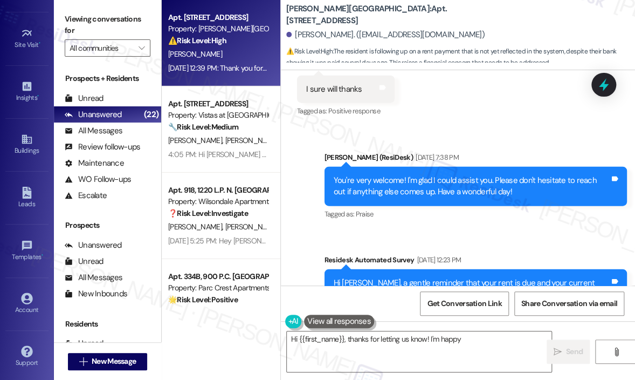
scroll to position [13377, 0]
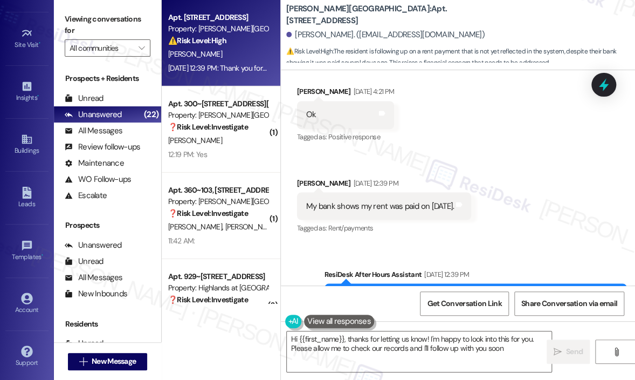
type textarea "Hi {{first_name}}, thanks for letting us know! I'm happy to look into this for …"
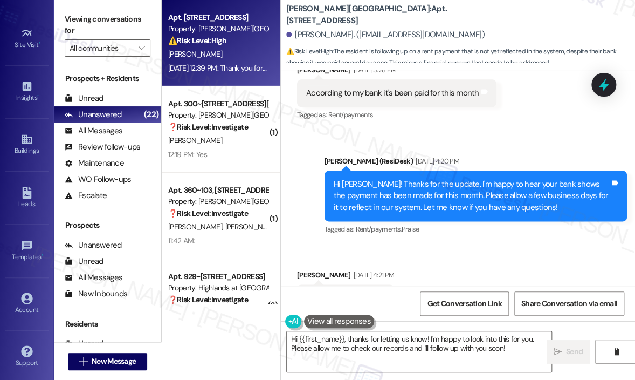
scroll to position [13168, 0]
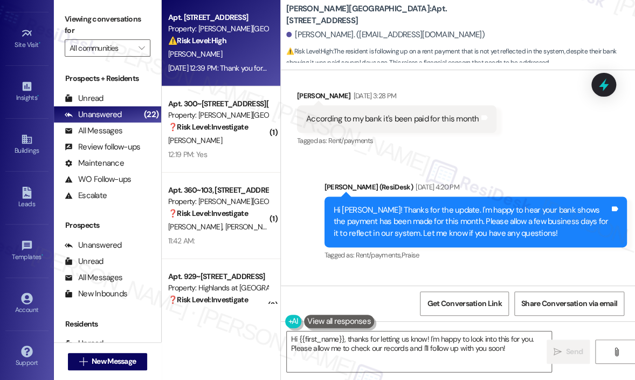
click at [543, 145] on div "Received via SMS Joseph Pullen Aug 04, 2025 at 3:28 PM According to my bank it'…" at bounding box center [458, 111] width 354 height 91
click at [602, 84] on icon at bounding box center [604, 85] width 13 height 17
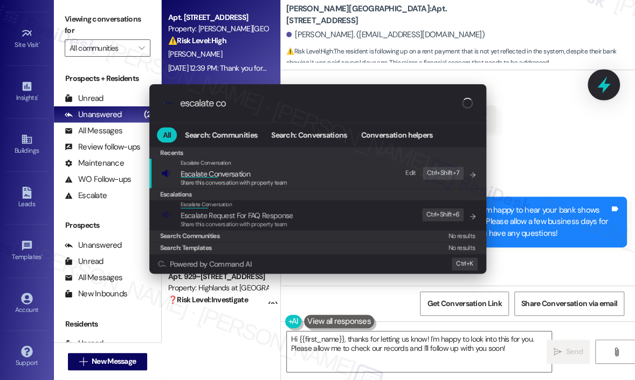
type input "escalate con"
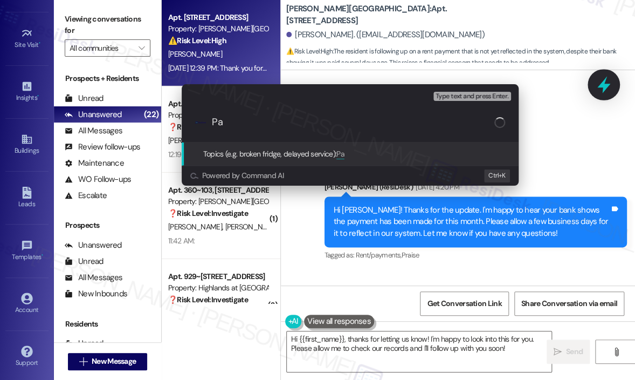
type input "P"
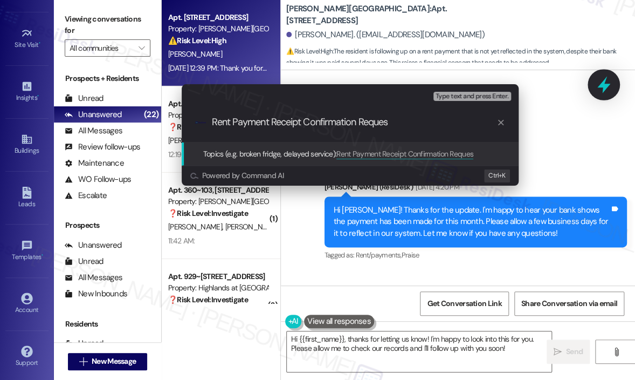
type input "Rent Payment Receipt Confirmation Request"
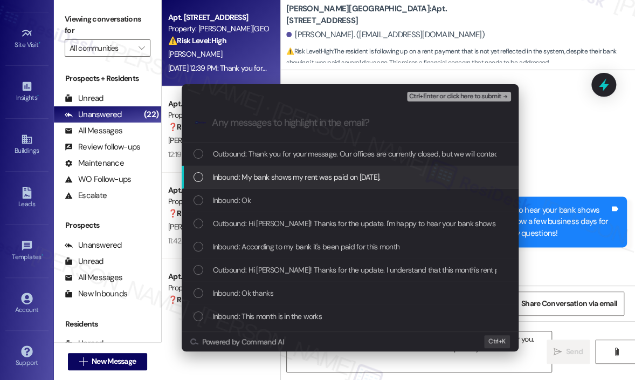
click at [378, 176] on span "Inbound: My bank shows my rent was paid on August 4th." at bounding box center [297, 177] width 168 height 12
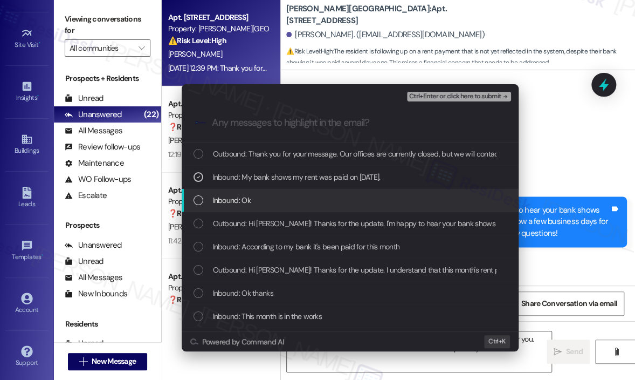
click at [364, 201] on div "Inbound: Ok" at bounding box center [352, 200] width 316 height 12
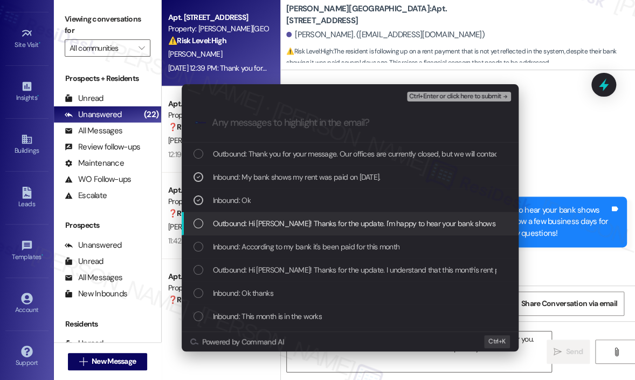
click at [371, 223] on span "Outbound: Hi Joseph! Thanks for the update. I'm happy to hear your bank shows t…" at bounding box center [585, 223] width 744 height 12
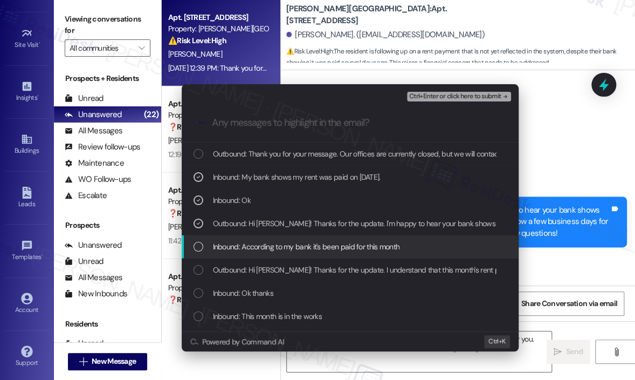
click at [375, 245] on span "Inbound: According to my bank it's been paid for this month" at bounding box center [306, 247] width 187 height 12
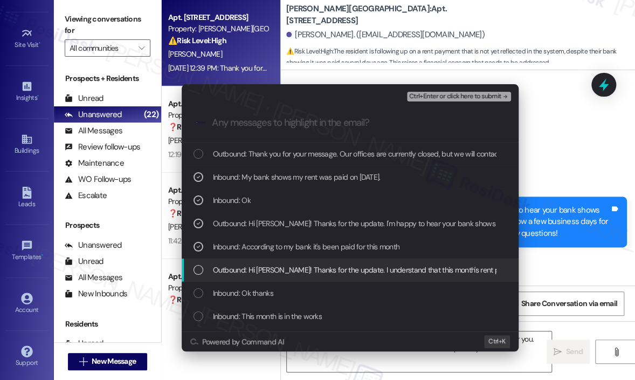
click at [387, 271] on span "Outbound: Hi Joseph! Thanks for the update. I understand that this month's rent…" at bounding box center [463, 270] width 500 height 12
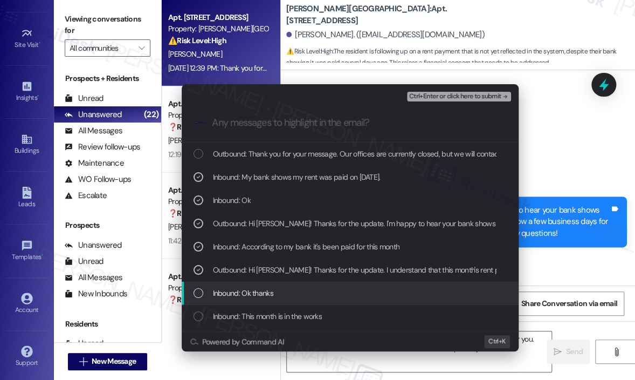
click at [373, 291] on div "Inbound: Ok thanks" at bounding box center [352, 293] width 316 height 12
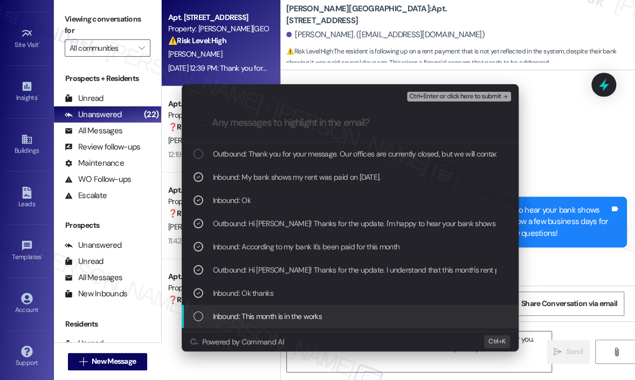
click at [372, 310] on div "Inbound: This month is in the works" at bounding box center [352, 316] width 316 height 12
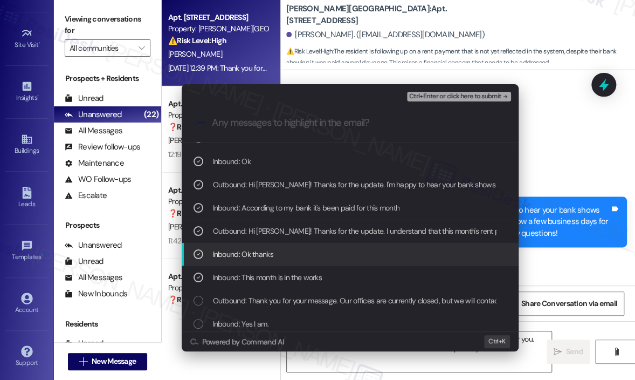
scroll to position [54, 0]
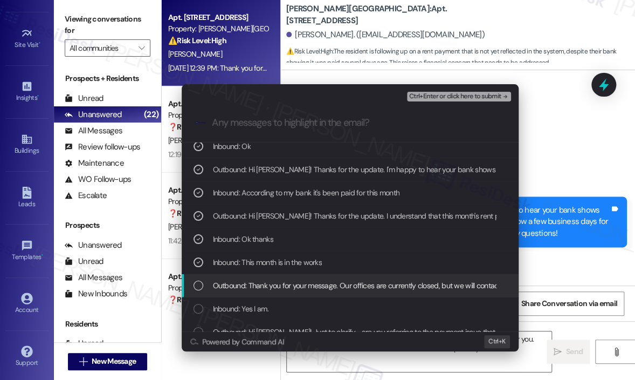
click at [375, 290] on span "Outbound: Thank you for your message. Our offices are currently closed, but we …" at bounding box center [547, 285] width 668 height 12
click at [375, 286] on span "Outbound: Thank you for your message. Our offices are currently closed, but we …" at bounding box center [547, 285] width 668 height 12
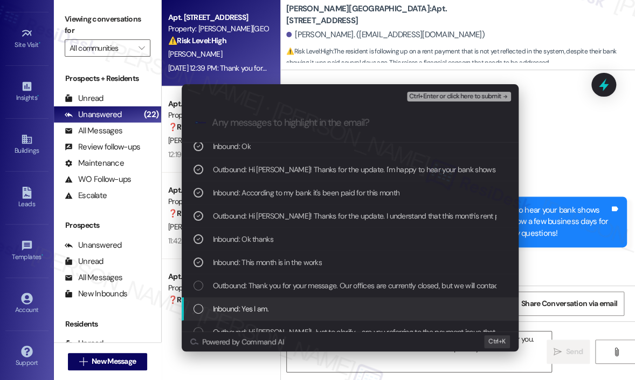
scroll to position [108, 0]
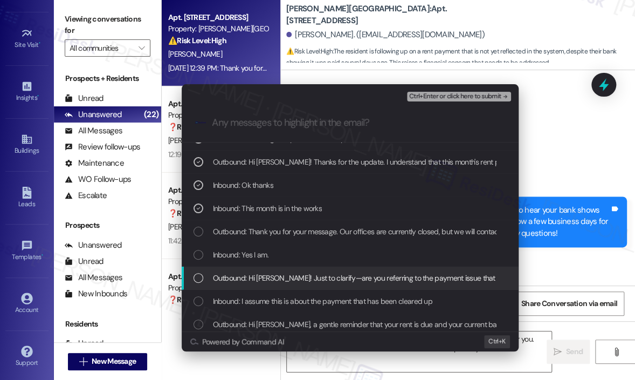
click at [356, 266] on div "Outbound: Hi Joseph! Just to clarify—are you referring to the payment issue tha…" at bounding box center [350, 277] width 337 height 23
click at [360, 277] on span "Outbound: Hi Joseph! Just to clarify—are you referring to the payment issue tha…" at bounding box center [534, 278] width 642 height 12
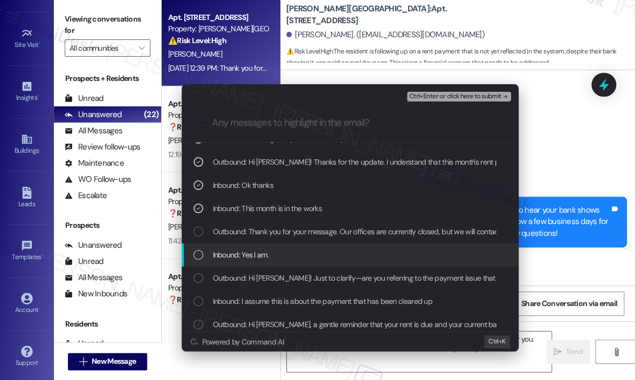
click at [358, 256] on div "Inbound: Yes I am." at bounding box center [352, 255] width 316 height 12
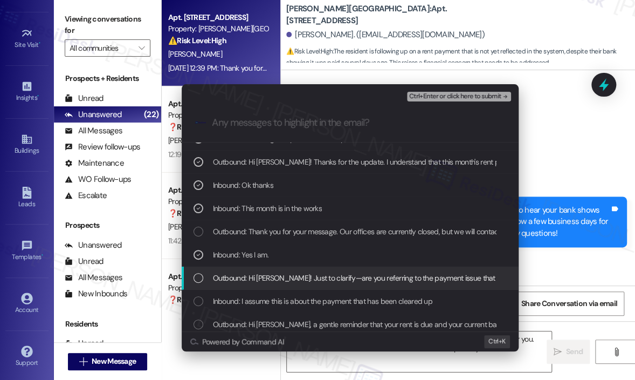
click at [359, 273] on span "Outbound: Hi Joseph! Just to clarify—are you referring to the payment issue tha…" at bounding box center [534, 278] width 642 height 12
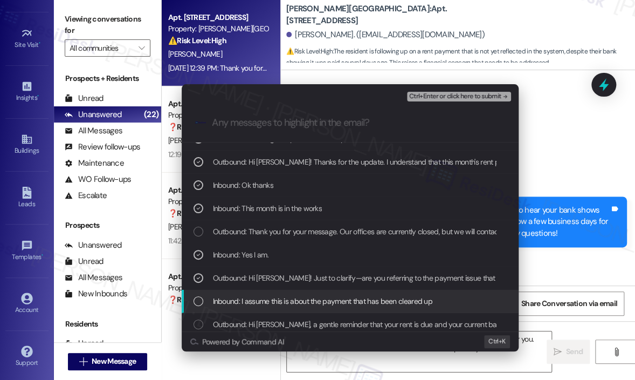
click at [364, 304] on span "Inbound: I assume this is about the payment that has been cleared up" at bounding box center [323, 301] width 220 height 12
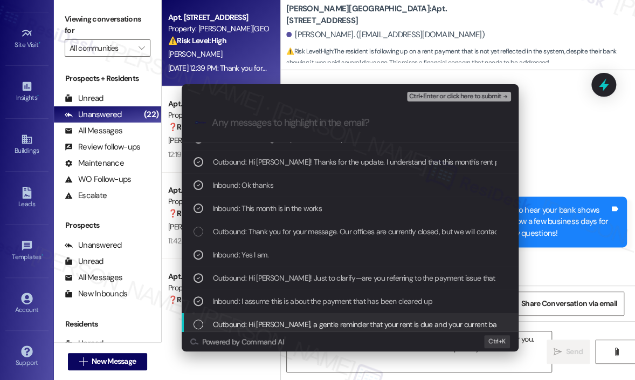
click at [368, 325] on span "Outbound: Hi Joseph, a gentle reminder that your rent is due and your current b…" at bounding box center [595, 324] width 764 height 12
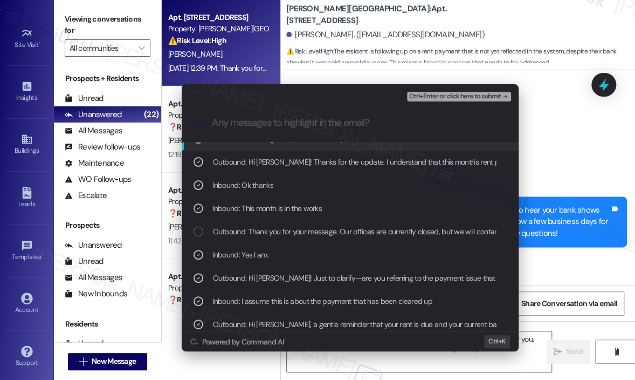
click at [464, 97] on span "Ctrl+Enter or click here to submit" at bounding box center [455, 97] width 92 height 8
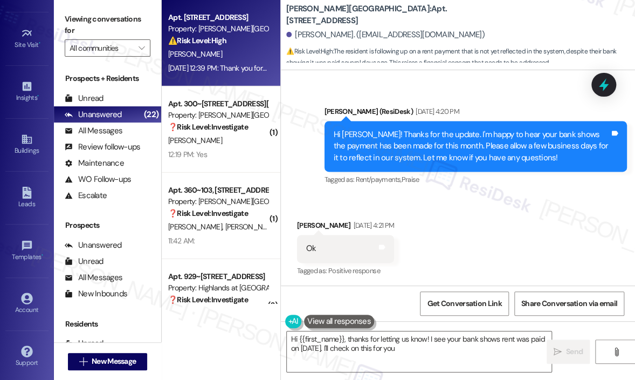
scroll to position [13377, 0]
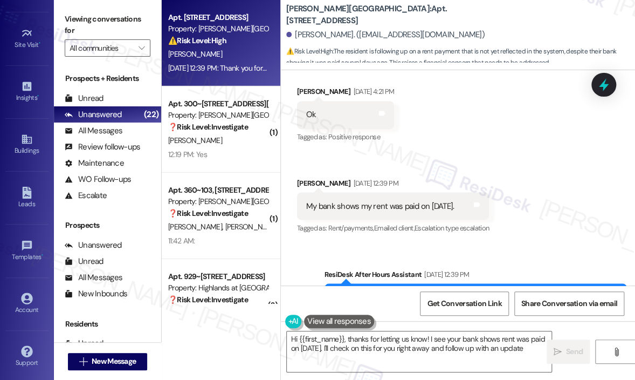
type textarea "Hi {{first_name}}, thanks for letting us know! I see your bank shows rent was p…"
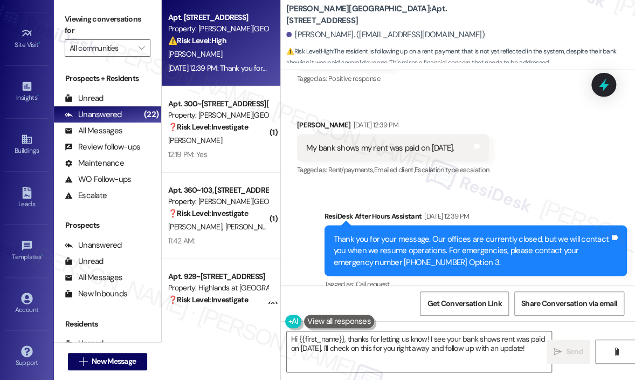
scroll to position [13492, 0]
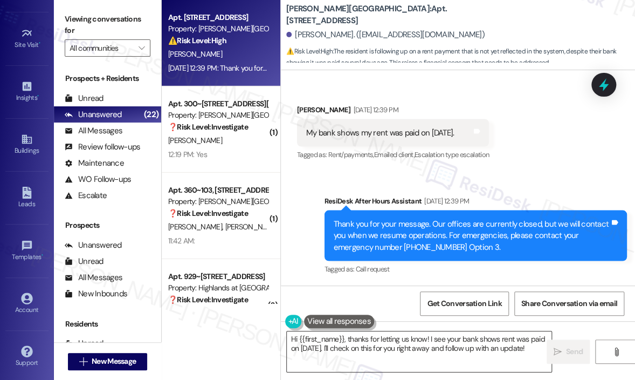
click at [476, 336] on textarea "Hi {{first_name}}, thanks for letting us know! I see your bank shows rent was p…" at bounding box center [419, 351] width 265 height 40
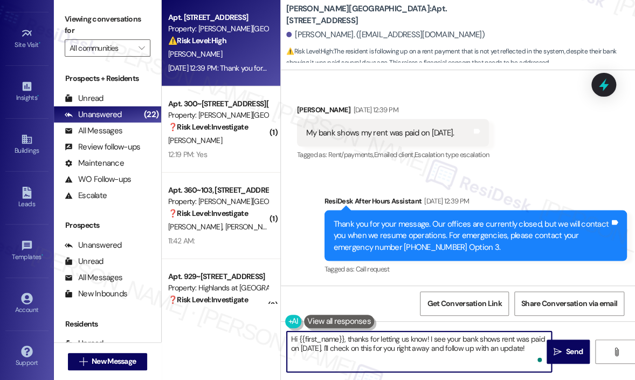
click at [476, 337] on textarea "Hi {{first_name}}, thanks for letting us know! I see your bank shows rent was p…" at bounding box center [419, 351] width 265 height 40
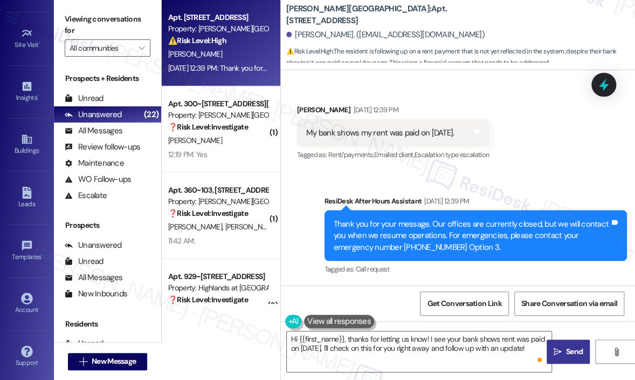
click at [567, 346] on span "Send" at bounding box center [574, 351] width 17 height 11
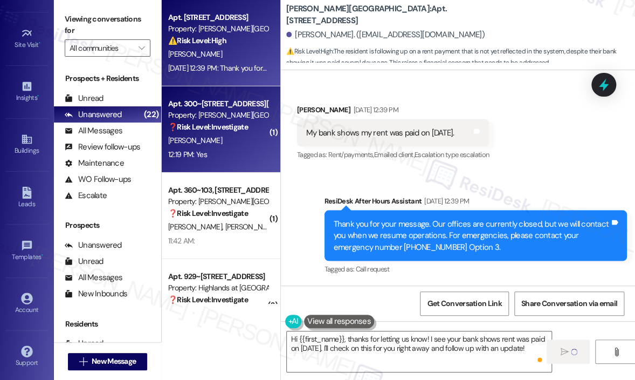
click at [228, 156] on div "12:19 PM: Yes 12:19 PM: Yes" at bounding box center [218, 154] width 102 height 13
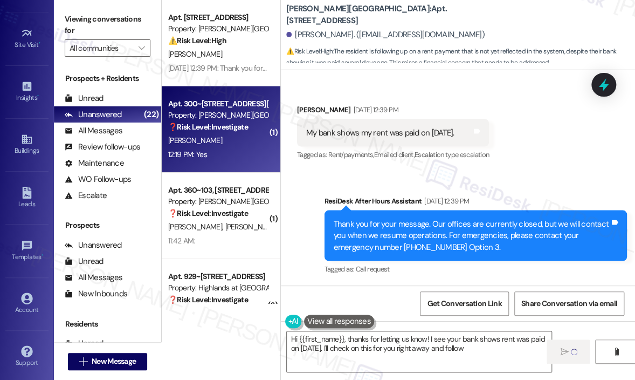
type textarea "Hi {{first_name}}, thanks for letting us know! I see your bank shows rent was p…"
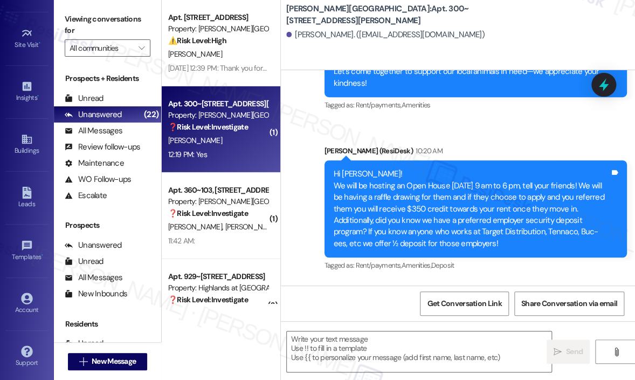
scroll to position [2015, 0]
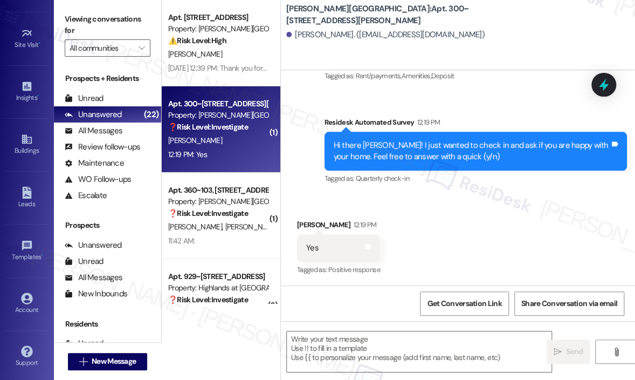
type textarea "Fetching suggested responses. Please feel free to read through the conversation…"
click at [337, 342] on textarea at bounding box center [419, 351] width 265 height 40
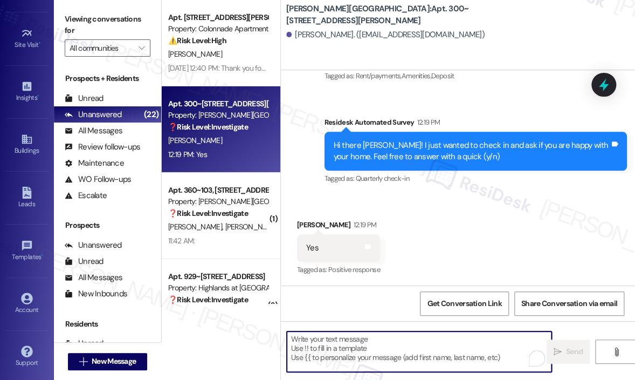
paste textarea "Great! 😊 If I may ask...has {{property}} lived up to your expectations?"
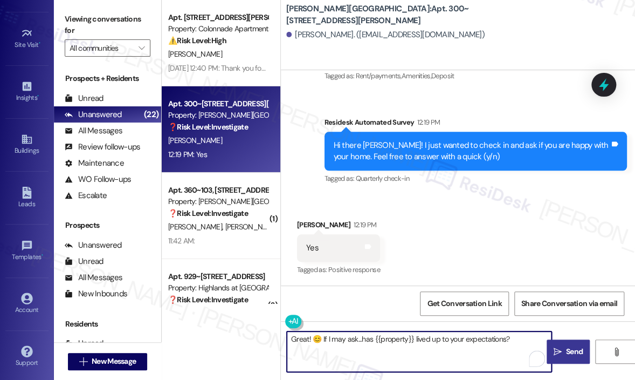
type textarea "Great! 😊 If I may ask...has {{property}} lived up to your expectations?"
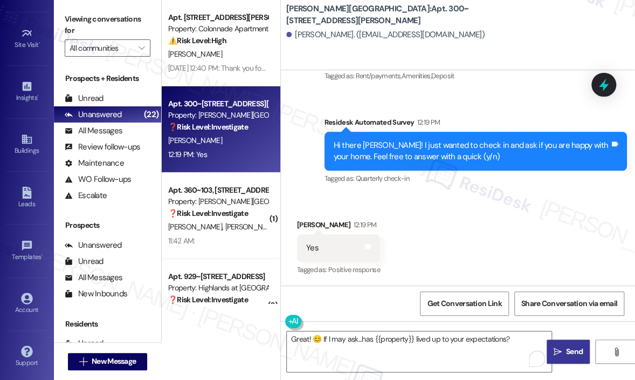
click at [556, 348] on icon "" at bounding box center [558, 351] width 8 height 9
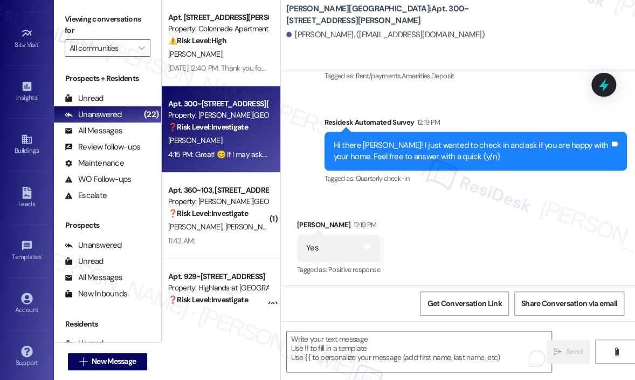
click at [496, 215] on div "Received via SMS Douglas Fischer 12:19 PM Yes Tags and notes Tagged as: Positiv…" at bounding box center [458, 240] width 354 height 91
click at [26, 139] on icon at bounding box center [27, 139] width 12 height 12
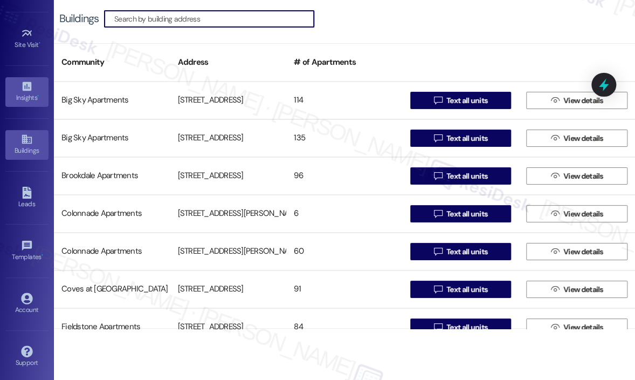
click at [32, 100] on div "Insights •" at bounding box center [27, 97] width 54 height 11
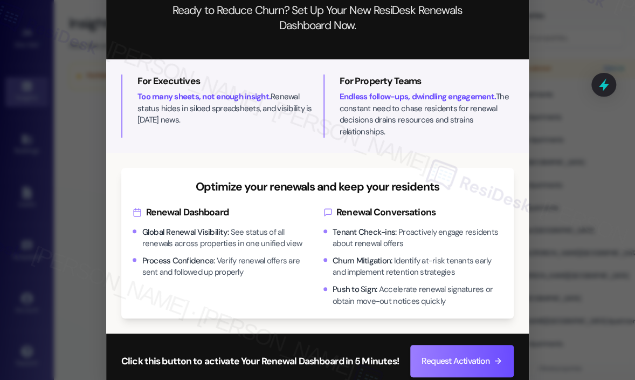
scroll to position [34, 0]
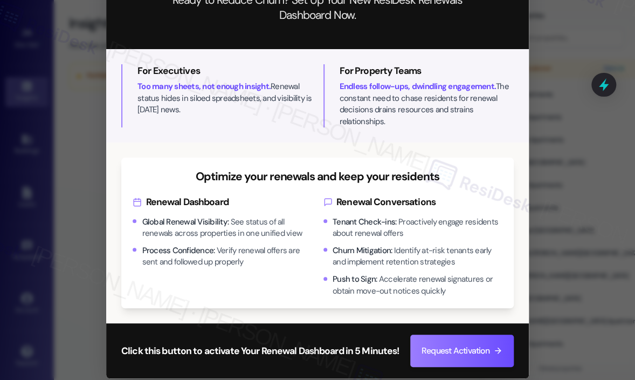
click at [580, 54] on div "Close Renewals, Reinvented Ready to Reduce Churn? Set Up Your New ResiDesk Rene…" at bounding box center [317, 190] width 635 height 380
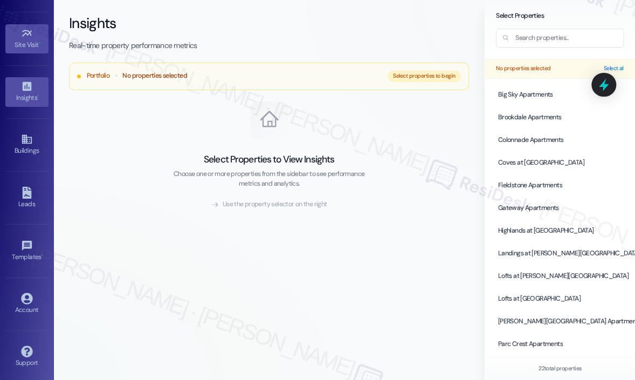
click at [25, 40] on div "Site Visit •" at bounding box center [27, 44] width 54 height 11
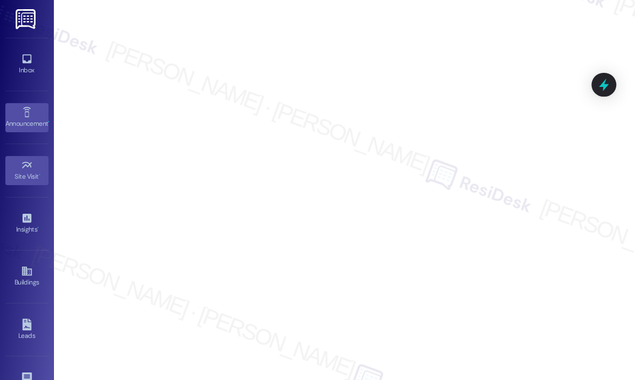
click at [33, 118] on div "Announcement •" at bounding box center [27, 123] width 54 height 11
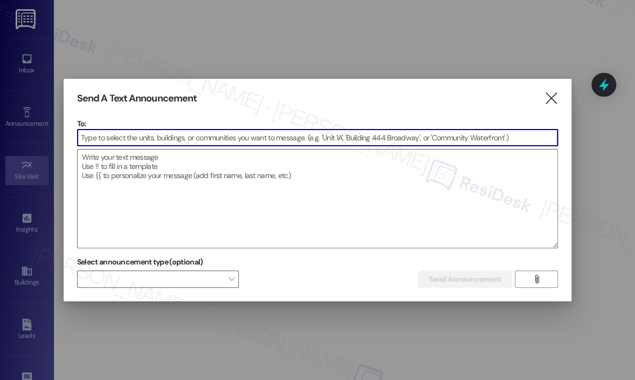
click at [118, 145] on input at bounding box center [318, 137] width 480 height 16
click at [117, 159] on textarea at bounding box center [318, 198] width 480 height 98
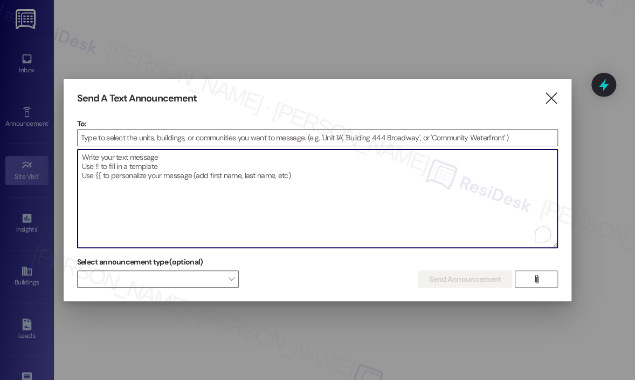
paste textarea "Hi {{first_name}}, We’re sorry to share that Cousins Maine Lobster won’t be abl…"
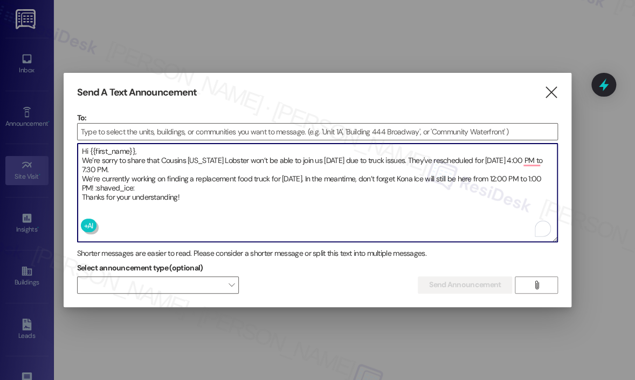
type textarea "Hi {{first_name}}, We’re sorry to share that Cousins Maine Lobster won’t be abl…"
click at [120, 128] on input at bounding box center [318, 132] width 480 height 16
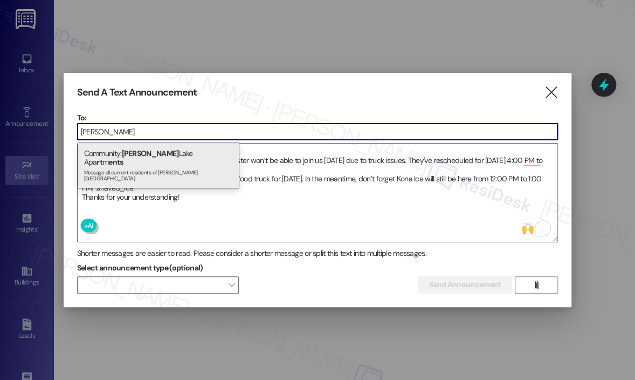
type input "preston"
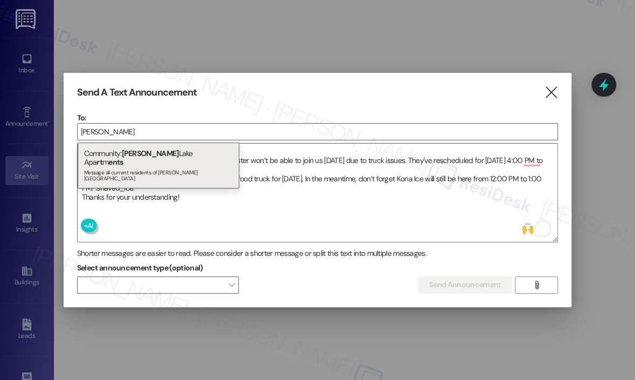
click at [28, 70] on div at bounding box center [317, 190] width 635 height 380
click at [551, 90] on icon "" at bounding box center [551, 92] width 15 height 11
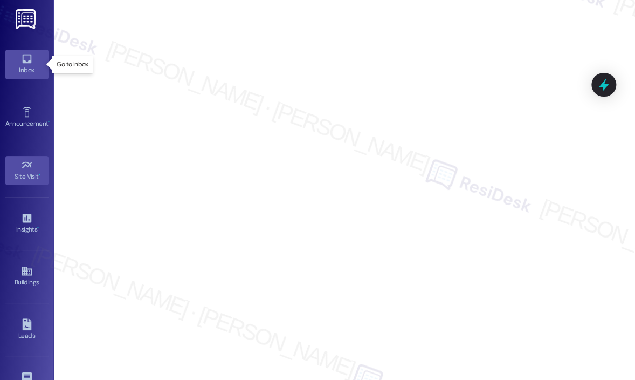
click at [26, 62] on icon at bounding box center [26, 58] width 9 height 9
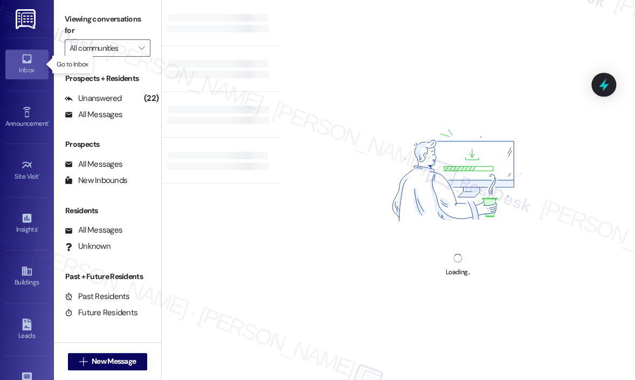
click at [26, 61] on icon at bounding box center [26, 58] width 9 height 9
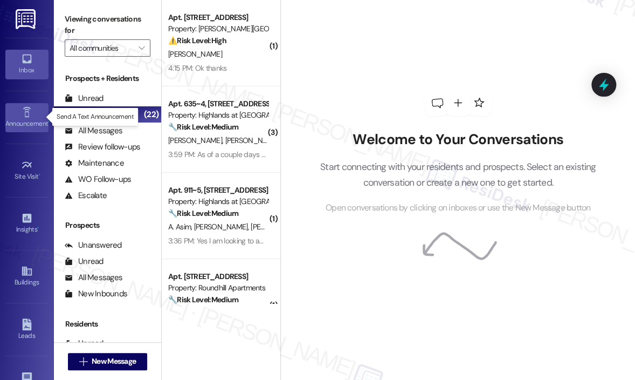
click at [27, 109] on icon at bounding box center [27, 112] width 8 height 10
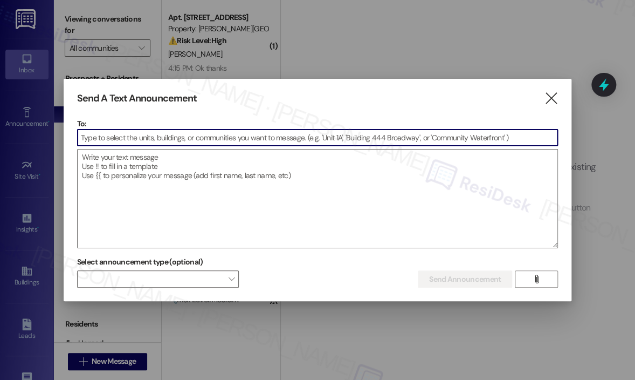
click at [95, 135] on input at bounding box center [318, 137] width 480 height 16
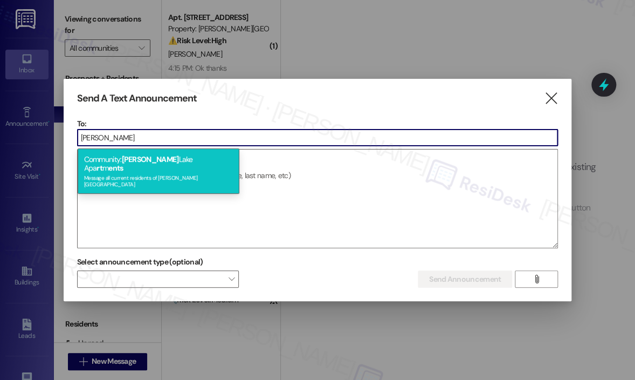
type input "preston"
click at [134, 172] on div "Message all current residents of Preston Lake Apartments" at bounding box center [158, 179] width 149 height 15
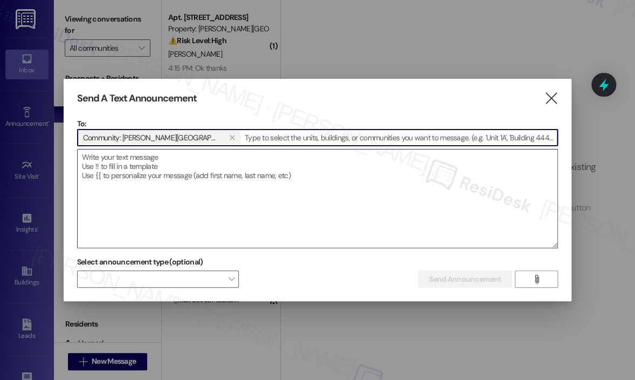
click at [134, 170] on textarea at bounding box center [318, 198] width 480 height 98
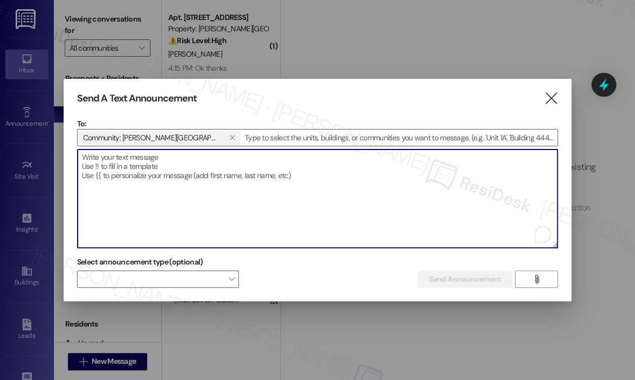
paste textarea "Hi {{first_name}}, We’re sorry to share that Cousins Maine Lobster won’t be abl…"
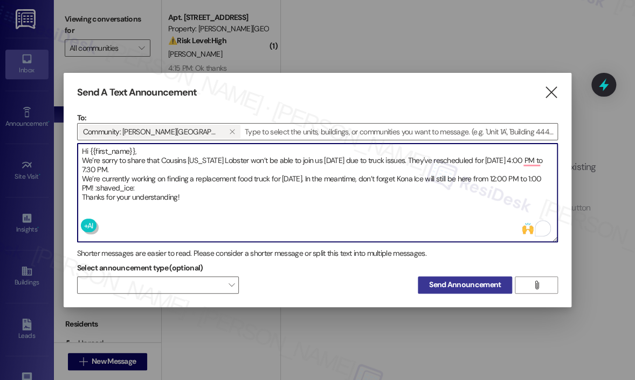
type textarea "Hi {{first_name}}, We’re sorry to share that Cousins Maine Lobster won’t be abl…"
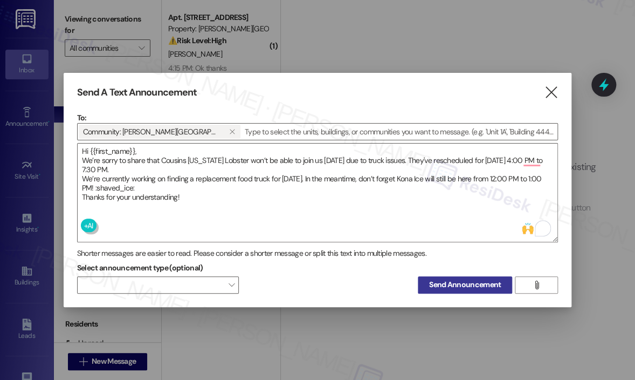
click at [444, 284] on span "Send Announcement" at bounding box center [465, 284] width 72 height 11
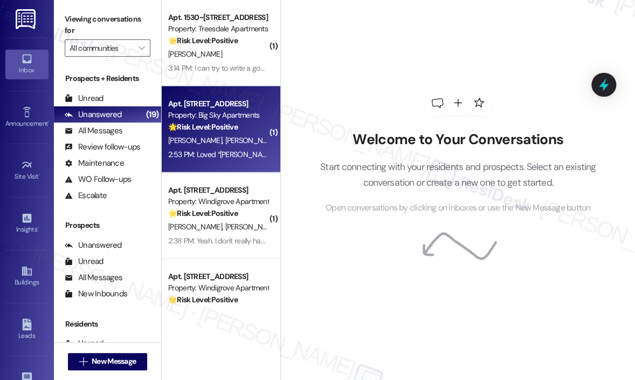
scroll to position [755, 0]
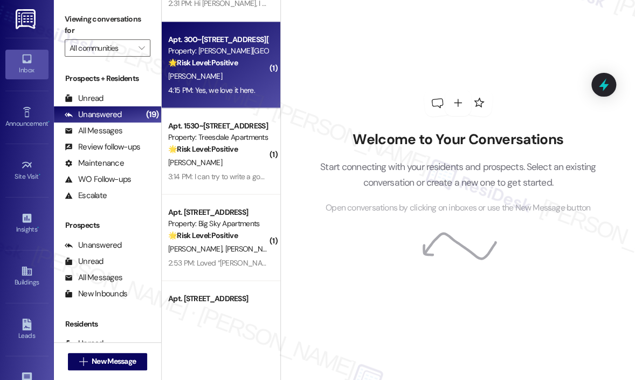
click at [227, 90] on div "4:15 PM: Yes, we love it here. 4:15 PM: Yes, we love it here." at bounding box center [211, 90] width 87 height 10
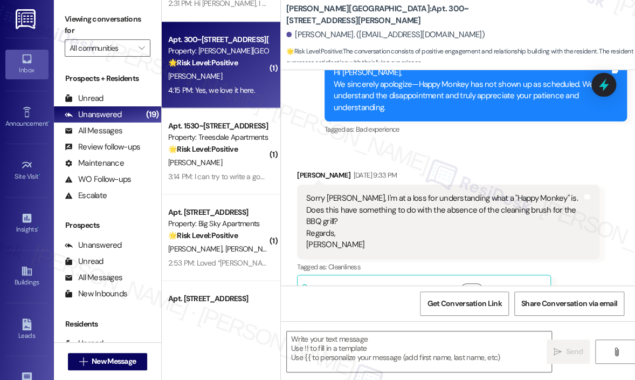
type textarea "Fetching suggested responses. Please feel free to read through the conversation…"
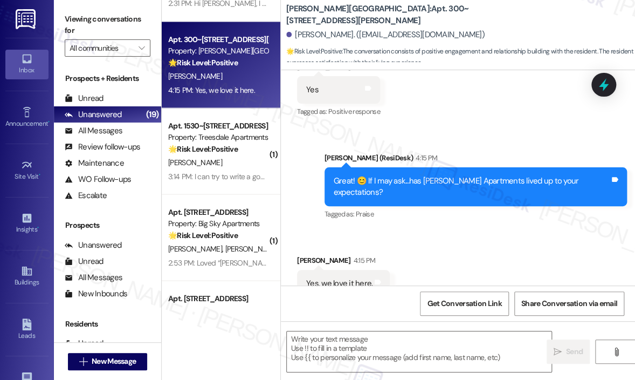
scroll to position [2155, 0]
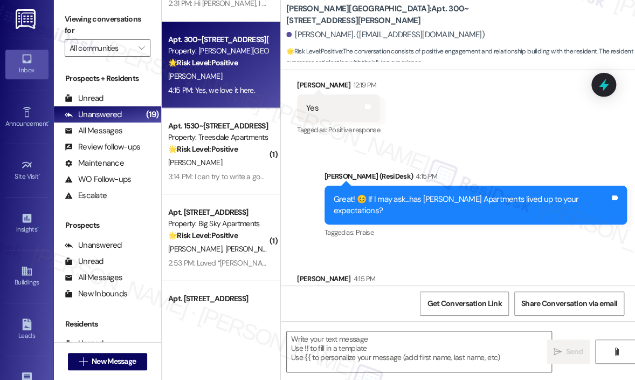
click at [325, 245] on div "Sent via SMS Sarah (ResiDesk) 4:15 PM Great! 😊 If I may ask...has Preston Lake …" at bounding box center [476, 205] width 319 height 86
click at [321, 341] on textarea at bounding box center [419, 351] width 265 height 40
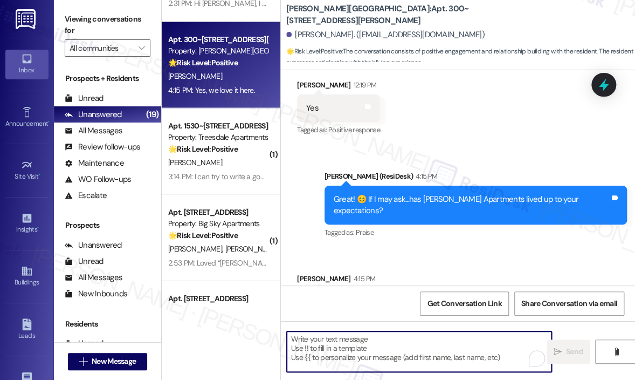
paste textarea "Awesome! ❤️ Can I ask a quick favor...would you mind writing us a Google review…"
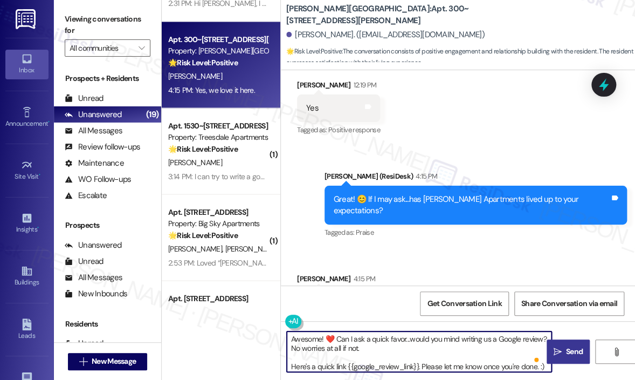
type textarea "Awesome! ❤️ Can I ask a quick favor...would you mind writing us a Google review…"
click at [555, 348] on icon "" at bounding box center [558, 351] width 8 height 9
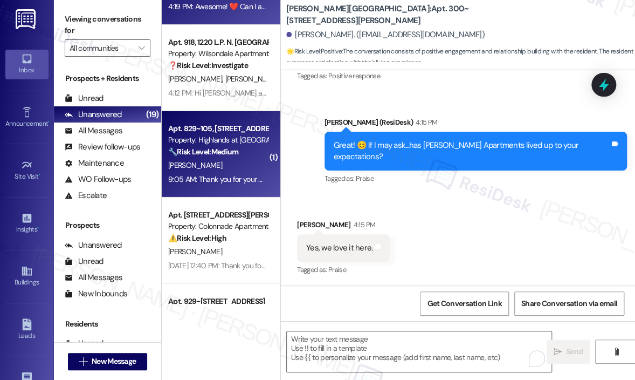
scroll to position [1294, 0]
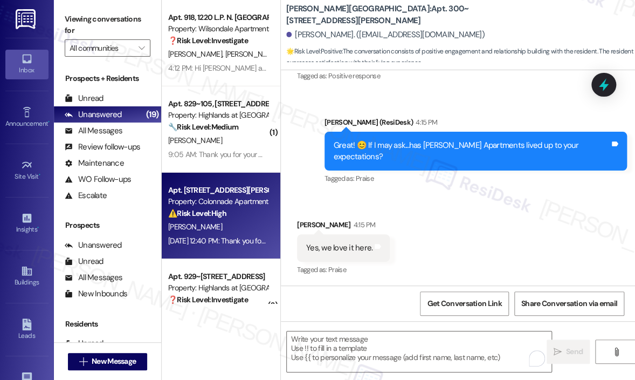
click at [220, 223] on div "[PERSON_NAME]" at bounding box center [218, 226] width 102 height 13
type textarea "Fetching suggested responses. Please feel free to read through the conversation…"
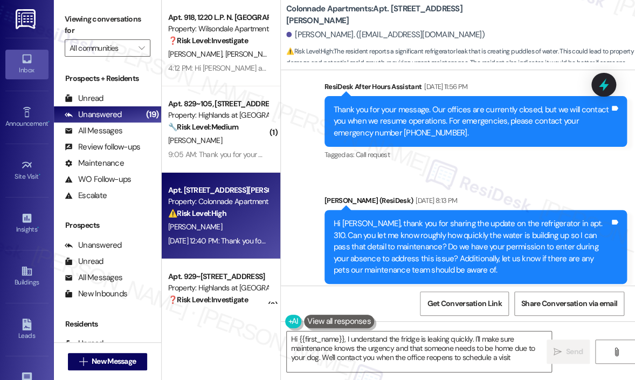
type textarea "Hi {{first_name}}, I understand the fridge is leaking quickly. I'll make sure m…"
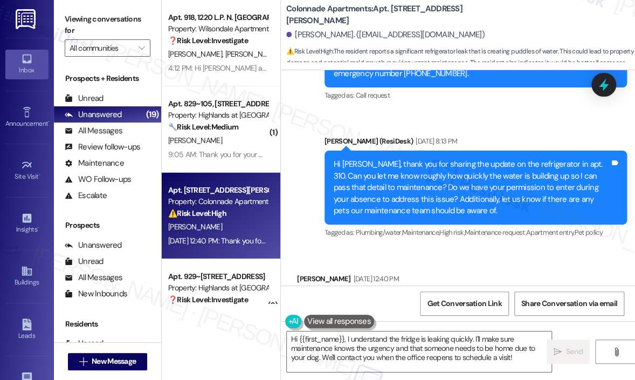
scroll to position [1128, 0]
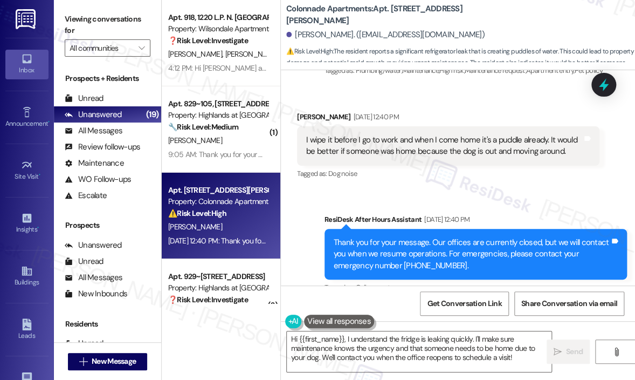
click at [505, 170] on div "Received via SMS Tiffany Yates Aug 09, 2025 at 12:40 PM I wipe it before I go t…" at bounding box center [448, 146] width 319 height 86
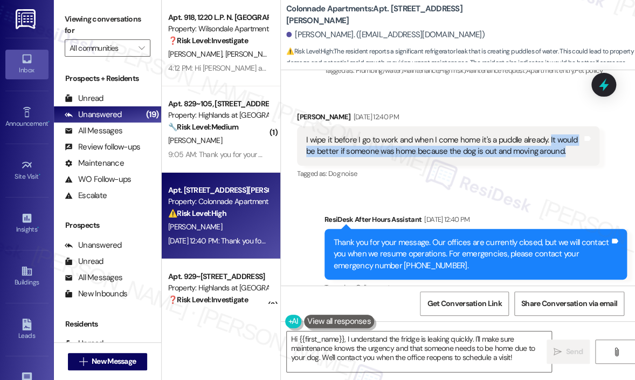
drag, startPoint x: 565, startPoint y: 142, endPoint x: 546, endPoint y: 129, distance: 22.9
click at [546, 134] on div "I wipe it before I go to work and when I come home it's a puddle already. It wo…" at bounding box center [444, 145] width 276 height 23
copy div "It would be better if someone was home because the dog is out and moving around."
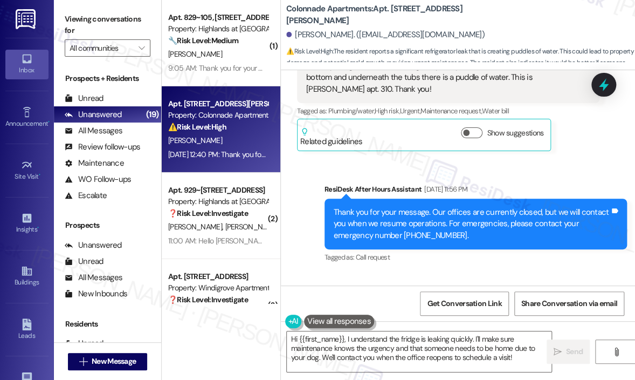
scroll to position [697, 0]
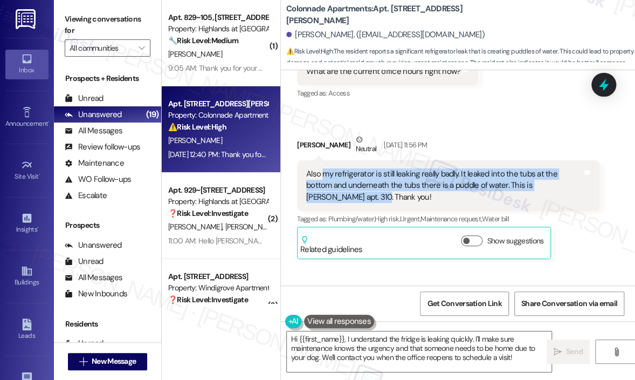
drag, startPoint x: 332, startPoint y: 186, endPoint x: 325, endPoint y: 163, distance: 23.2
click at [325, 168] on div "Also my refrigerator is still leaking really badly. It leaked into the tubs at …" at bounding box center [444, 185] width 276 height 35
copy div "my refrigerator is still leaking really badly. It leaked into the tubs at the b…"
click at [602, 85] on icon at bounding box center [604, 85] width 13 height 17
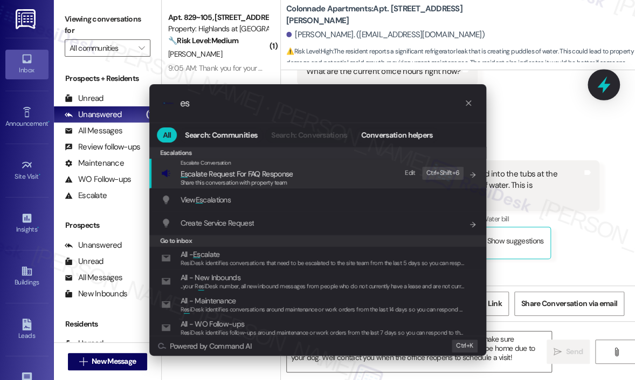
type input "e"
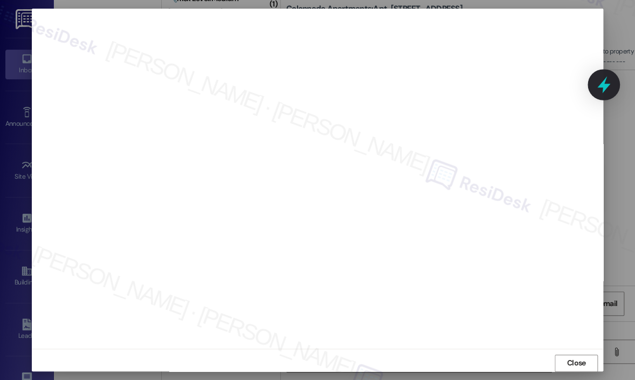
scroll to position [1250, 0]
click at [578, 359] on span "Close" at bounding box center [576, 362] width 19 height 11
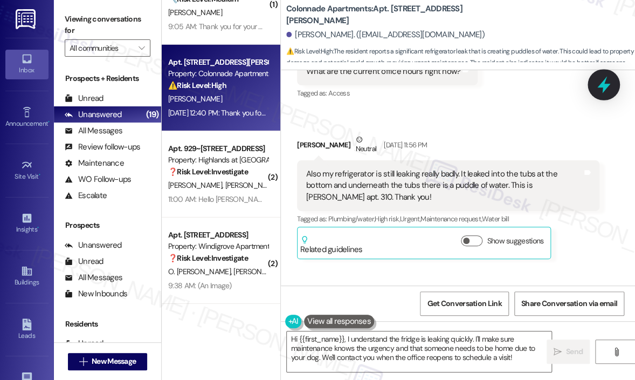
click at [608, 86] on icon at bounding box center [604, 85] width 18 height 18
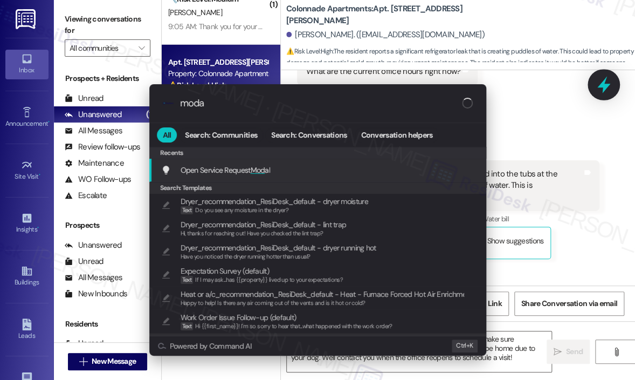
type input "modal"
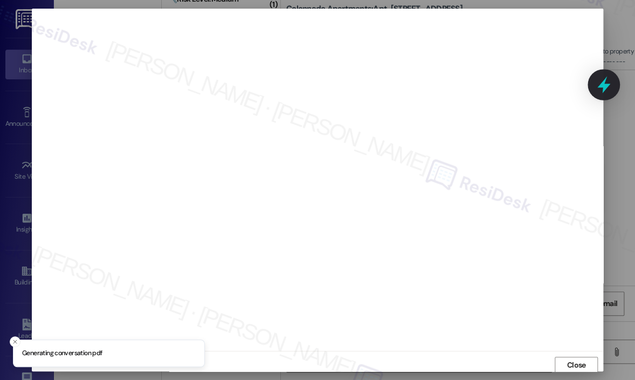
scroll to position [2, 0]
click at [156, 348] on div "Close" at bounding box center [318, 362] width 572 height 29
click at [565, 357] on span "Close" at bounding box center [576, 362] width 23 height 11
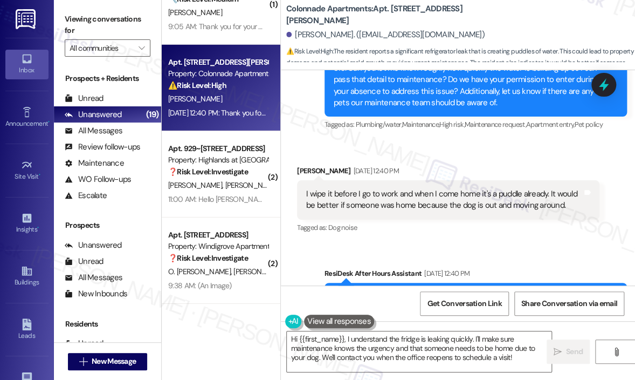
scroll to position [1245, 0]
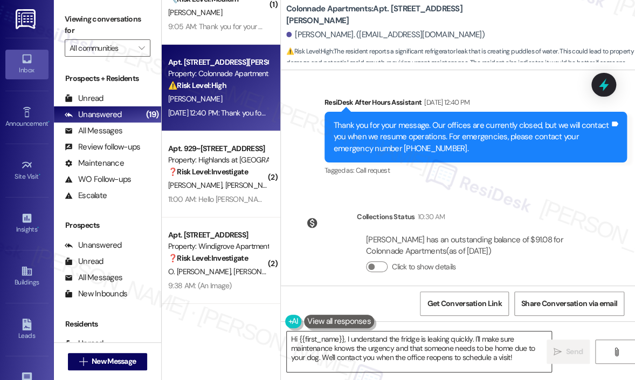
click at [501, 351] on textarea "Hi {{first_name}}, I understand the fridge is leaking quickly. I'll make sure m…" at bounding box center [419, 351] width 265 height 40
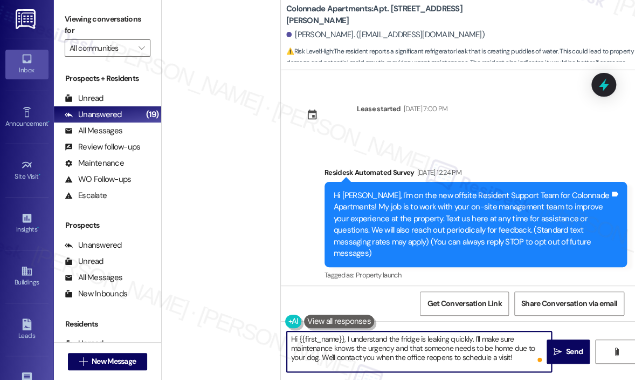
scroll to position [1245, 0]
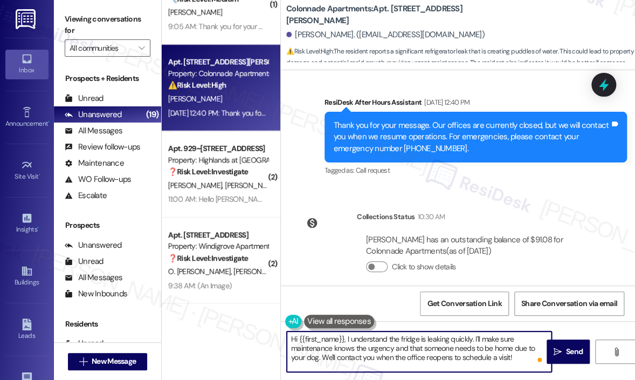
click at [322, 356] on textarea "Hi {{first_name}}, I understand the fridge is leaking quickly. I'll make sure m…" at bounding box center [419, 351] width 265 height 40
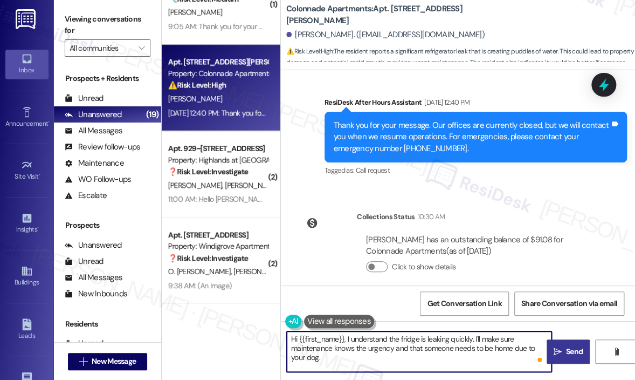
type textarea "Hi {{first_name}}, I understand the fridge is leaking quickly. I'll make sure m…"
click at [559, 351] on icon "" at bounding box center [558, 351] width 8 height 9
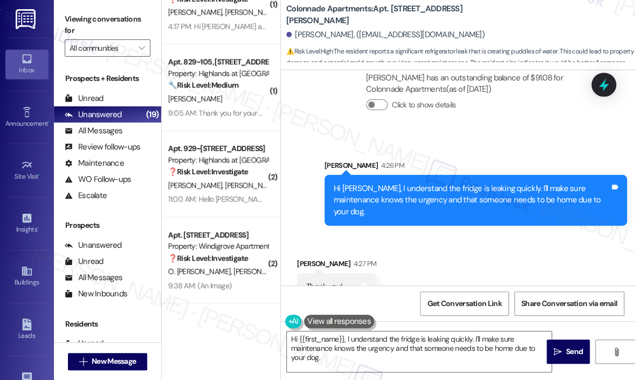
scroll to position [1408, 0]
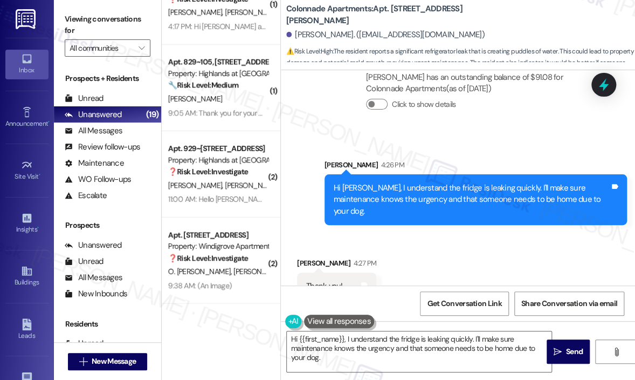
click at [527, 25] on div "[PERSON_NAME]. ([EMAIL_ADDRESS][DOMAIN_NAME])" at bounding box center [460, 35] width 349 height 22
